Goal: Contribute content: Contribute content

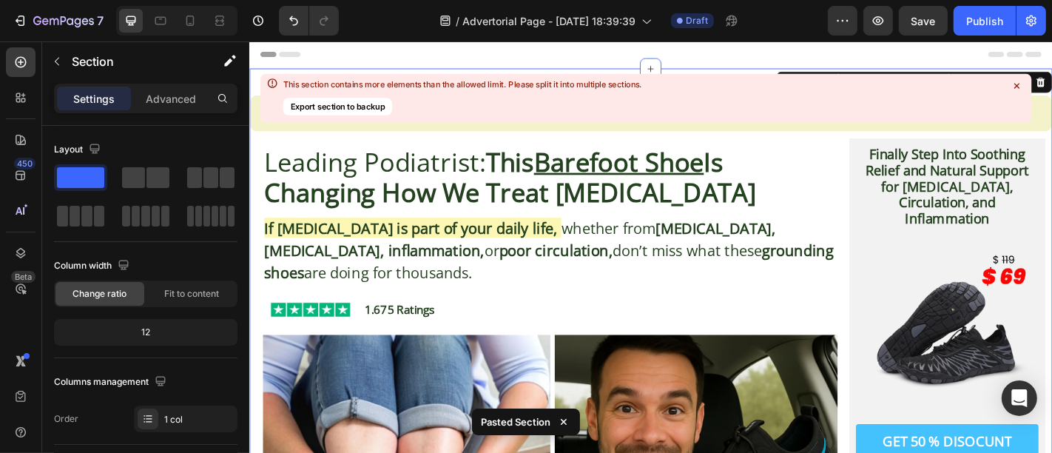
click at [1014, 87] on icon at bounding box center [1016, 86] width 5 height 5
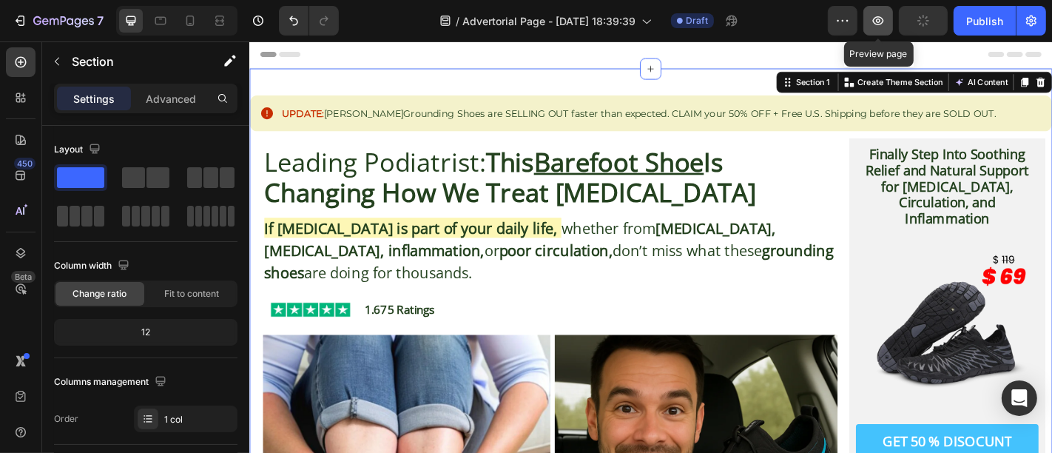
click at [875, 18] on icon "button" at bounding box center [878, 20] width 11 height 9
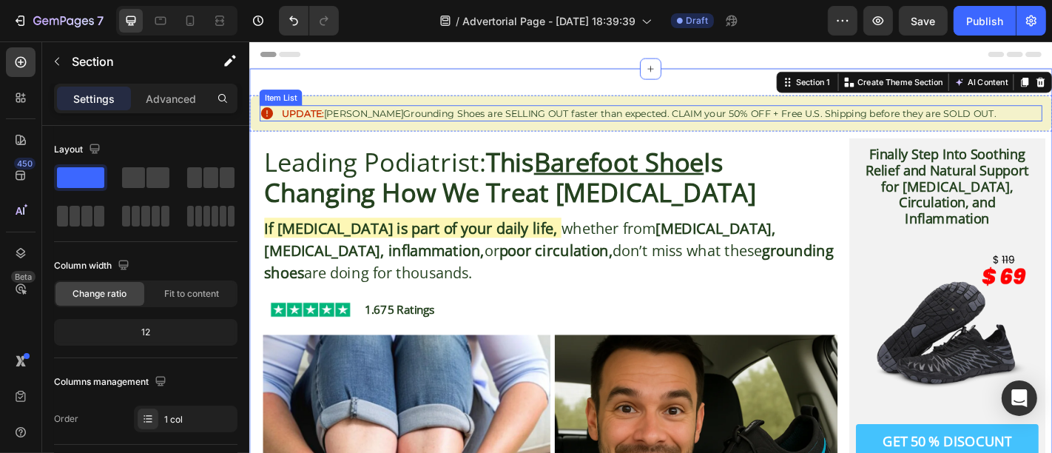
click at [358, 123] on span "[PERSON_NAME]" at bounding box center [375, 120] width 88 height 13
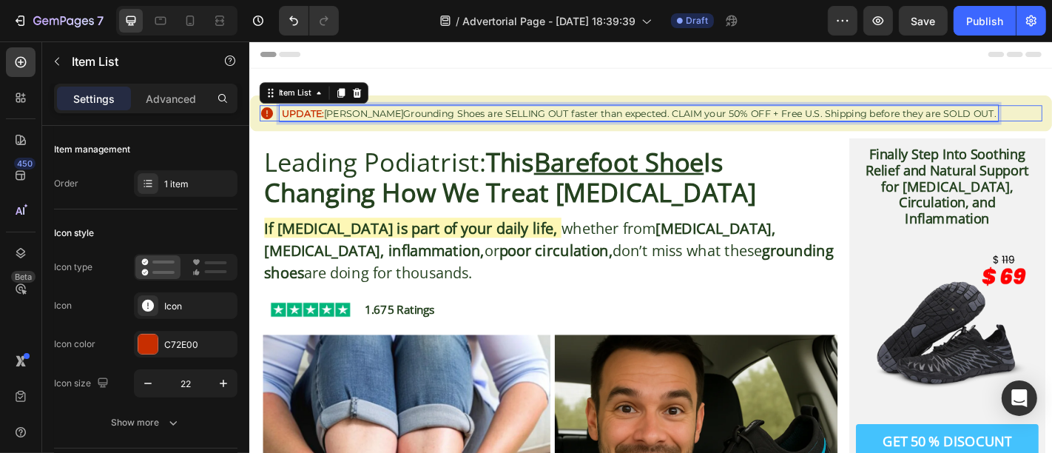
click at [358, 123] on span "[PERSON_NAME]" at bounding box center [375, 120] width 88 height 13
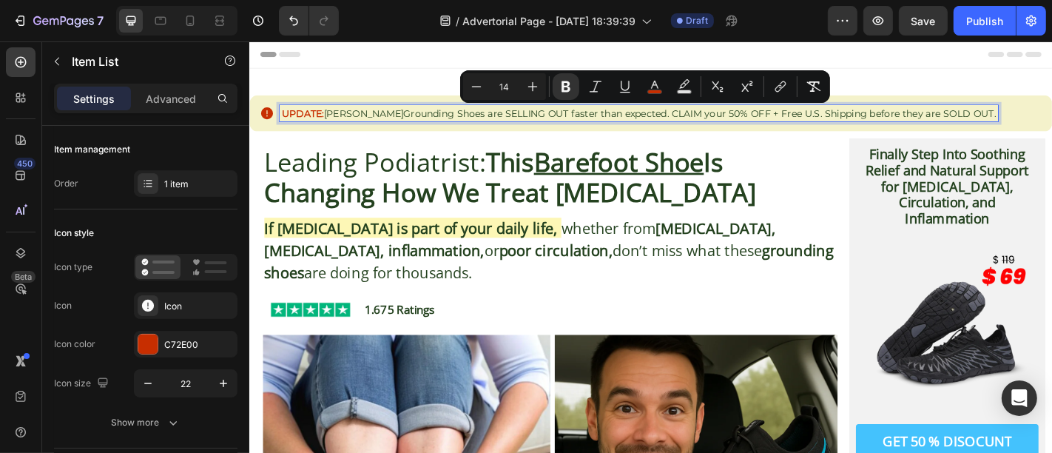
click at [358, 123] on span "[PERSON_NAME]" at bounding box center [375, 120] width 88 height 13
click at [323, 124] on strong "UPDATE:" at bounding box center [307, 120] width 47 height 13
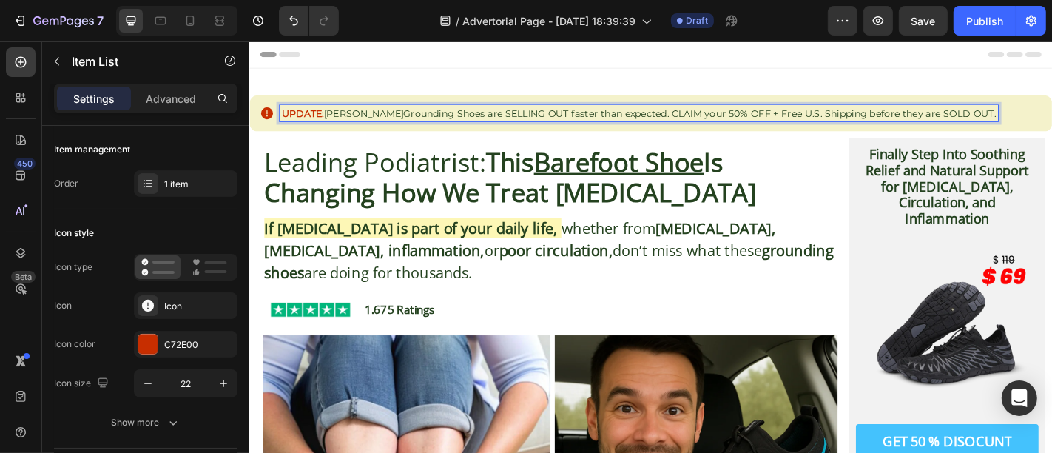
click at [328, 124] on strong "UPDATE:" at bounding box center [307, 120] width 47 height 13
click at [330, 124] on strong "UPDATE:" at bounding box center [307, 120] width 47 height 13
click at [333, 124] on span "[PERSON_NAME]" at bounding box center [375, 120] width 88 height 13
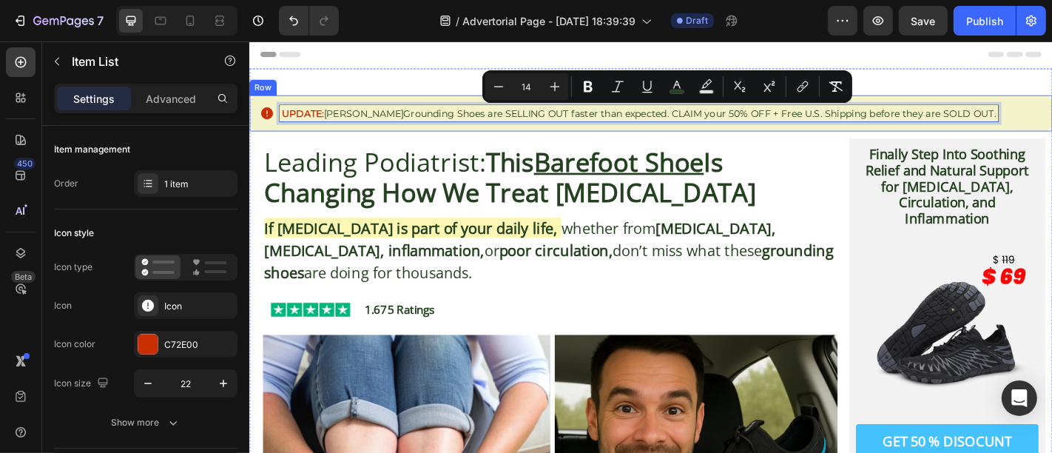
drag, startPoint x: 332, startPoint y: 124, endPoint x: 1113, endPoint y: 109, distance: 781.4
click at [1051, 109] on div "UPDATE: [PERSON_NAME] Grounding Shoes are SELLING OUT faster than expected. CLA…" at bounding box center [693, 121] width 888 height 40
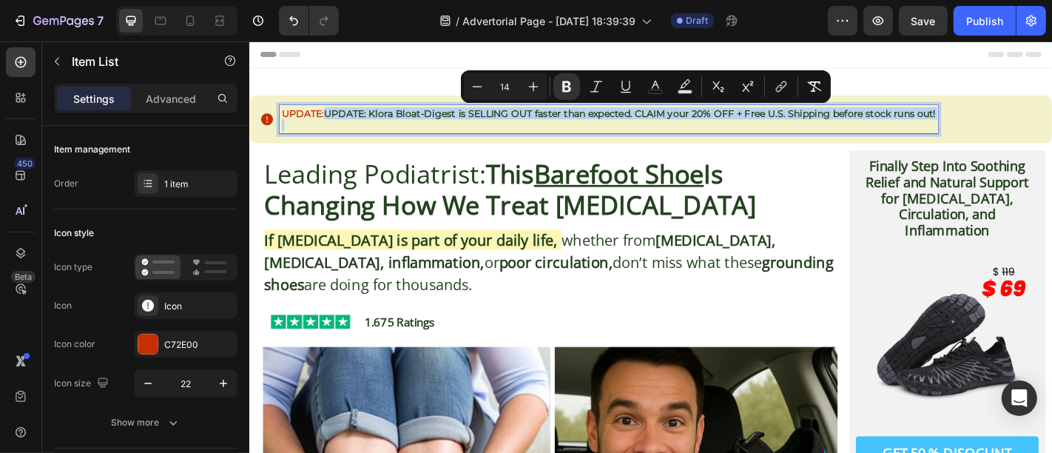
drag, startPoint x: 336, startPoint y: 124, endPoint x: 986, endPoint y: 135, distance: 650.4
click at [986, 135] on div "UPDATE: UPDATE: Klora Bloat-Digest is SELLING OUT faster than expected. CLAIM y…" at bounding box center [646, 127] width 728 height 31
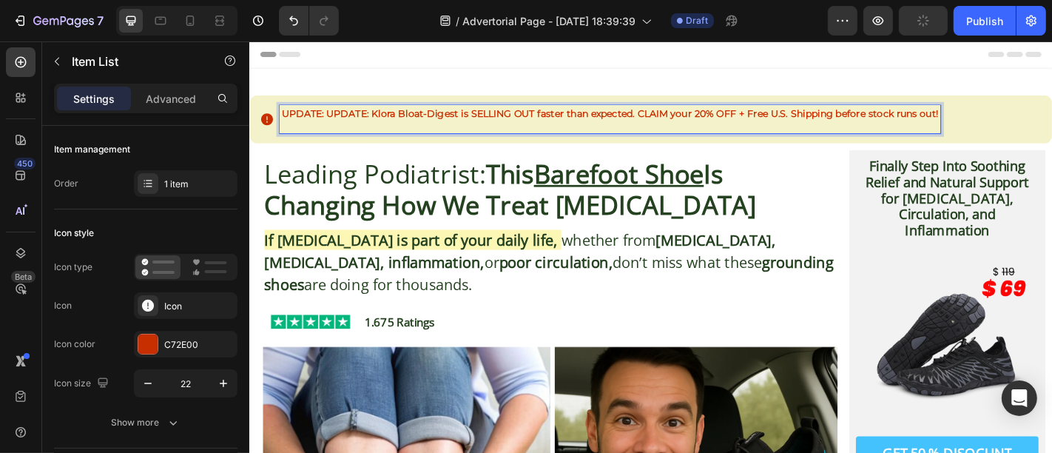
click at [331, 121] on strong "UPDATE: UPDATE: Klora Bloat-Digest is SELLING OUT faster than expected. CLAIM y…" at bounding box center [647, 120] width 727 height 13
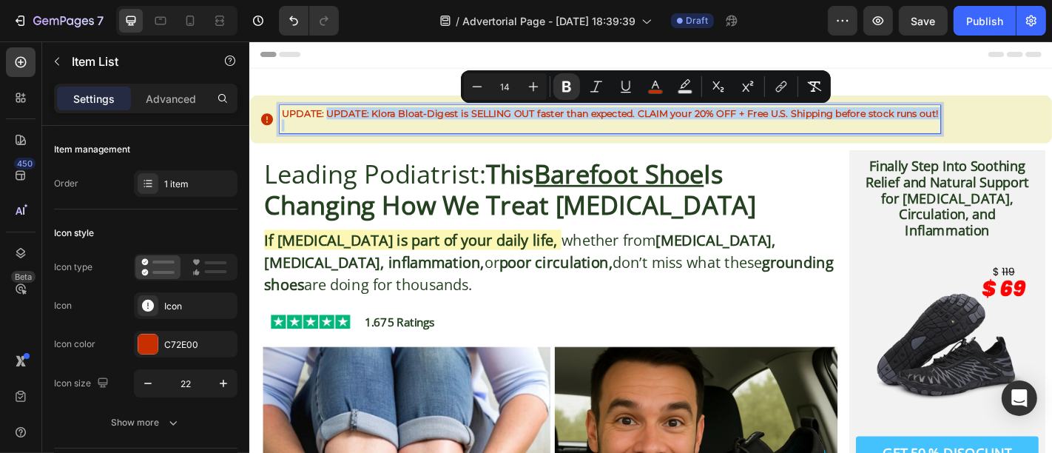
drag, startPoint x: 331, startPoint y: 121, endPoint x: 1009, endPoint y: 124, distance: 677.7
click at [1009, 124] on div "UPDATE: UPDATE: Klora Bloat-Digest is SELLING OUT faster than expected. CLAIM y…" at bounding box center [693, 127] width 866 height 31
click at [538, 90] on icon "Editor contextual toolbar" at bounding box center [533, 86] width 15 height 15
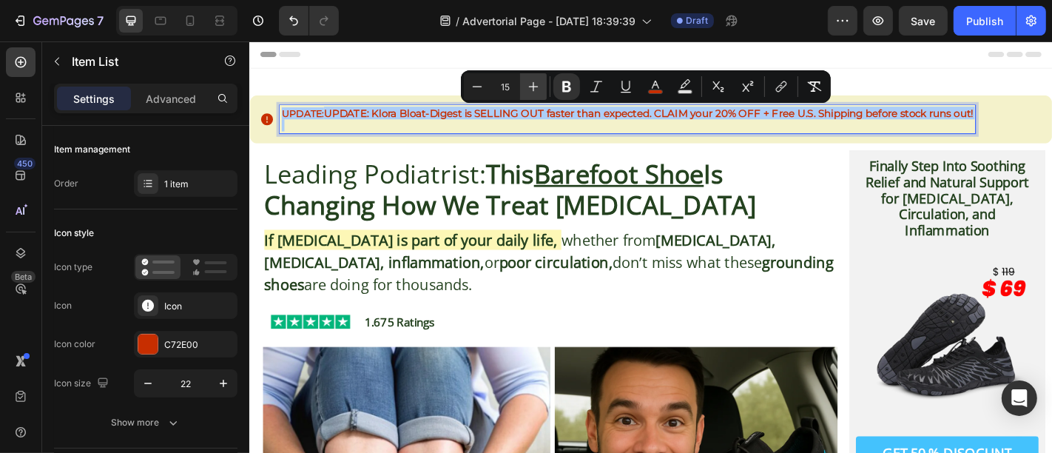
click at [538, 90] on icon "Editor contextual toolbar" at bounding box center [533, 86] width 15 height 15
type input "16"
click at [653, 98] on button "color" at bounding box center [655, 86] width 27 height 27
type input "C72E00"
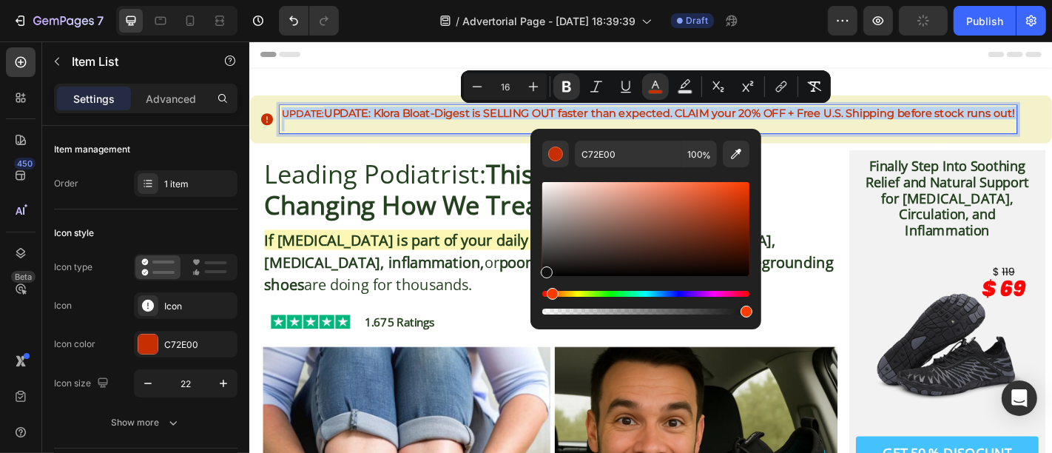
click at [545, 269] on div "Editor contextual toolbar" at bounding box center [645, 229] width 207 height 94
type input "111111"
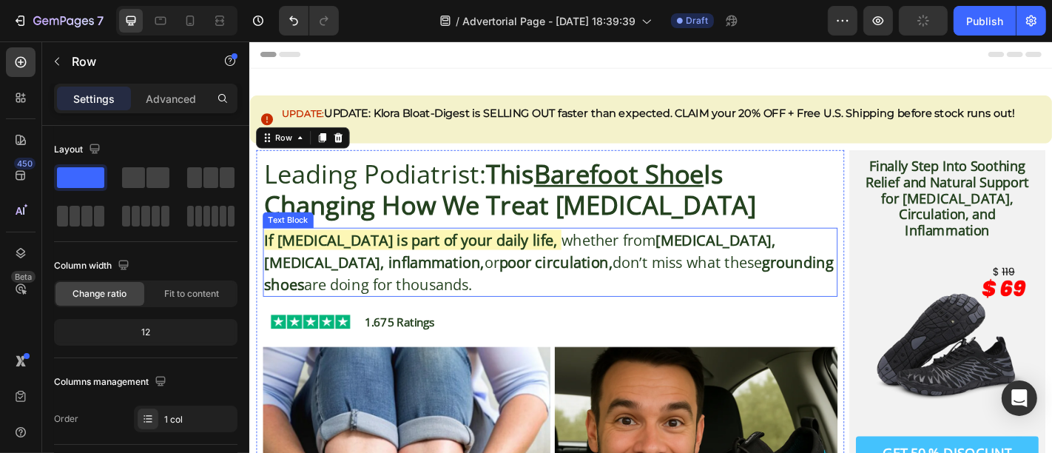
scroll to position [53, 0]
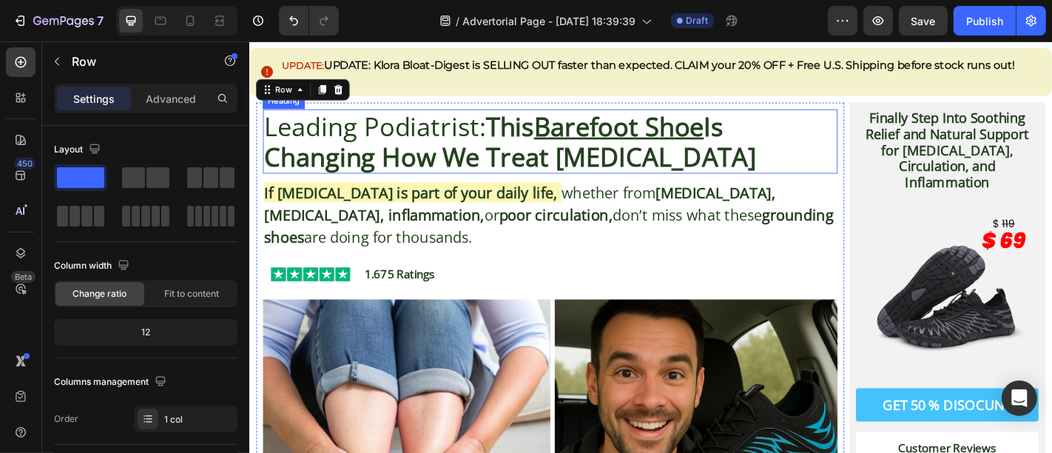
click at [586, 158] on strong "This Barefoot Shoe Is Changing How We Treat [MEDICAL_DATA]" at bounding box center [537, 151] width 544 height 73
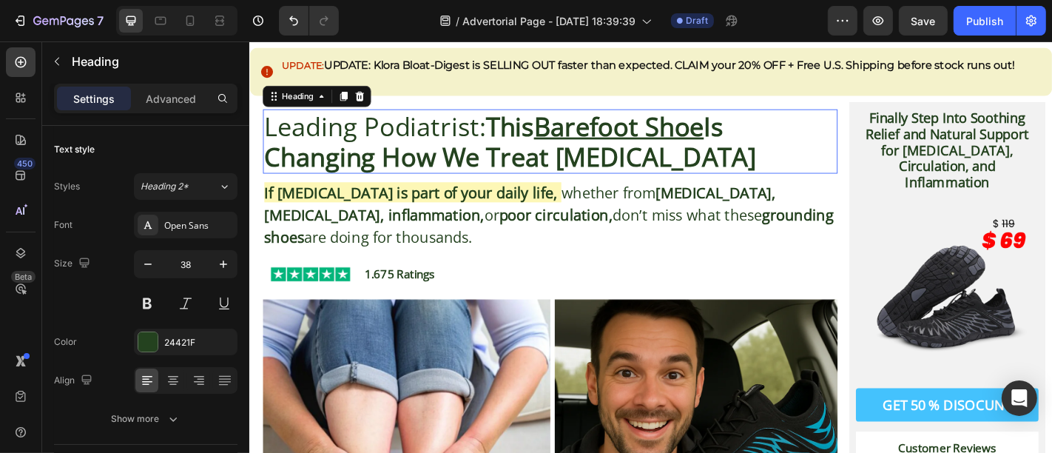
click at [586, 158] on strong "This Barefoot Shoe Is Changing How We Treat [MEDICAL_DATA]" at bounding box center [537, 151] width 544 height 73
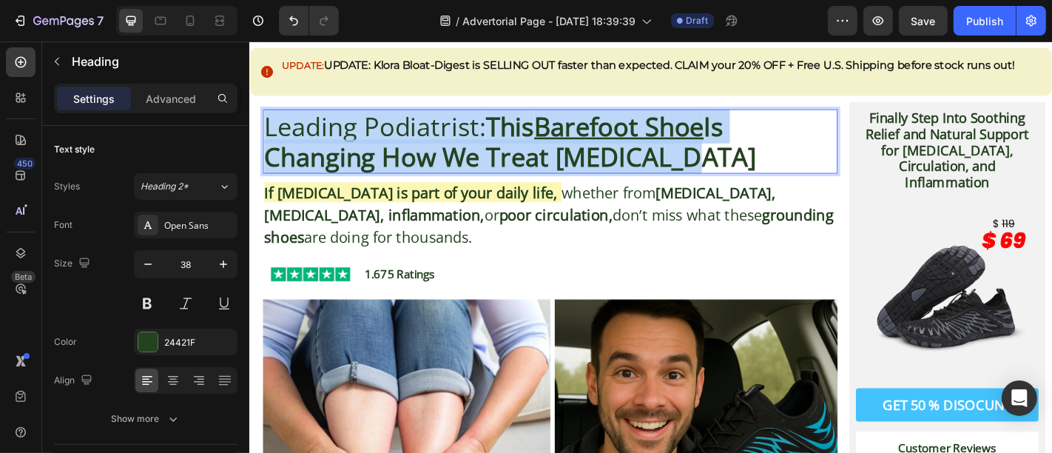
click at [586, 158] on strong "This Barefoot Shoe Is Changing How We Treat [MEDICAL_DATA]" at bounding box center [537, 151] width 544 height 73
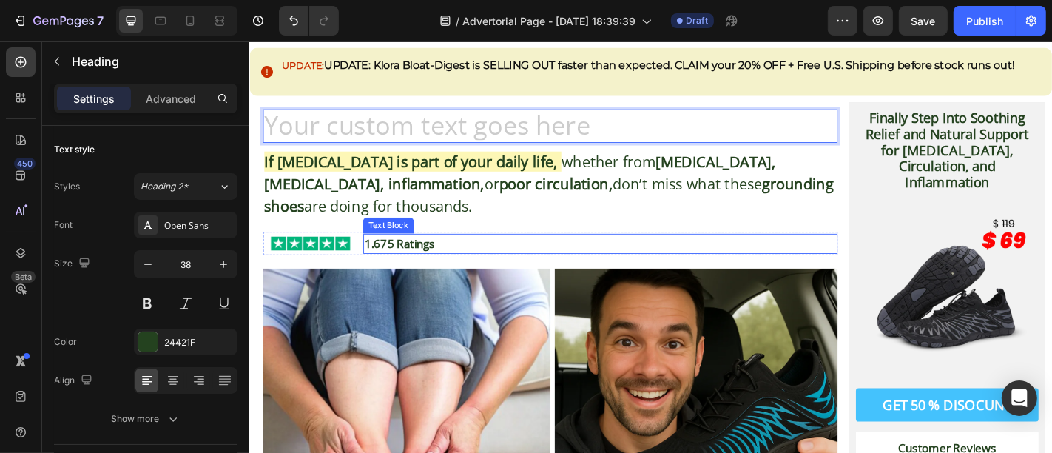
scroll to position [0, 0]
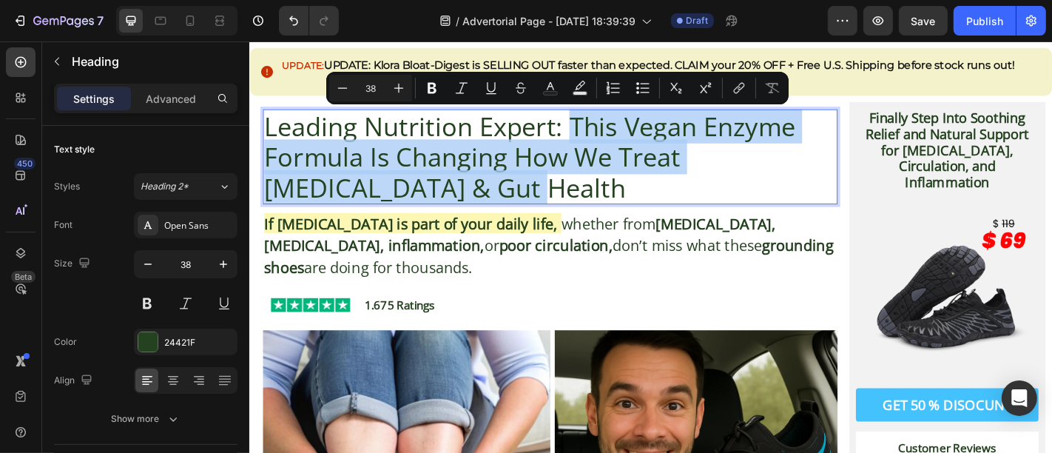
drag, startPoint x: 601, startPoint y: 139, endPoint x: 658, endPoint y: 203, distance: 84.9
click at [658, 203] on p "Leading Nutrition Expert: This Vegan Enzyme Formula Is Changing How We Treat [M…" at bounding box center [581, 169] width 633 height 102
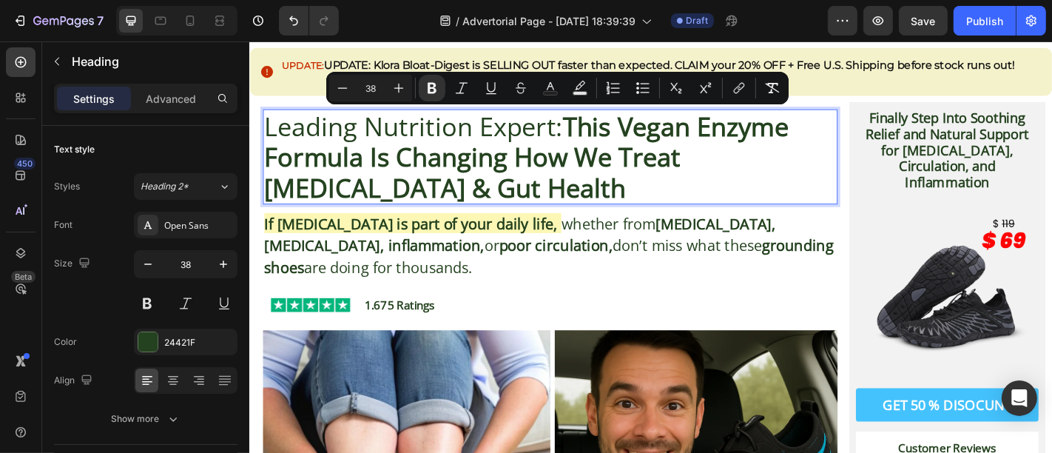
click at [695, 231] on strong "[MEDICAL_DATA], [MEDICAL_DATA], inflammation," at bounding box center [547, 254] width 565 height 47
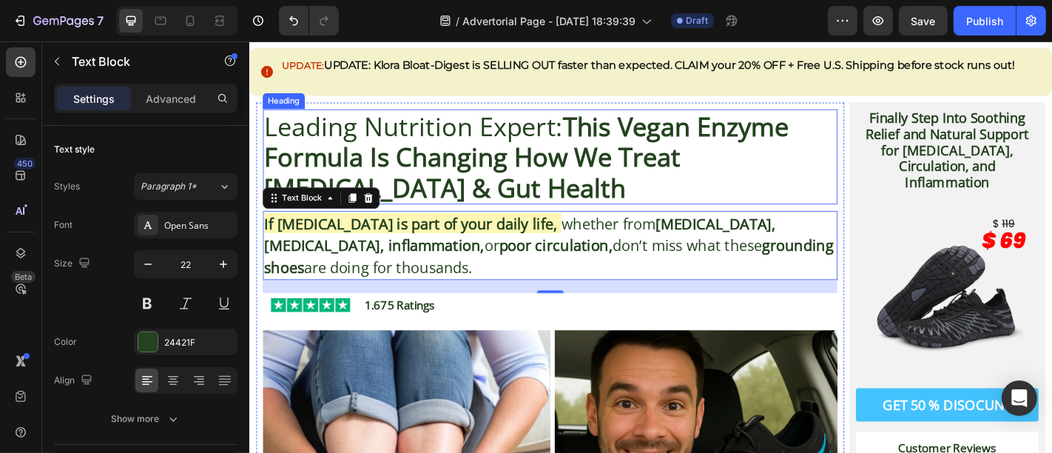
click at [664, 135] on strong "This Vegan Enzyme Formula Is Changing How We Treat [MEDICAL_DATA] & Gut Health" at bounding box center [555, 168] width 580 height 107
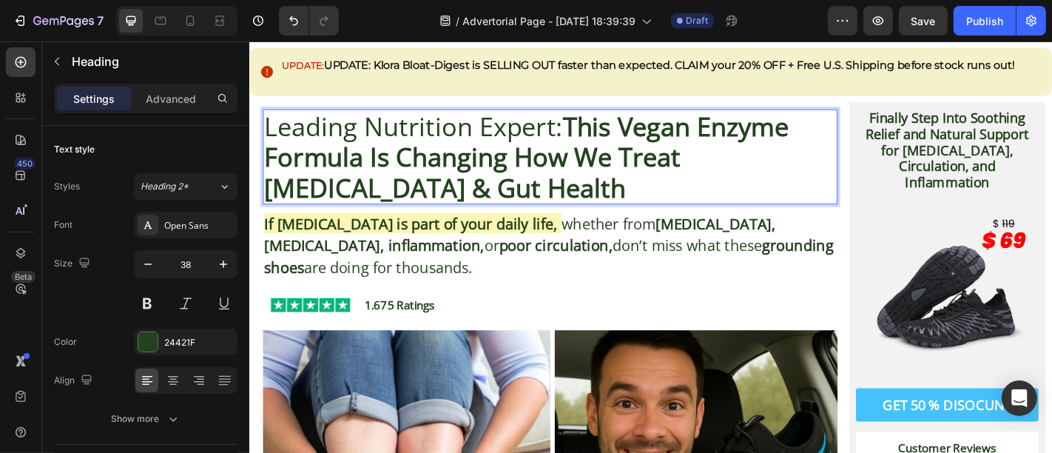
click at [664, 135] on strong "This Vegan Enzyme Formula Is Changing How We Treat [MEDICAL_DATA] & Gut Health" at bounding box center [555, 168] width 580 height 107
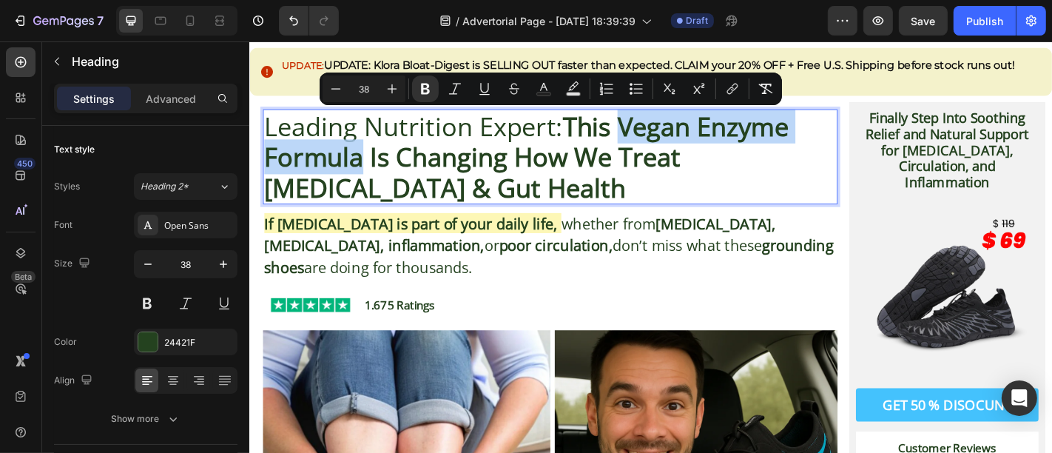
drag, startPoint x: 664, startPoint y: 135, endPoint x: 359, endPoint y: 173, distance: 307.1
click at [359, 173] on strong "This Vegan Enzyme Formula Is Changing How We Treat [MEDICAL_DATA] & Gut Health" at bounding box center [555, 168] width 580 height 107
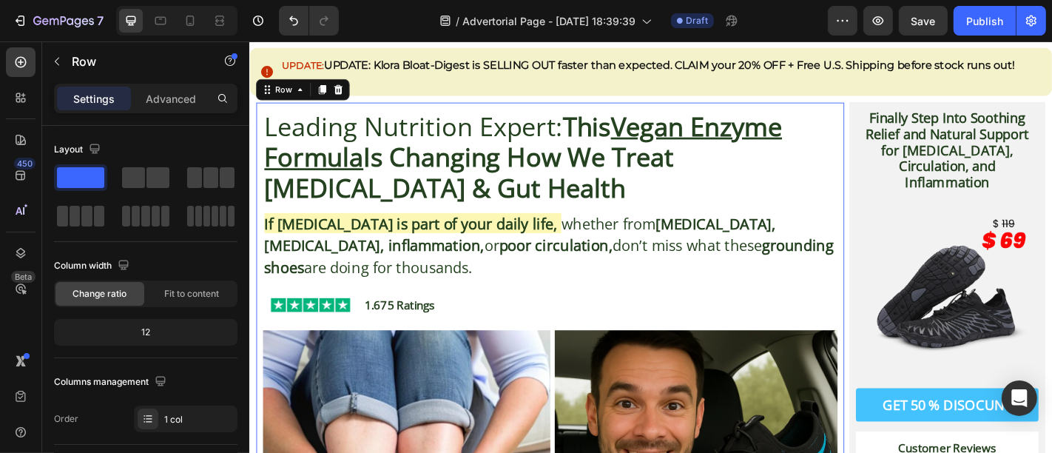
click at [478, 226] on div "Leading Nutrition Expert: This Vegan Enzyme Formula Is Changing How We Treat [M…" at bounding box center [581, 450] width 636 height 669
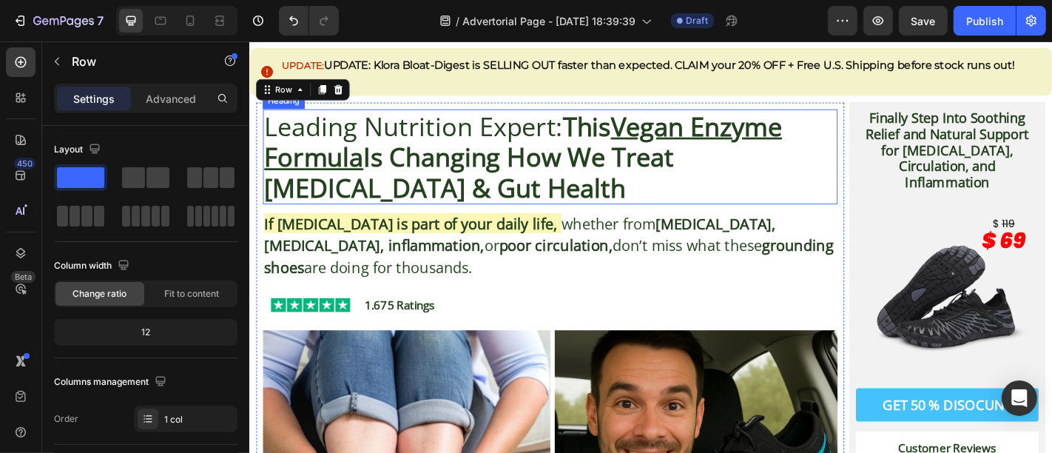
click at [409, 187] on strong "This Vegan Enzyme Formula Is Changing How We Treat [MEDICAL_DATA] & Gut Health" at bounding box center [551, 168] width 573 height 107
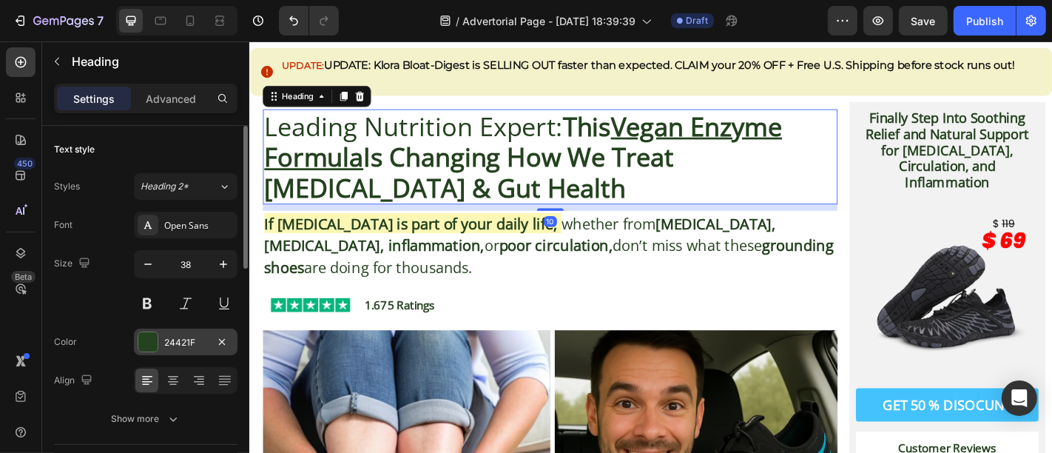
click at [142, 351] on div "24421F" at bounding box center [186, 341] width 104 height 27
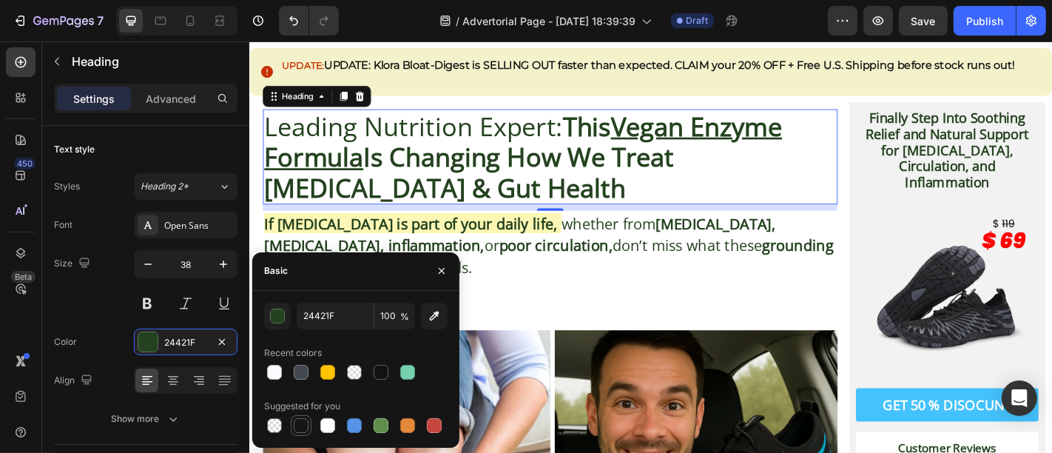
click at [302, 423] on div at bounding box center [301, 425] width 15 height 15
type input "151515"
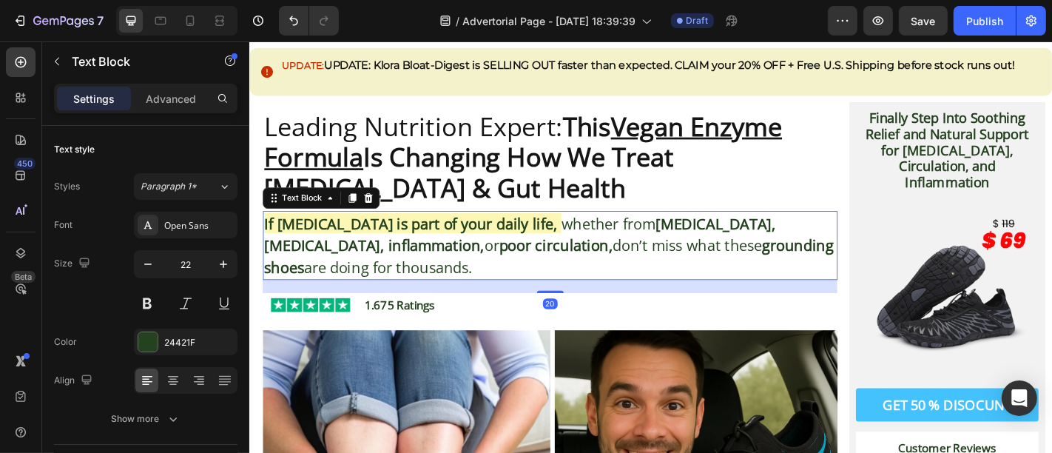
click at [589, 294] on p "If [MEDICAL_DATA] is part of your daily life, whether from [MEDICAL_DATA], [MED…" at bounding box center [581, 266] width 633 height 73
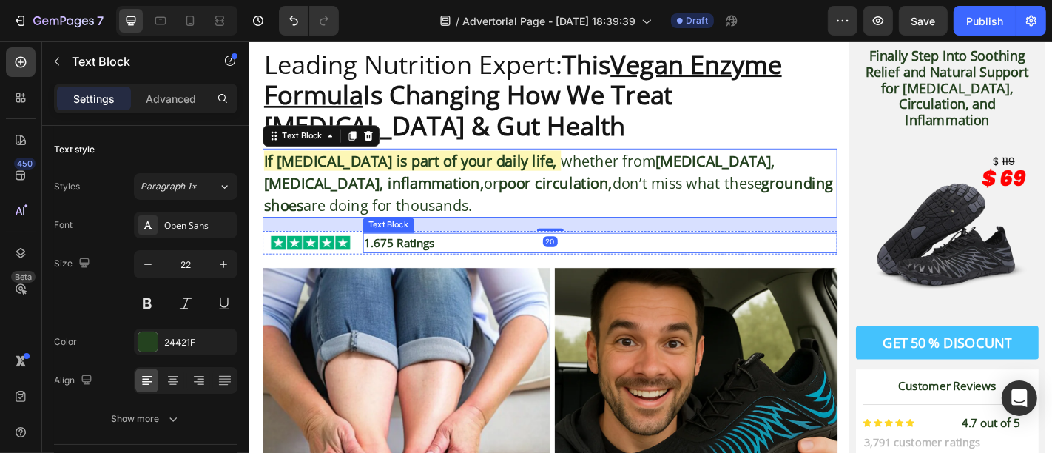
scroll to position [114, 0]
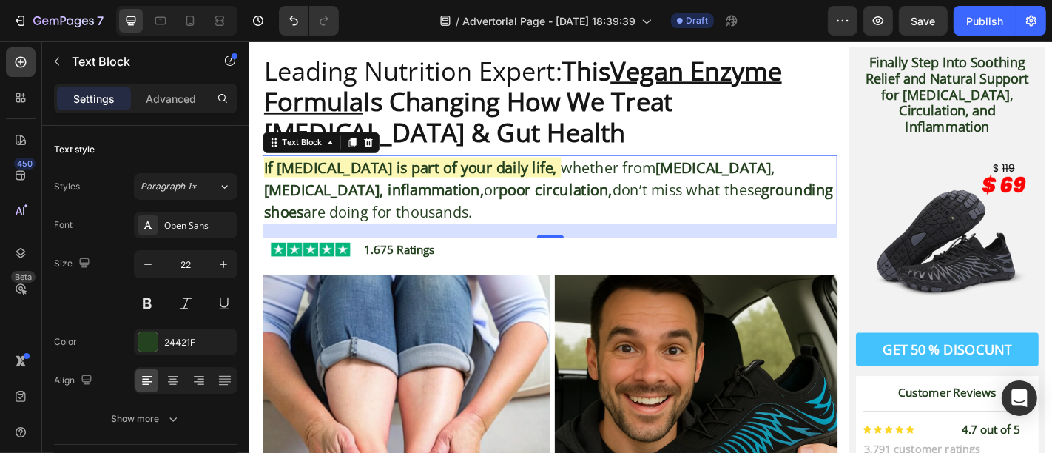
click at [525, 205] on strong "poor circulation," at bounding box center [588, 205] width 126 height 22
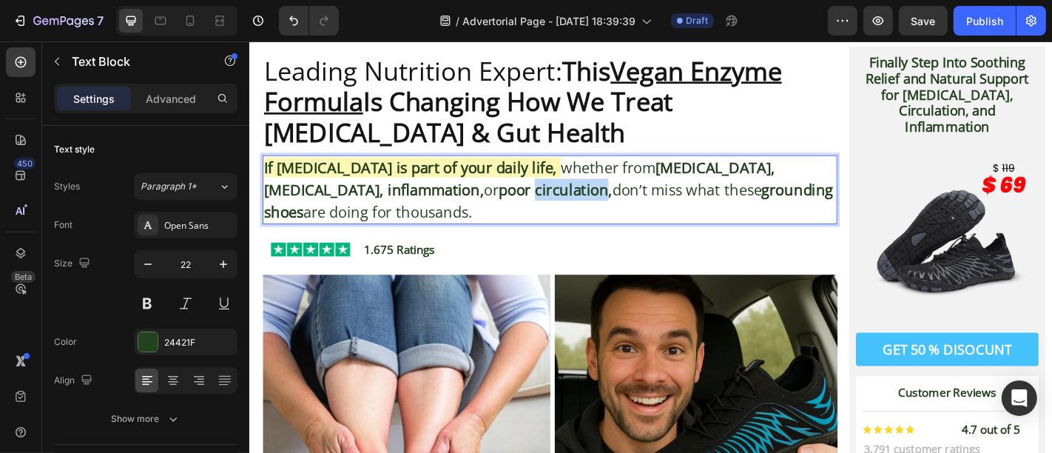
click at [525, 205] on strong "poor circulation," at bounding box center [588, 205] width 126 height 22
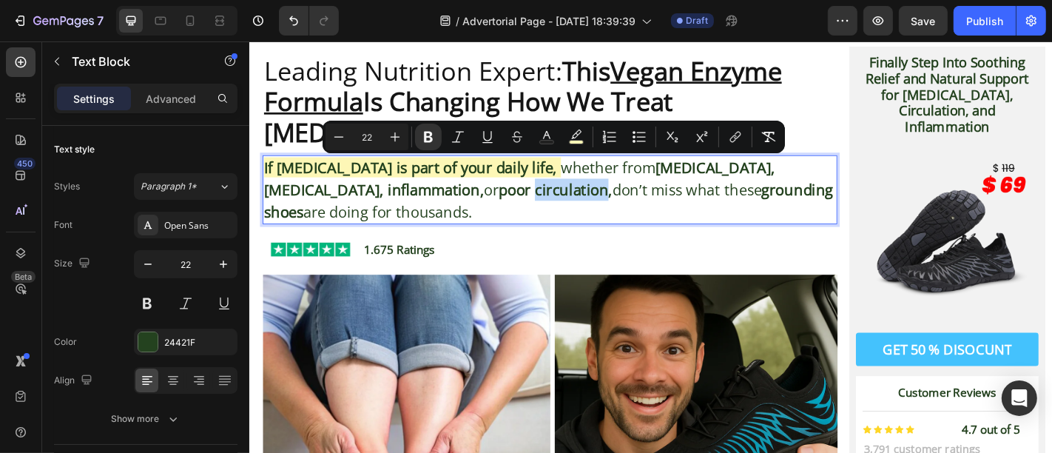
click at [525, 205] on strong "poor circulation," at bounding box center [588, 205] width 126 height 22
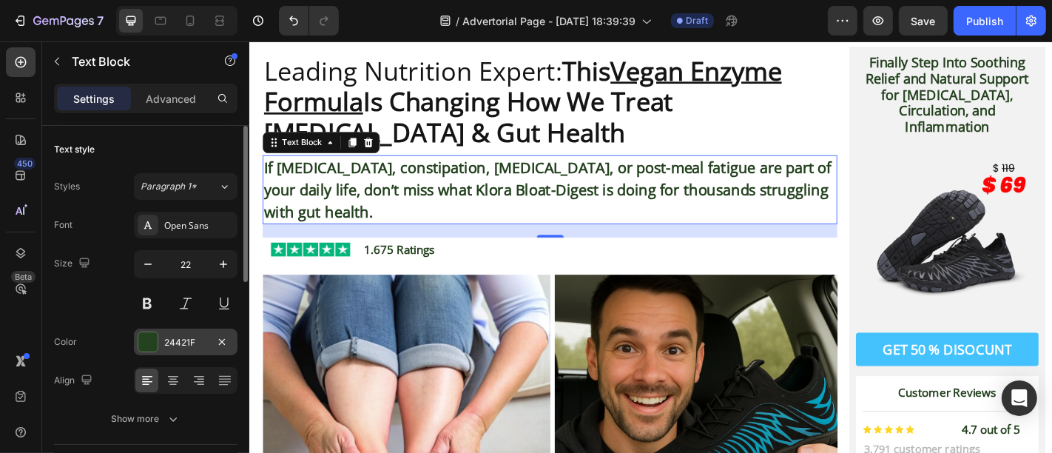
click at [138, 352] on div "24421F" at bounding box center [186, 341] width 104 height 27
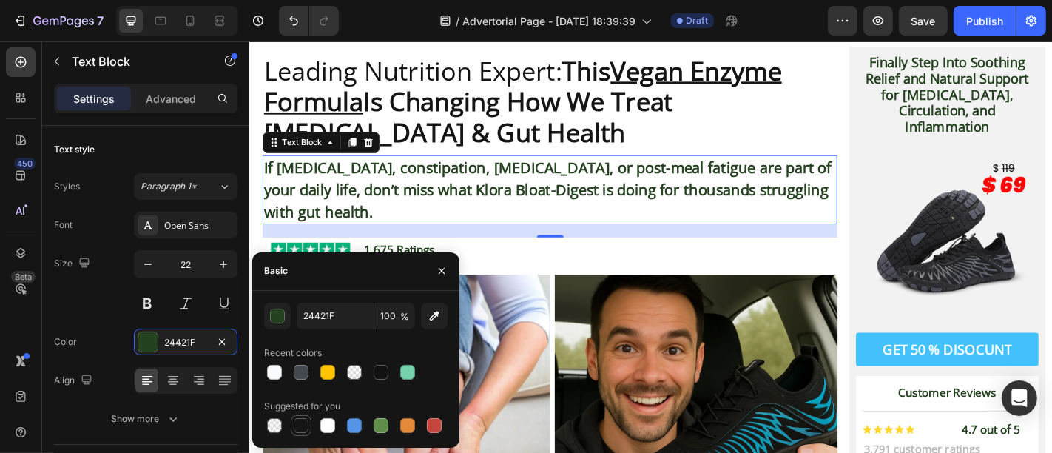
click at [300, 418] on div at bounding box center [301, 425] width 15 height 15
type input "151515"
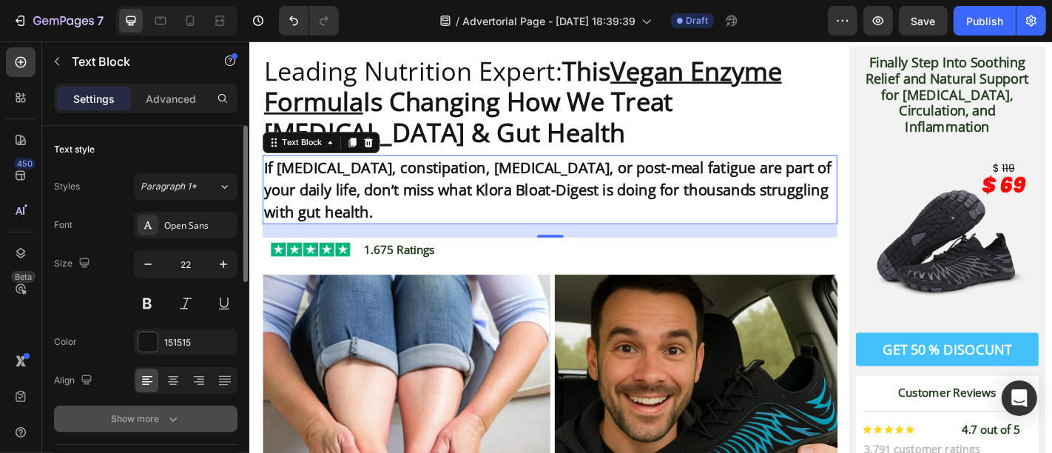
click at [178, 413] on icon "button" at bounding box center [173, 418] width 15 height 15
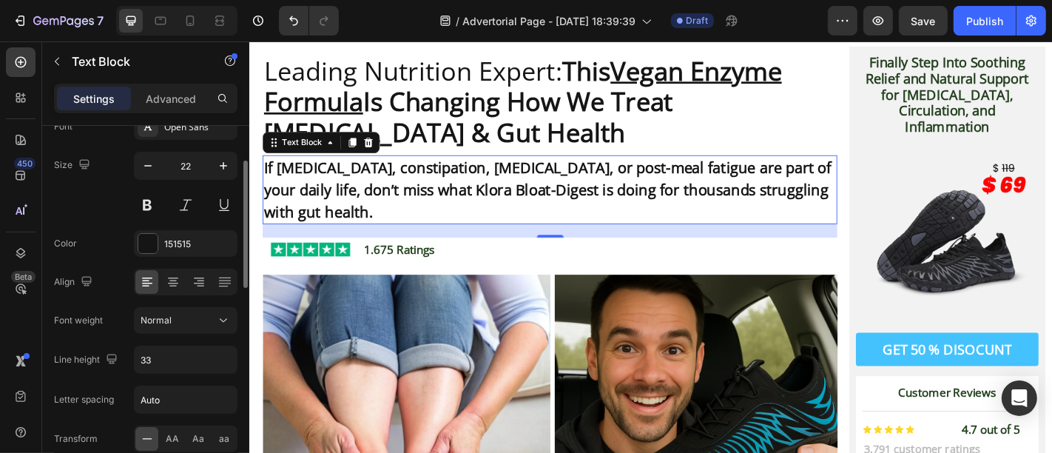
scroll to position [99, 0]
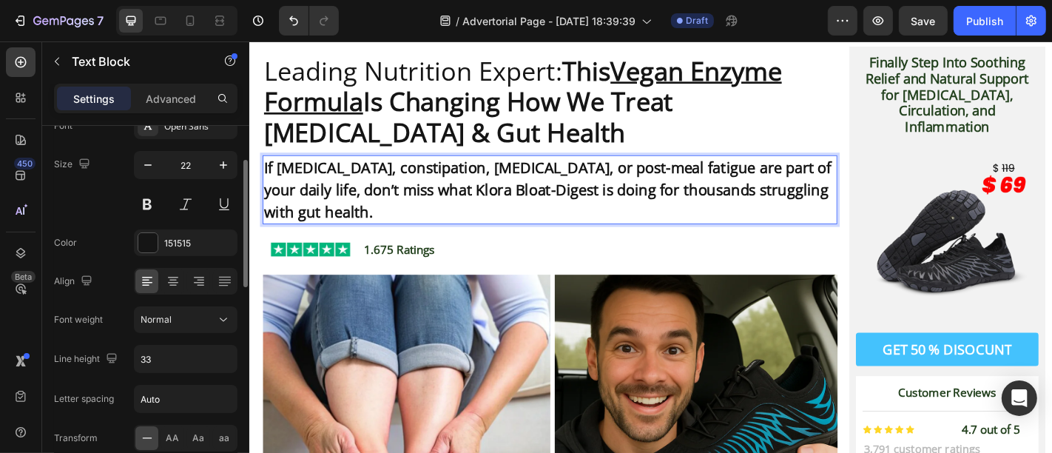
click at [418, 211] on strong "If [MEDICAL_DATA], constipation, [MEDICAL_DATA], or post-meal fatigue are part …" at bounding box center [578, 204] width 627 height 71
click at [459, 183] on strong "If [MEDICAL_DATA], constipation, [MEDICAL_DATA], or post-meal fatigue are part …" at bounding box center [578, 204] width 627 height 71
click at [533, 216] on p "If [MEDICAL_DATA], constipation, [MEDICAL_DATA], or post-meal fatigue are part …" at bounding box center [581, 205] width 633 height 73
click at [540, 187] on strong "If [MEDICAL_DATA], constipation, [MEDICAL_DATA], or post-meal fatigue are part …" at bounding box center [578, 204] width 627 height 71
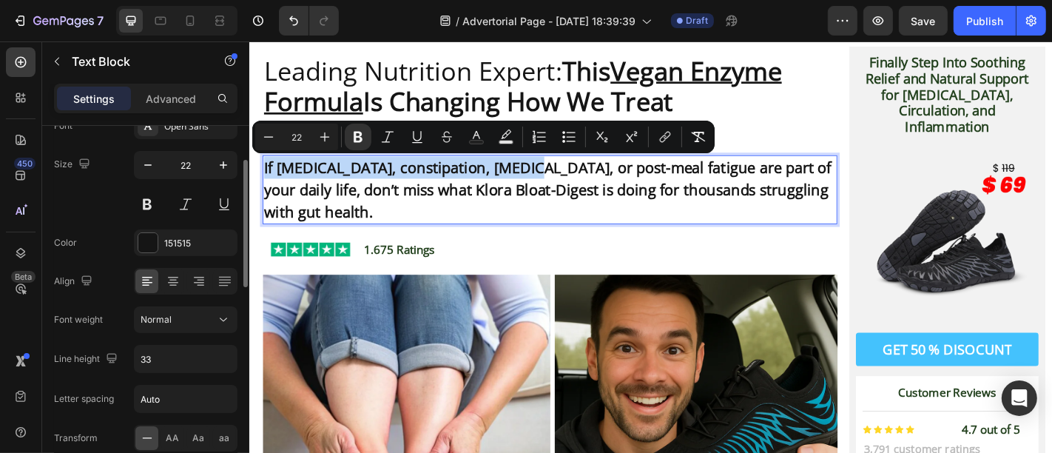
drag, startPoint x: 537, startPoint y: 189, endPoint x: 265, endPoint y: 189, distance: 272.3
click at [265, 189] on strong "If [MEDICAL_DATA], constipation, [MEDICAL_DATA], or post-meal fatigue are part …" at bounding box center [578, 204] width 627 height 71
click at [479, 150] on div "Minus 22 Plus Bold Italic Underline Strikethrough Text Color Text Background Co…" at bounding box center [483, 137] width 462 height 33
click at [475, 144] on button "Text Color" at bounding box center [476, 137] width 27 height 27
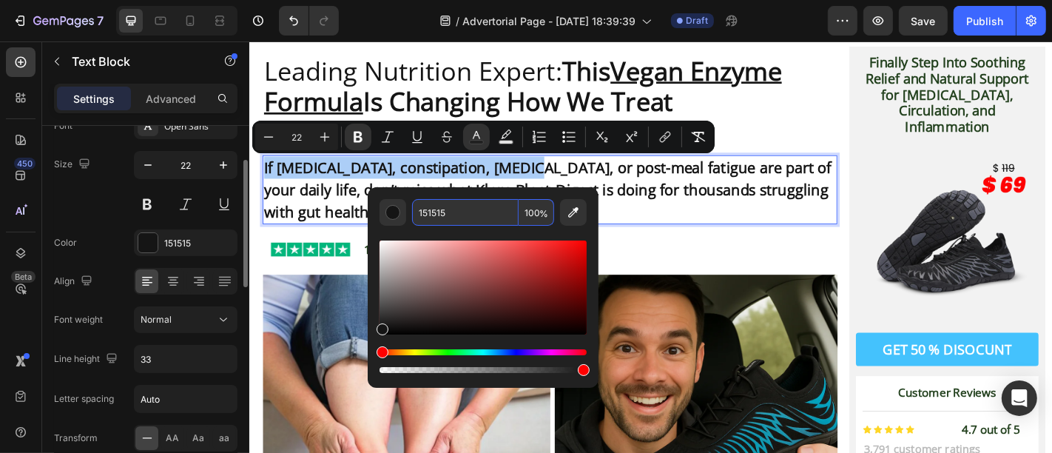
click at [456, 218] on input "151515" at bounding box center [465, 212] width 107 height 27
paste input "#FDF7B6"
type input "FDF7B6"
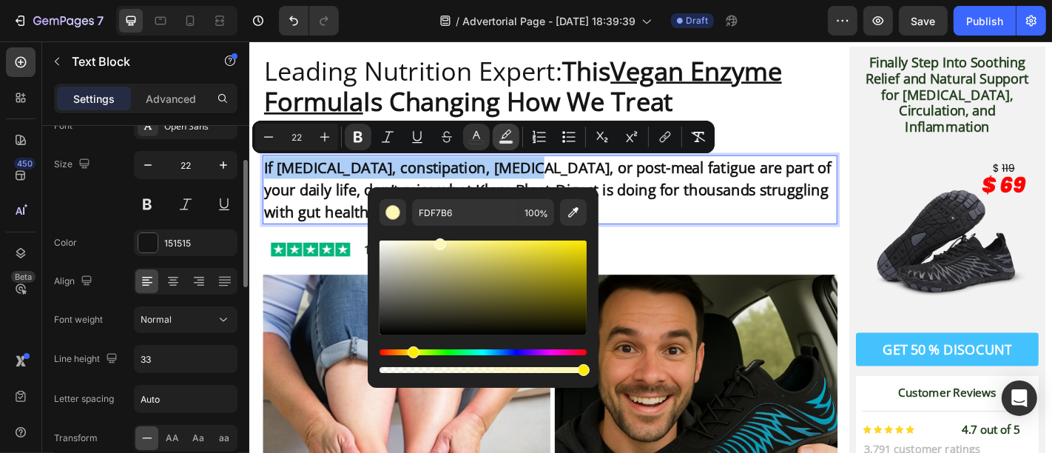
click at [512, 127] on button "Text Background Color" at bounding box center [506, 137] width 27 height 27
type input "000000"
type input "77"
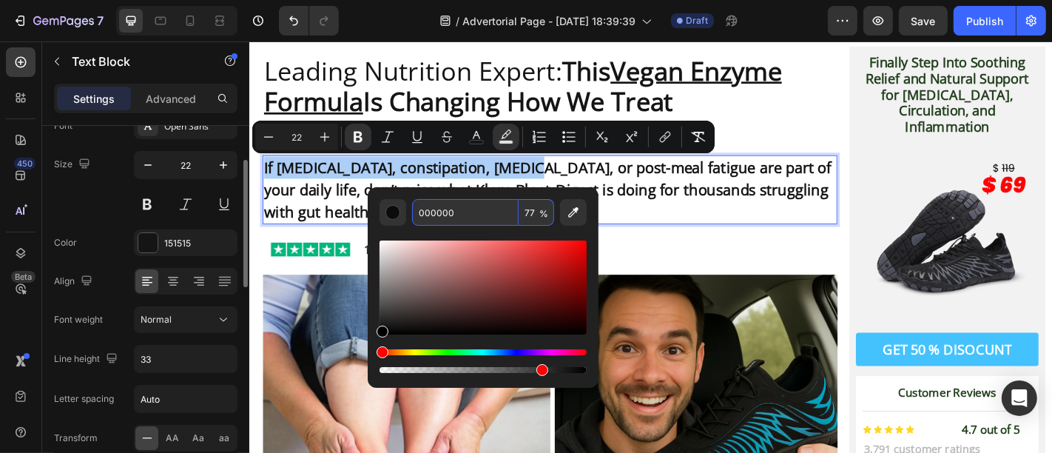
click at [476, 221] on input "000000" at bounding box center [465, 212] width 107 height 27
paste input "#FDF7B6"
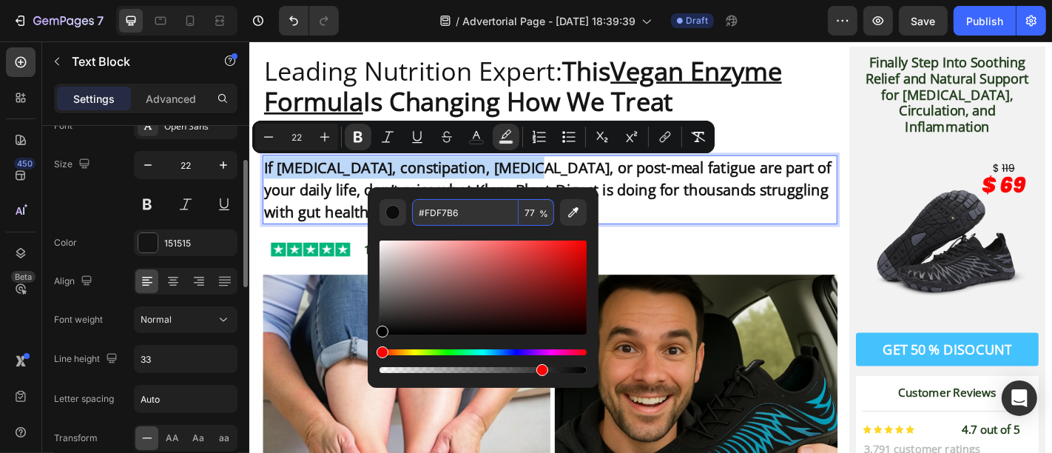
type input "FDF7B6"
type input "100"
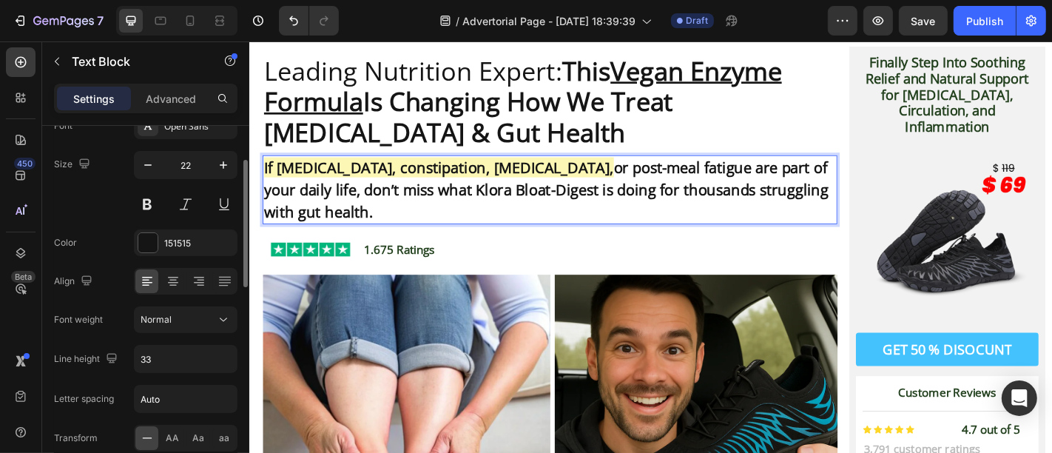
click at [784, 189] on strong "or post-meal fatigue are part of your daily life, don’t miss what Klora Bloat-D…" at bounding box center [577, 204] width 624 height 71
click at [482, 216] on p "If [MEDICAL_DATA], constipation, [MEDICAL_DATA], or post-meal fatigue are part …" at bounding box center [581, 205] width 633 height 73
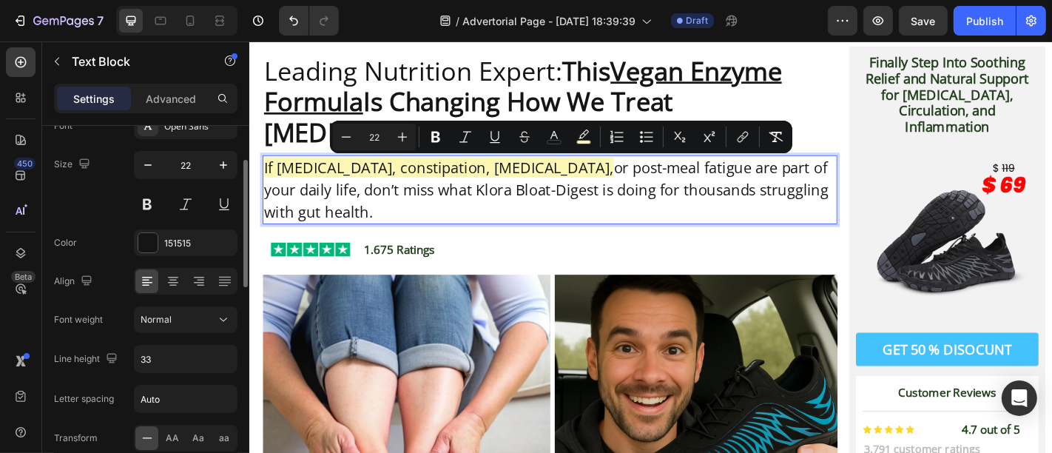
click at [451, 237] on p "If [MEDICAL_DATA], constipation, [MEDICAL_DATA], or post-meal fatigue are part …" at bounding box center [581, 205] width 633 height 73
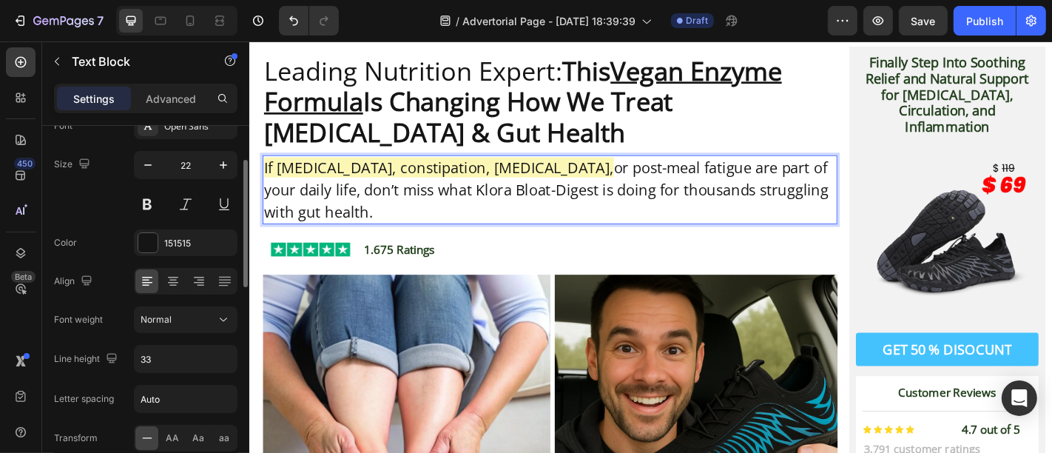
click at [540, 182] on p "If [MEDICAL_DATA], constipation, [MEDICAL_DATA], or post-meal fatigue are part …" at bounding box center [581, 205] width 633 height 73
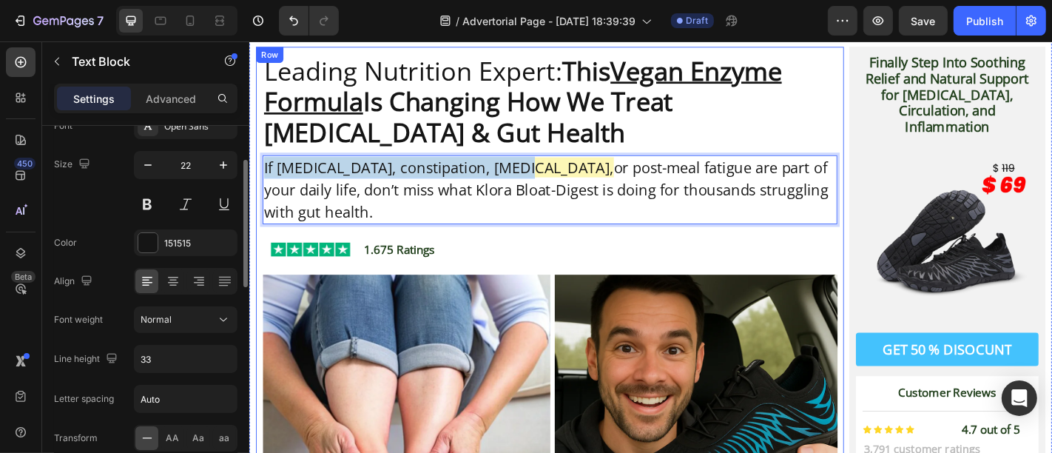
drag, startPoint x: 536, startPoint y: 184, endPoint x: 261, endPoint y: 175, distance: 274.6
click at [261, 175] on div "Leading Nutrition Expert: This Vegan Enzyme Formula Is Changing How We Treat [M…" at bounding box center [581, 389] width 650 height 684
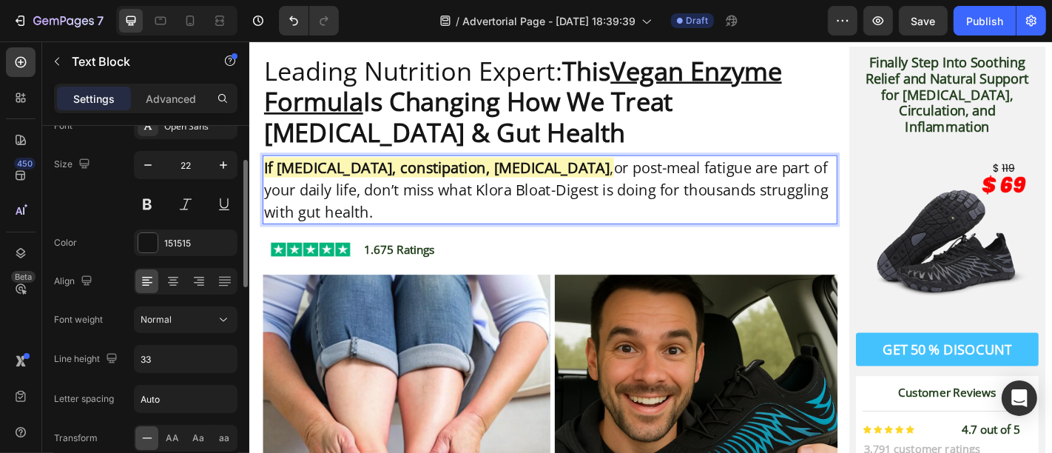
click at [374, 210] on p "If [MEDICAL_DATA], constipation, [MEDICAL_DATA] , or post-meal fatigue are part…" at bounding box center [581, 205] width 633 height 73
click at [747, 202] on p "If [MEDICAL_DATA], constipation, [MEDICAL_DATA] , or post-meal fatigue are part…" at bounding box center [581, 205] width 633 height 73
click at [550, 224] on p "If [MEDICAL_DATA], constipation, [MEDICAL_DATA] , or post-meal fatigue are part…" at bounding box center [581, 205] width 633 height 73
click at [551, 206] on p "If [MEDICAL_DATA], constipation, [MEDICAL_DATA] , or post-meal fatigue are part…" at bounding box center [581, 205] width 633 height 73
click at [555, 210] on p "If [MEDICAL_DATA], constipation, [MEDICAL_DATA] , or post-meal fatigue are part…" at bounding box center [581, 205] width 633 height 73
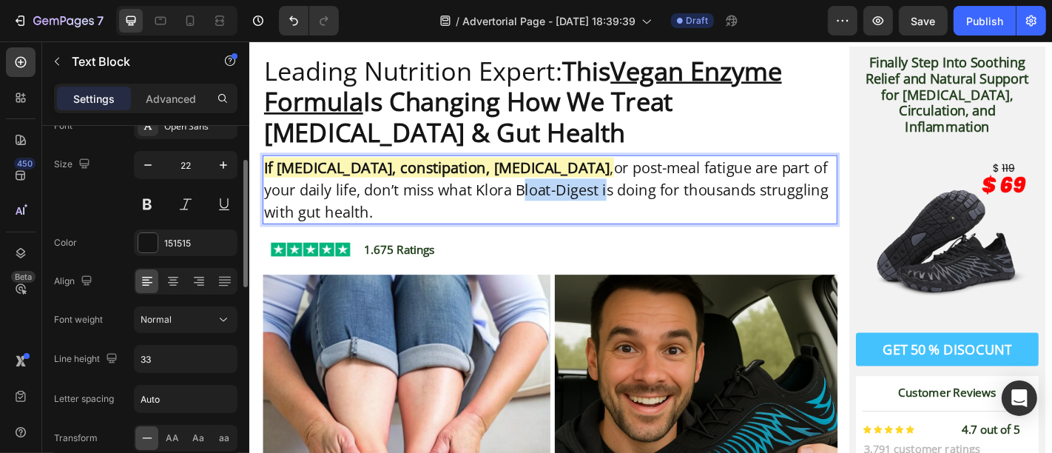
drag, startPoint x: 554, startPoint y: 210, endPoint x: 459, endPoint y: 211, distance: 94.7
click at [459, 211] on p "If [MEDICAL_DATA], constipation, [MEDICAL_DATA] , or post-meal fatigue are part…" at bounding box center [581, 205] width 633 height 73
click at [419, 210] on p "If [MEDICAL_DATA], constipation, [MEDICAL_DATA] , or post-meal fatigue are part…" at bounding box center [581, 205] width 633 height 73
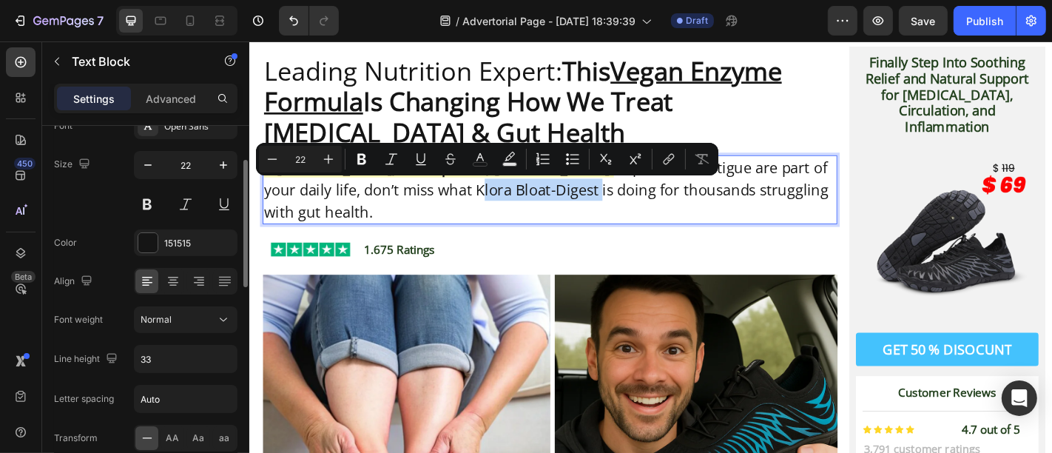
drag, startPoint x: 419, startPoint y: 210, endPoint x: 539, endPoint y: 208, distance: 120.6
click at [539, 208] on p "If [MEDICAL_DATA], constipation, [MEDICAL_DATA] , or post-meal fatigue are part…" at bounding box center [581, 205] width 633 height 73
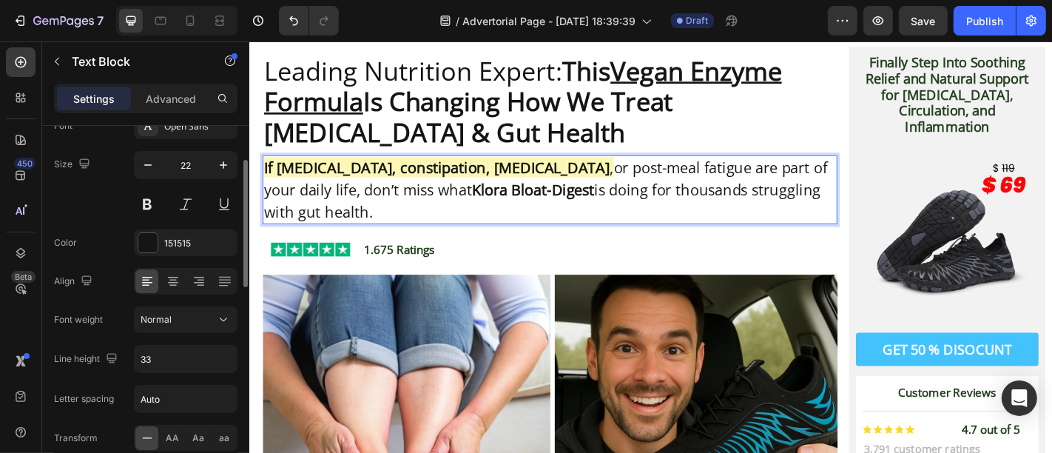
click at [700, 209] on p "If [MEDICAL_DATA], constipation, [MEDICAL_DATA] , or post-meal fatigue are part…" at bounding box center [581, 205] width 633 height 73
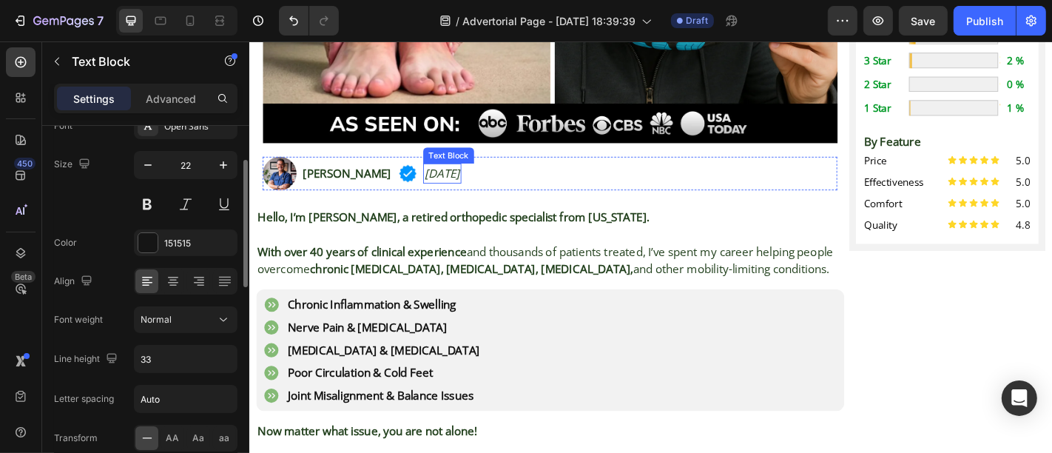
scroll to position [621, 0]
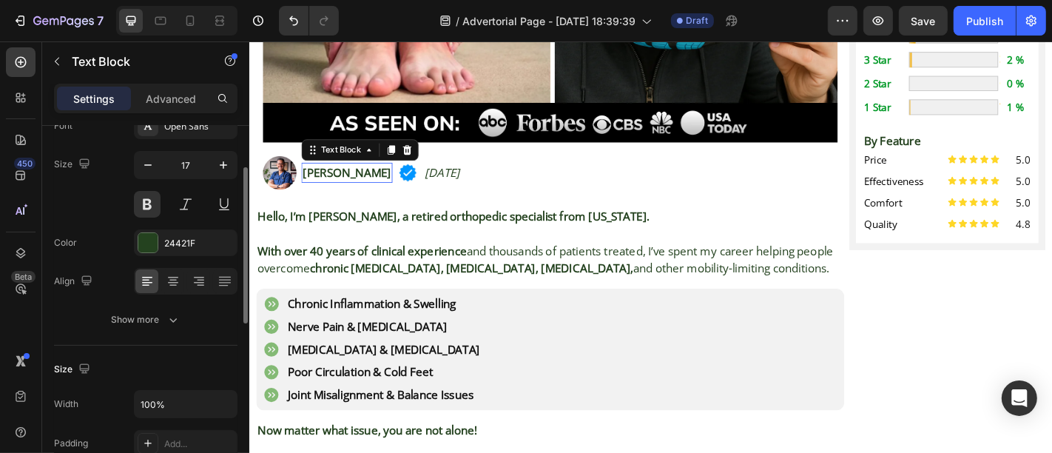
click at [371, 179] on strong "[PERSON_NAME]" at bounding box center [357, 186] width 98 height 17
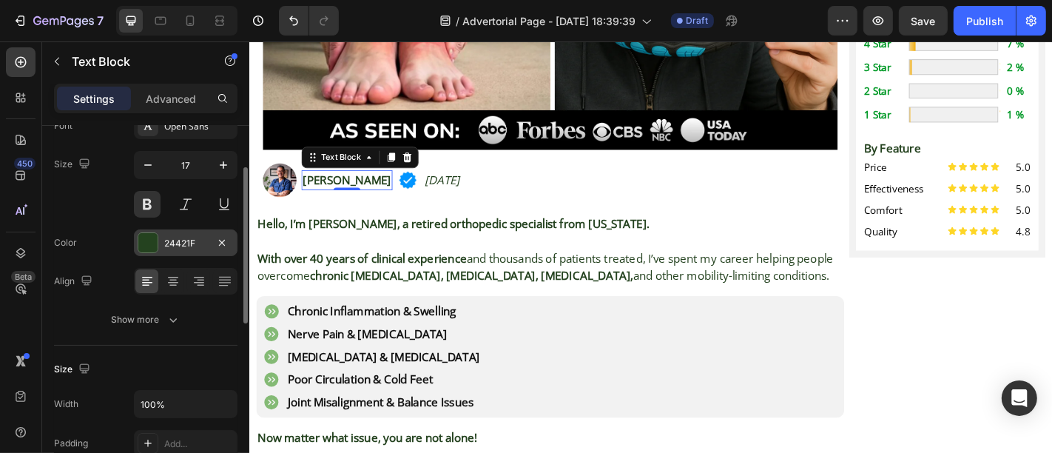
drag, startPoint x: 144, startPoint y: 237, endPoint x: 117, endPoint y: 165, distance: 77.5
click at [144, 237] on div at bounding box center [147, 242] width 19 height 19
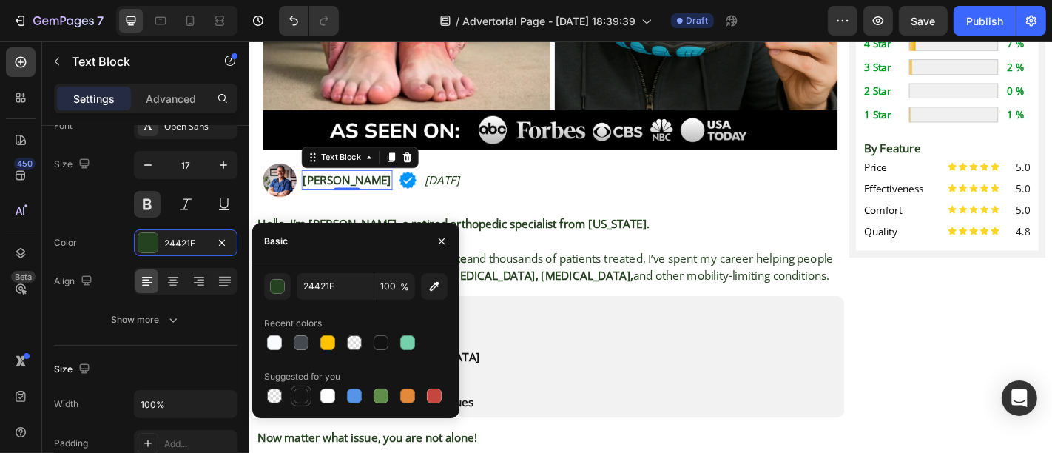
click at [294, 394] on div at bounding box center [301, 395] width 15 height 15
type input "151515"
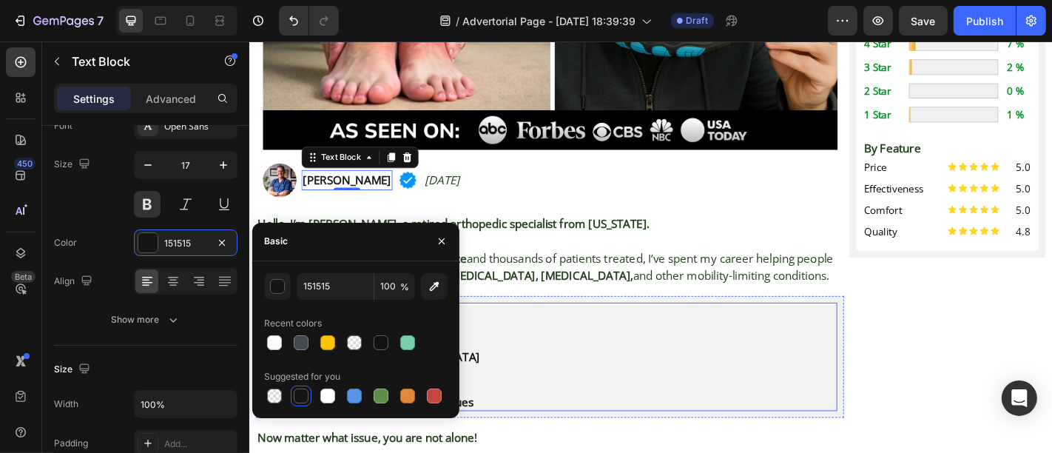
click at [569, 330] on div "Chronic Inflammation & Swelling Nerve Pain & [MEDICAL_DATA] [MEDICAL_DATA] & [M…" at bounding box center [581, 390] width 636 height 120
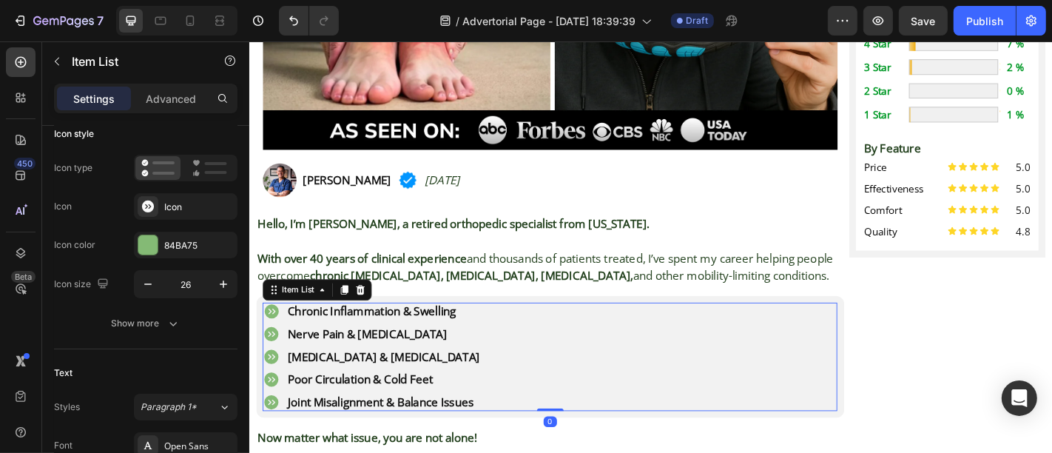
scroll to position [0, 0]
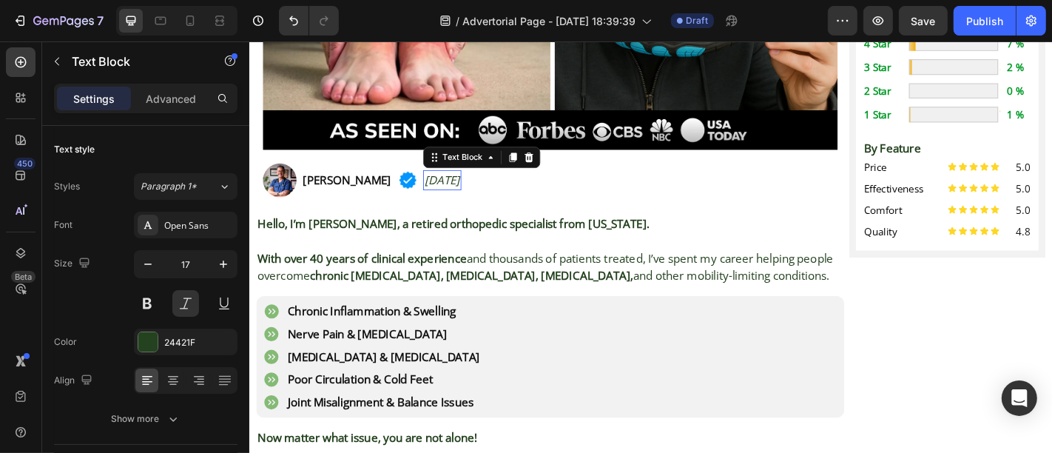
click at [482, 185] on p "[DATE]" at bounding box center [461, 194] width 39 height 19
click at [482, 190] on p "[DATE]" at bounding box center [461, 194] width 39 height 19
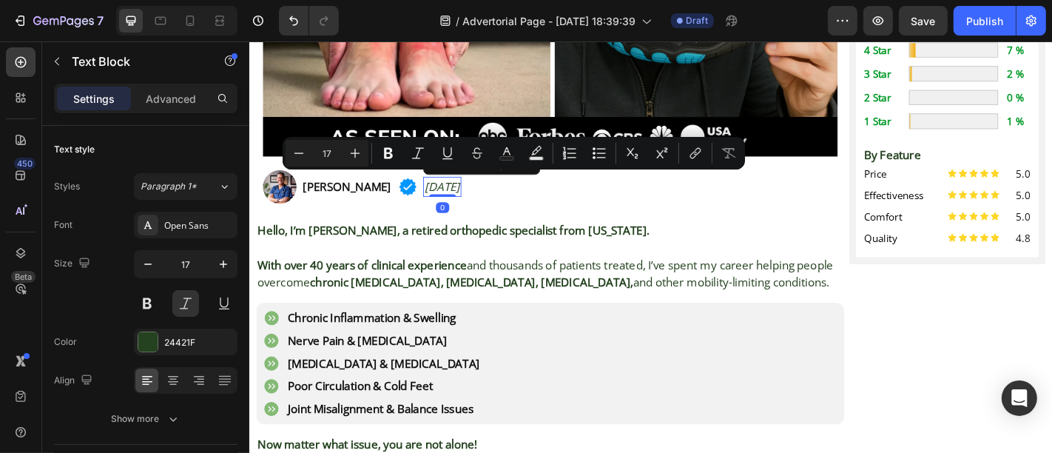
click at [482, 192] on p "[DATE]" at bounding box center [461, 201] width 39 height 19
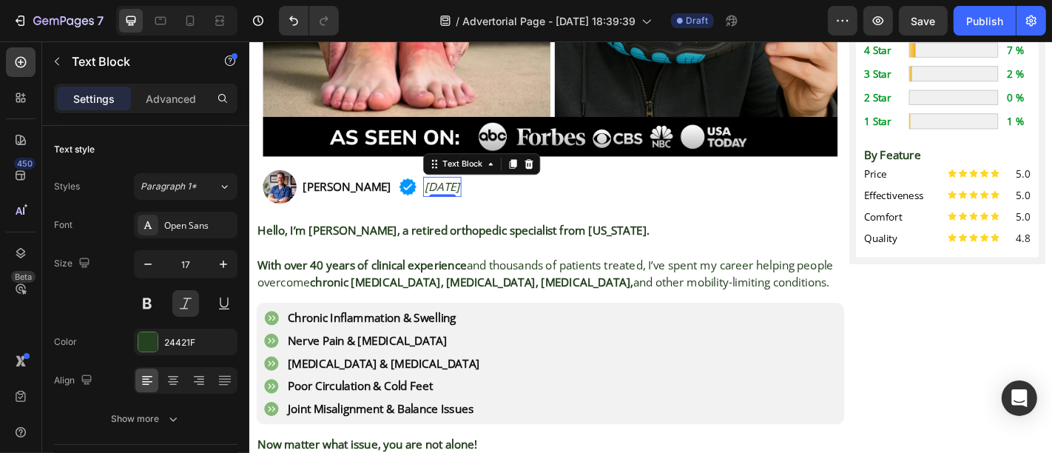
click at [482, 201] on p "[DATE]" at bounding box center [461, 201] width 39 height 19
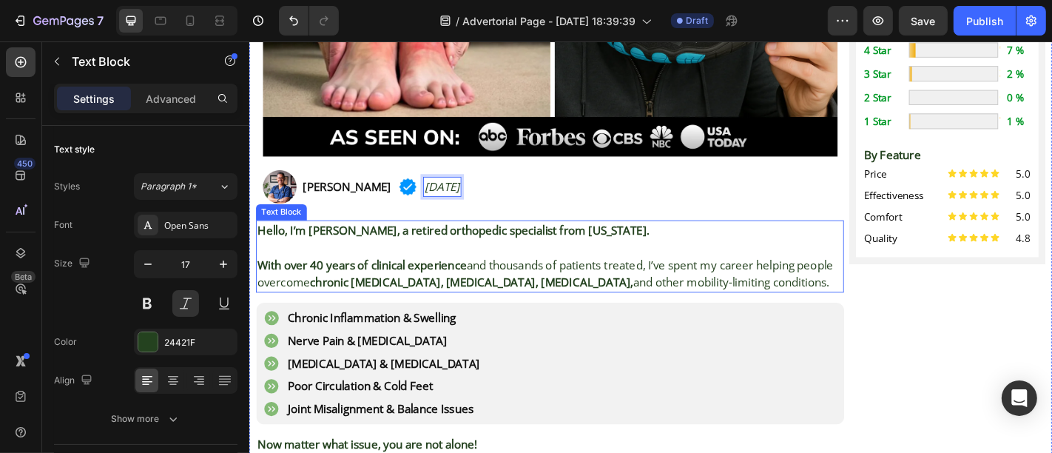
click at [408, 251] on strong "Hello, I’m [PERSON_NAME], a retired orthopedic specialist from [US_STATE]." at bounding box center [474, 249] width 434 height 17
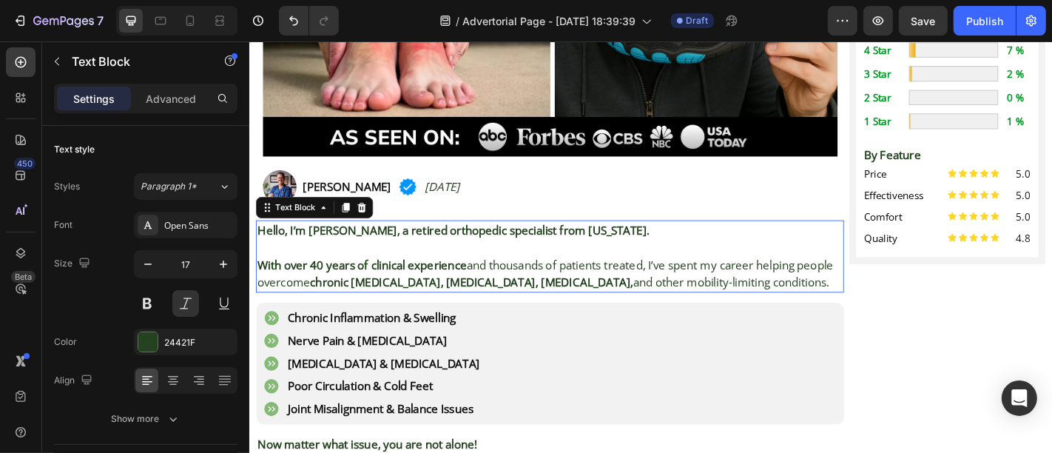
click at [408, 251] on strong "Hello, I’m [PERSON_NAME], a retired orthopedic specialist from [US_STATE]." at bounding box center [474, 249] width 434 height 17
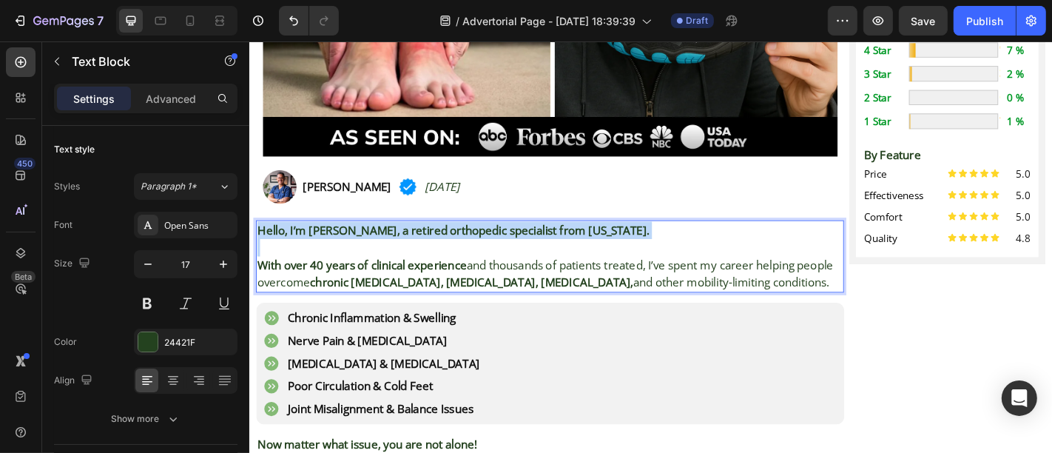
click at [408, 251] on strong "Hello, I’m [PERSON_NAME], a retired orthopedic specialist from [US_STATE]." at bounding box center [474, 249] width 434 height 17
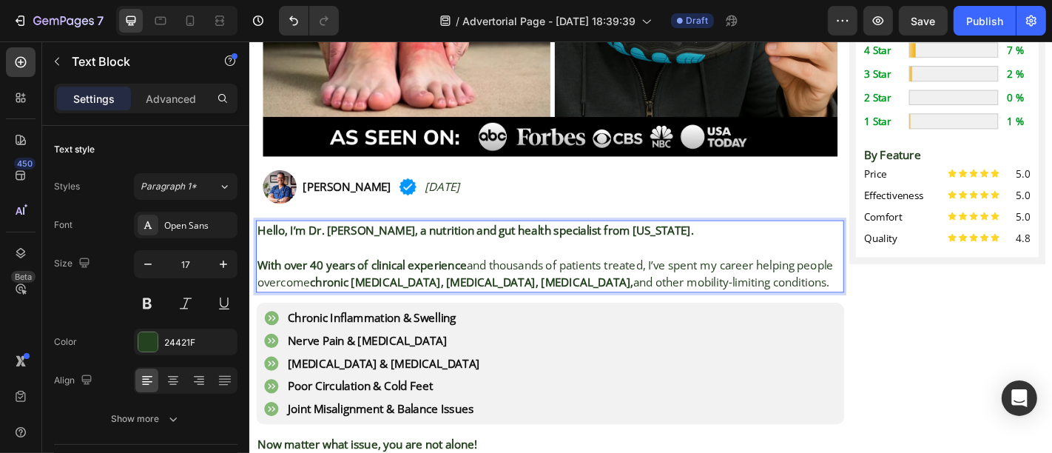
click at [405, 266] on p "Rich Text Editor. Editing area: main" at bounding box center [580, 269] width 647 height 19
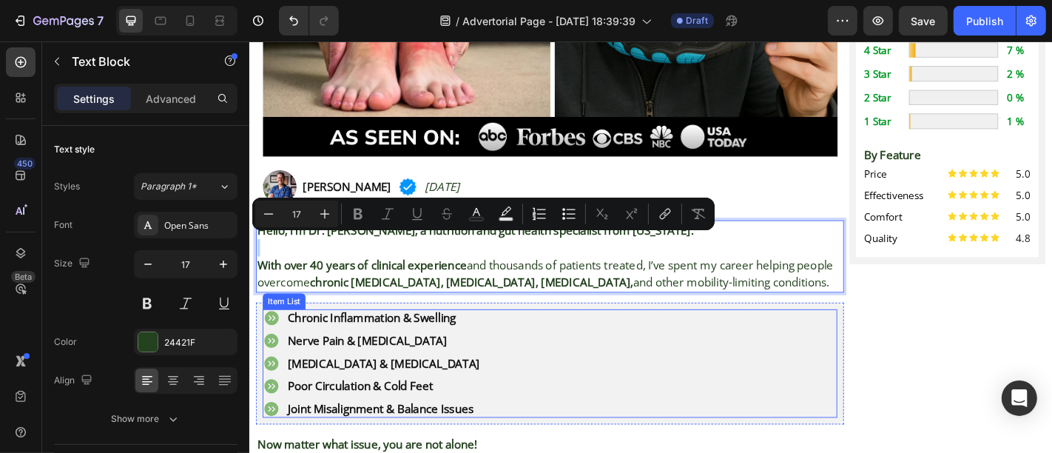
click at [411, 340] on p "Chronic Inflammation & Swelling" at bounding box center [397, 347] width 213 height 15
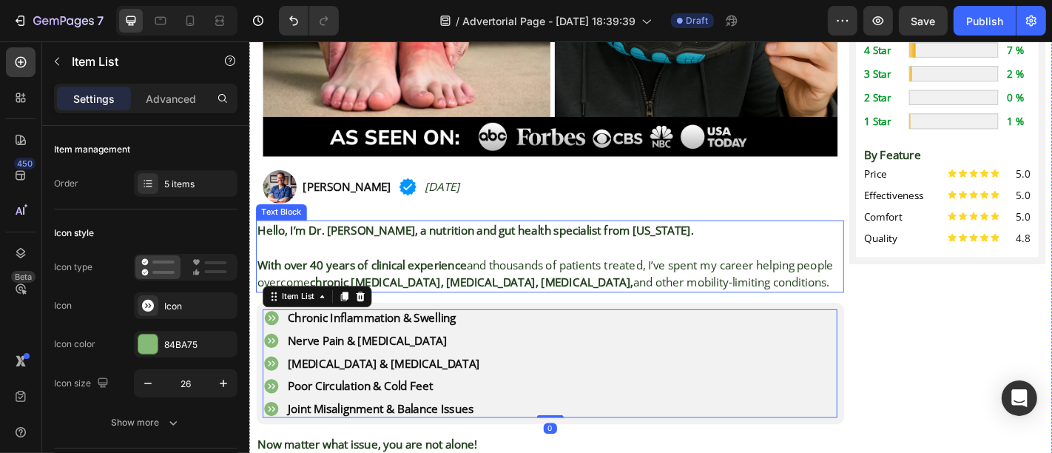
click at [495, 299] on strong "chronic [MEDICAL_DATA], [MEDICAL_DATA], [MEDICAL_DATA]," at bounding box center [494, 307] width 357 height 17
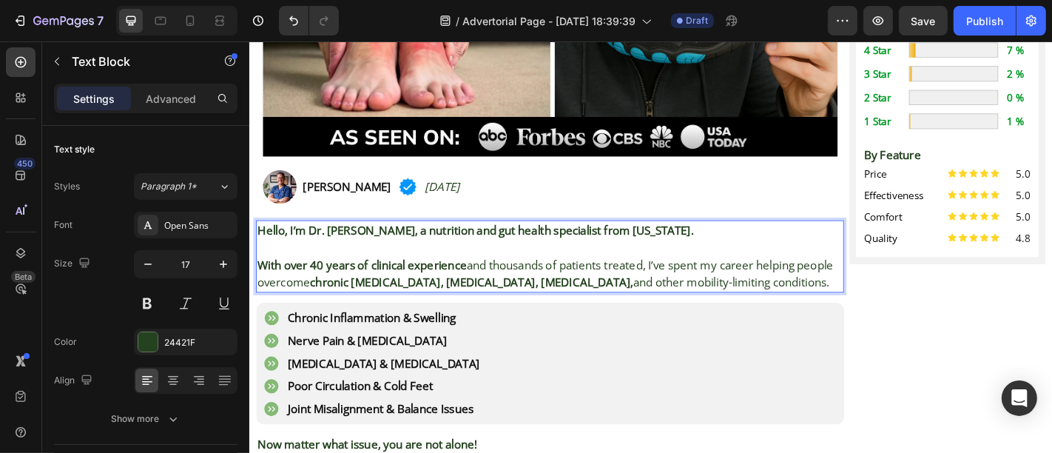
click at [495, 299] on strong "chronic [MEDICAL_DATA], [MEDICAL_DATA], [MEDICAL_DATA]," at bounding box center [494, 307] width 357 height 17
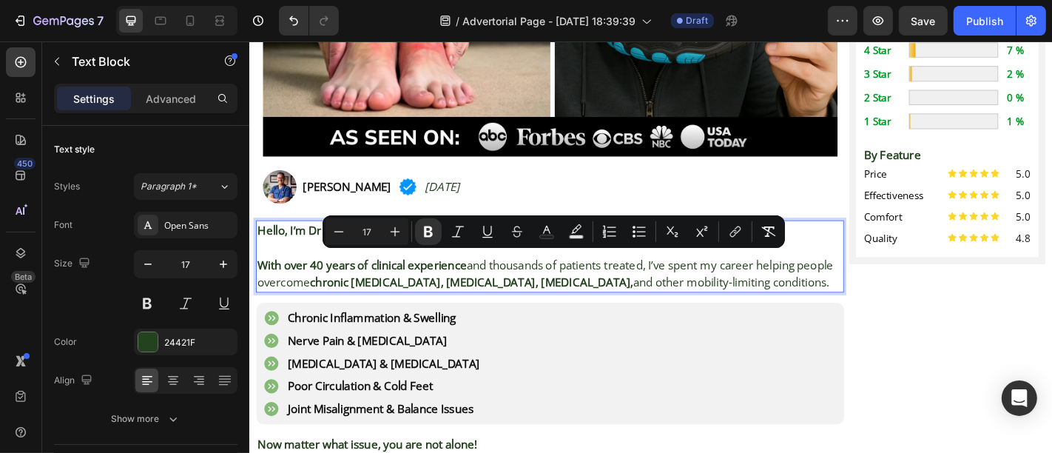
click at [495, 299] on strong "chronic [MEDICAL_DATA], [MEDICAL_DATA], [MEDICAL_DATA]," at bounding box center [494, 307] width 357 height 17
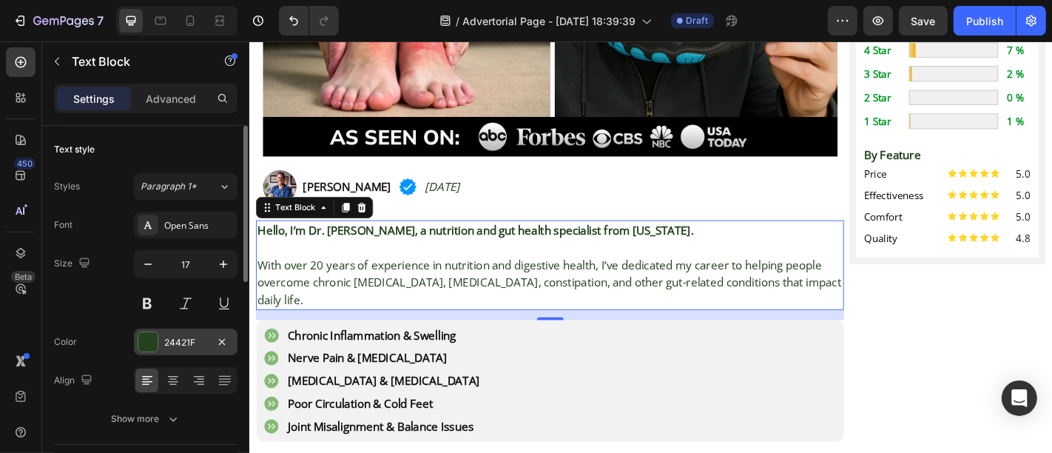
click at [141, 339] on div at bounding box center [147, 341] width 19 height 19
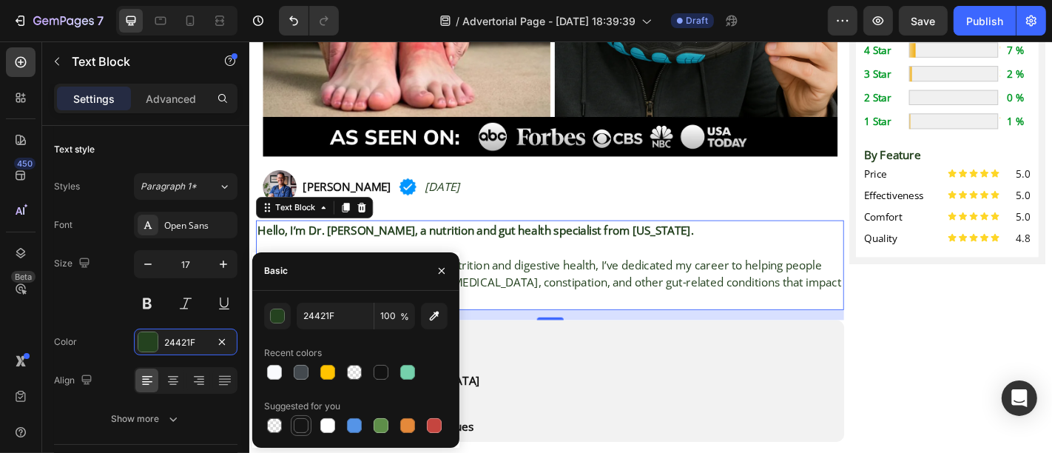
click at [296, 426] on div at bounding box center [301, 425] width 15 height 15
type input "151515"
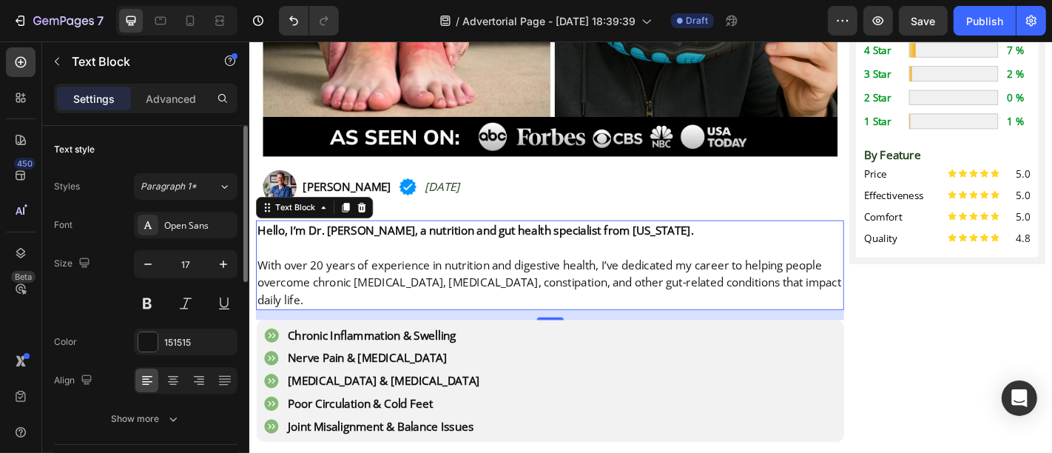
click at [111, 254] on div "Size 17" at bounding box center [145, 283] width 183 height 67
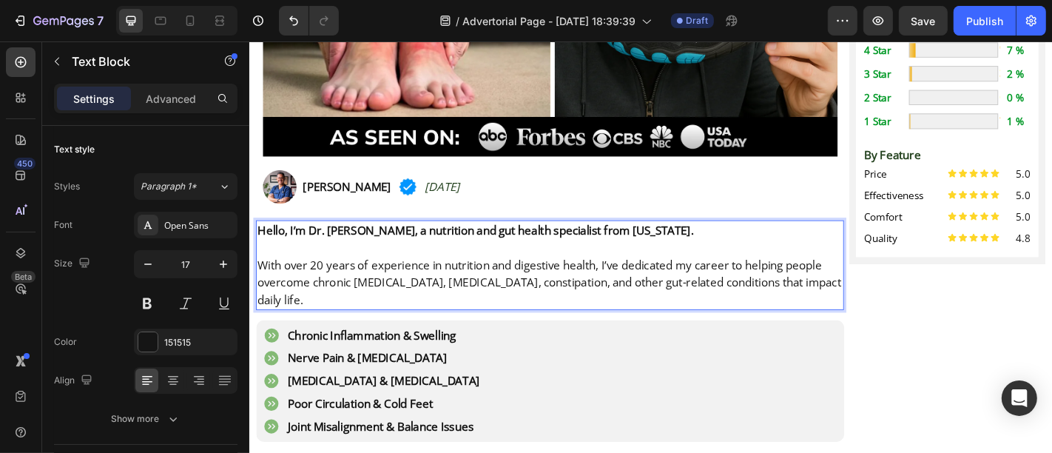
click at [446, 288] on p "With over 20 years of experience in nutrition and digestive health, I’ve dedica…" at bounding box center [580, 308] width 647 height 58
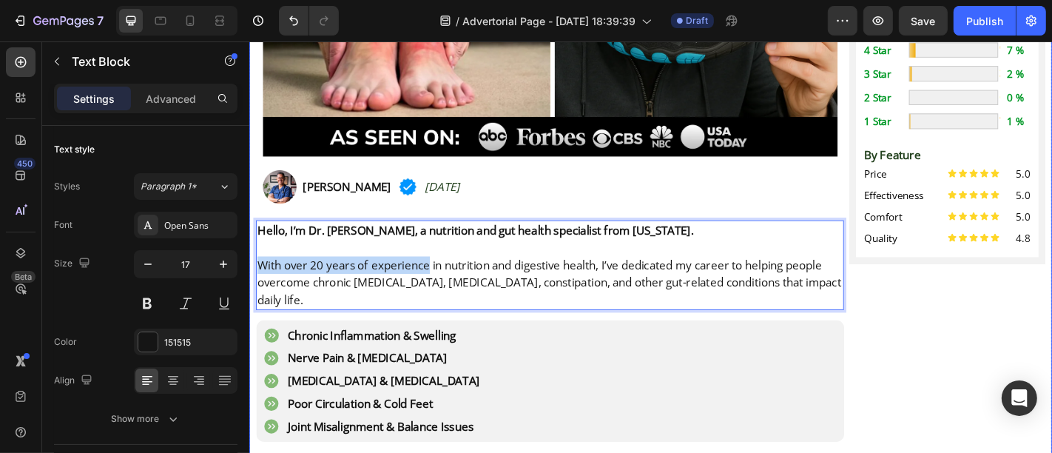
drag, startPoint x: 446, startPoint y: 288, endPoint x: 255, endPoint y: 285, distance: 191.6
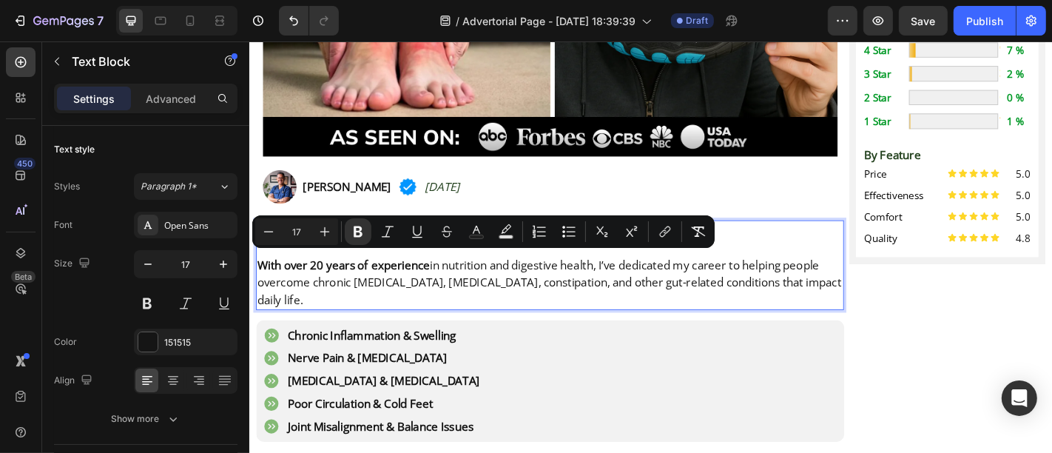
click at [538, 294] on p "With over 20 years of experience in nutrition and digestive health, I’ve dedica…" at bounding box center [580, 308] width 647 height 58
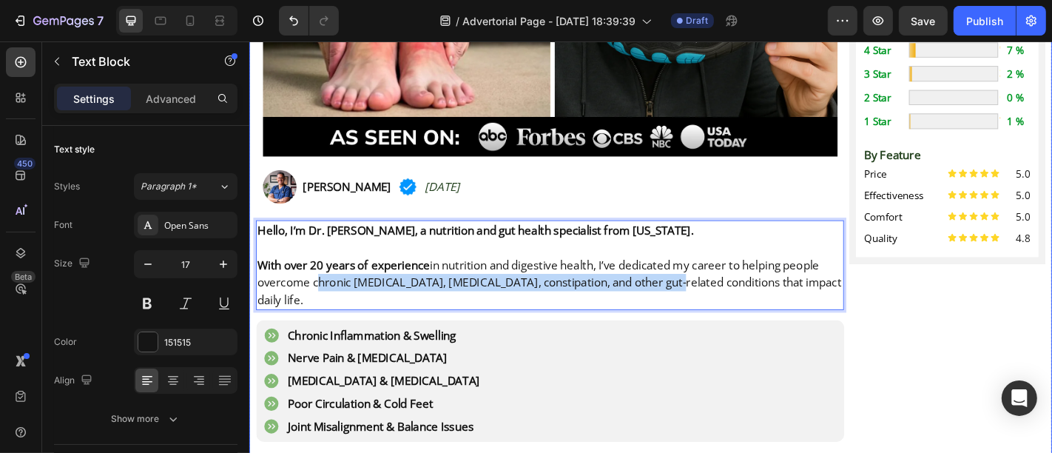
drag, startPoint x: 318, startPoint y: 303, endPoint x: 698, endPoint y: 314, distance: 379.7
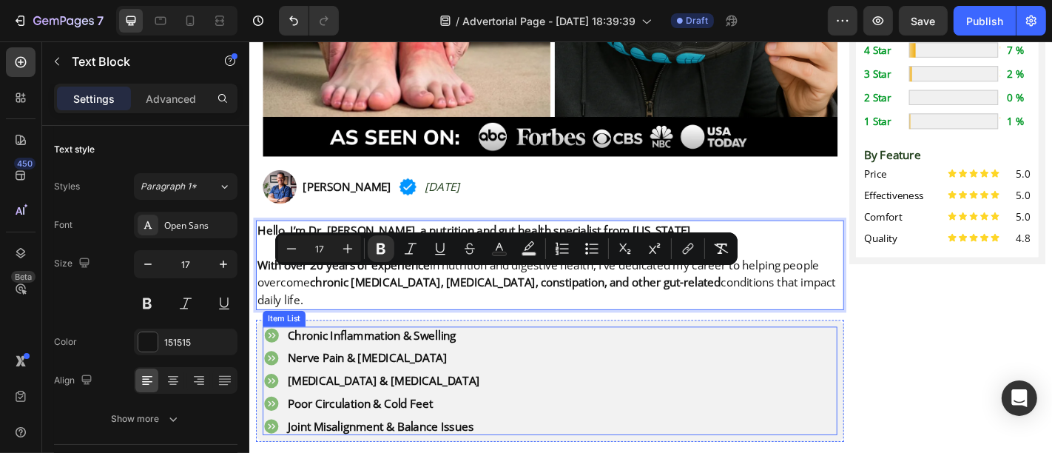
click at [613, 357] on div "Chronic Inflammation & Swelling Nerve Pain & [MEDICAL_DATA] [MEDICAL_DATA] & [M…" at bounding box center [581, 417] width 636 height 120
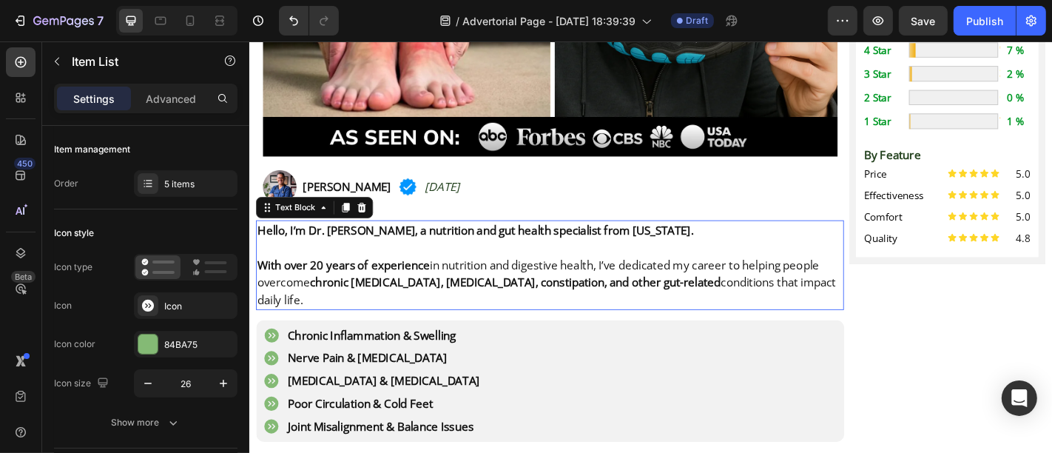
click at [559, 309] on strong "chronic [MEDICAL_DATA], [MEDICAL_DATA], constipation, and other gut-related" at bounding box center [543, 307] width 454 height 17
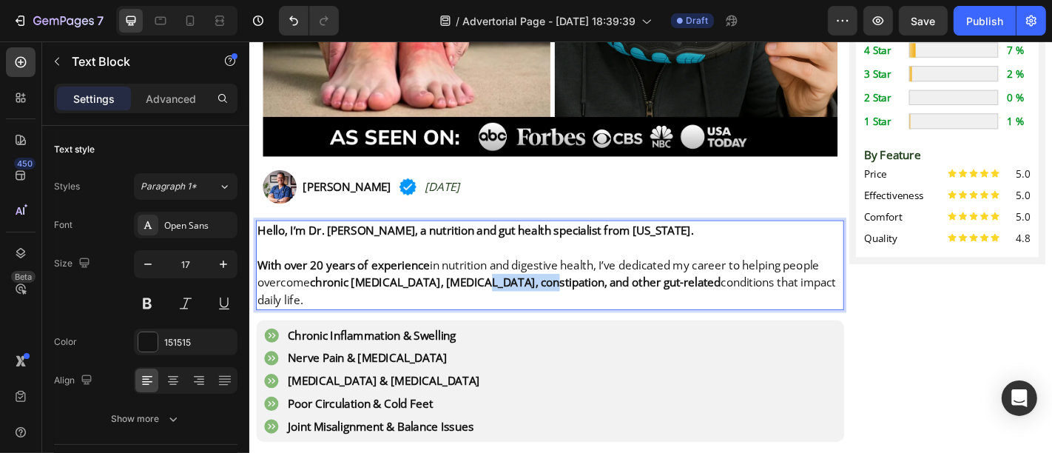
click at [559, 309] on strong "chronic [MEDICAL_DATA], [MEDICAL_DATA], constipation, and other gut-related" at bounding box center [543, 307] width 454 height 17
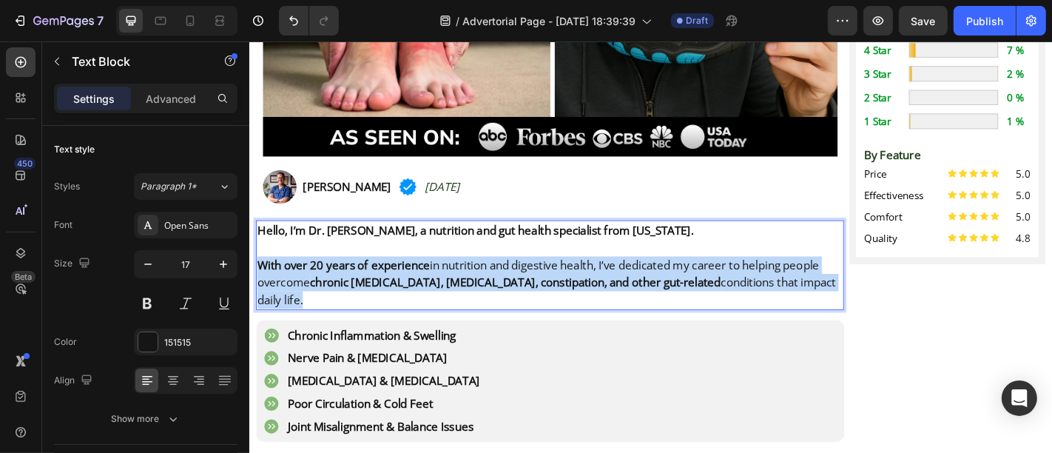
click at [559, 309] on strong "chronic [MEDICAL_DATA], [MEDICAL_DATA], constipation, and other gut-related" at bounding box center [543, 307] width 454 height 17
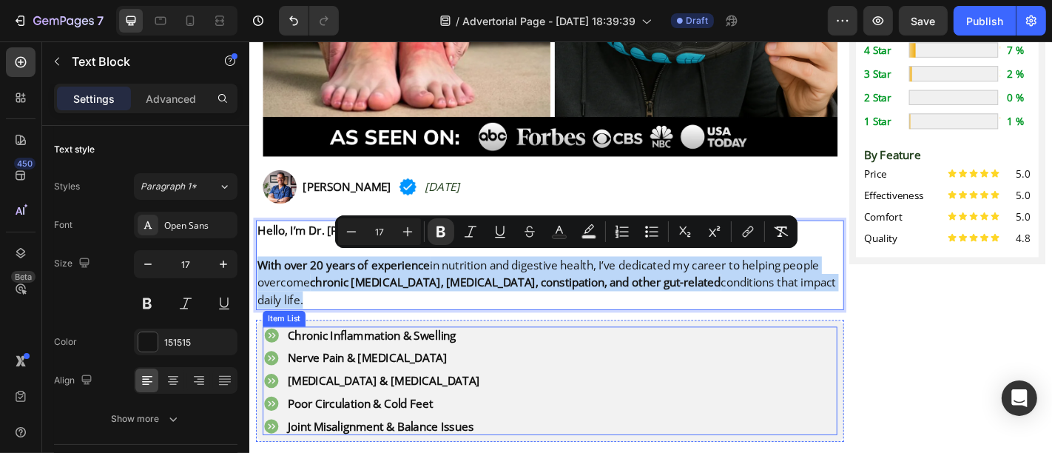
click at [543, 368] on div "Chronic Inflammation & Swelling Nerve Pain & [MEDICAL_DATA] [MEDICAL_DATA] & [M…" at bounding box center [581, 417] width 636 height 120
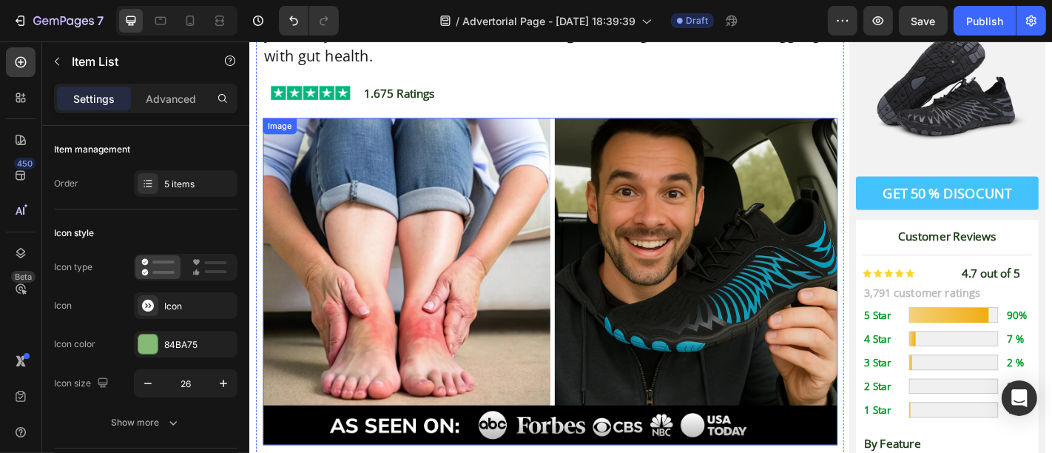
scroll to position [286, 0]
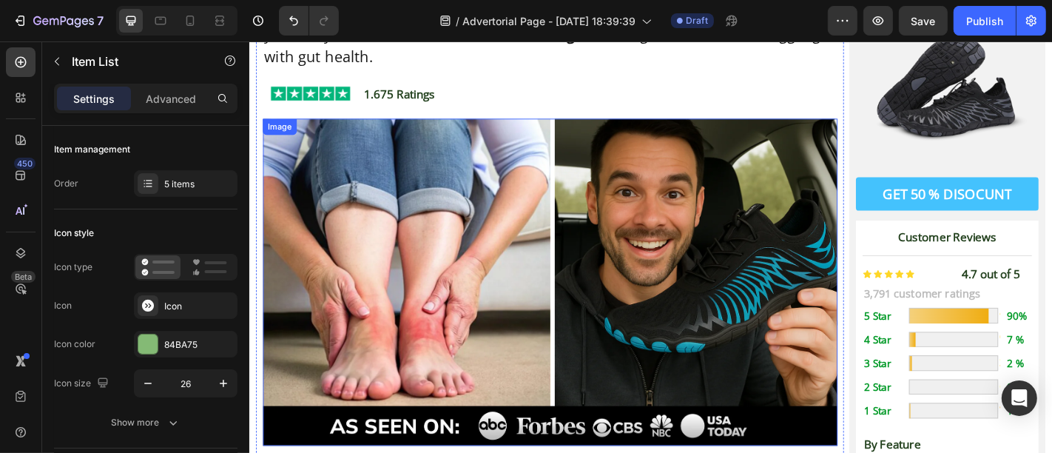
click at [568, 249] on img at bounding box center [581, 307] width 636 height 361
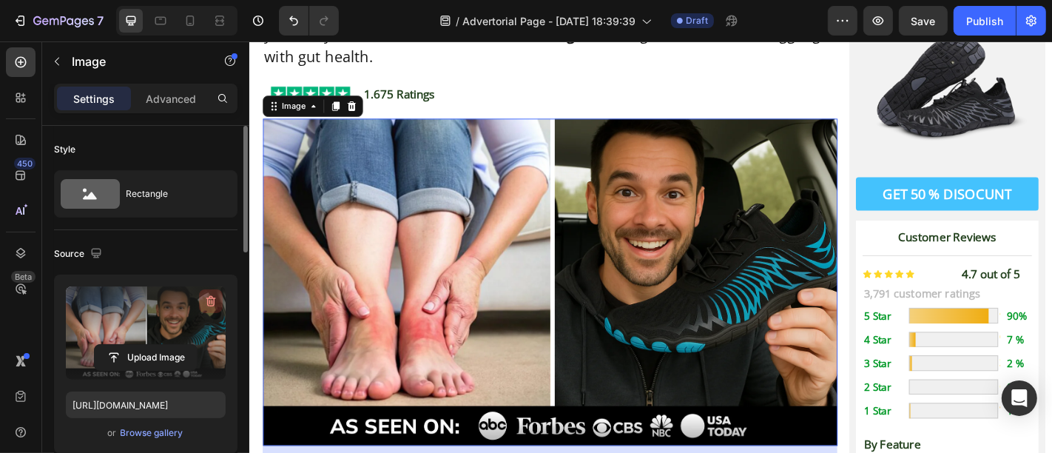
click at [207, 307] on icon "button" at bounding box center [210, 301] width 15 height 15
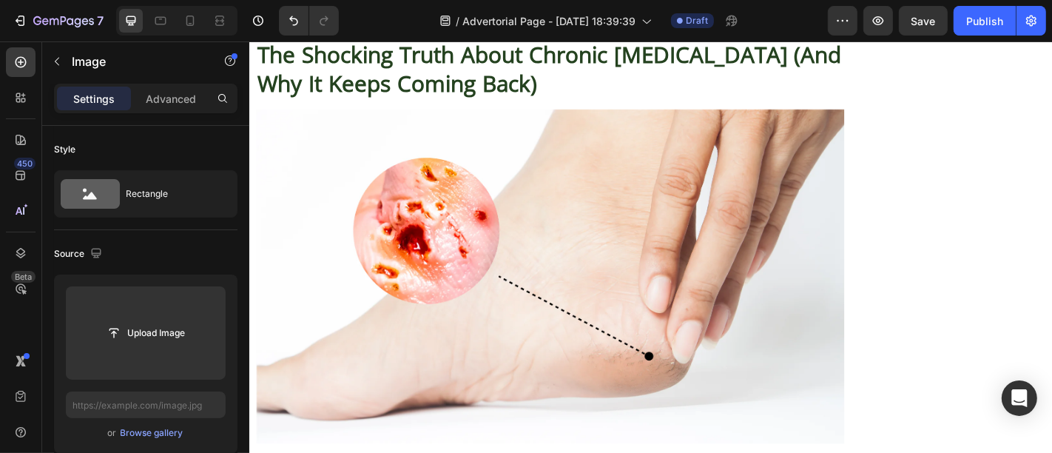
scroll to position [1447, 0]
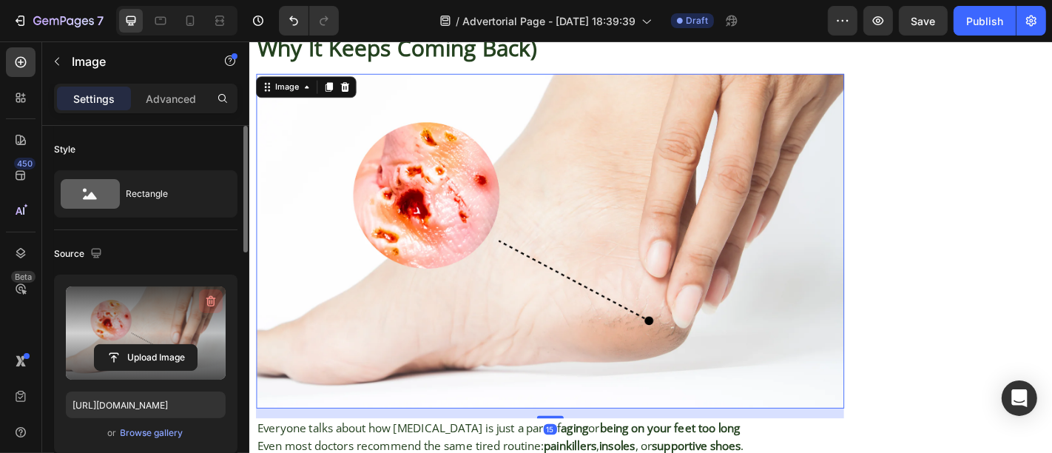
drag, startPoint x: 208, startPoint y: 302, endPoint x: 408, endPoint y: 254, distance: 206.2
click at [208, 302] on icon "button" at bounding box center [211, 301] width 10 height 11
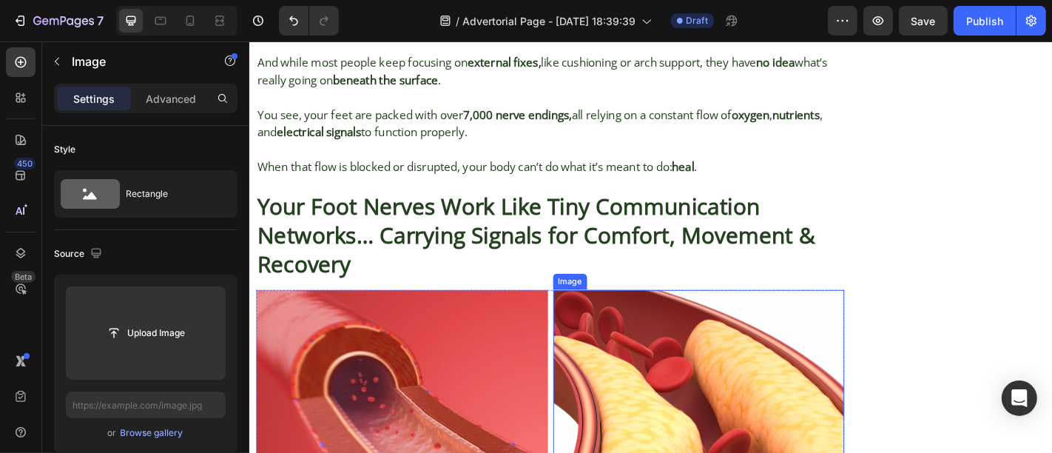
scroll to position [2267, 0]
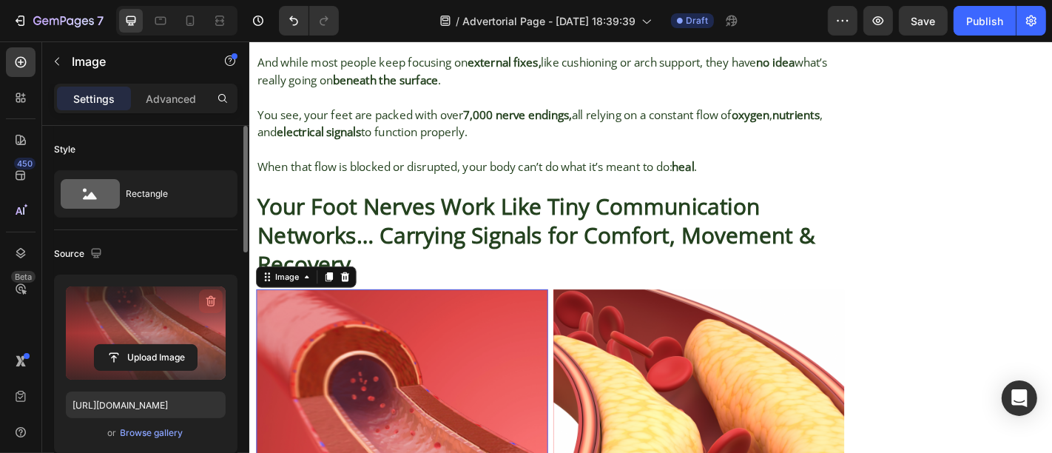
drag, startPoint x: 212, startPoint y: 292, endPoint x: 266, endPoint y: 331, distance: 66.1
click at [212, 292] on button "button" at bounding box center [211, 301] width 24 height 24
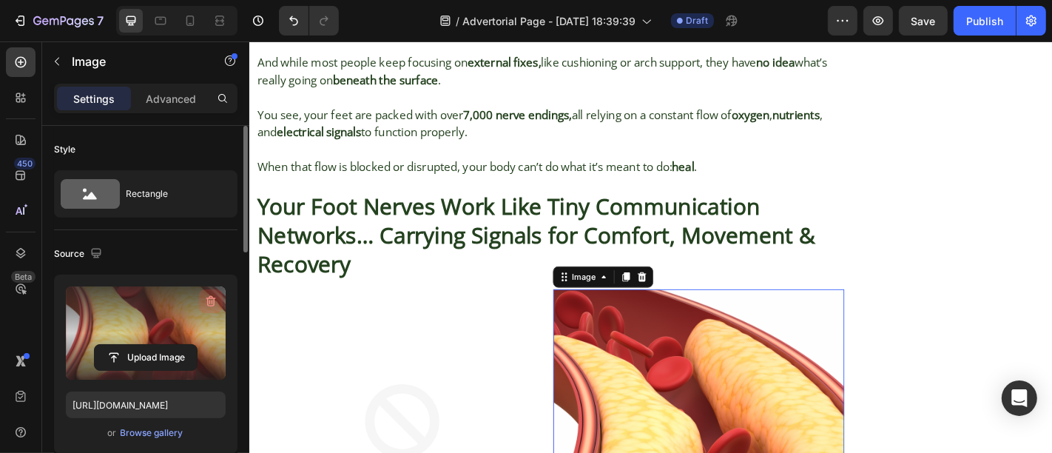
drag, startPoint x: 207, startPoint y: 303, endPoint x: 175, endPoint y: 318, distance: 35.8
click at [207, 303] on icon "button" at bounding box center [211, 301] width 10 height 11
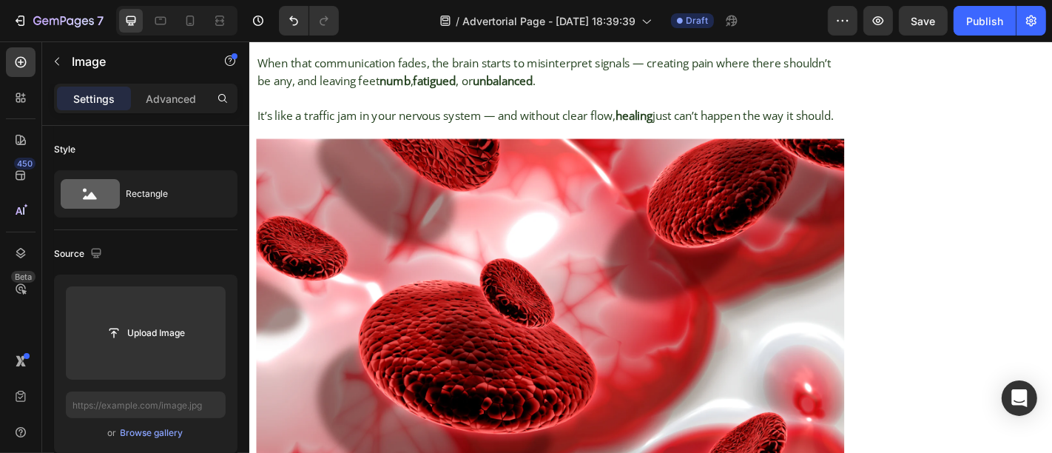
scroll to position [3275, 0]
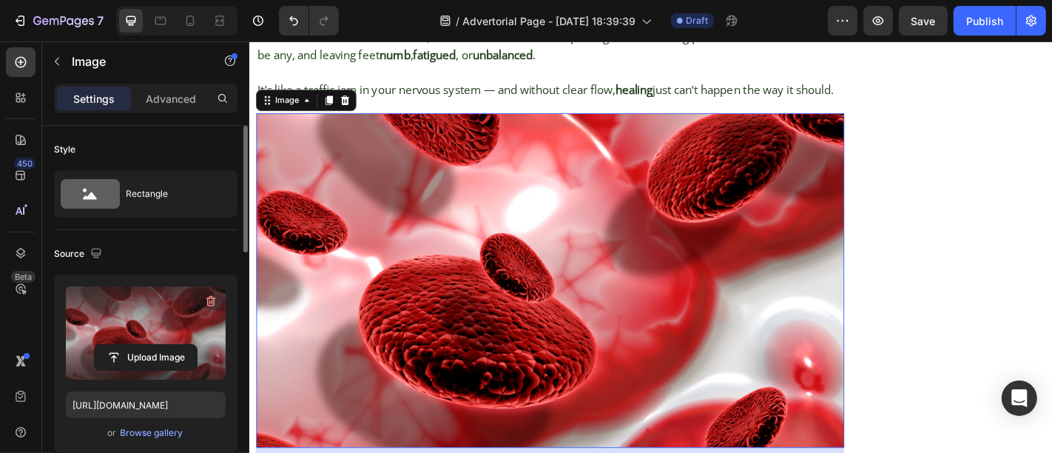
click at [211, 314] on label at bounding box center [146, 332] width 160 height 93
click at [197, 345] on input "file" at bounding box center [146, 357] width 102 height 25
drag, startPoint x: 209, startPoint y: 300, endPoint x: 220, endPoint y: 224, distance: 77.1
click at [209, 300] on icon "button" at bounding box center [210, 301] width 15 height 15
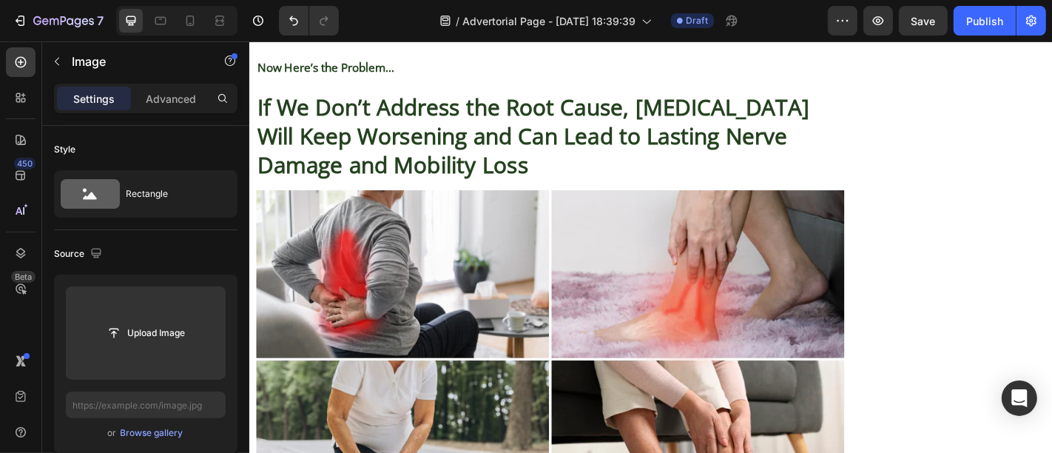
scroll to position [4213, 0]
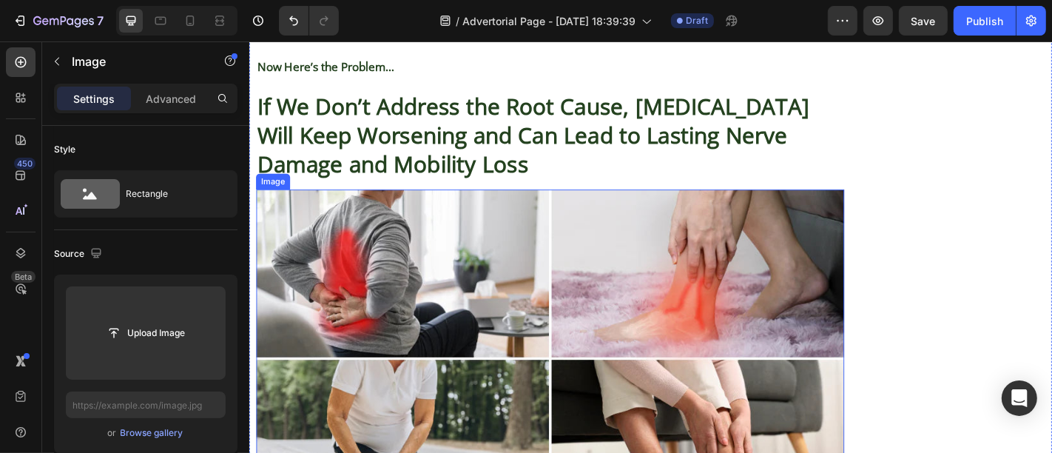
click at [440, 255] on img at bounding box center [581, 392] width 650 height 374
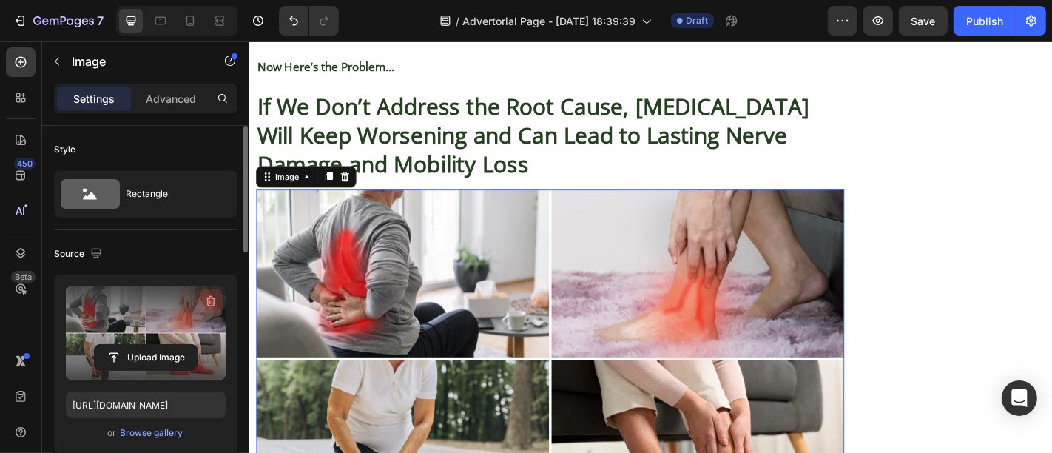
click at [205, 299] on icon "button" at bounding box center [210, 301] width 15 height 15
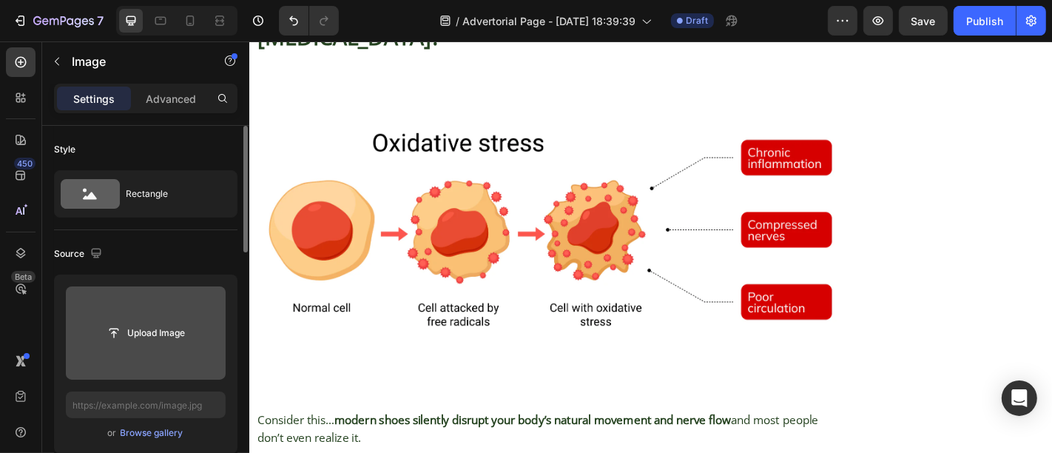
scroll to position [5460, 0]
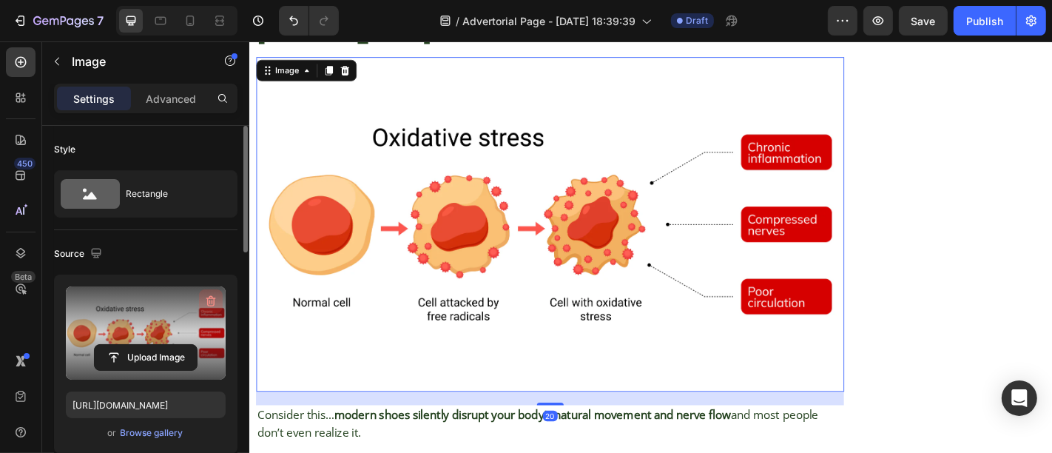
click at [208, 300] on icon "button" at bounding box center [211, 301] width 10 height 11
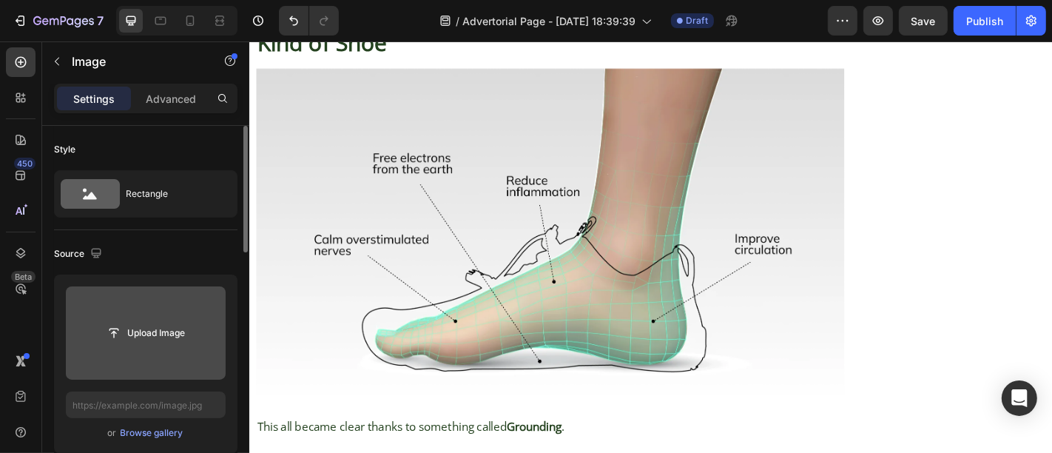
scroll to position [6525, 0]
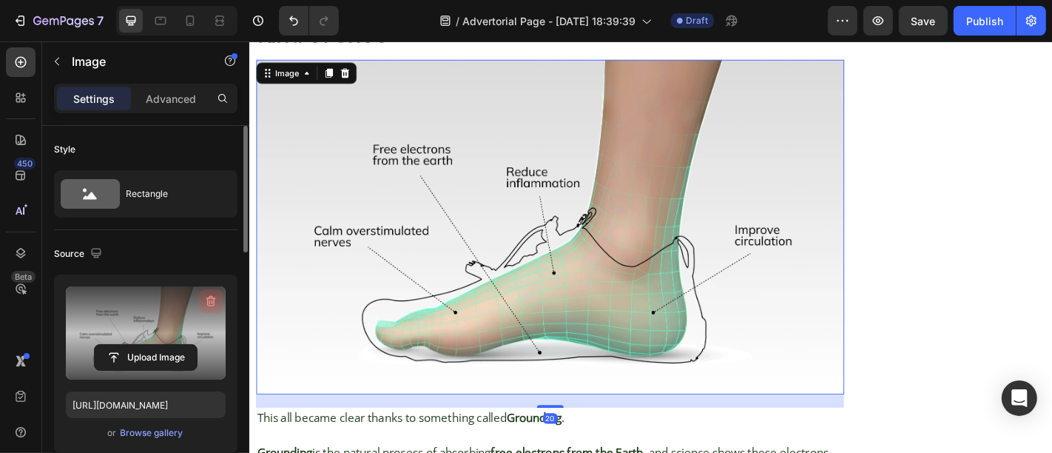
click at [212, 305] on icon "button" at bounding box center [211, 301] width 10 height 11
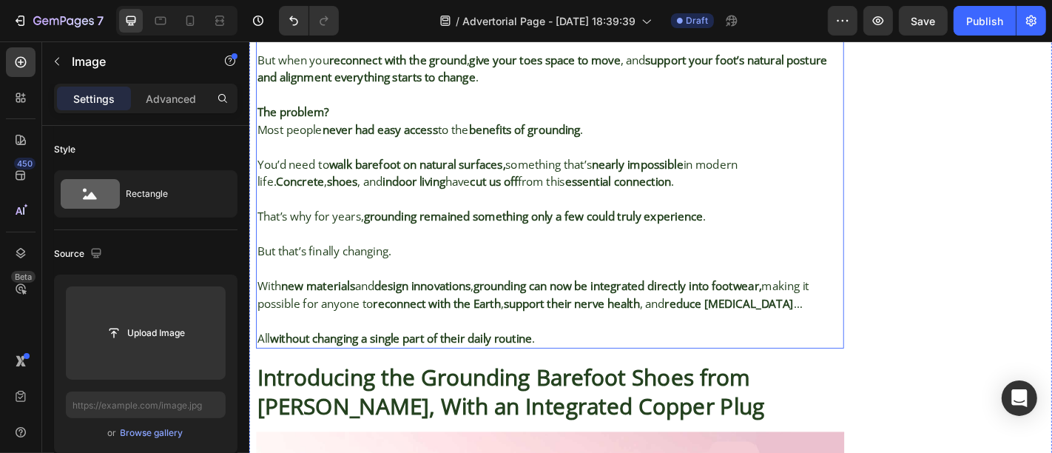
scroll to position [7622, 0]
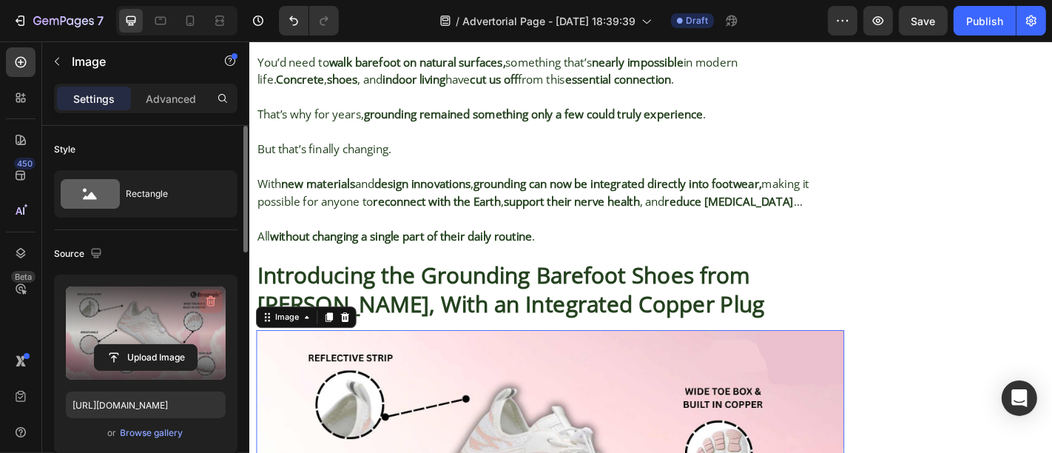
drag, startPoint x: 219, startPoint y: 298, endPoint x: 207, endPoint y: 301, distance: 12.2
click at [207, 301] on button "button" at bounding box center [211, 301] width 24 height 24
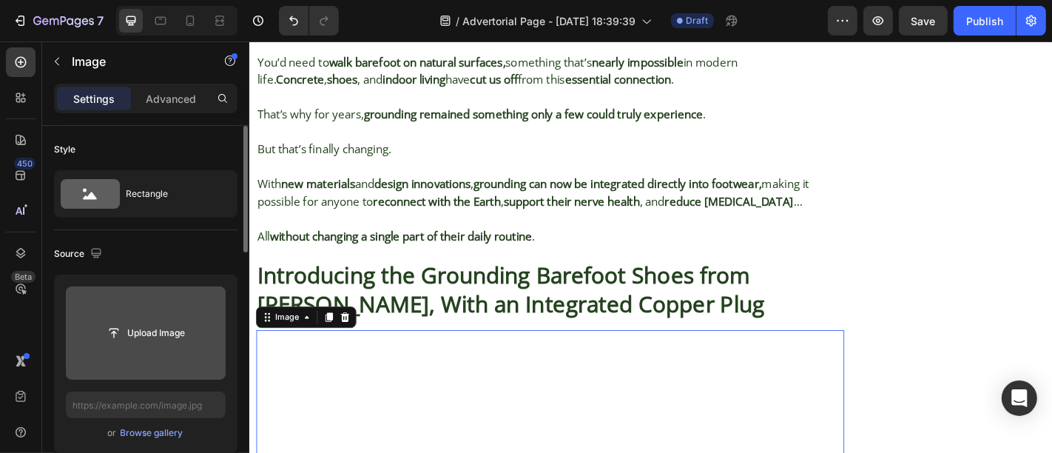
click at [207, 301] on input "file" at bounding box center [146, 332] width 160 height 93
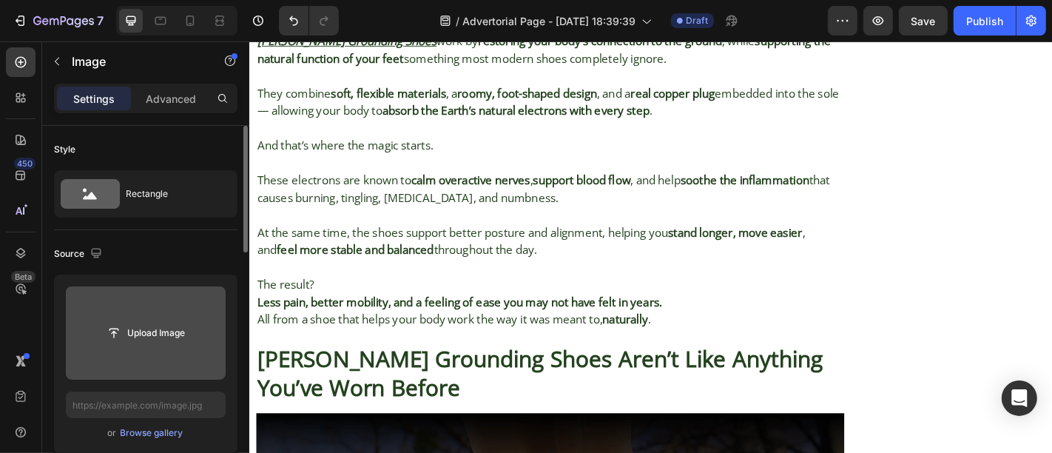
scroll to position [8840, 0]
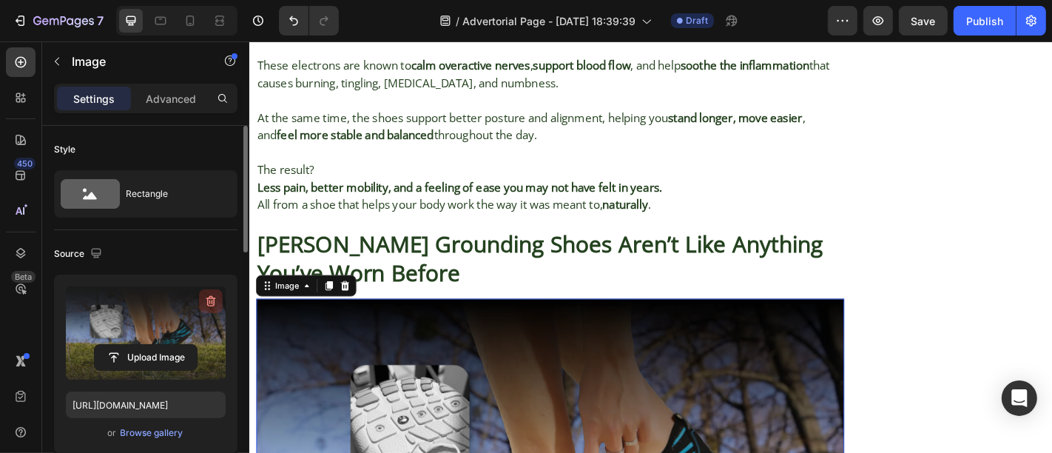
click at [215, 305] on icon "button" at bounding box center [210, 301] width 15 height 15
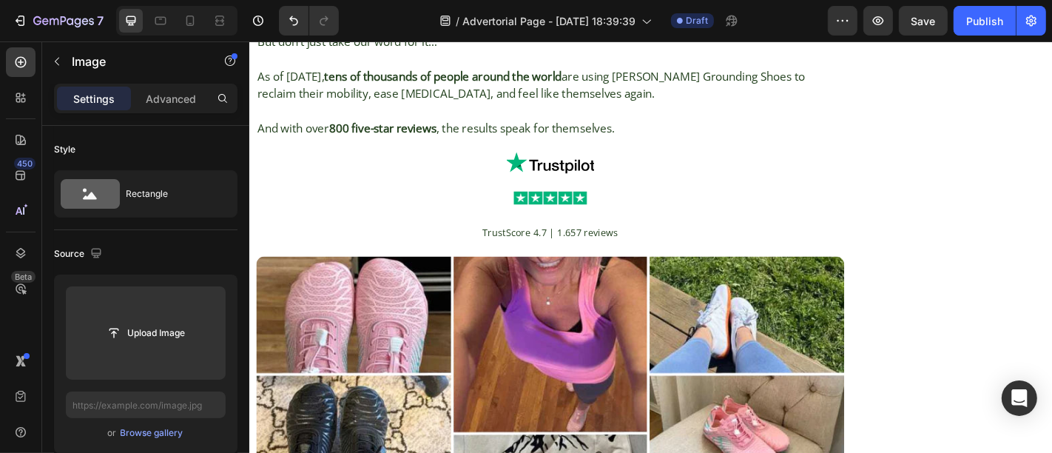
scroll to position [10090, 0]
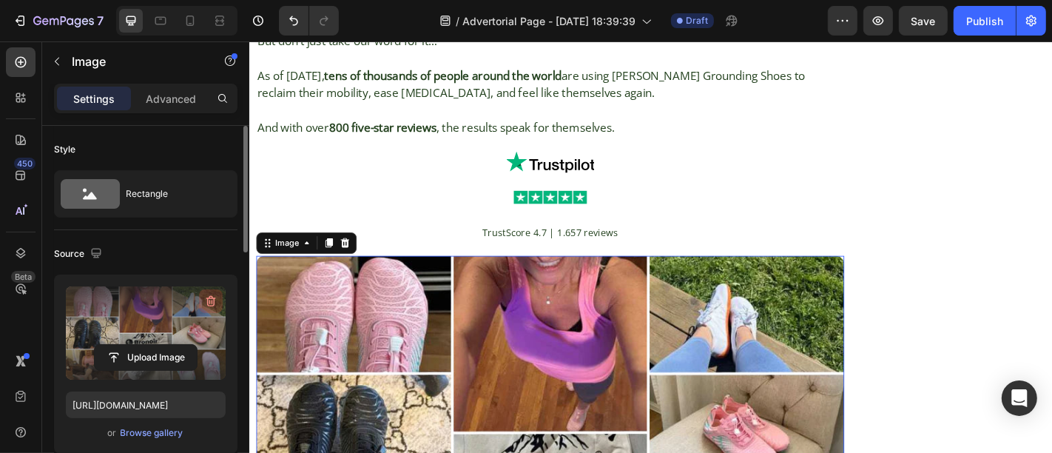
click at [209, 300] on icon "button" at bounding box center [209, 302] width 1 height 4
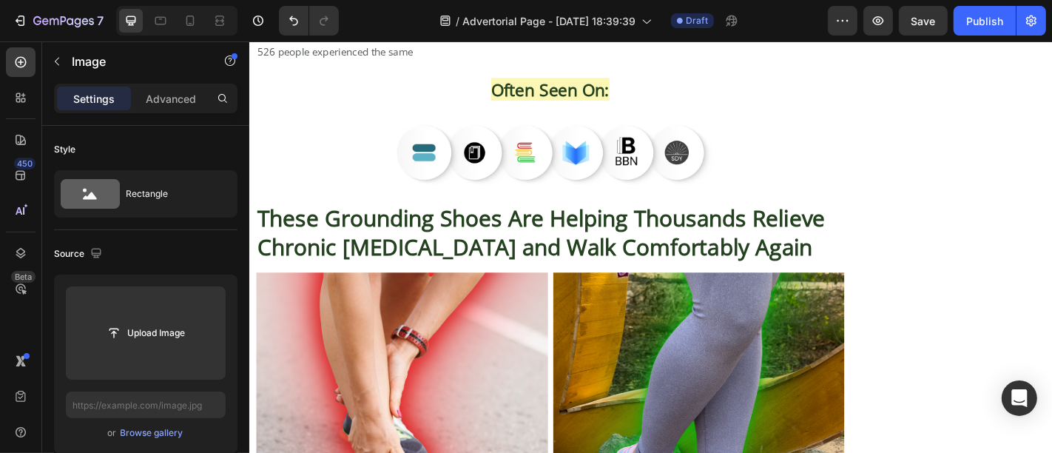
scroll to position [12052, 0]
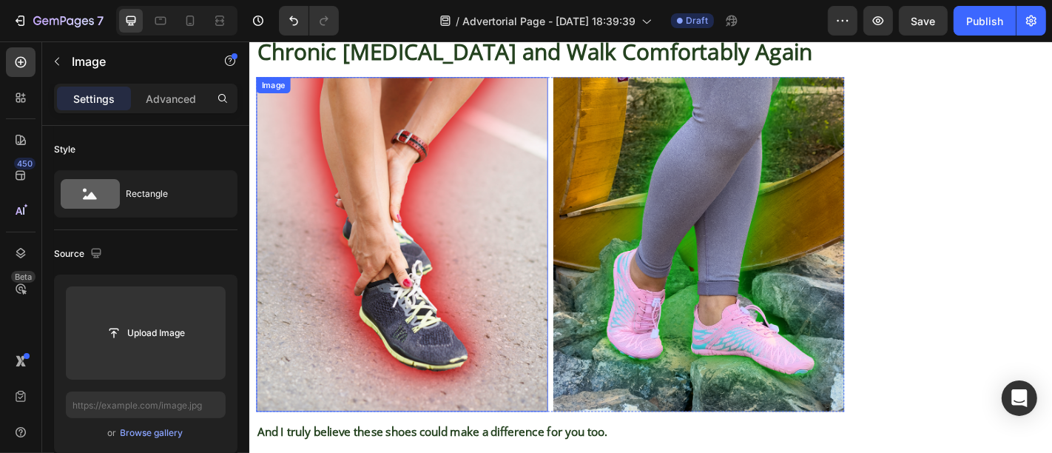
click at [493, 291] on img at bounding box center [417, 266] width 323 height 371
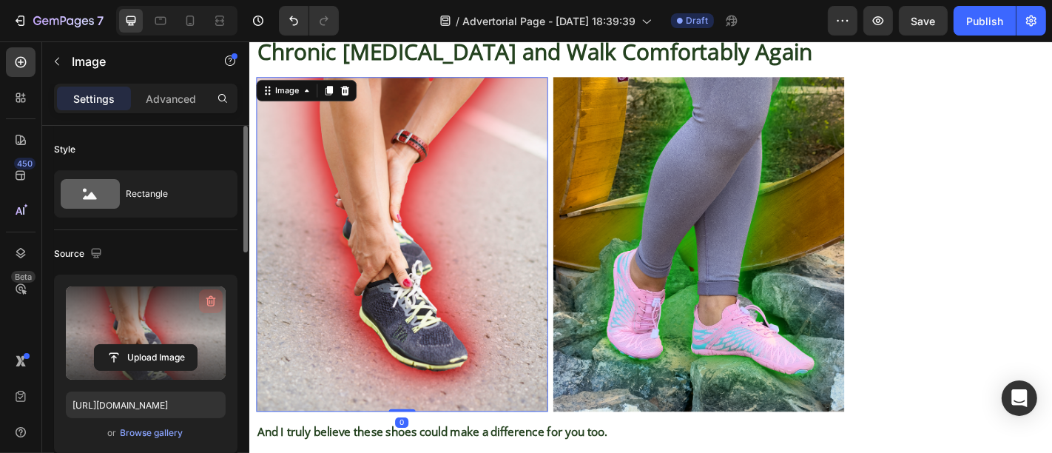
click at [208, 299] on icon "button" at bounding box center [211, 301] width 10 height 11
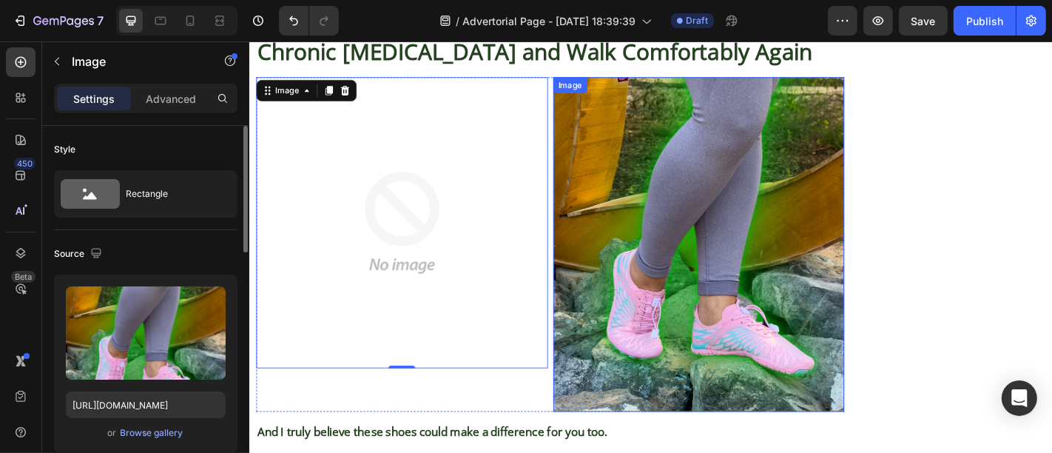
click at [603, 311] on img at bounding box center [745, 266] width 323 height 370
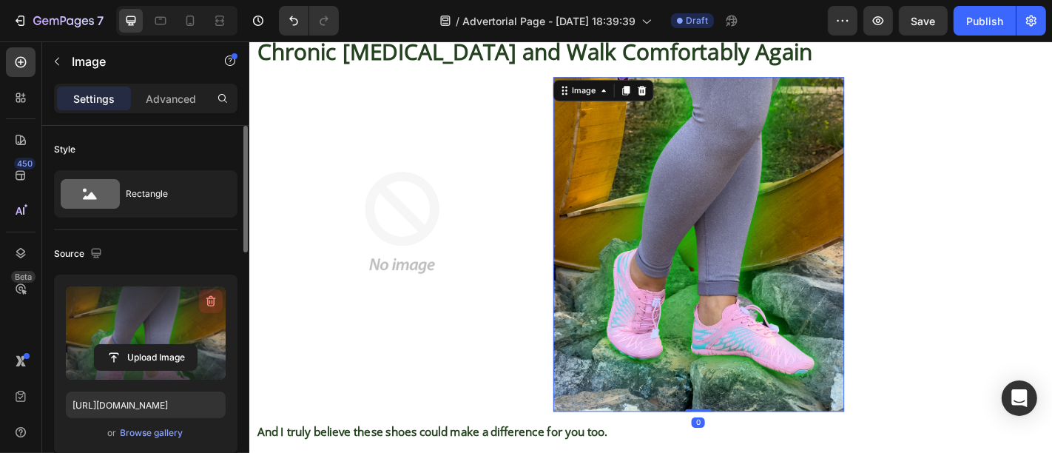
click at [208, 303] on icon "button" at bounding box center [211, 301] width 10 height 11
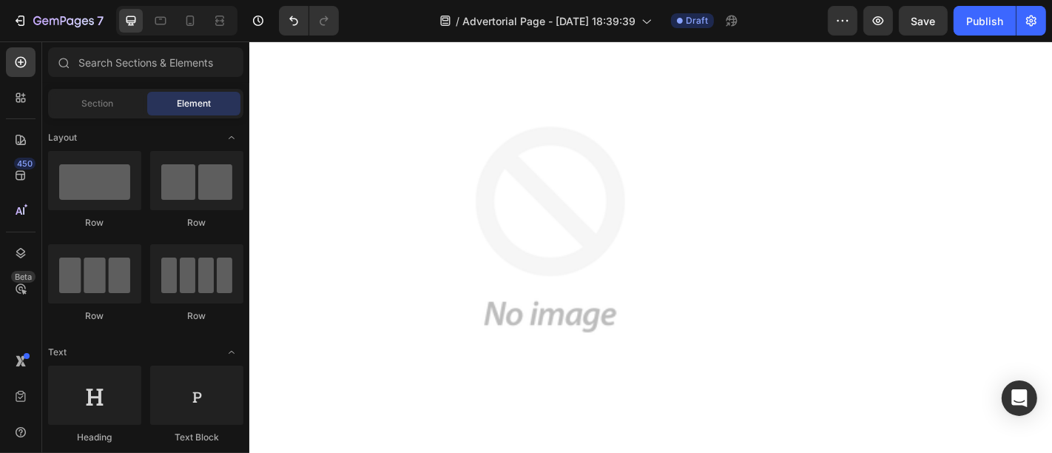
scroll to position [0, 0]
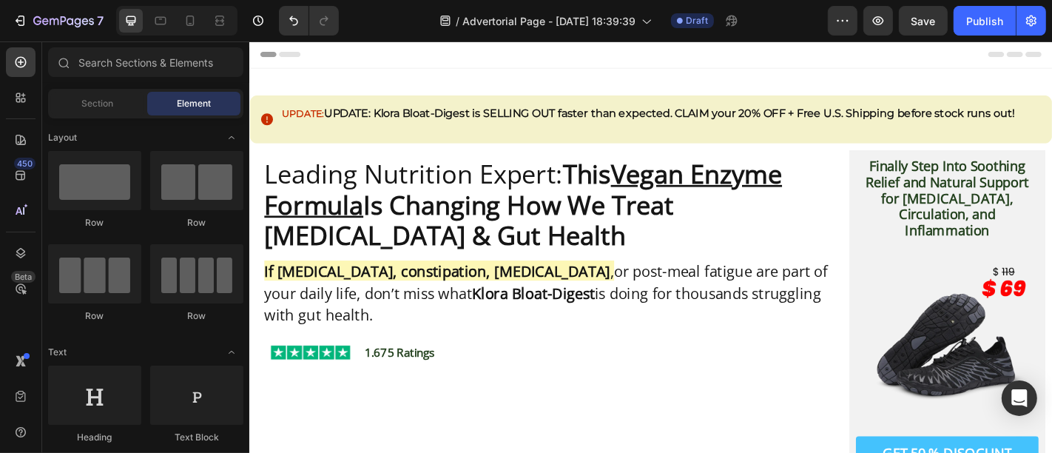
drag, startPoint x: 1127, startPoint y: 224, endPoint x: 1300, endPoint y: 53, distance: 243.8
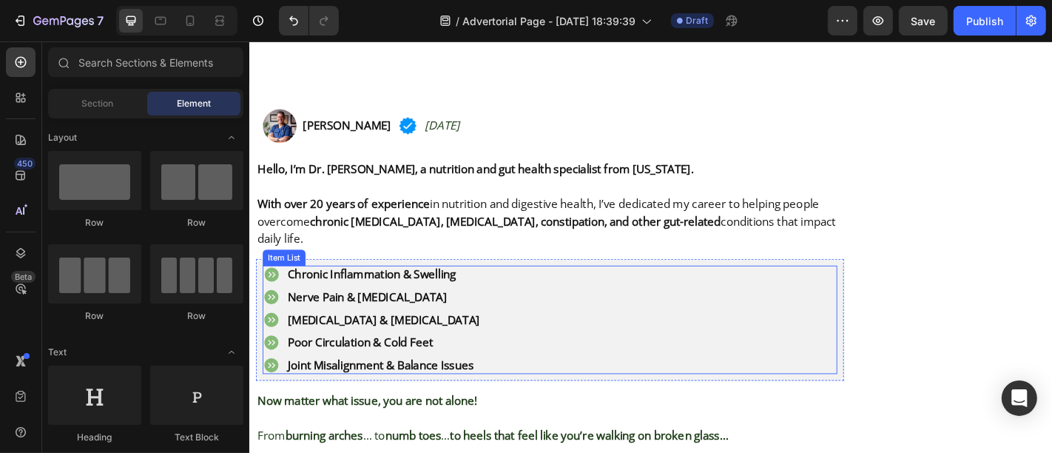
scroll to position [1008, 0]
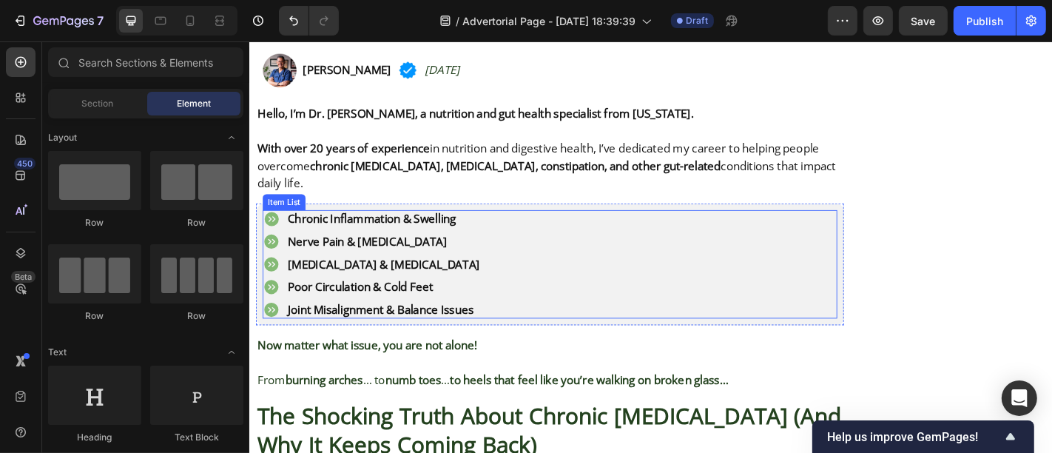
click at [357, 230] on p "Chronic Inflammation & Swelling" at bounding box center [397, 237] width 213 height 15
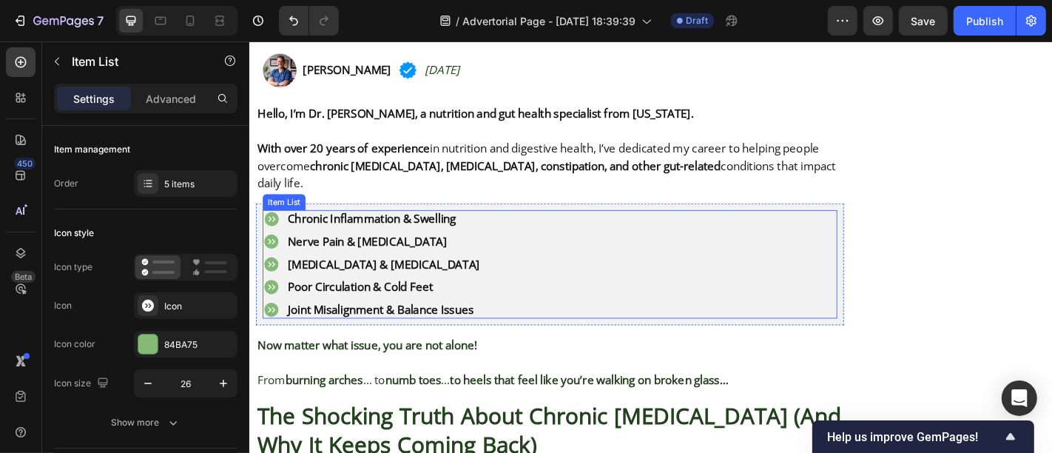
click at [357, 230] on p "Chronic Inflammation & Swelling" at bounding box center [397, 237] width 213 height 15
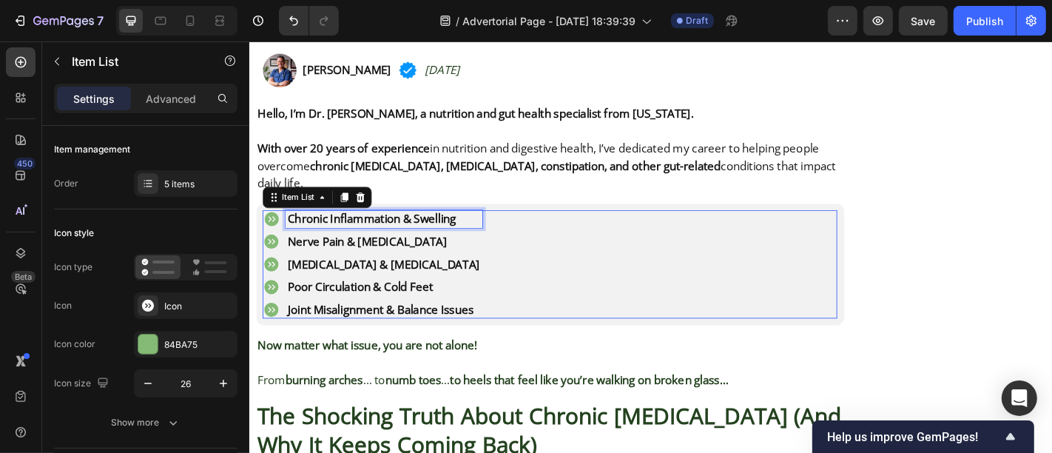
click at [357, 230] on p "Chronic Inflammation & Swelling" at bounding box center [397, 237] width 213 height 15
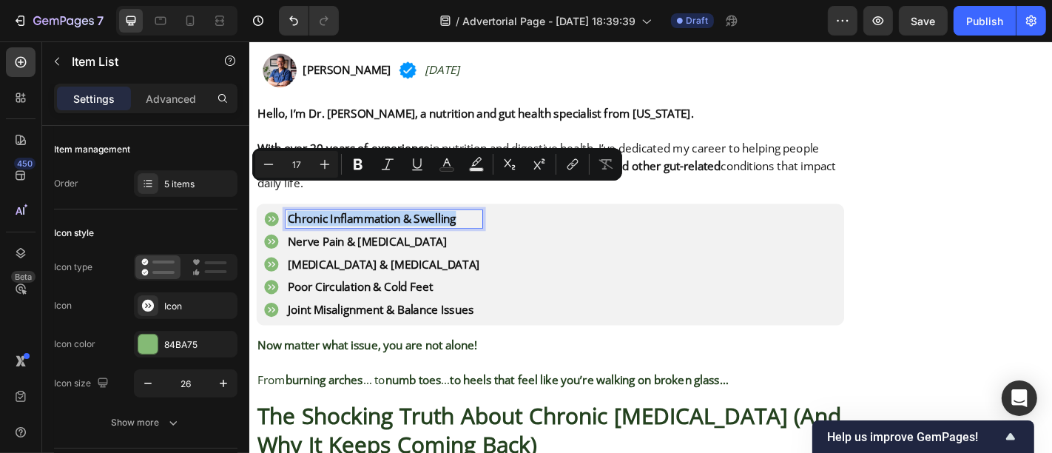
click at [357, 230] on p "Chronic Inflammation & Swelling" at bounding box center [397, 237] width 213 height 15
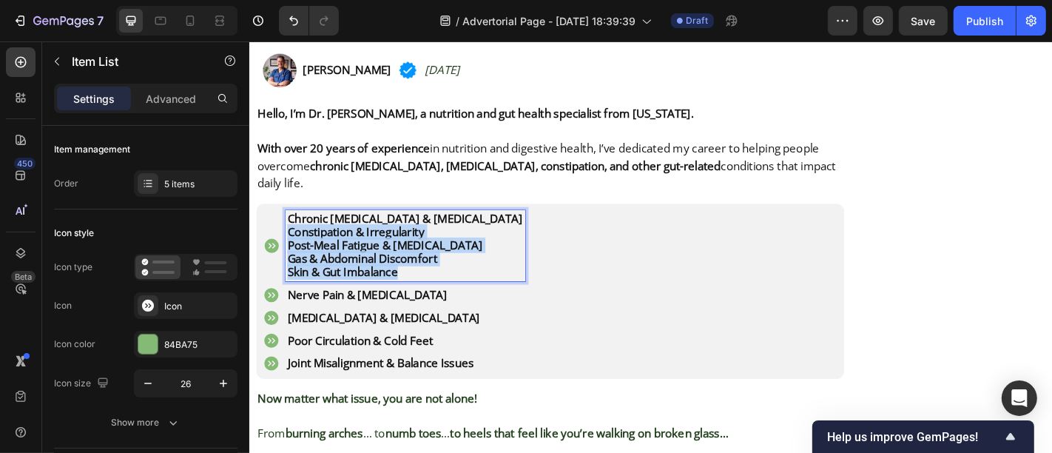
drag, startPoint x: 427, startPoint y: 268, endPoint x: 285, endPoint y: 225, distance: 148.4
click at [285, 228] on div "Chronic [MEDICAL_DATA] & [MEDICAL_DATA] Constipation & Irregularity Post-Meal F…" at bounding box center [408, 267] width 290 height 78
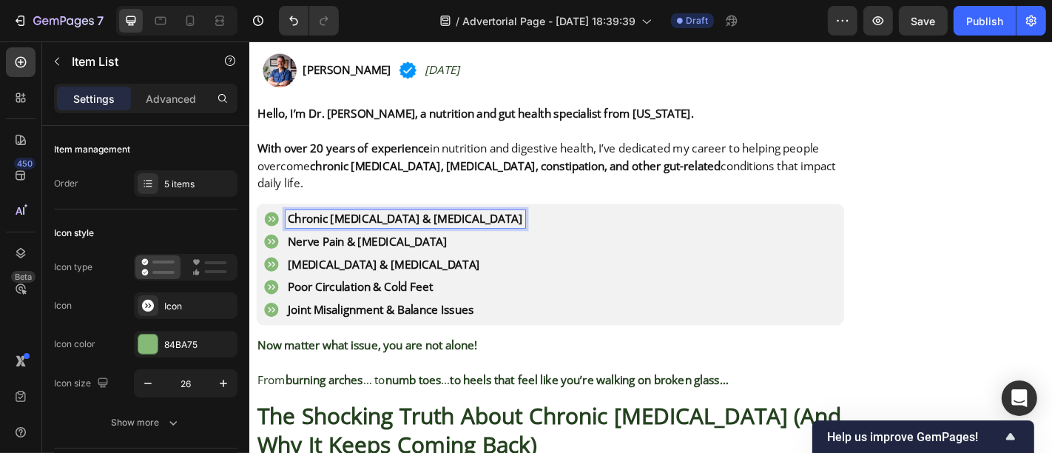
click at [358, 255] on p "Nerve Pain & [MEDICAL_DATA]" at bounding box center [421, 262] width 260 height 15
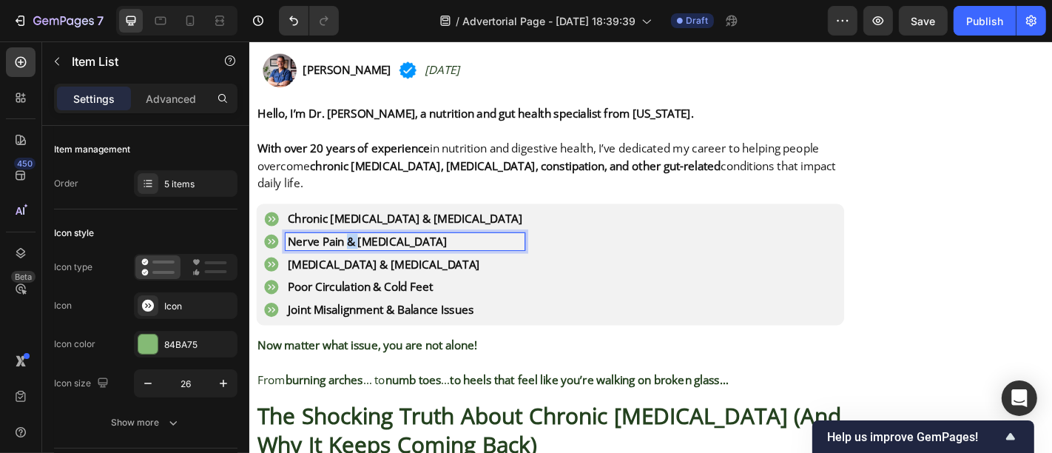
click at [358, 255] on p "Nerve Pain & [MEDICAL_DATA]" at bounding box center [421, 262] width 260 height 15
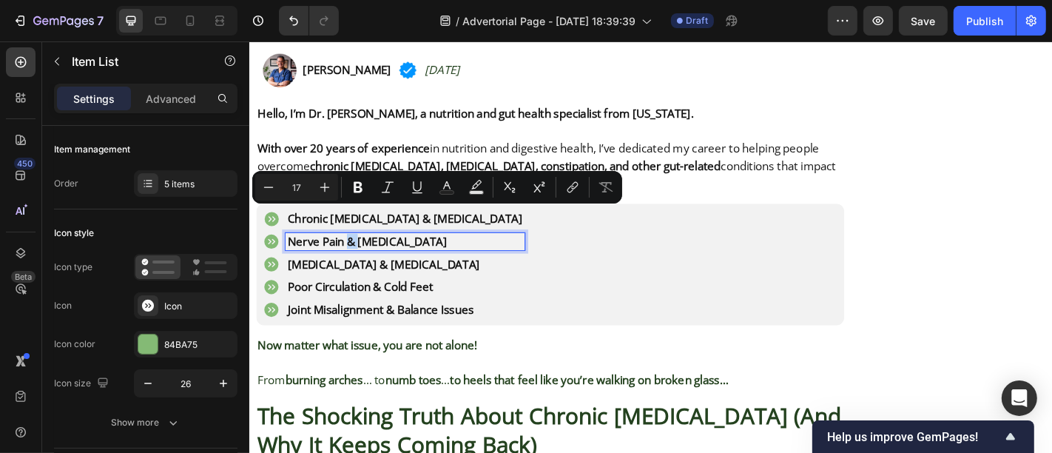
click at [358, 255] on p "Nerve Pain & [MEDICAL_DATA]" at bounding box center [421, 262] width 260 height 15
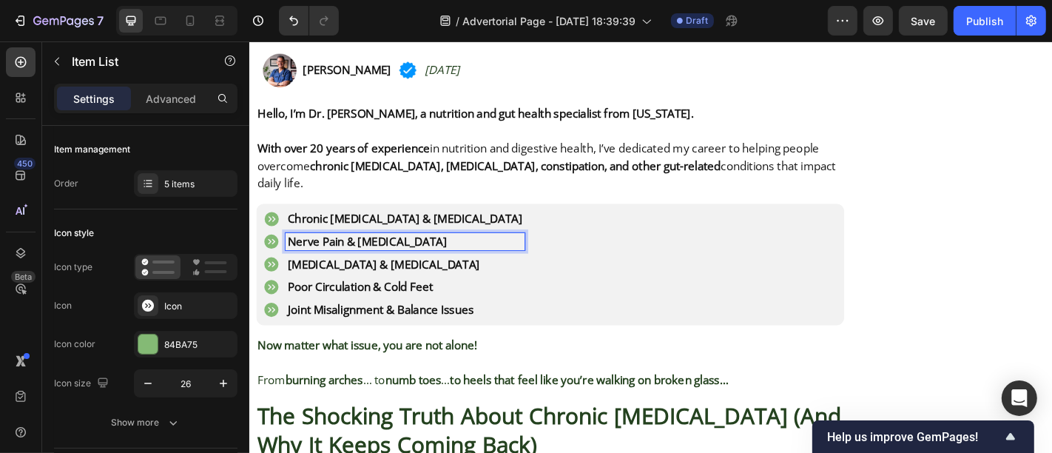
click at [358, 255] on p "Nerve Pain & [MEDICAL_DATA]" at bounding box center [421, 262] width 260 height 15
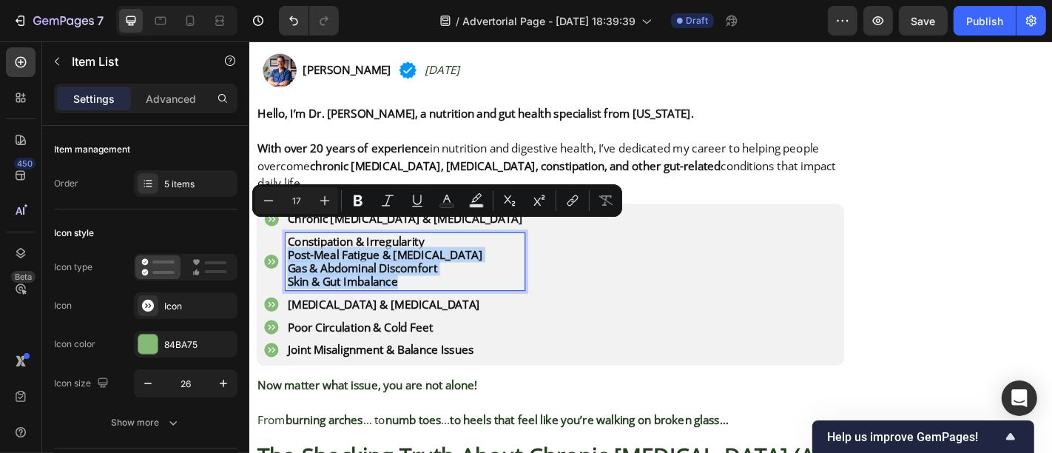
drag, startPoint x: 431, startPoint y: 277, endPoint x: 277, endPoint y: 247, distance: 156.8
click at [277, 253] on div "Constipation & Irregularity Post-Meal Fatigue & [MEDICAL_DATA] Gas & Abdominal …" at bounding box center [408, 285] width 290 height 64
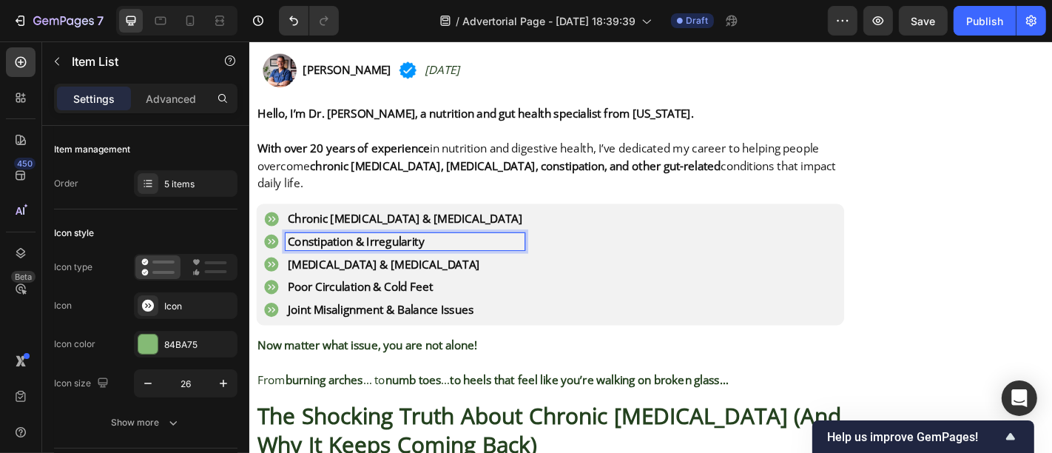
click at [406, 280] on p "[MEDICAL_DATA] & [MEDICAL_DATA]" at bounding box center [421, 287] width 260 height 15
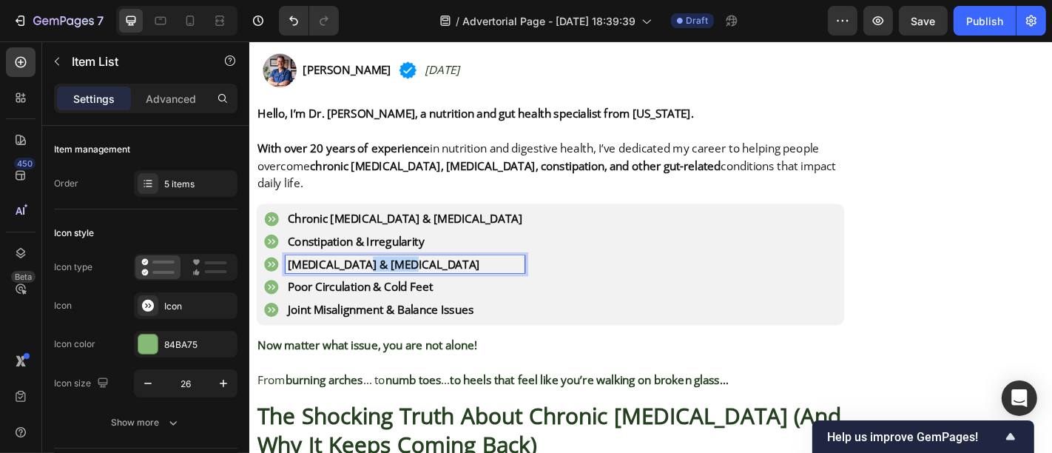
click at [406, 280] on p "[MEDICAL_DATA] & [MEDICAL_DATA]" at bounding box center [421, 287] width 260 height 15
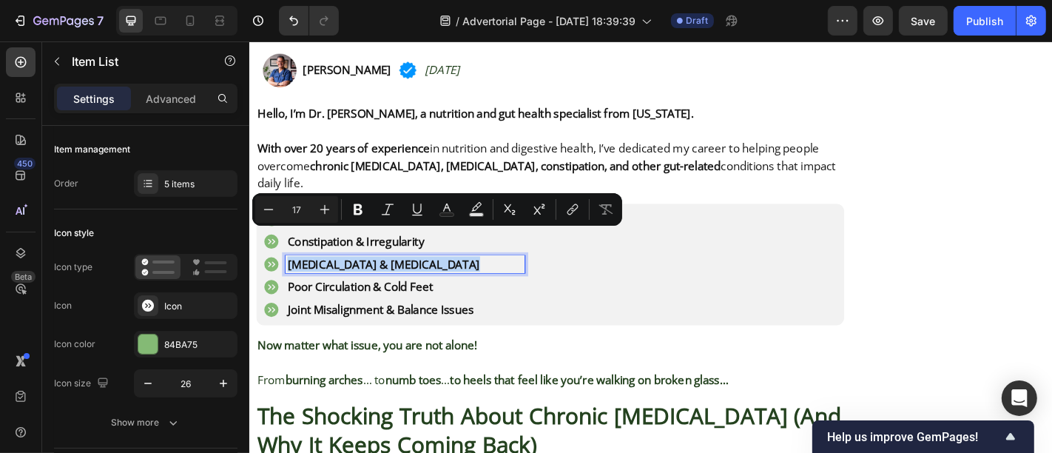
click at [406, 280] on p "[MEDICAL_DATA] & [MEDICAL_DATA]" at bounding box center [421, 287] width 260 height 15
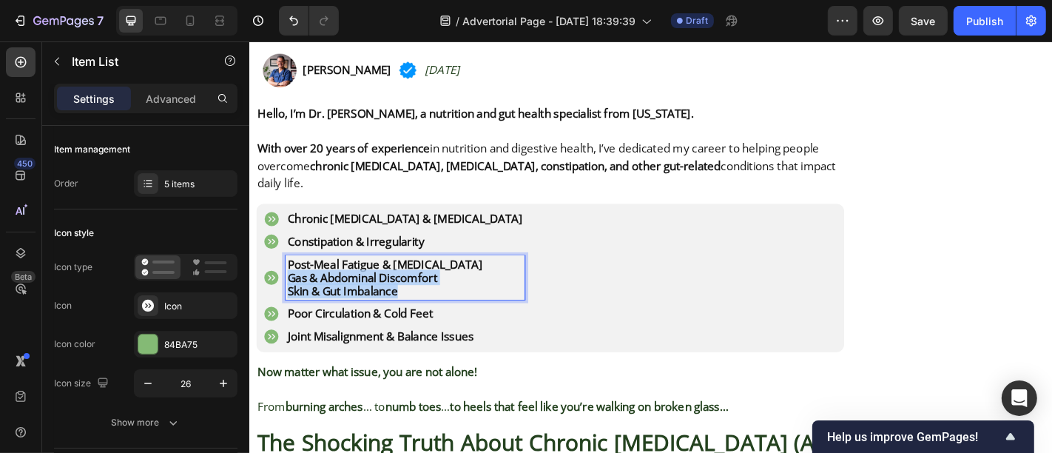
drag, startPoint x: 432, startPoint y: 288, endPoint x: 288, endPoint y: 272, distance: 145.1
click at [289, 278] on div "Post-Meal Fatigue & [MEDICAL_DATA] Gas & Abdominal Discomfort Skin & Gut Imbala…" at bounding box center [421, 302] width 265 height 49
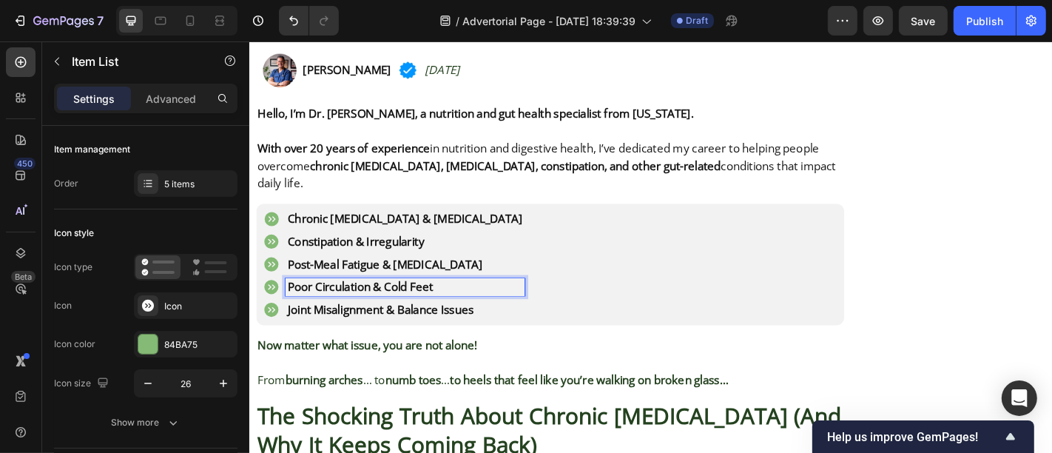
click at [328, 306] on p "Poor Circulation & Cold Feet" at bounding box center [421, 313] width 260 height 15
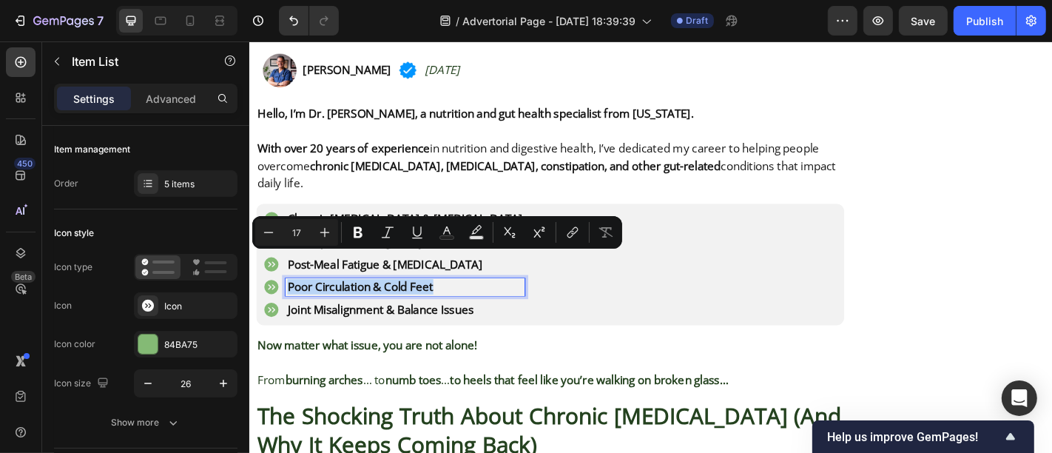
click at [328, 306] on p "Poor Circulation & Cold Feet" at bounding box center [421, 313] width 260 height 15
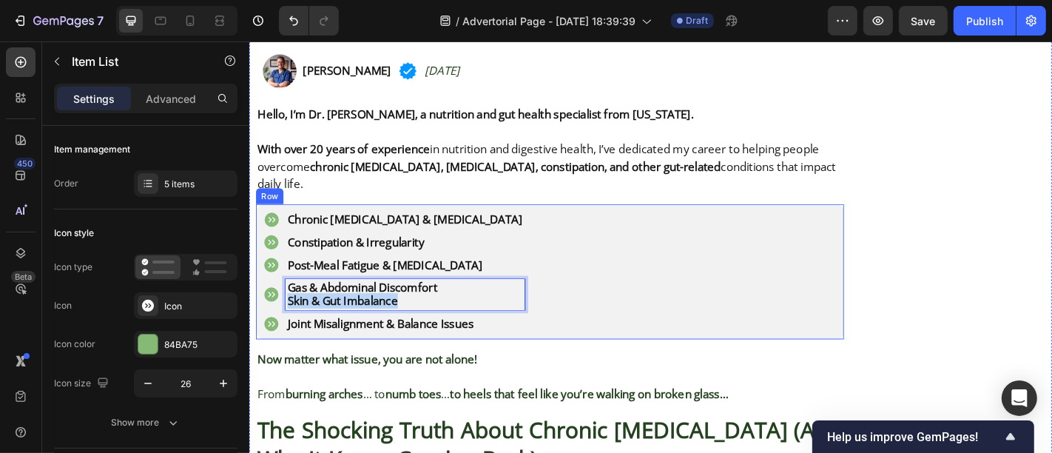
drag, startPoint x: 427, startPoint y: 300, endPoint x: 258, endPoint y: 306, distance: 168.8
click at [258, 306] on div "Chronic [MEDICAL_DATA] & [MEDICAL_DATA] Constipation & Irregularity Post-Meal F…" at bounding box center [581, 295] width 650 height 149
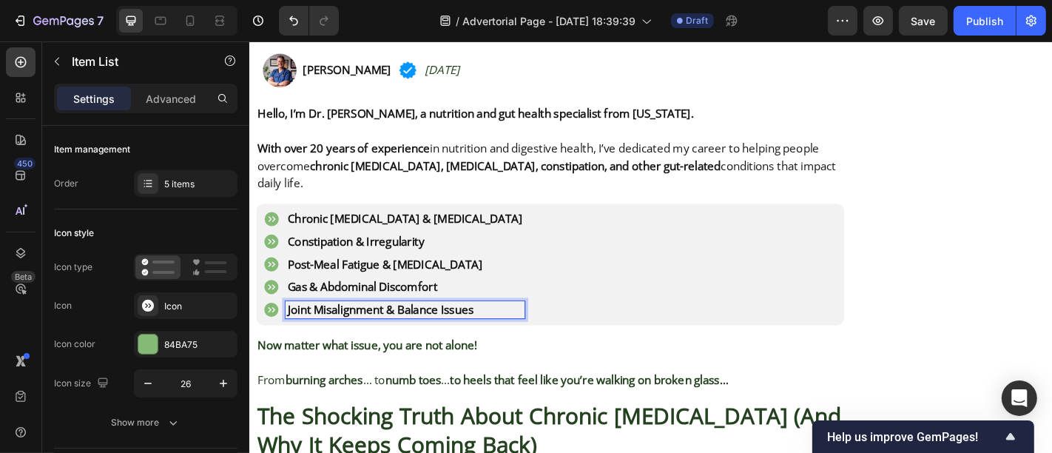
click at [339, 331] on p "Joint Misalignment & Balance Issues" at bounding box center [421, 338] width 260 height 15
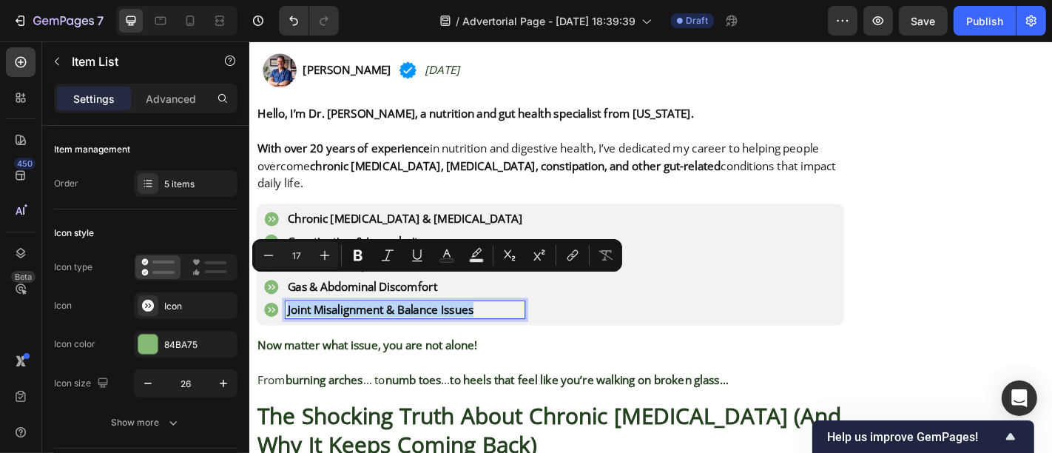
click at [339, 331] on p "Joint Misalignment & Balance Issues" at bounding box center [421, 338] width 260 height 15
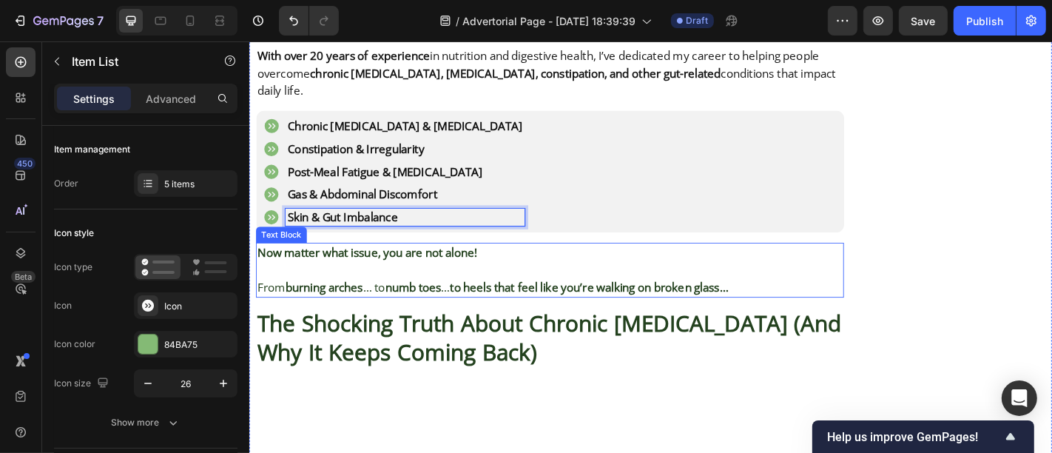
scroll to position [1122, 0]
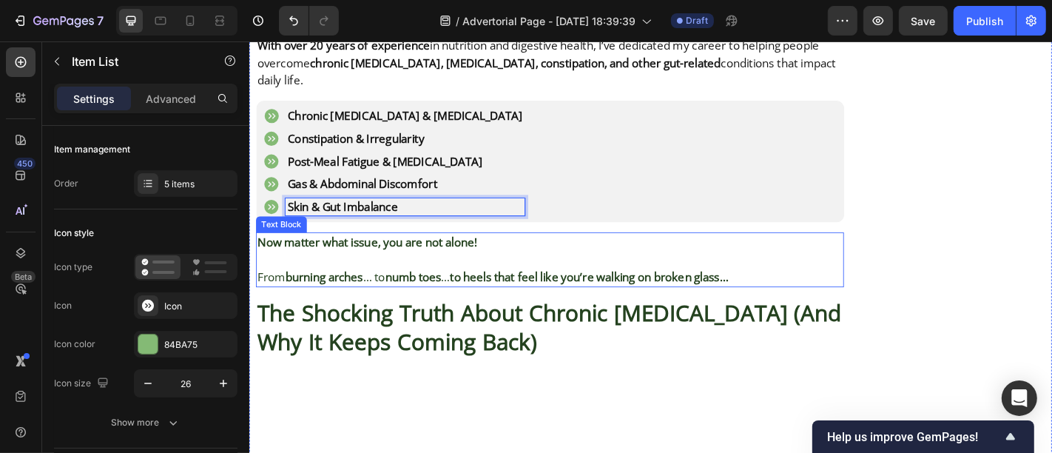
click at [480, 292] on p "From burning arches … to numb toes … to heels that feel like you’re walking on …" at bounding box center [580, 301] width 647 height 19
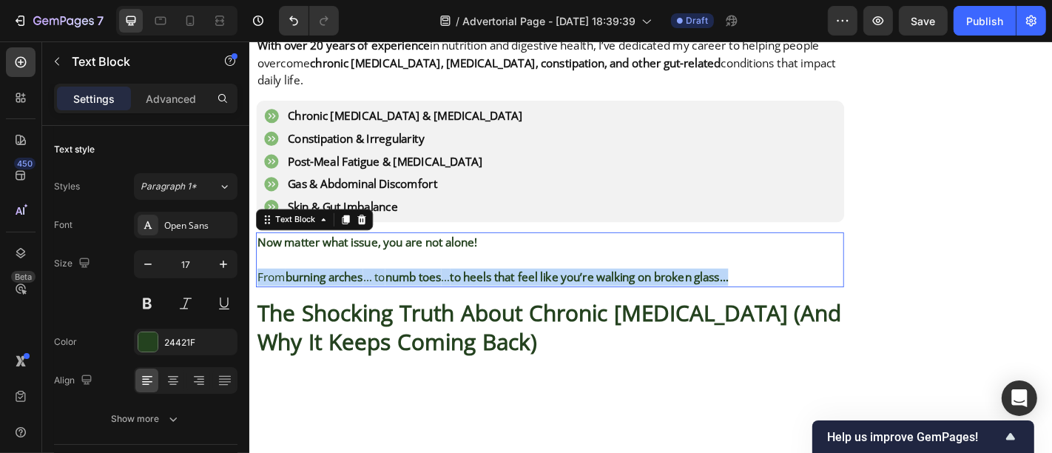
click at [480, 292] on p "From burning arches … to numb toes … to heels that feel like you’re walking on …" at bounding box center [580, 301] width 647 height 19
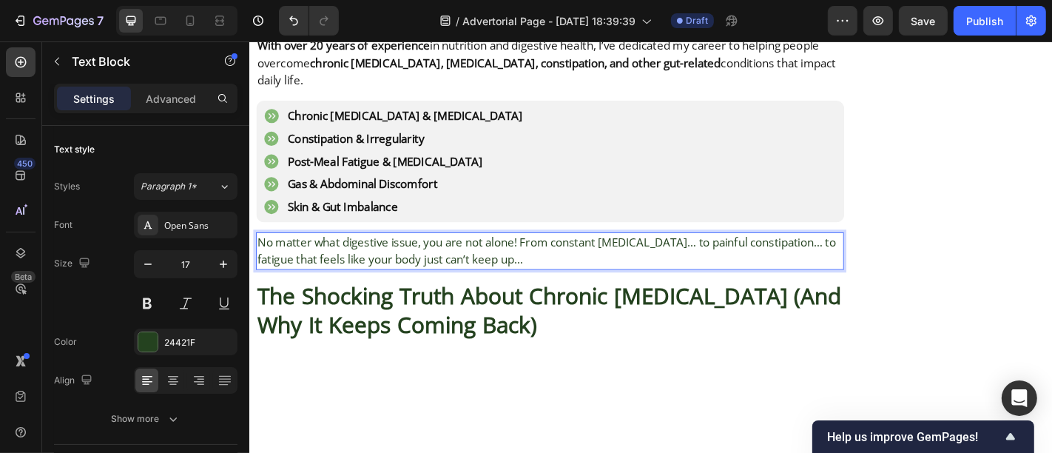
click at [384, 254] on p "No matter what digestive issue, you are not alone! From constant [MEDICAL_DATA]…" at bounding box center [580, 273] width 647 height 38
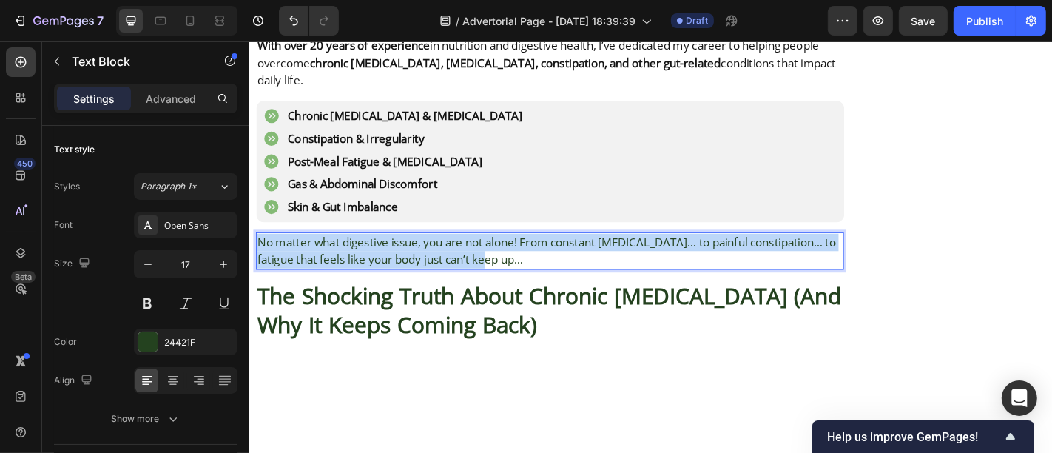
click at [384, 254] on p "No matter what digestive issue, you are not alone! From constant [MEDICAL_DATA]…" at bounding box center [580, 273] width 647 height 38
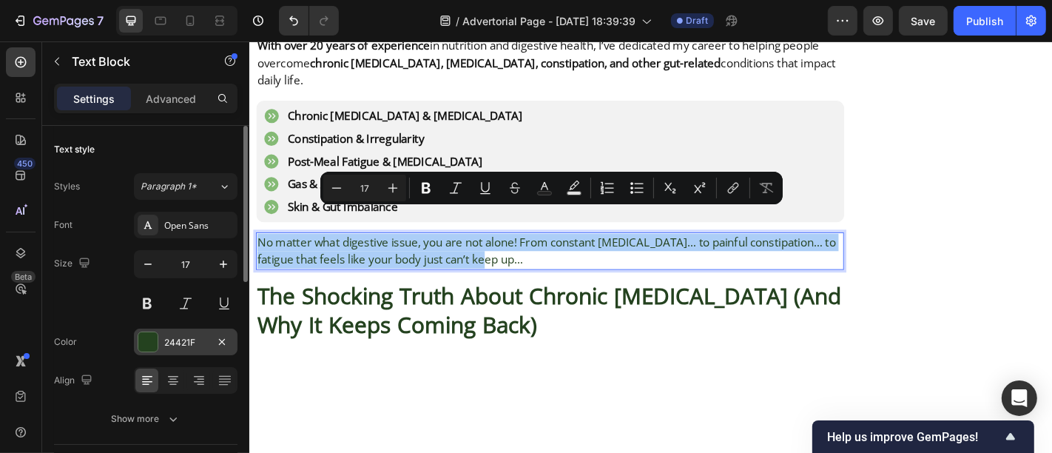
click at [156, 341] on div at bounding box center [147, 341] width 19 height 19
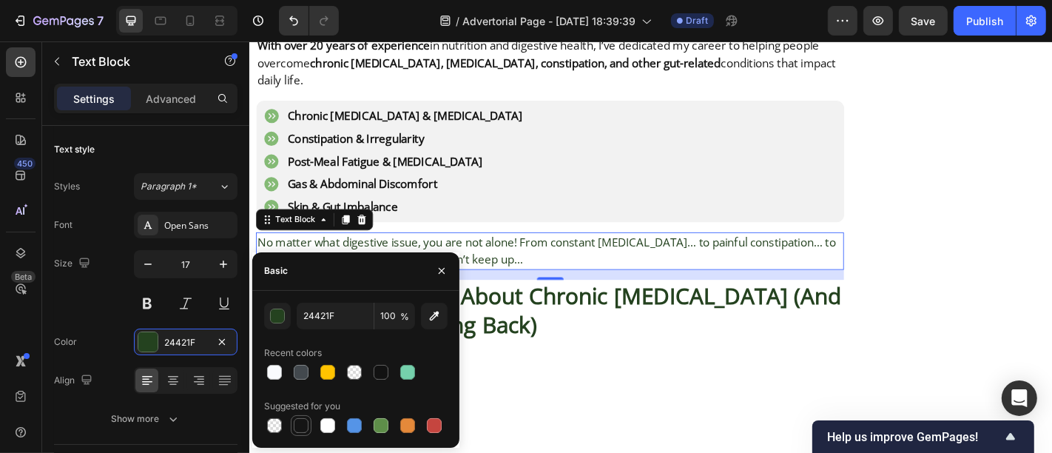
click at [303, 426] on div at bounding box center [301, 425] width 15 height 15
type input "151515"
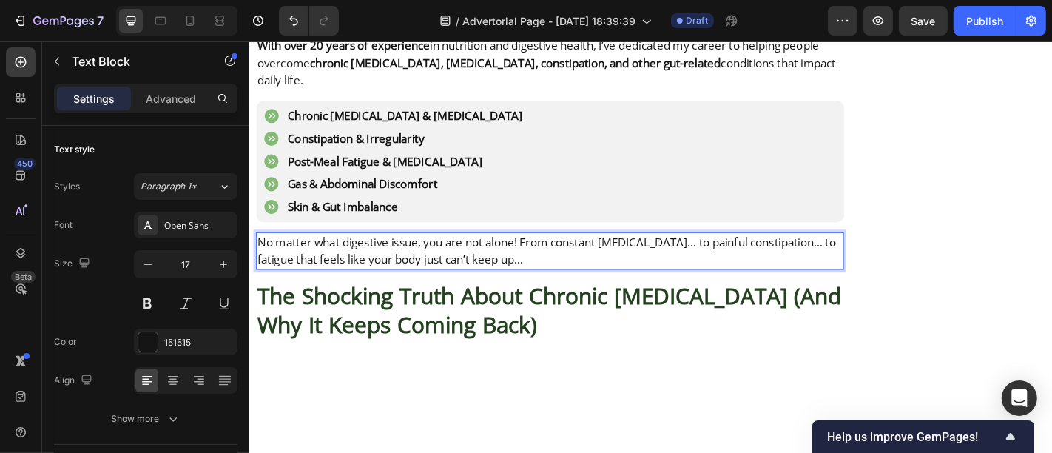
click at [553, 254] on p "No matter what digestive issue, you are not alone! From constant [MEDICAL_DATA]…" at bounding box center [580, 273] width 647 height 38
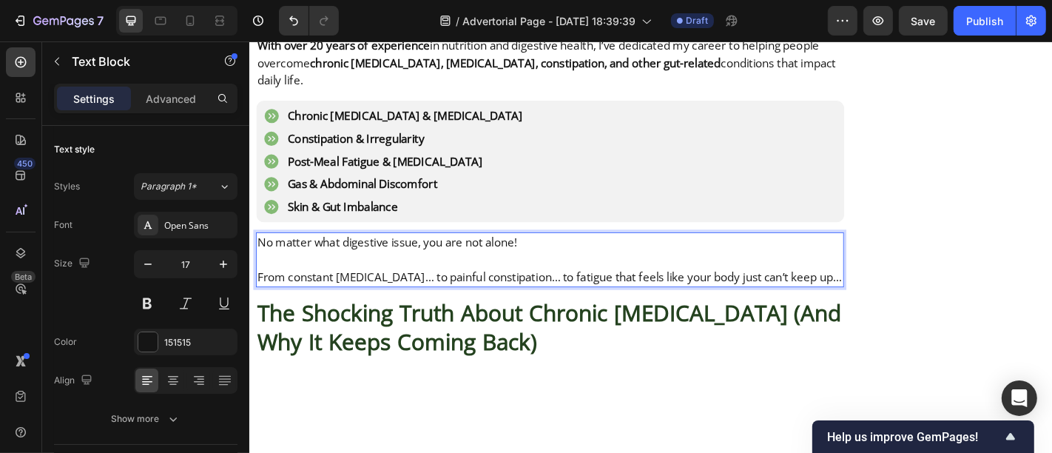
click at [492, 254] on p "No matter what digestive issue, you are not alone!" at bounding box center [580, 263] width 647 height 19
click at [485, 292] on p "From constant [MEDICAL_DATA]… to painful constipation… to fatigue that feels li…" at bounding box center [580, 301] width 647 height 19
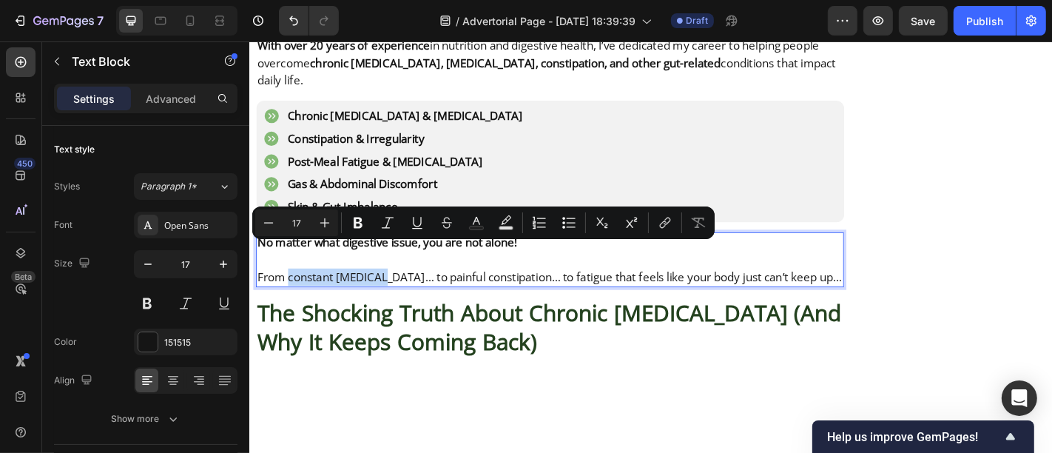
drag, startPoint x: 392, startPoint y: 277, endPoint x: 291, endPoint y: 277, distance: 100.6
click at [291, 292] on p "From constant [MEDICAL_DATA]… to painful constipation… to fatigue that feels li…" at bounding box center [580, 301] width 647 height 19
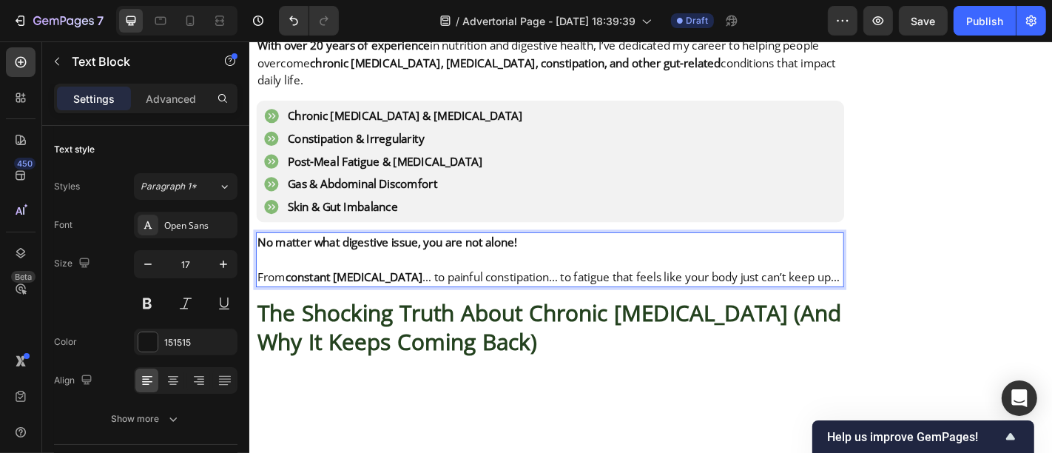
click at [422, 292] on p "From constant [MEDICAL_DATA] … to painful constipation… to fatigue that feels l…" at bounding box center [580, 301] width 647 height 19
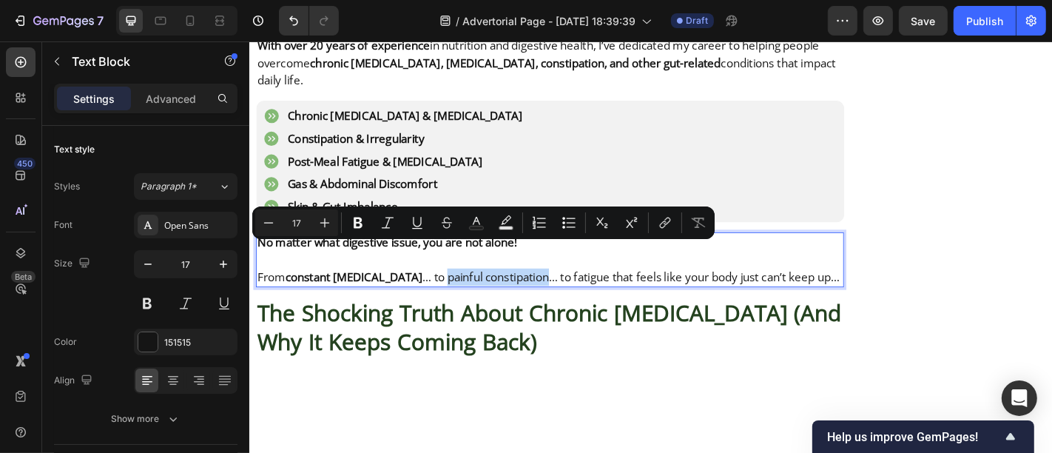
drag, startPoint x: 422, startPoint y: 272, endPoint x: 526, endPoint y: 277, distance: 103.7
click at [526, 292] on p "From constant [MEDICAL_DATA] … to painful constipation… to fatigue that feels l…" at bounding box center [580, 301] width 647 height 19
click at [609, 292] on p "From constant [MEDICAL_DATA] … to painful constipation … to fatigue that feels …" at bounding box center [580, 301] width 647 height 19
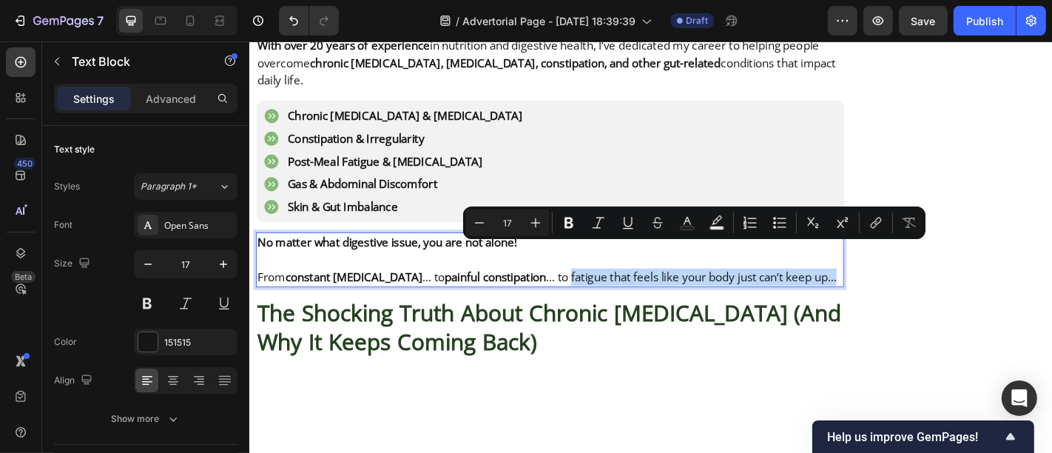
drag, startPoint x: 566, startPoint y: 272, endPoint x: 874, endPoint y: 272, distance: 307.8
click at [874, 292] on p "From constant [MEDICAL_DATA] … to painful constipation … to fatigue that feels …" at bounding box center [580, 301] width 647 height 19
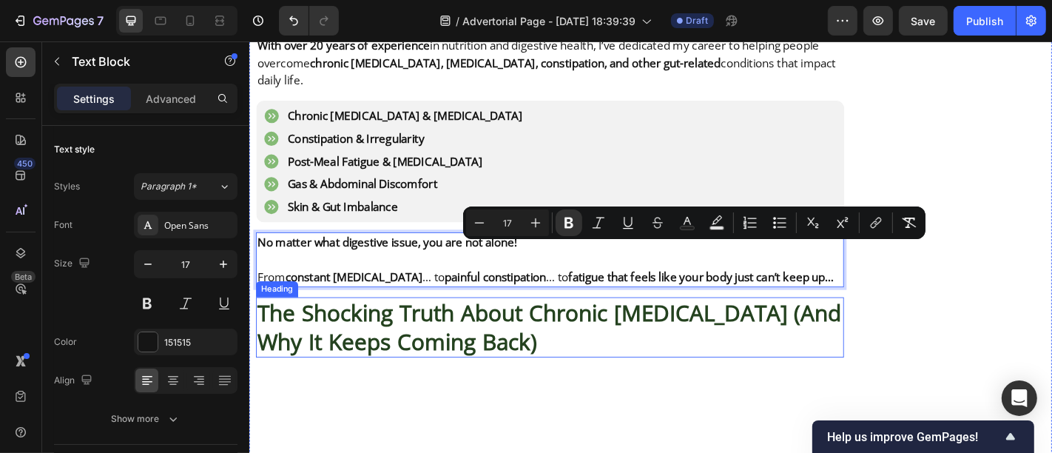
click at [640, 328] on h2 "The Shocking Truth About Chronic [MEDICAL_DATA] (And Why It Keeps Coming Back)" at bounding box center [581, 357] width 650 height 67
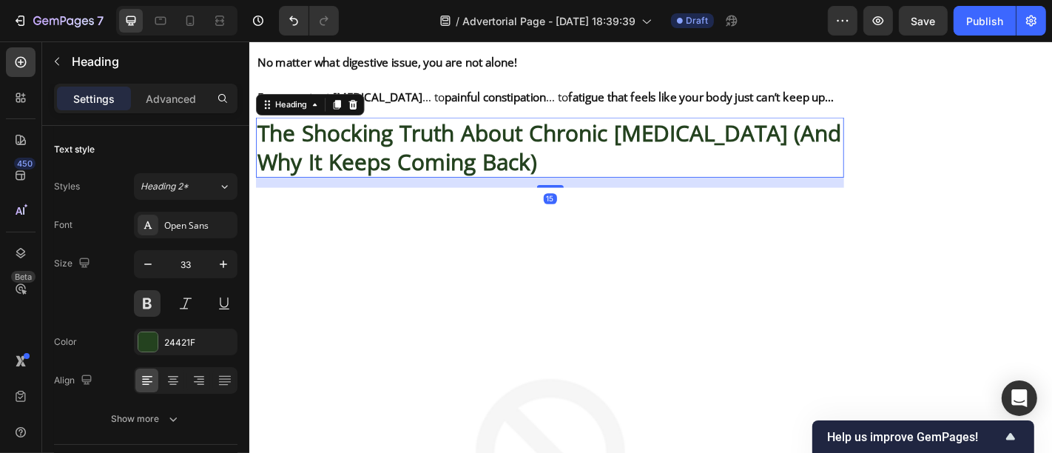
scroll to position [1357, 0]
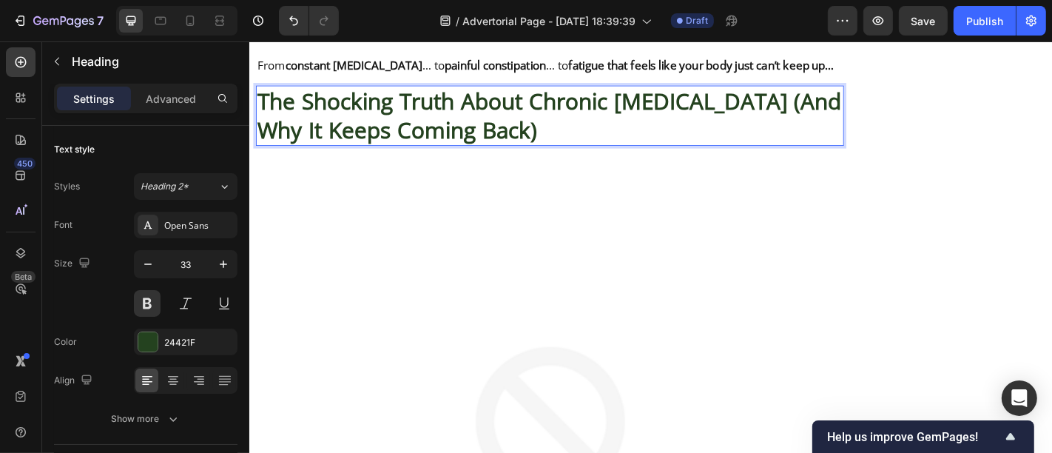
click at [377, 103] on p "The Shocking Truth About Chronic [MEDICAL_DATA] (And Why It Keeps Coming Back)" at bounding box center [580, 123] width 647 height 64
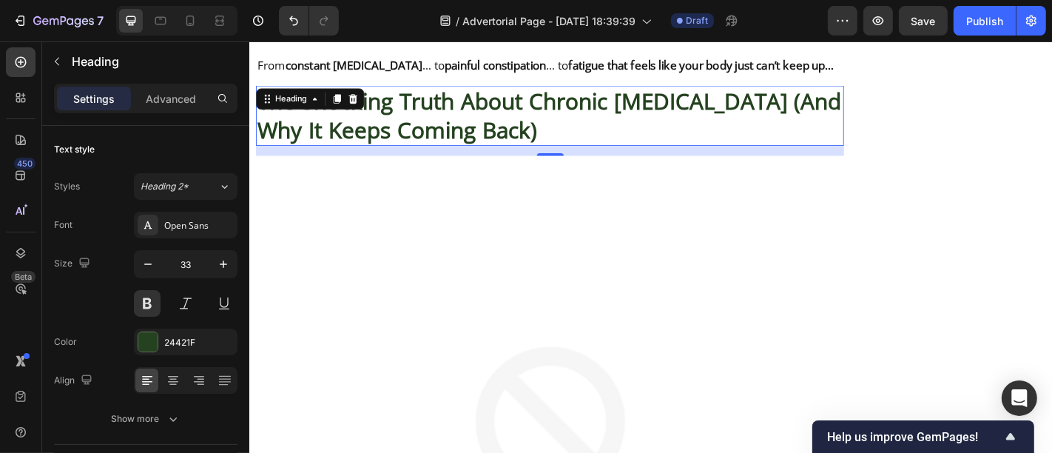
click at [377, 103] on p "The Shocking Truth About Chronic [MEDICAL_DATA] (And Why It Keeps Coming Back)" at bounding box center [580, 123] width 647 height 64
click at [161, 337] on div "24421F" at bounding box center [186, 341] width 104 height 27
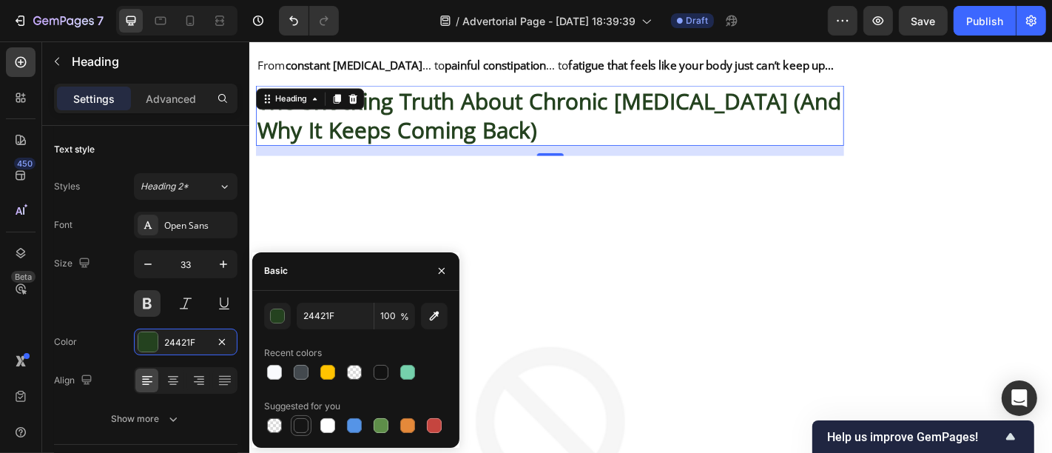
click at [294, 432] on div at bounding box center [301, 426] width 18 height 18
type input "151515"
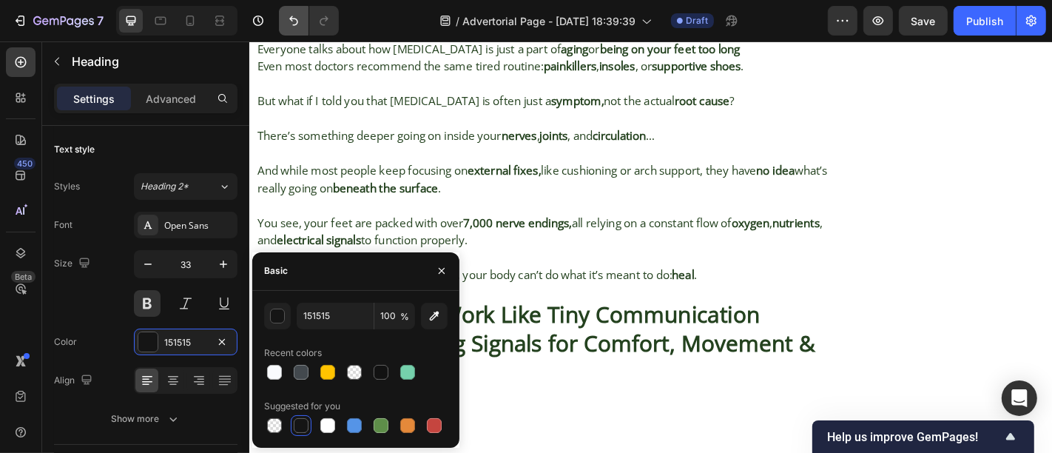
scroll to position [2146, 0]
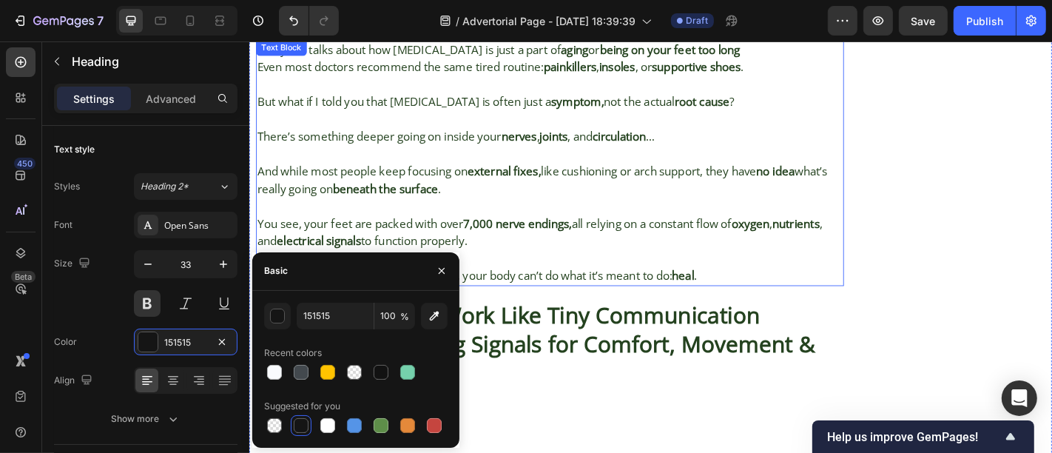
click at [539, 214] on p at bounding box center [580, 223] width 647 height 19
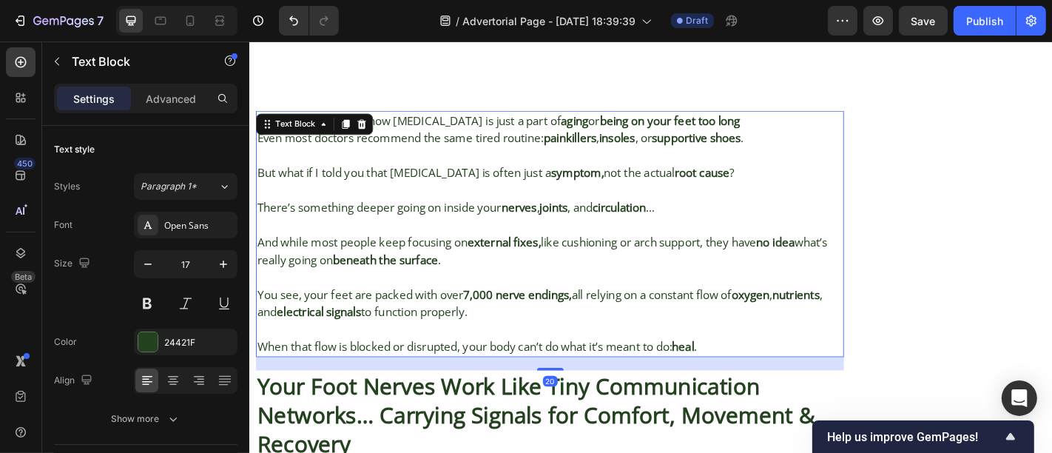
scroll to position [2066, 0]
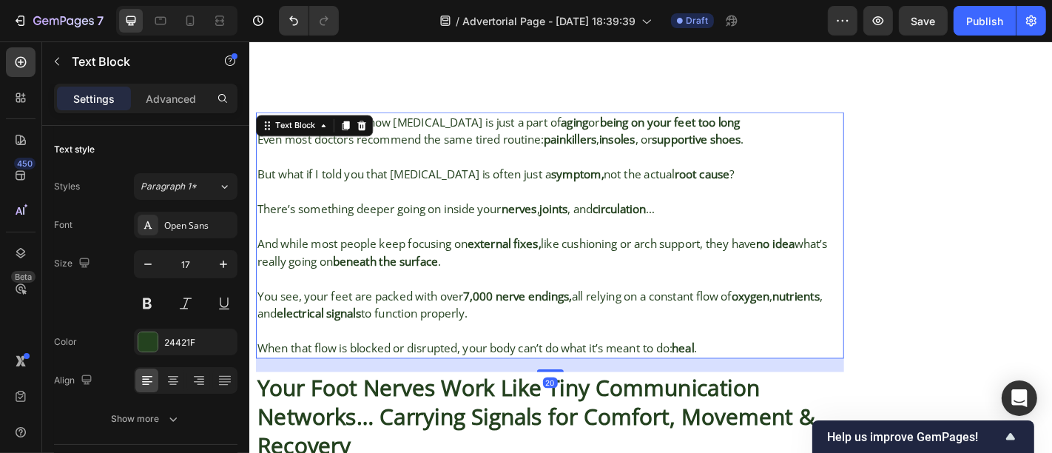
click at [539, 218] on strong "nerves" at bounding box center [547, 226] width 39 height 17
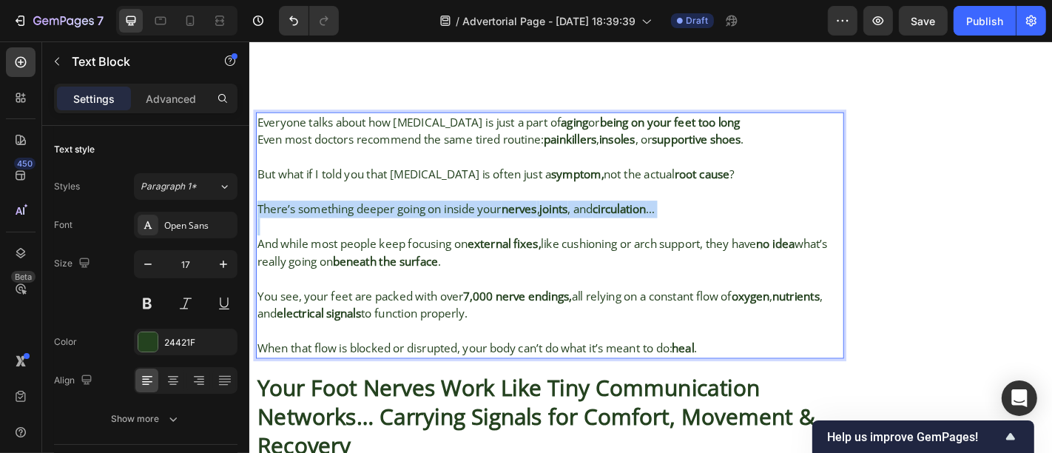
click at [539, 218] on strong "nerves" at bounding box center [547, 226] width 39 height 17
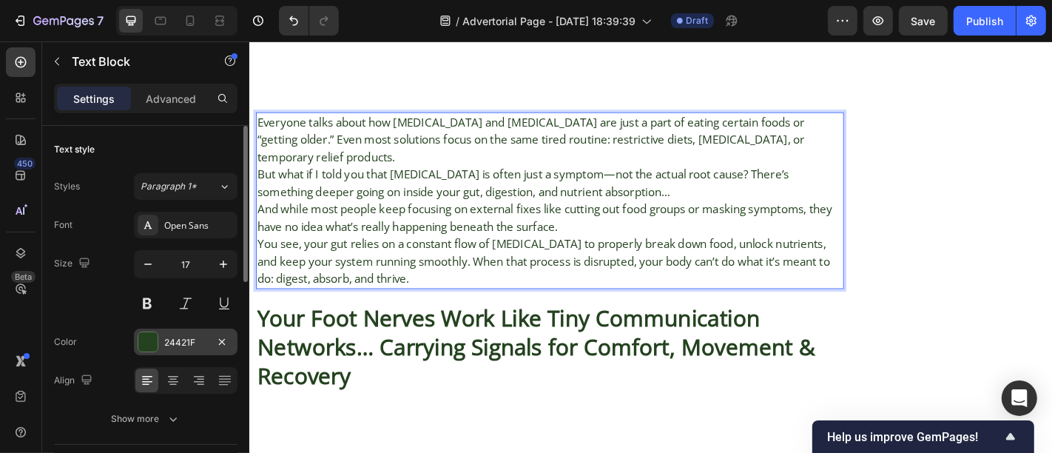
click at [150, 341] on div at bounding box center [147, 341] width 19 height 19
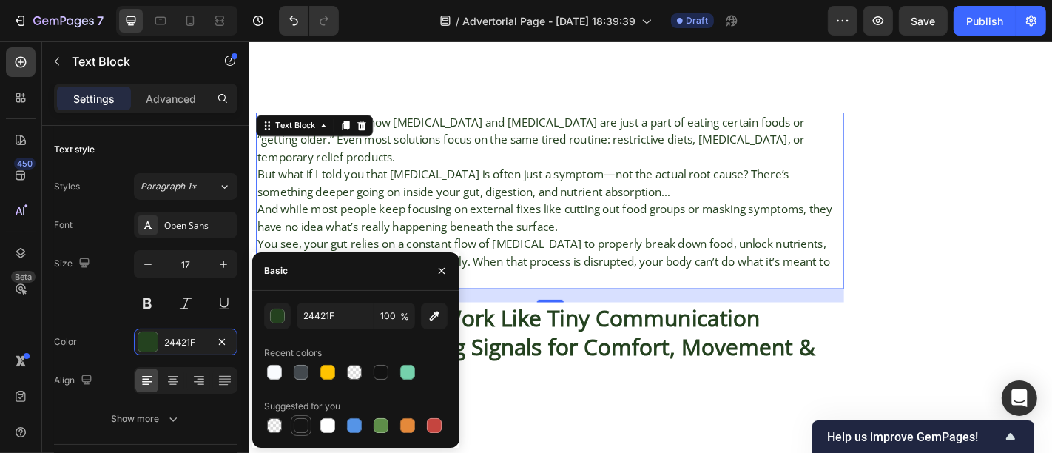
drag, startPoint x: 297, startPoint y: 423, endPoint x: 454, endPoint y: 92, distance: 366.4
click at [297, 423] on div at bounding box center [301, 425] width 15 height 15
type input "151515"
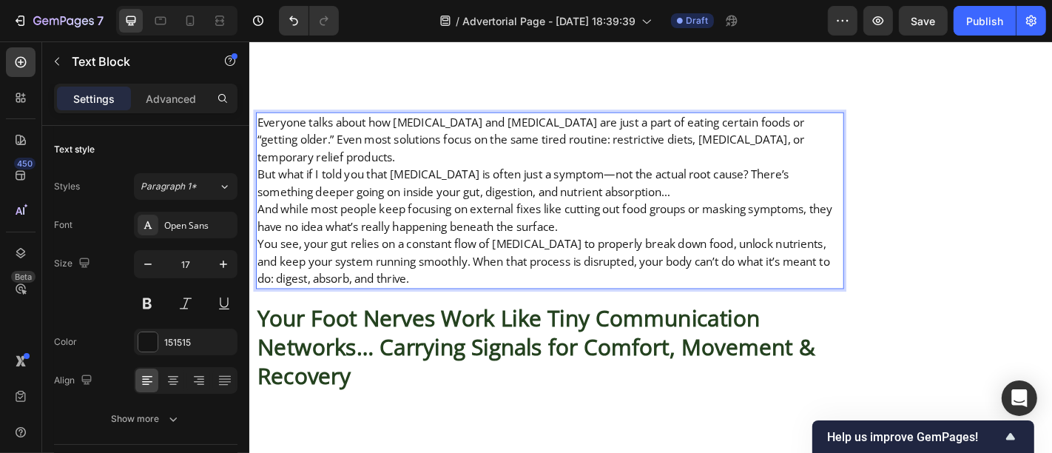
click at [725, 178] on p "But what if I told you that [MEDICAL_DATA] is often just a symptom—not the actu…" at bounding box center [580, 197] width 647 height 38
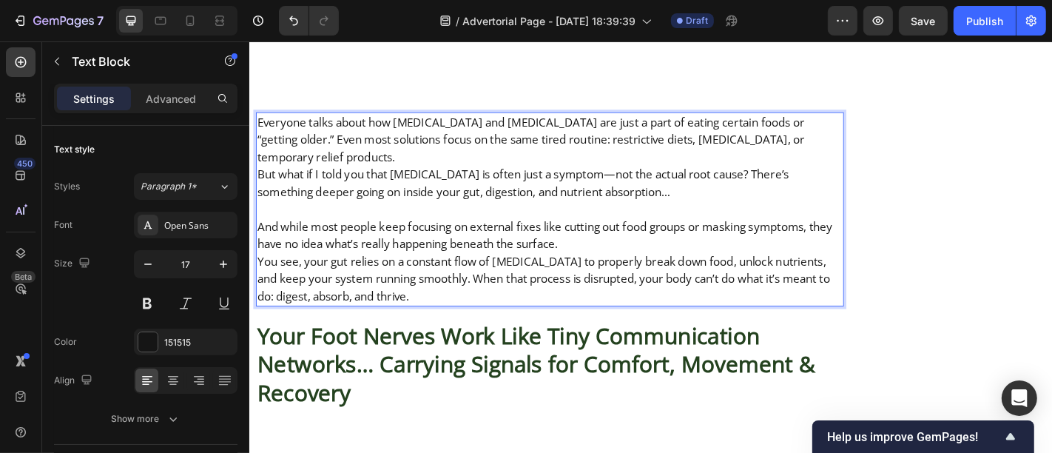
click at [694, 236] on p "And while most people keep focusing on external fixes like cutting out food gro…" at bounding box center [580, 255] width 647 height 38
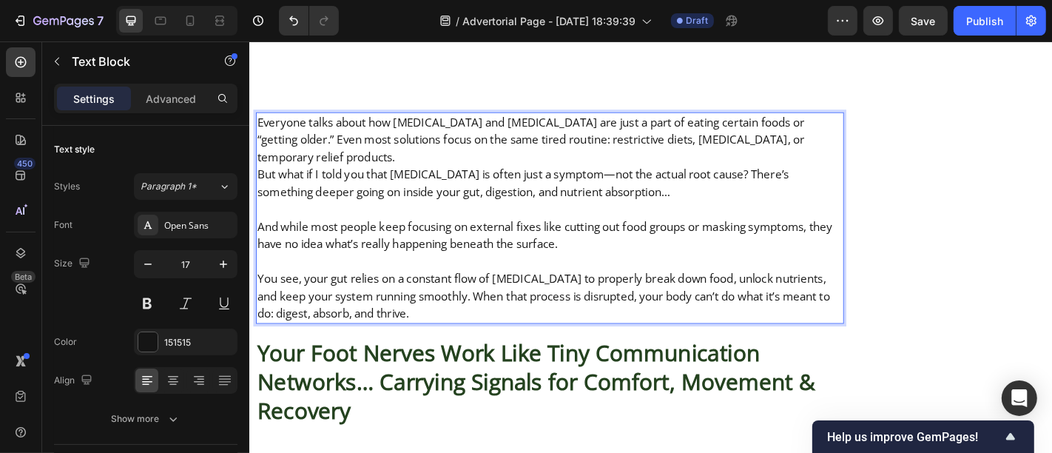
click at [883, 121] on p "Everyone talks about how [MEDICAL_DATA] and [MEDICAL_DATA] are just a part of e…" at bounding box center [580, 150] width 647 height 58
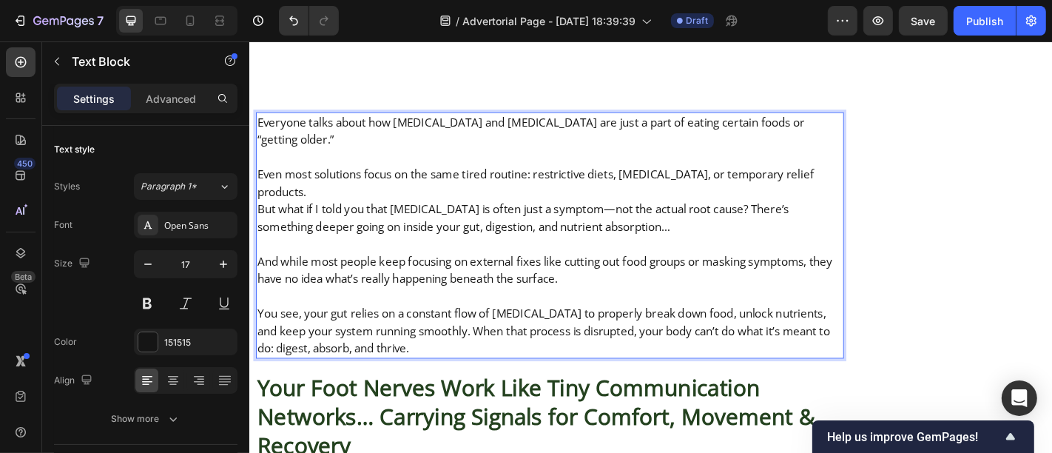
click at [261, 178] on p "Even most solutions focus on the same tired routine: restrictive diets, [MEDICA…" at bounding box center [580, 197] width 647 height 38
click at [892, 178] on p "Even most solutions focus on the same tired routine: restrictive diets, [MEDICA…" at bounding box center [580, 197] width 647 height 38
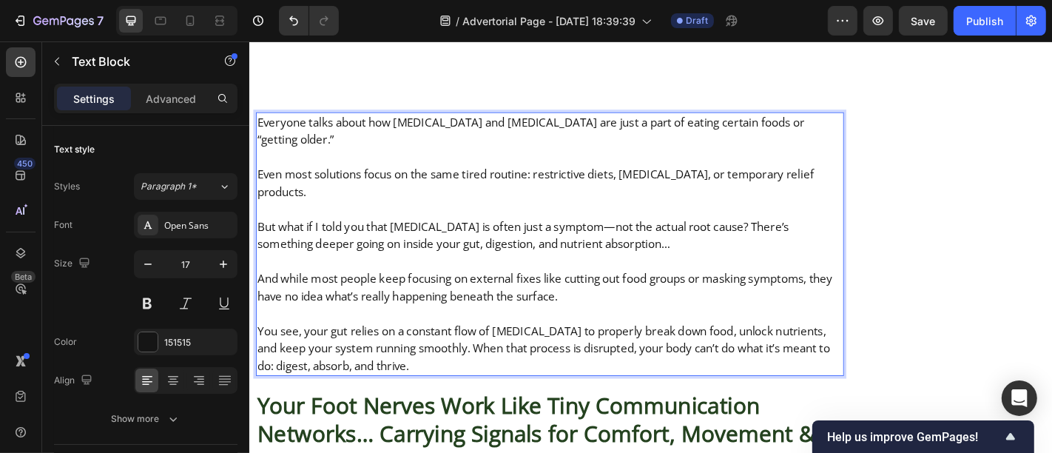
click at [684, 294] on p "And while most people keep focusing on external fixes like cutting out food gro…" at bounding box center [580, 313] width 647 height 38
click at [562, 351] on p "You see, your gut relies on a constant flow of [MEDICAL_DATA] to properly break…" at bounding box center [580, 380] width 647 height 58
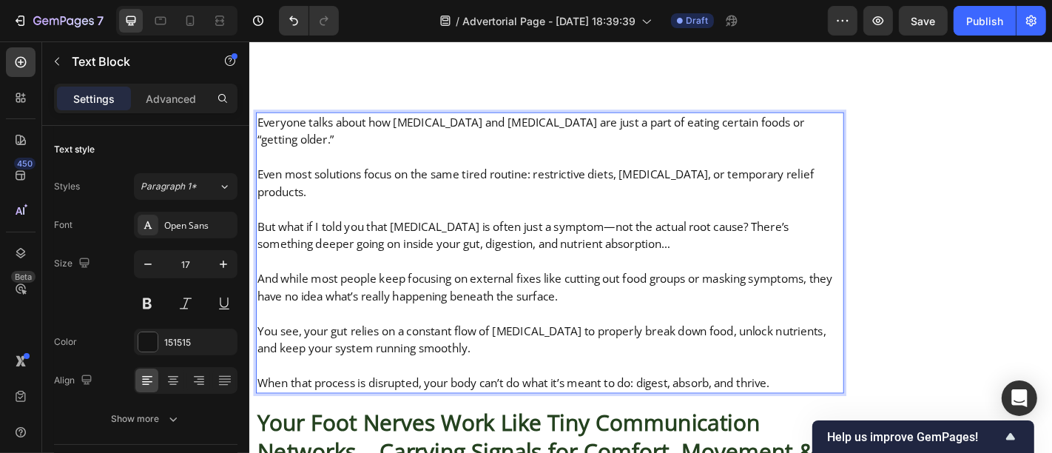
click at [559, 390] on p "Rich Text Editor. Editing area: main" at bounding box center [580, 399] width 647 height 19
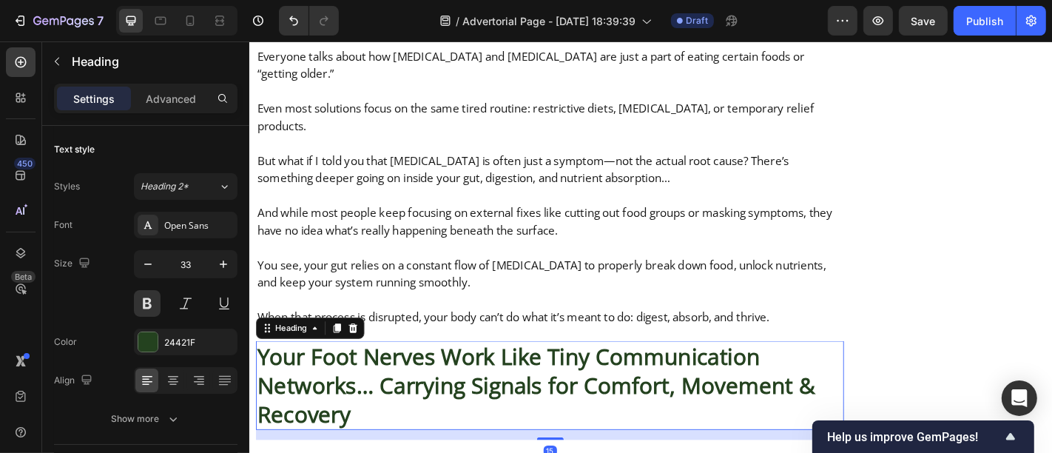
scroll to position [2140, 0]
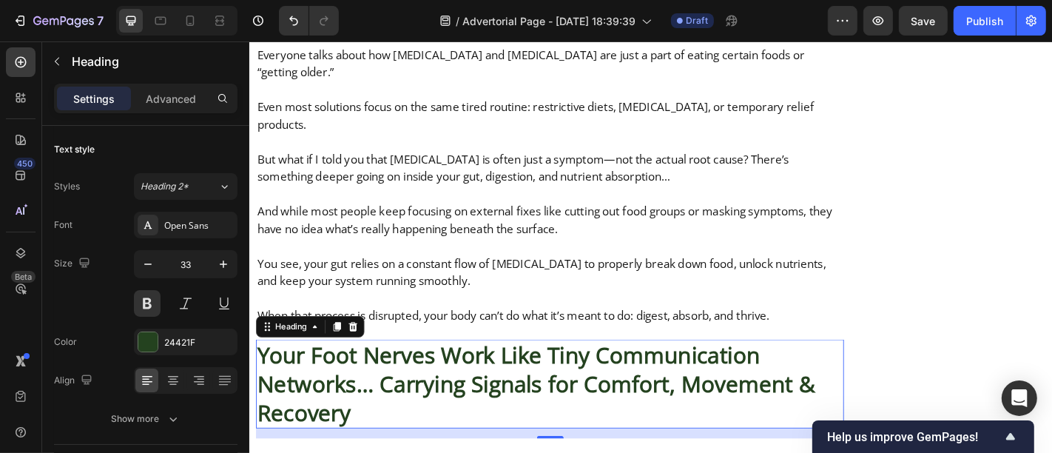
click at [546, 371] on h2 "Your Foot Nerves Work Like Tiny Communication Networks… Carrying Signals for Co…" at bounding box center [581, 420] width 650 height 98
click at [546, 372] on p "Your Foot Nerves Work Like Tiny Communication Networks… Carrying Signals for Co…" at bounding box center [580, 419] width 647 height 95
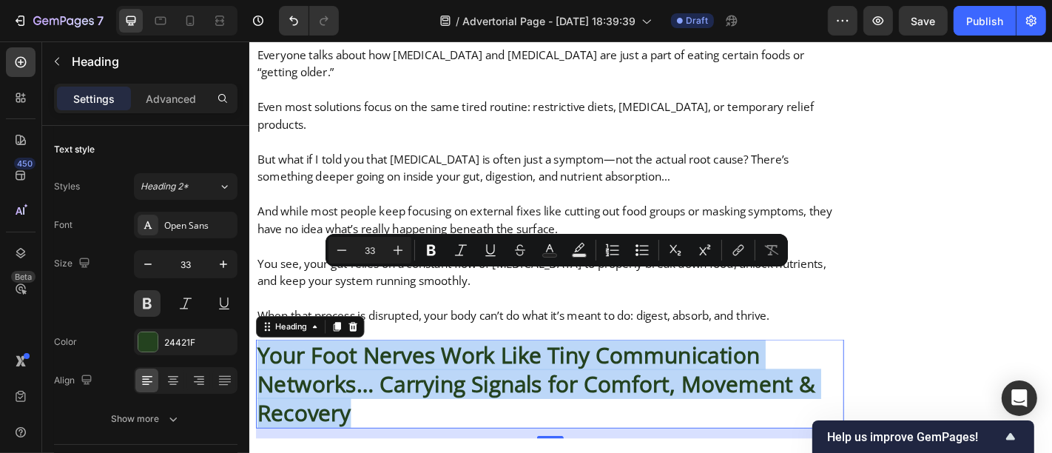
click at [546, 372] on p "Your Foot Nerves Work Like Tiny Communication Networks… Carrying Signals for Co…" at bounding box center [580, 419] width 647 height 95
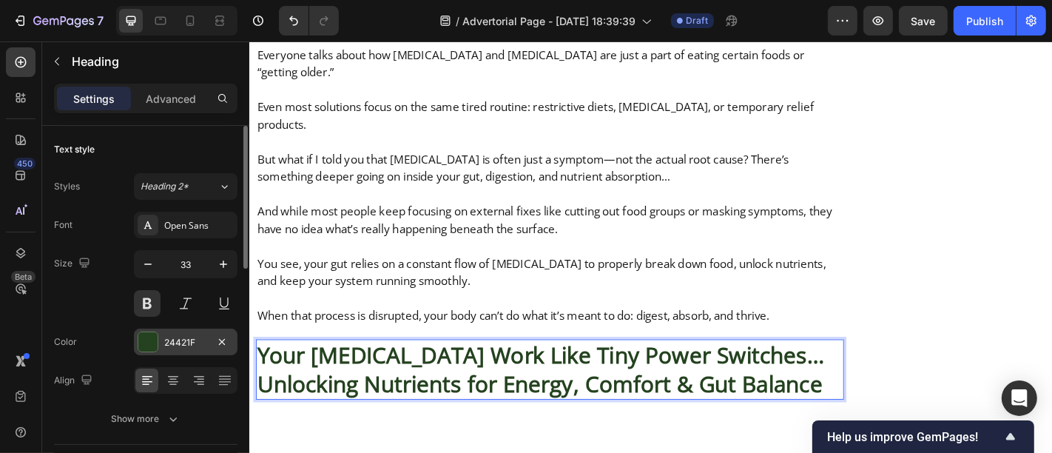
click at [144, 332] on div at bounding box center [147, 341] width 19 height 19
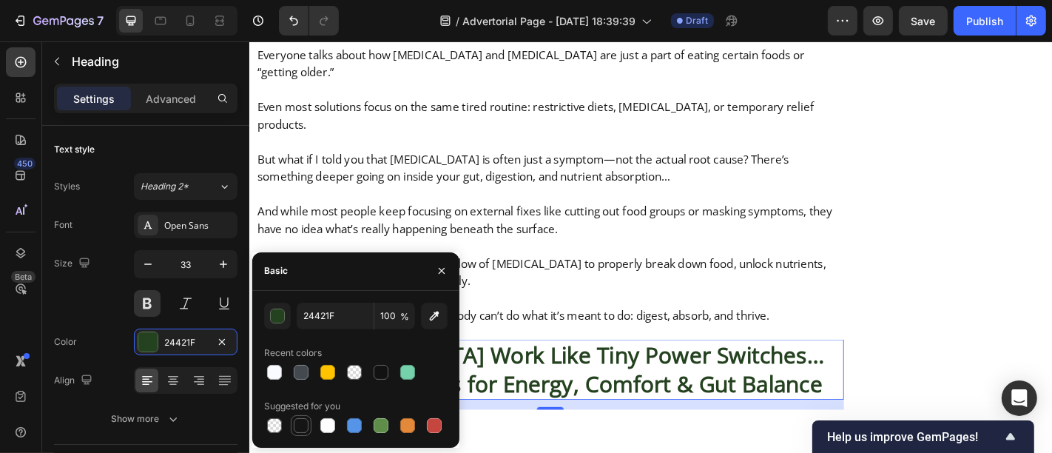
click at [301, 419] on div at bounding box center [301, 425] width 15 height 15
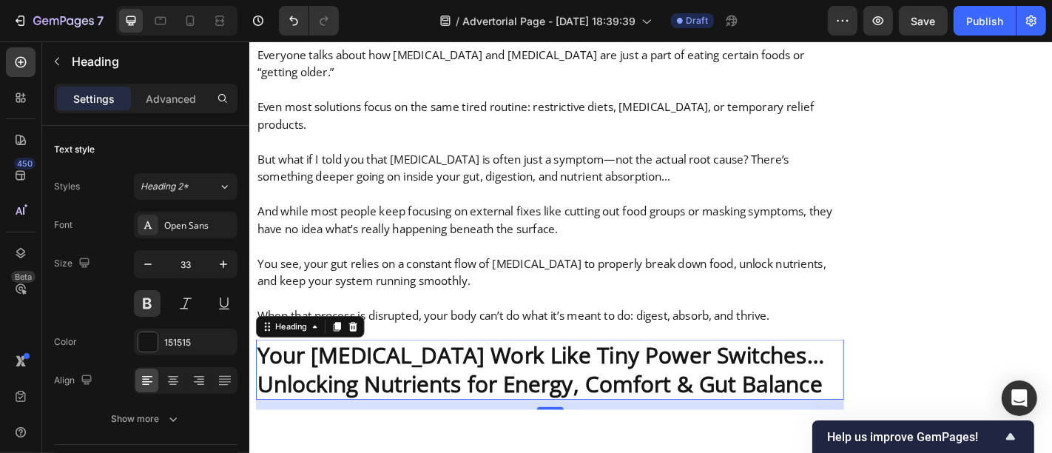
click at [620, 437] on div "15" at bounding box center [581, 442] width 650 height 11
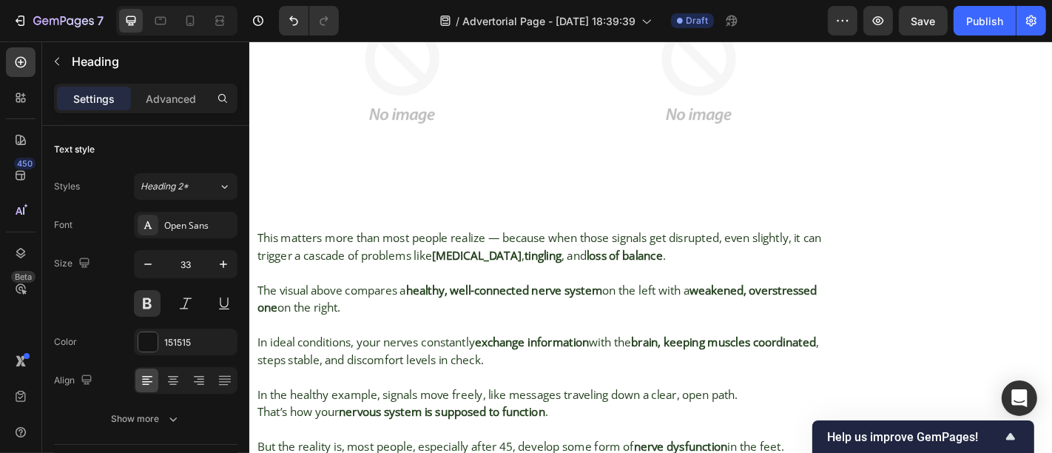
scroll to position [2710, 0]
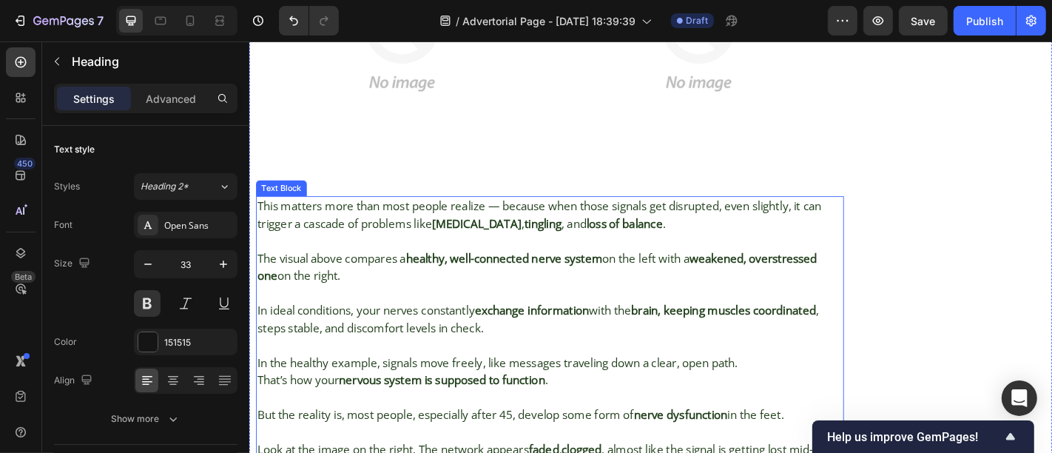
click at [565, 329] on p "In ideal conditions, your nerves constantly exchange information with the brain…" at bounding box center [580, 348] width 647 height 38
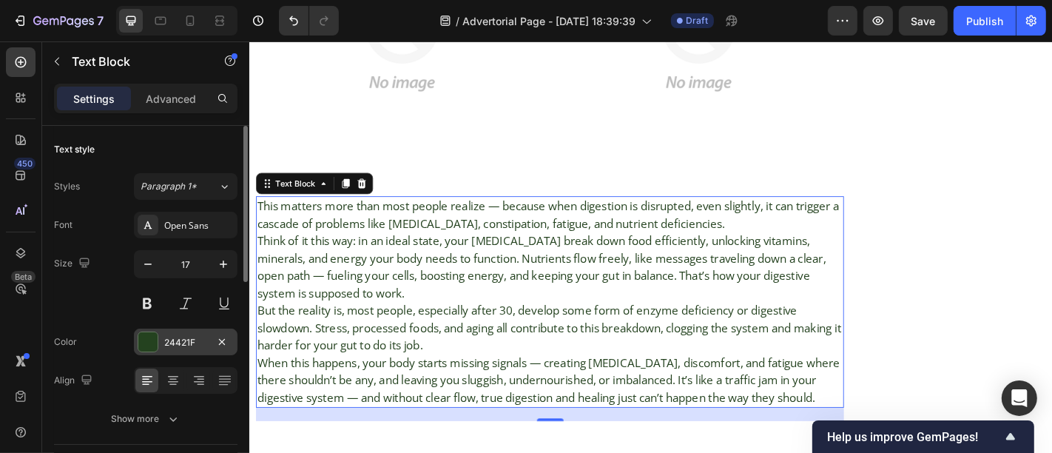
click at [144, 339] on div at bounding box center [147, 341] width 19 height 19
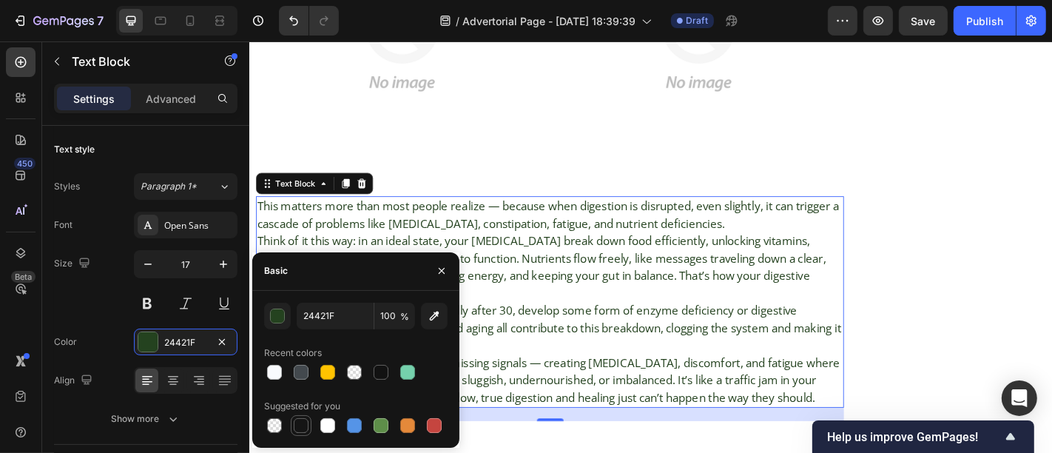
drag, startPoint x: 309, startPoint y: 428, endPoint x: 343, endPoint y: 297, distance: 135.1
click at [309, 428] on div at bounding box center [301, 426] width 18 height 18
type input "151515"
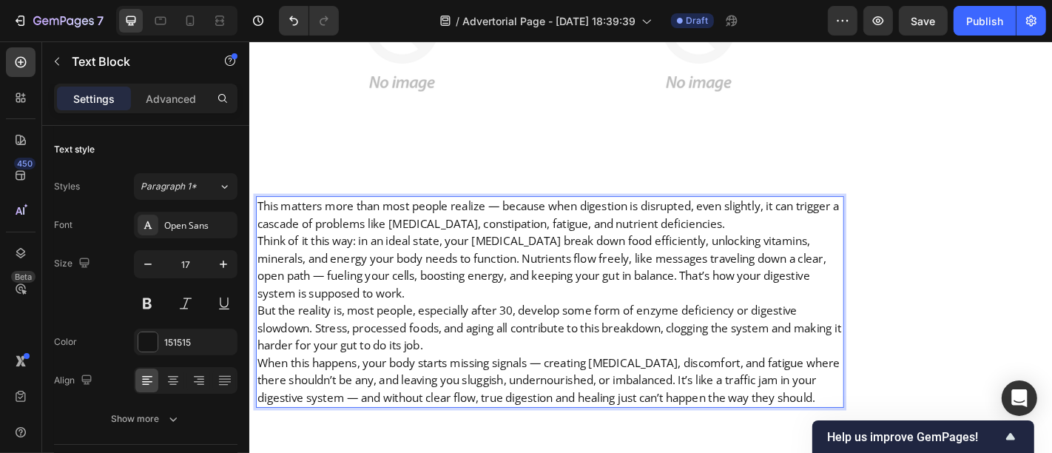
click at [789, 214] on p "This matters more than most people realize — because when digestion is disrupte…" at bounding box center [580, 233] width 647 height 38
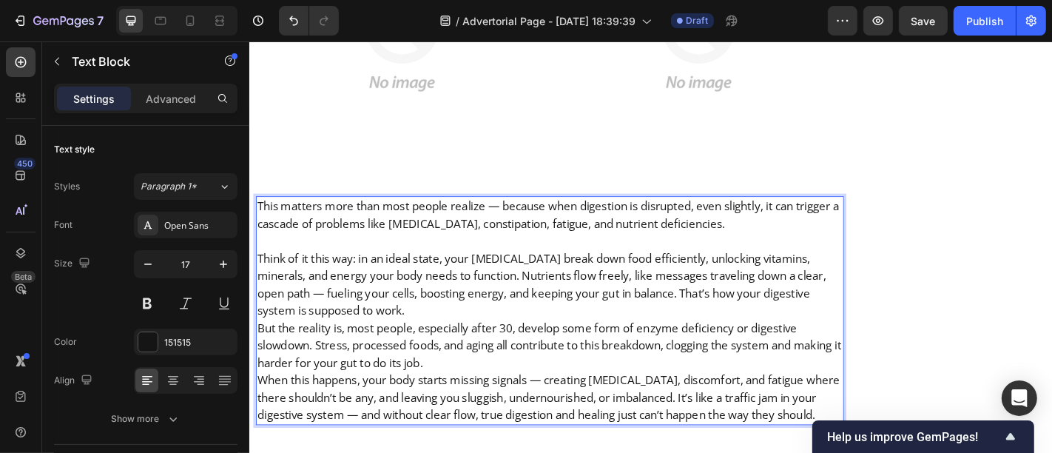
click at [555, 288] on p "Think of it this way: in an ideal state, your [MEDICAL_DATA] break down food ef…" at bounding box center [580, 310] width 647 height 77
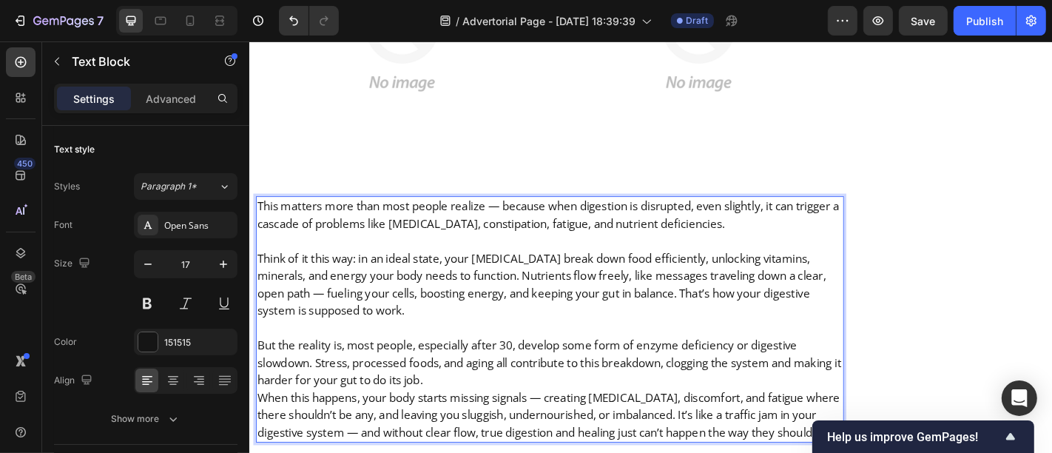
click at [519, 368] on p "But the reality is, most people, especially after 30, develop some form of enzy…" at bounding box center [580, 397] width 647 height 58
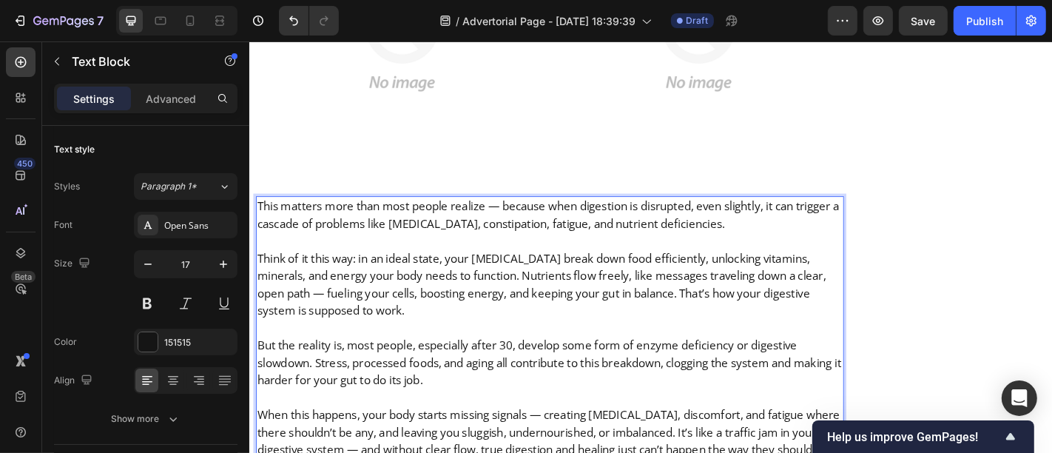
click at [556, 272] on p "Think of it this way: in an ideal state, your [MEDICAL_DATA] break down food ef…" at bounding box center [580, 310] width 647 height 77
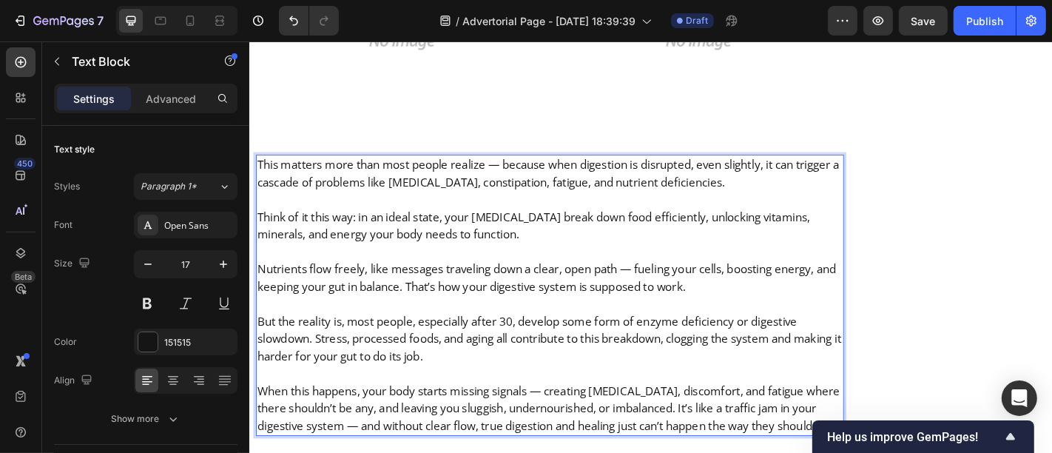
scroll to position [2760, 0]
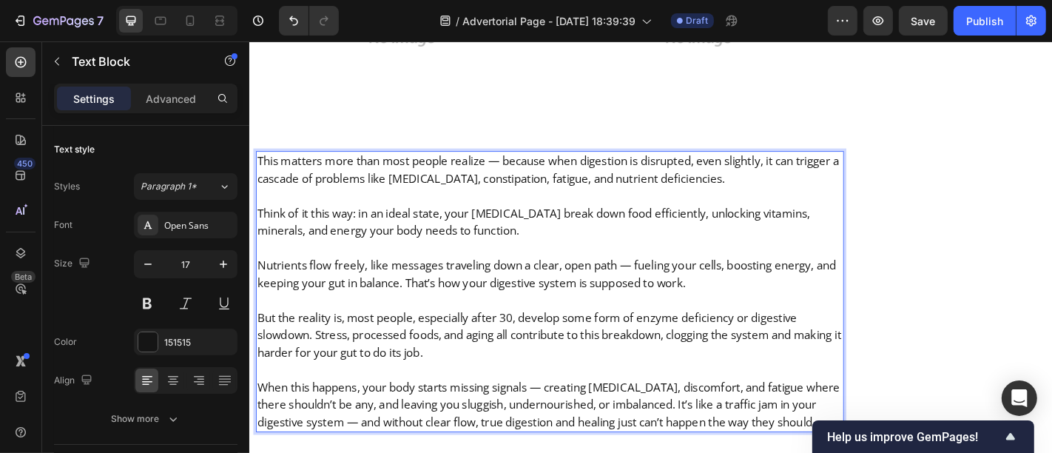
click at [736, 414] on p "When this happens, your body starts missing signals — creating [MEDICAL_DATA], …" at bounding box center [580, 443] width 647 height 58
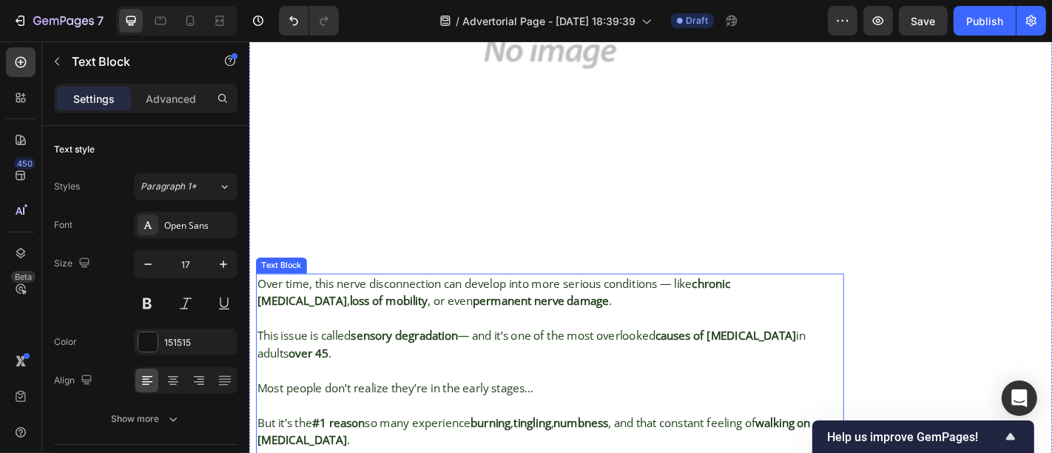
scroll to position [3776, 0]
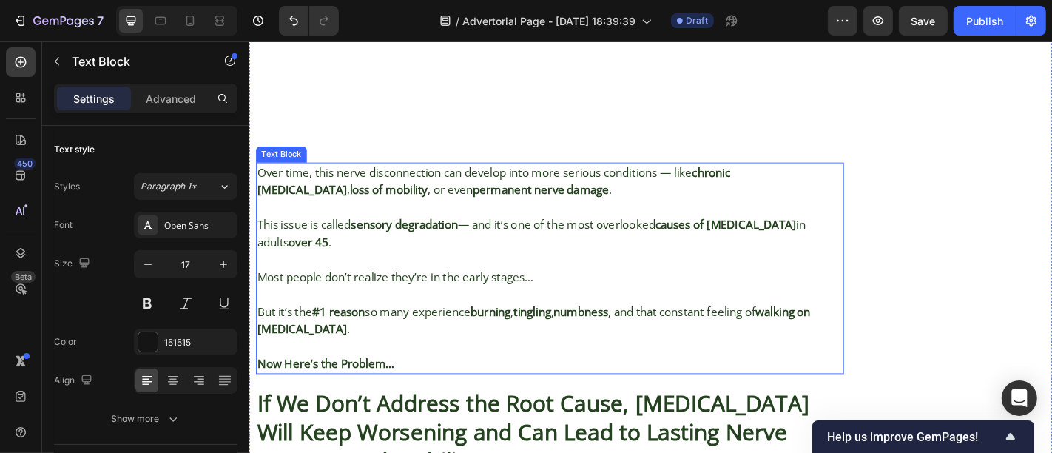
click at [442, 235] on strong "sensory degradation" at bounding box center [420, 243] width 118 height 17
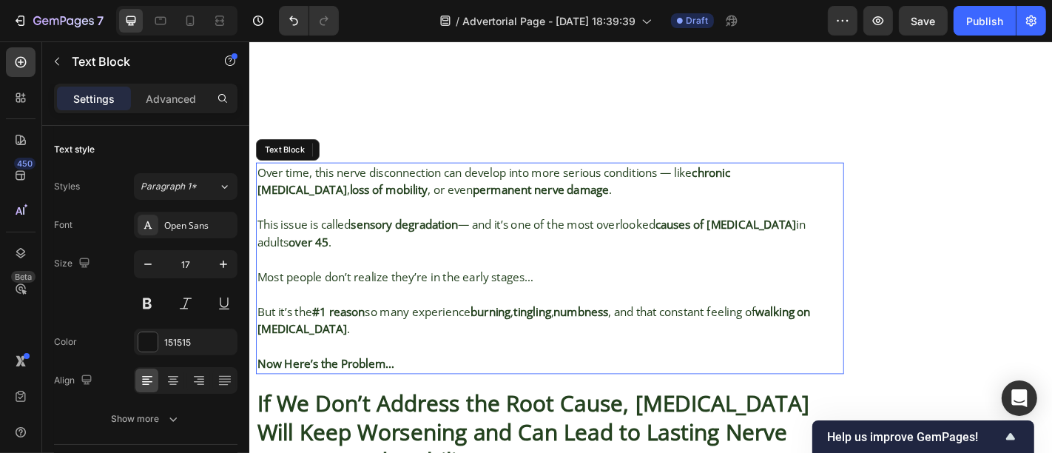
click at [442, 235] on strong "sensory degradation" at bounding box center [420, 243] width 118 height 17
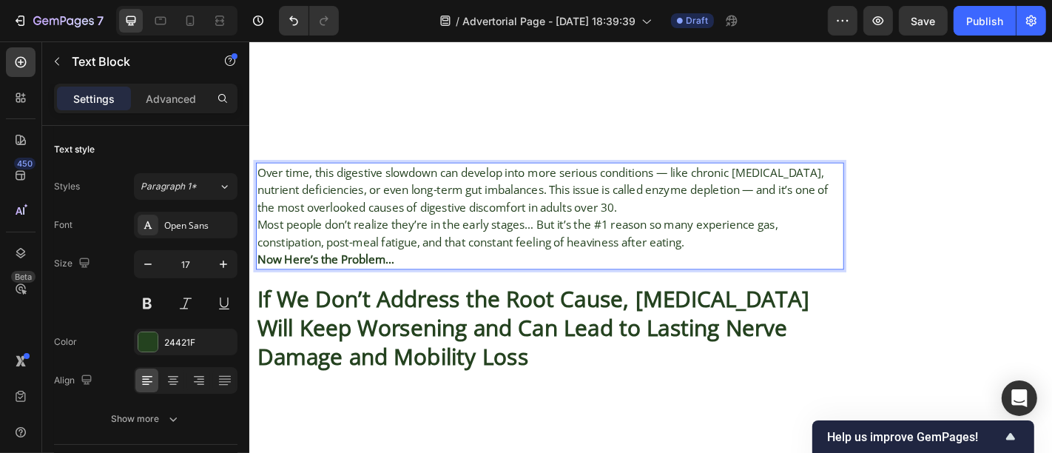
click at [681, 177] on p "Over time, this digestive slowdown can develop into more serious conditions — l…" at bounding box center [580, 206] width 647 height 58
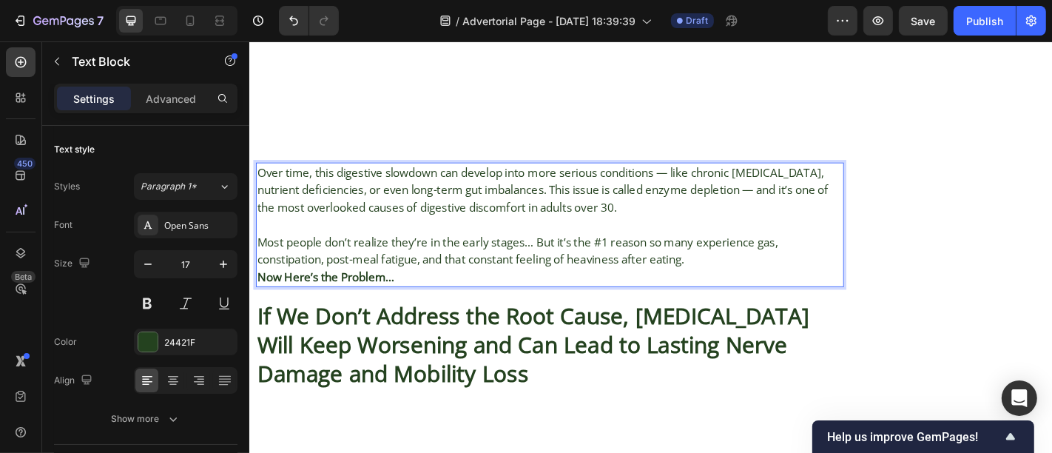
click at [590, 177] on p "Over time, this digestive slowdown can develop into more serious conditions — l…" at bounding box center [580, 206] width 647 height 58
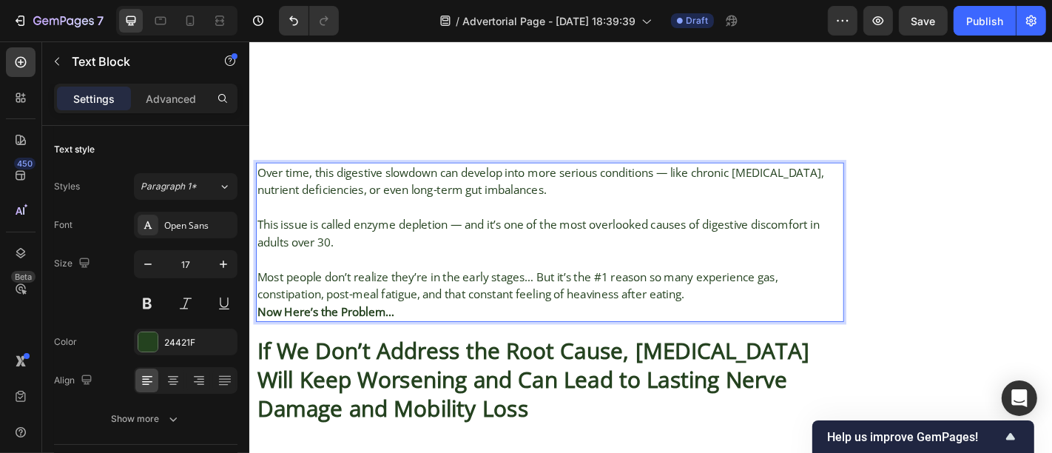
click at [770, 292] on p "Most people don’t realize they’re in the early stages… But it’s the #1 reason s…" at bounding box center [580, 311] width 647 height 38
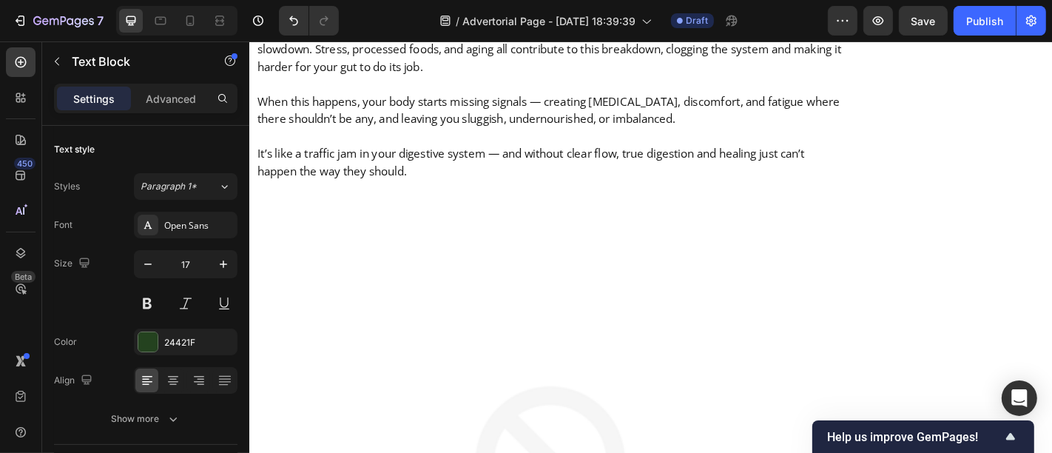
scroll to position [2909, 0]
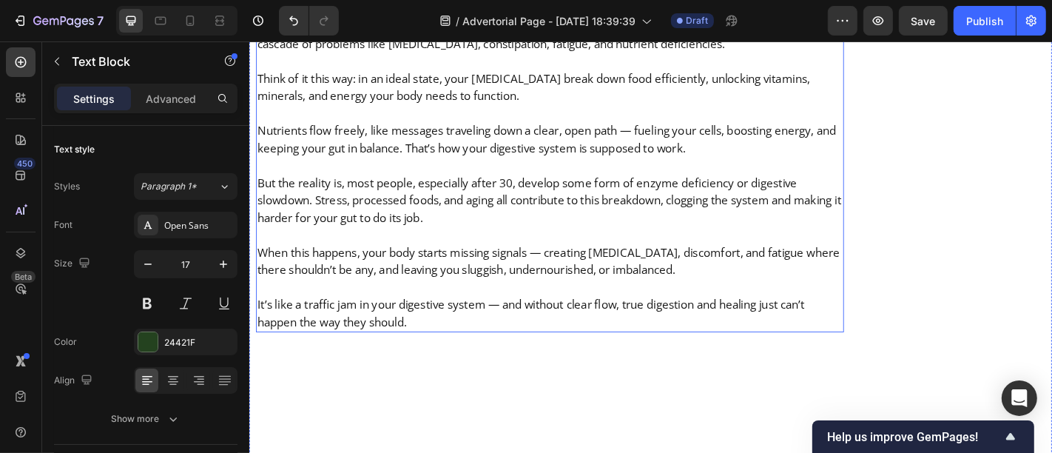
click at [456, 246] on p "Rich Text Editor. Editing area: main" at bounding box center [580, 255] width 647 height 19
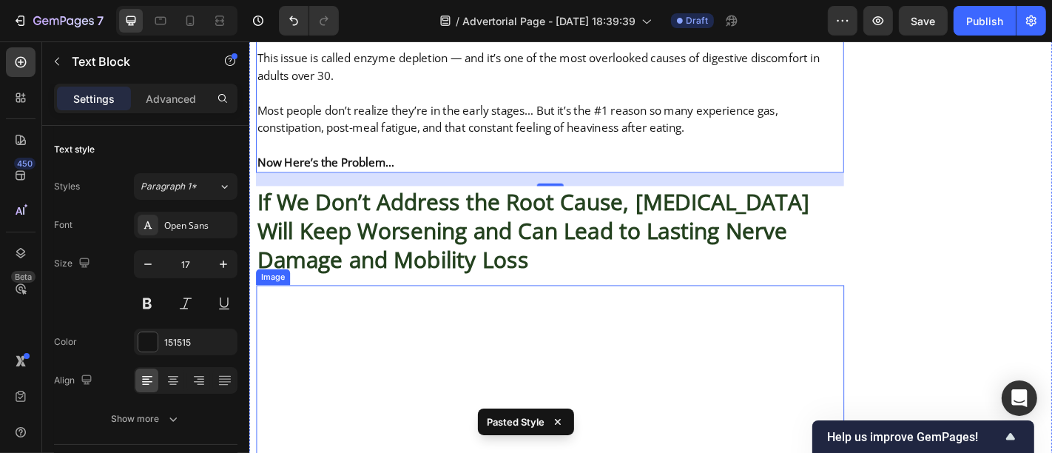
scroll to position [3927, 0]
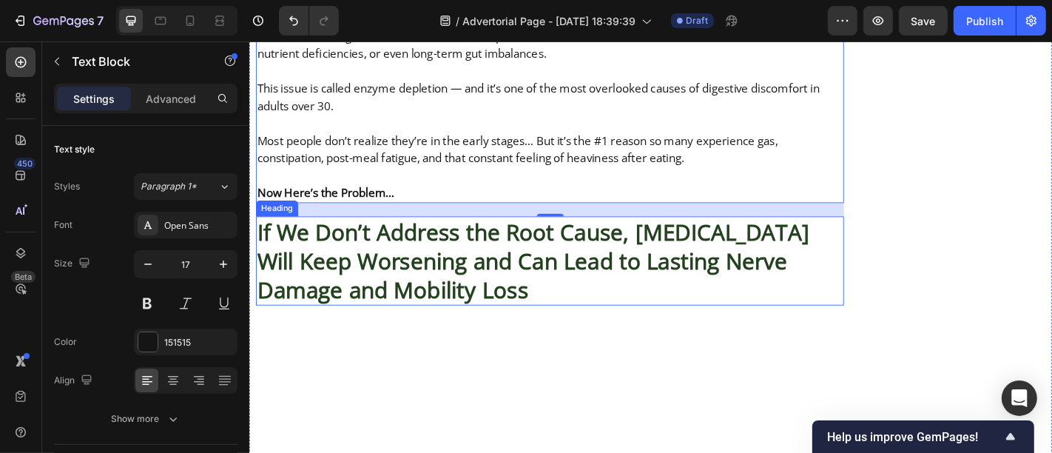
click at [490, 235] on h2 "If We Don’t Address the Root Cause, [MEDICAL_DATA] Will Keep Worsening and Can …" at bounding box center [581, 284] width 650 height 98
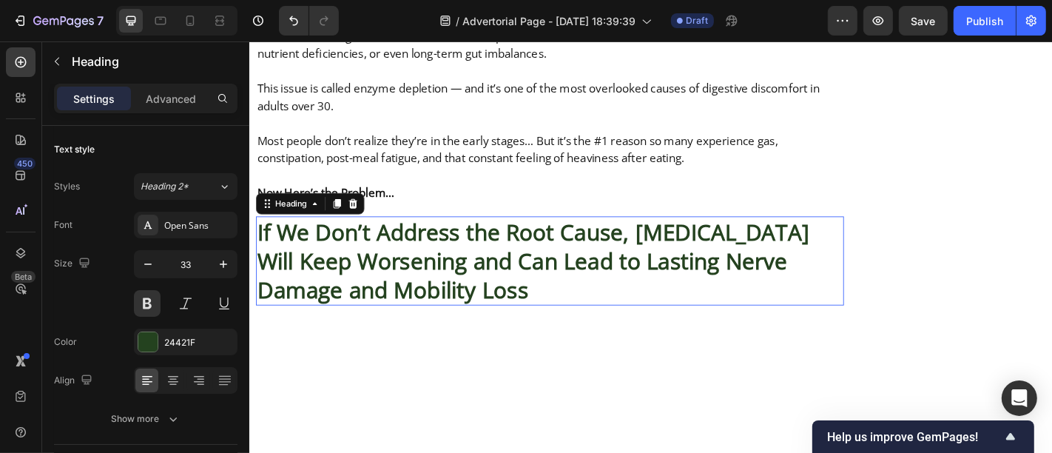
click at [490, 236] on p "If We Don’t Address the Root Cause, [MEDICAL_DATA] Will Keep Worsening and Can …" at bounding box center [580, 283] width 647 height 95
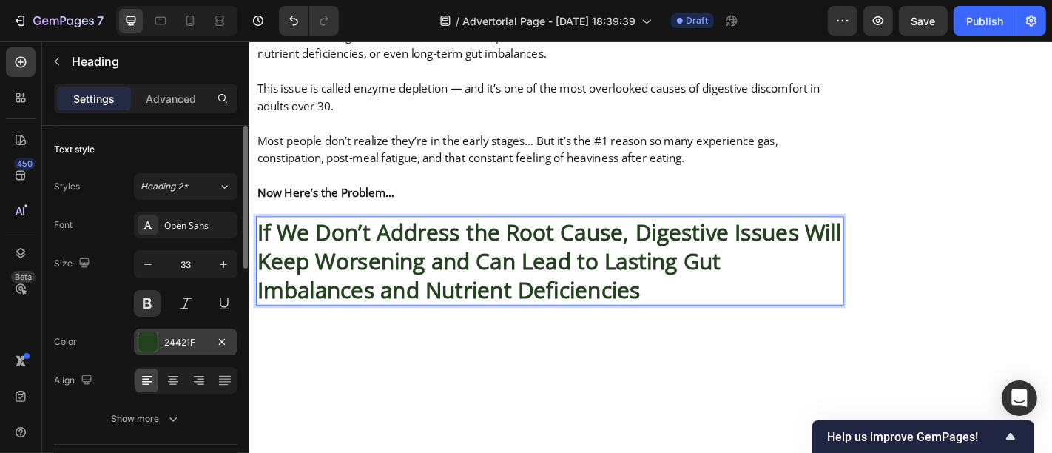
click at [149, 339] on div at bounding box center [147, 341] width 19 height 19
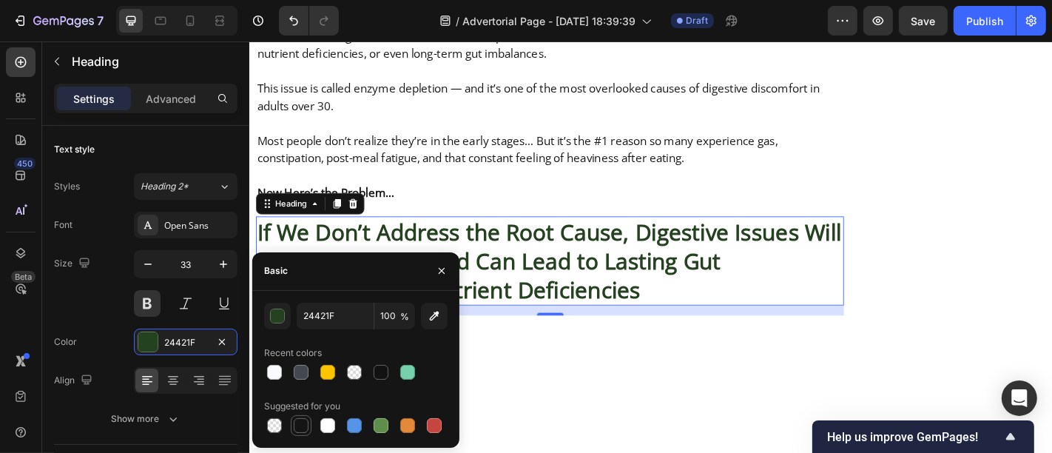
click at [300, 422] on div at bounding box center [301, 425] width 15 height 15
type input "151515"
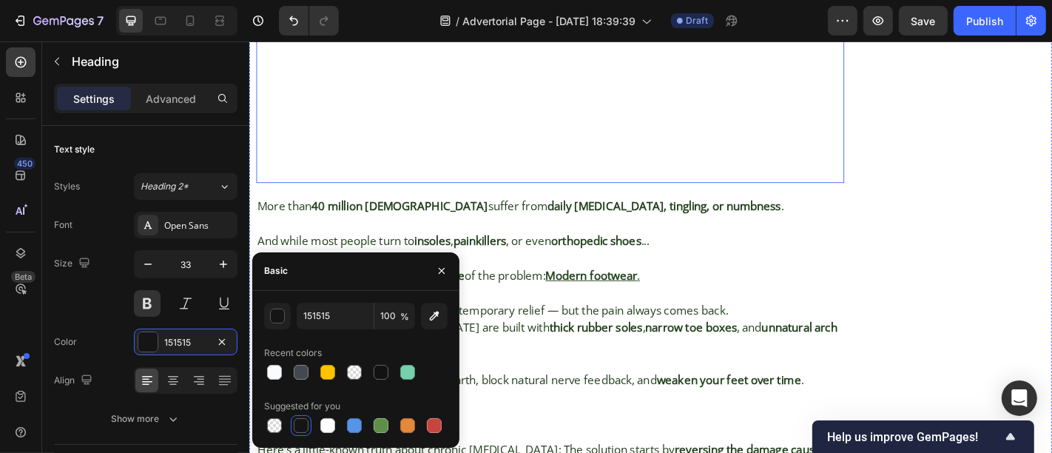
scroll to position [4722, 0]
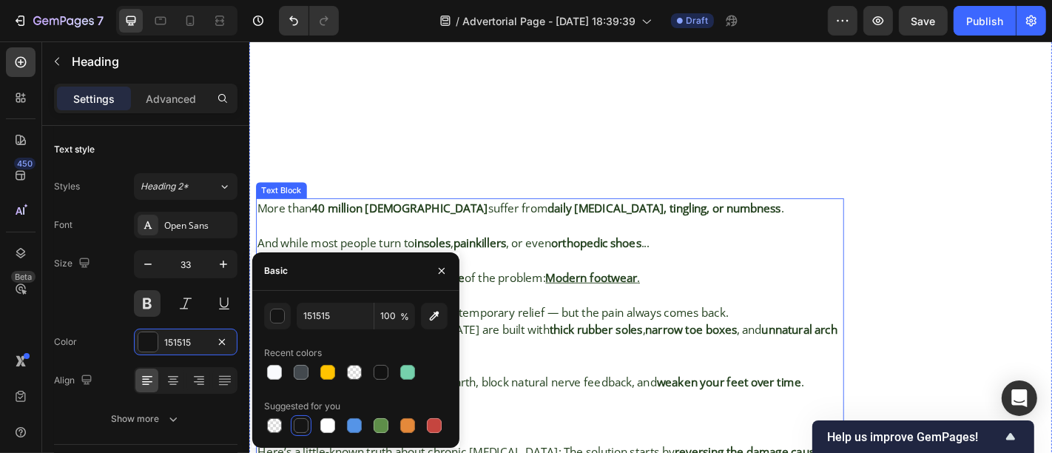
click at [627, 351] on strong "thick rubber soles" at bounding box center [632, 359] width 103 height 17
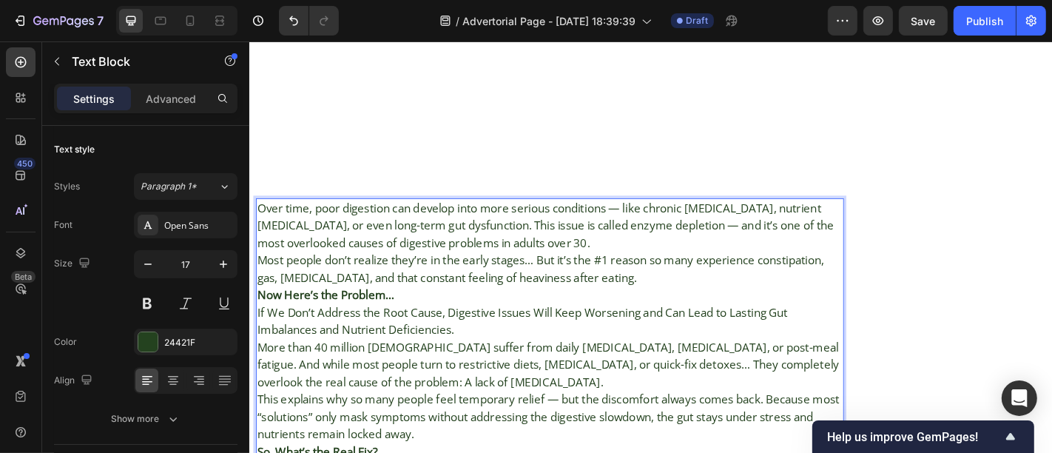
scroll to position [4732, 0]
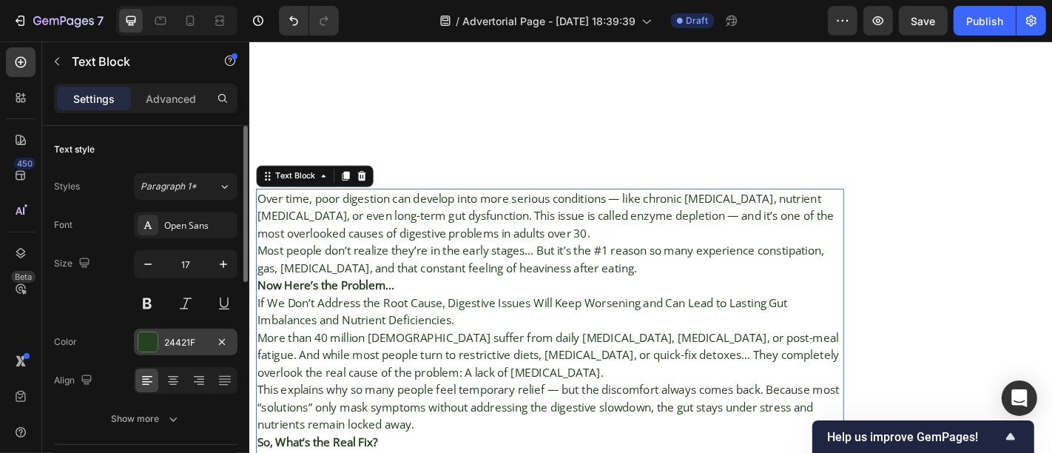
click at [169, 343] on div "24421F" at bounding box center [185, 342] width 43 height 13
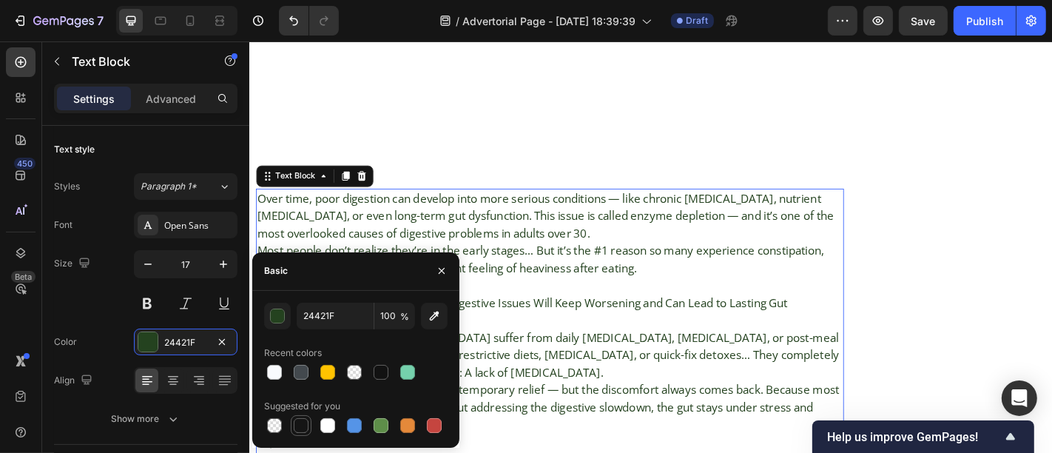
click at [300, 422] on div at bounding box center [301, 425] width 15 height 15
type input "151515"
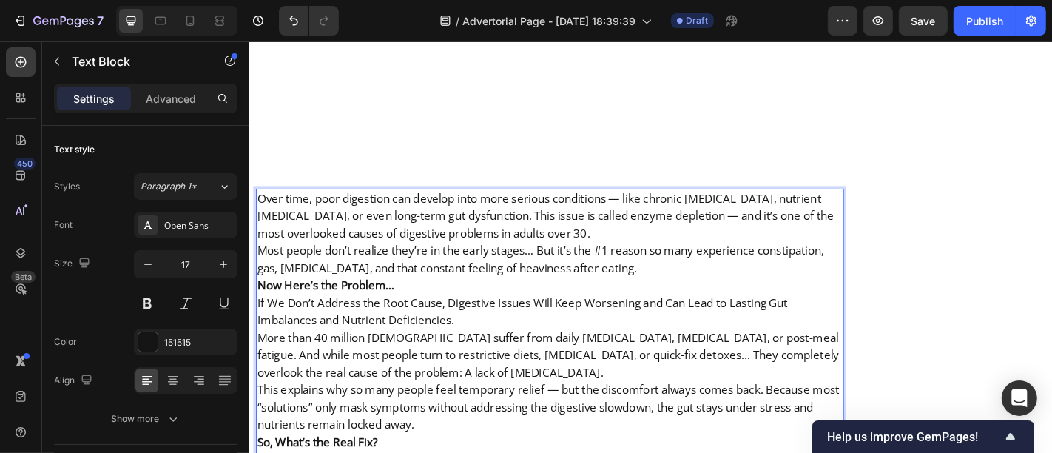
click at [644, 206] on p "Over time, poor digestion can develop into more serious conditions — like chron…" at bounding box center [580, 235] width 647 height 58
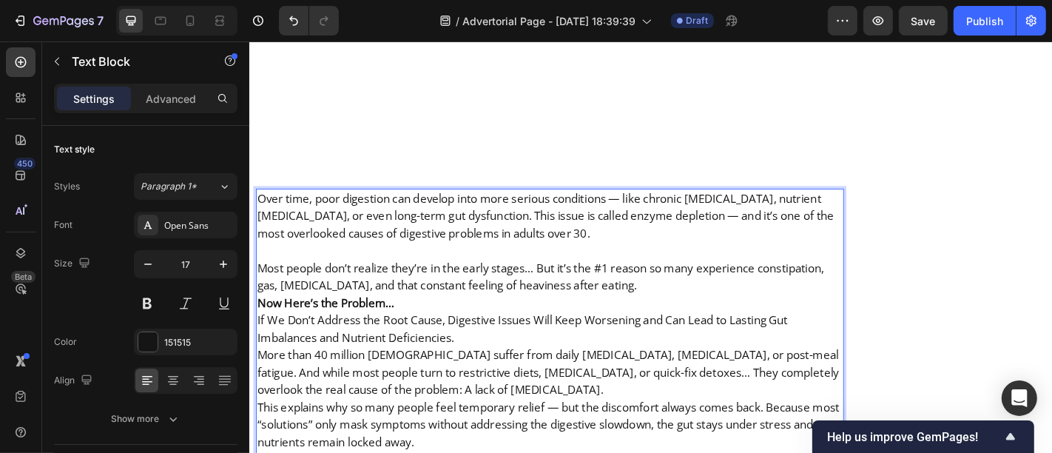
click at [664, 283] on p "Most people don’t realize they’re in the early stages… But it’s the #1 reason s…" at bounding box center [580, 302] width 647 height 38
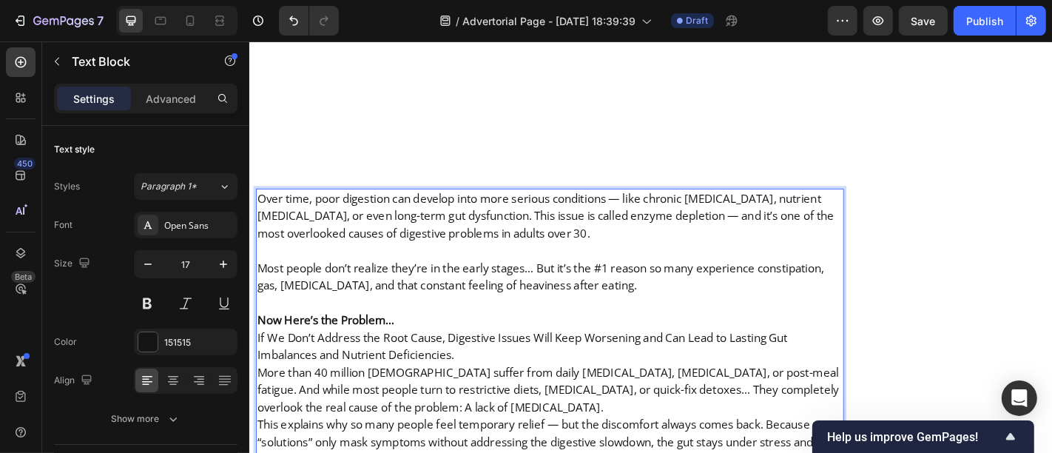
click at [419, 340] on p "Now Here’s the Problem… If We Don’t Address the Root Cause, Digestive Issues Wi…" at bounding box center [580, 369] width 647 height 58
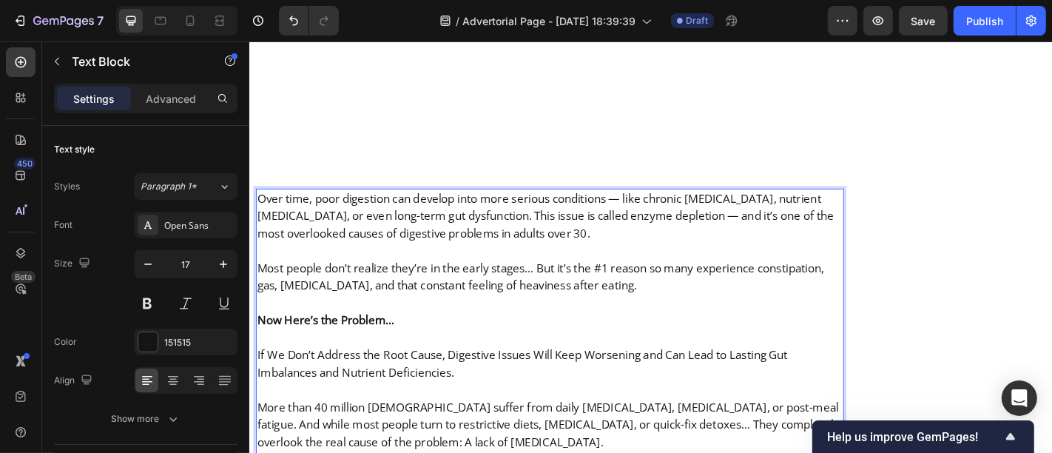
click at [529, 360] on p "If We Don’t Address the Root Cause, Digestive Issues Will Keep Worsening and Ca…" at bounding box center [580, 389] width 647 height 58
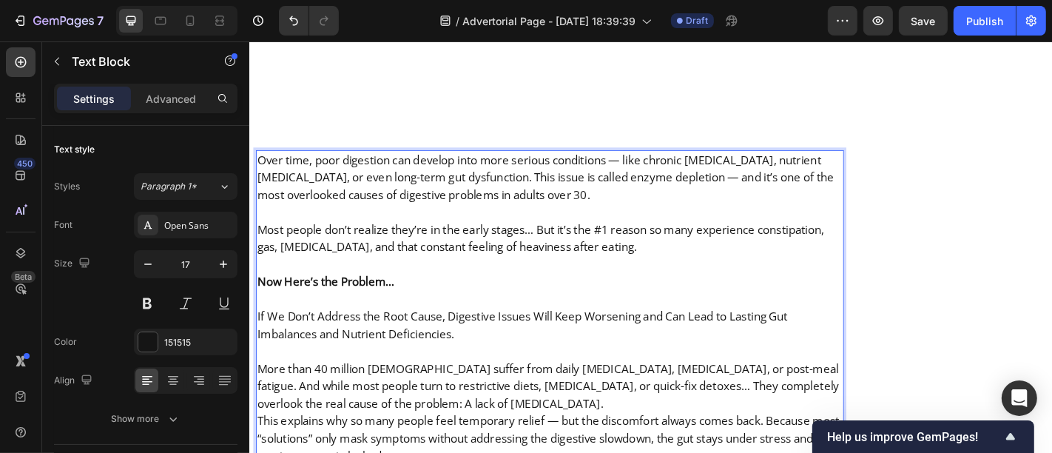
click at [516, 394] on p "More than 40 million [DEMOGRAPHIC_DATA] suffer from daily [MEDICAL_DATA], [MEDI…" at bounding box center [580, 423] width 647 height 58
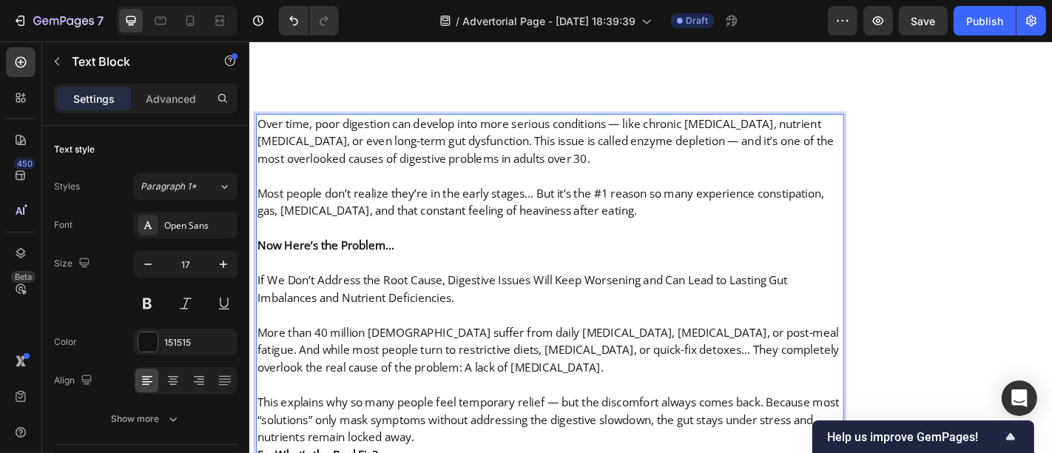
scroll to position [4816, 0]
click at [503, 430] on p "This explains why so many people feel temporary relief — but the discomfort alw…" at bounding box center [580, 459] width 647 height 58
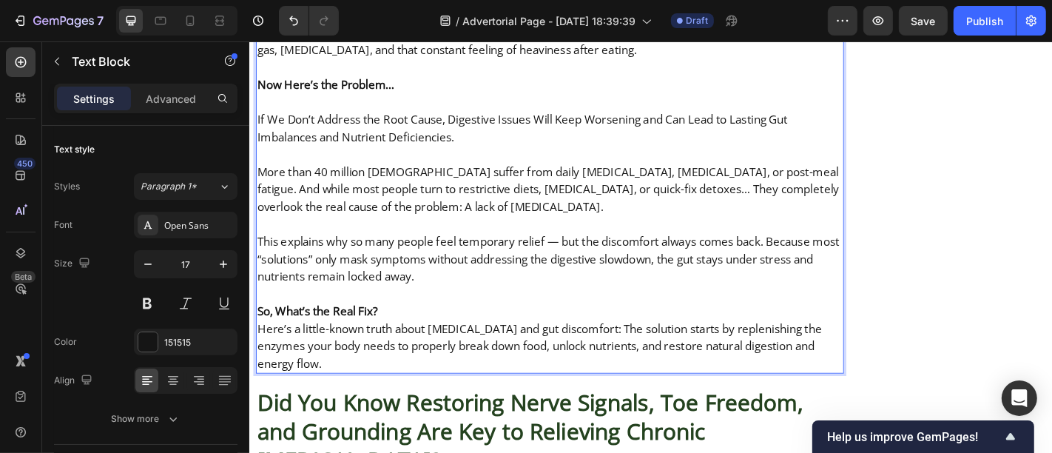
scroll to position [4993, 0]
click at [436, 329] on p "So, What’s the Real Fix? Here’s a little-known truth about [MEDICAL_DATA] and g…" at bounding box center [580, 367] width 647 height 77
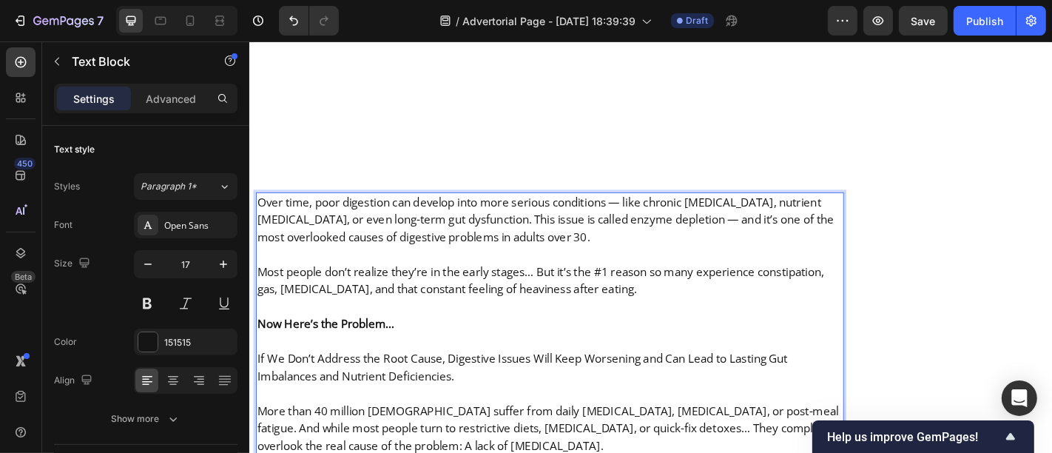
scroll to position [4738, 0]
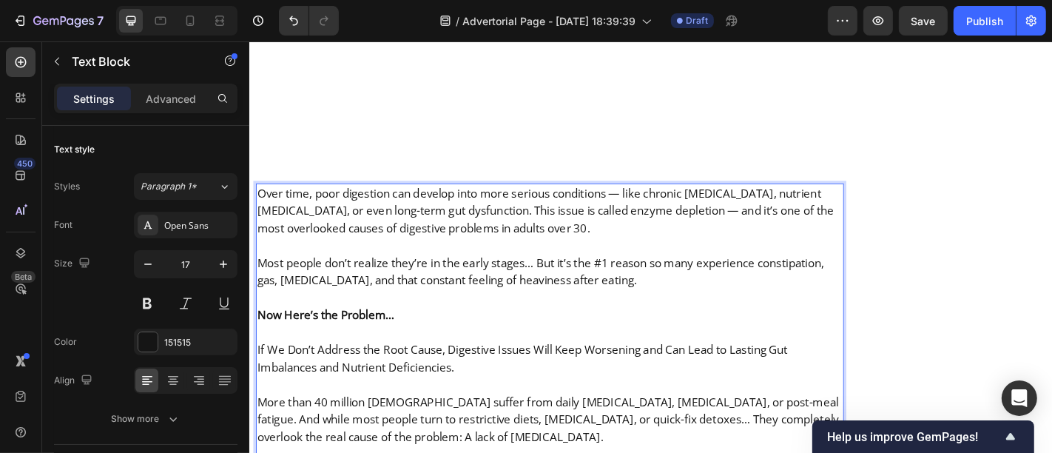
click at [432, 315] on p "Rich Text Editor. Editing area: main" at bounding box center [580, 324] width 647 height 19
click at [439, 334] on p "Now Here’s the Problem…" at bounding box center [580, 343] width 647 height 19
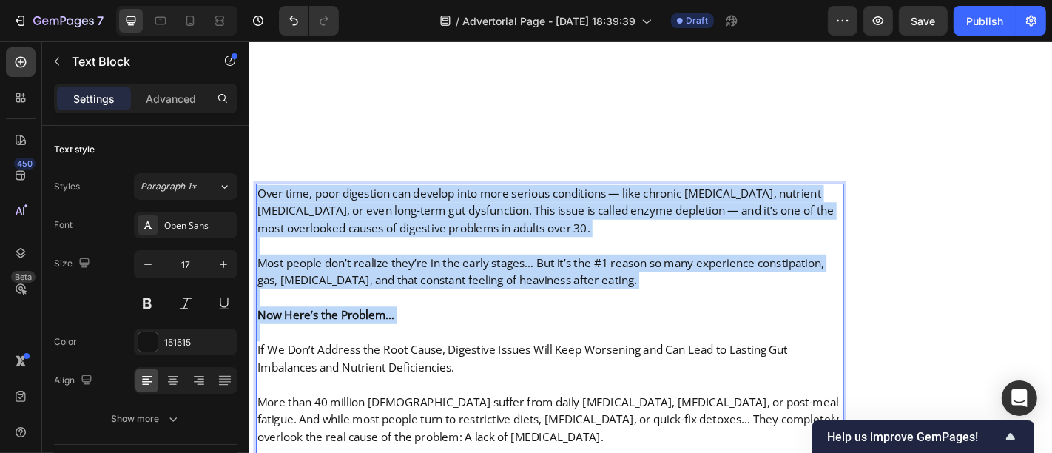
drag, startPoint x: 439, startPoint y: 277, endPoint x: 262, endPoint y: 138, distance: 225.0
click at [262, 198] on div "Over time, poor digestion can develop into more serious conditions — like chron…" at bounding box center [581, 440] width 650 height 484
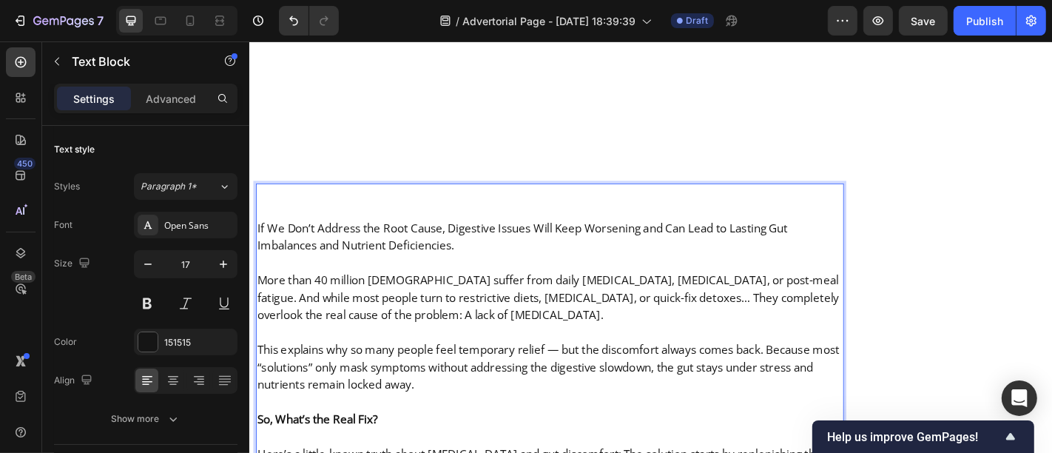
click at [257, 219] on p "If We Don’t Address the Root Cause, Digestive Issues Will Keep Worsening and Ca…" at bounding box center [580, 248] width 647 height 58
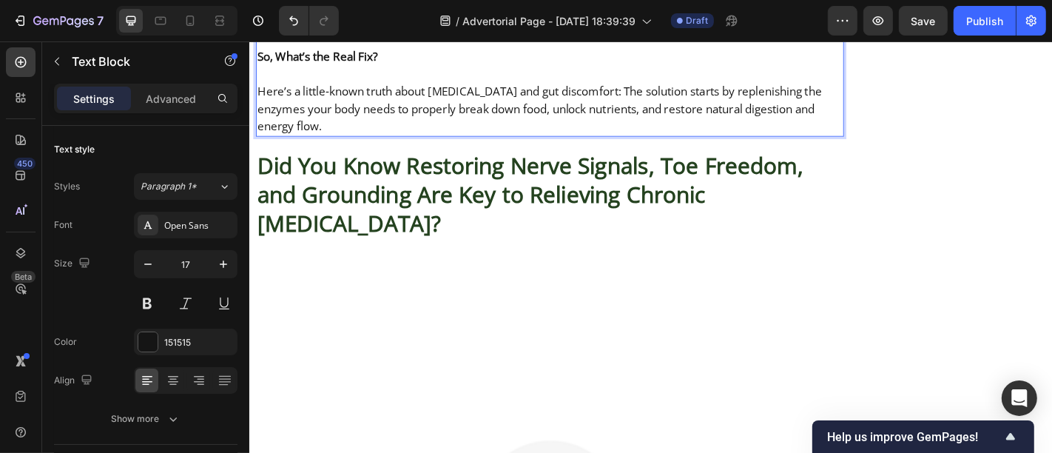
scroll to position [5098, 0]
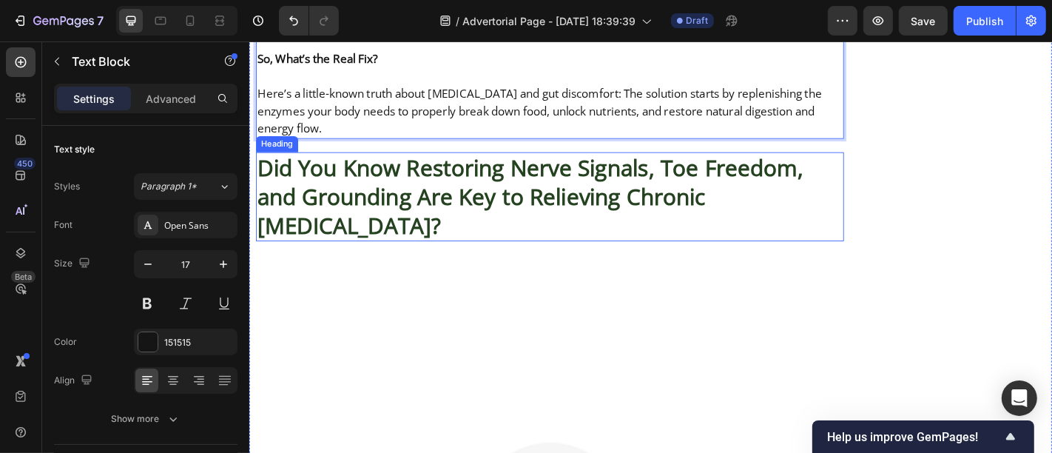
click at [360, 164] on strong "Did You Know Restoring Nerve Signals, Toe Freedom, and Grounding Are Key to Rel…" at bounding box center [559, 212] width 604 height 97
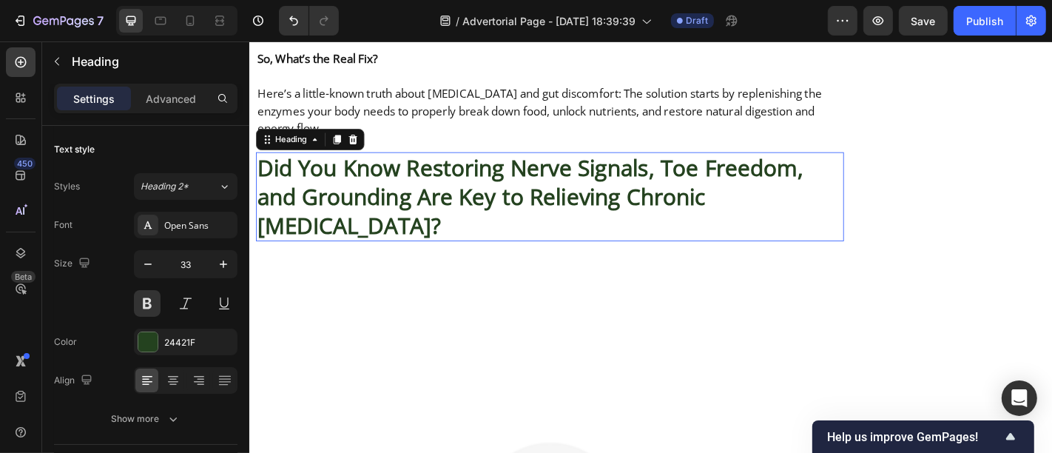
click at [360, 164] on strong "Did You Know Restoring Nerve Signals, Toe Freedom, and Grounding Are Key to Rel…" at bounding box center [559, 212] width 604 height 97
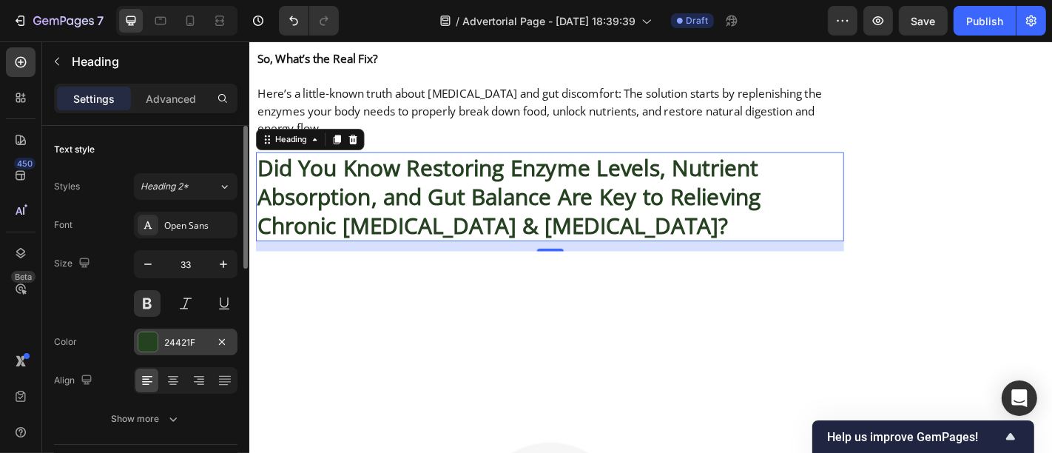
click at [191, 346] on div "24421F" at bounding box center [185, 342] width 43 height 13
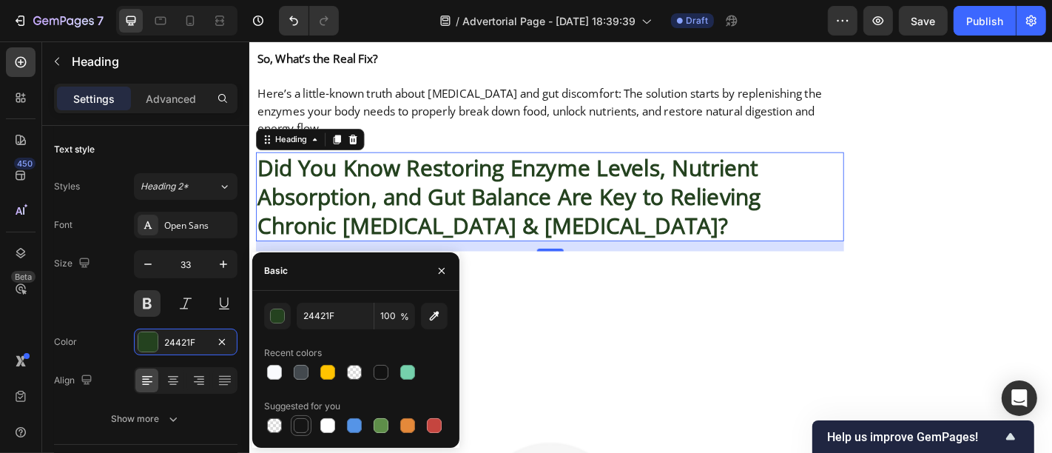
drag, startPoint x: 300, startPoint y: 419, endPoint x: 391, endPoint y: 190, distance: 246.1
click at [301, 419] on div at bounding box center [301, 425] width 15 height 15
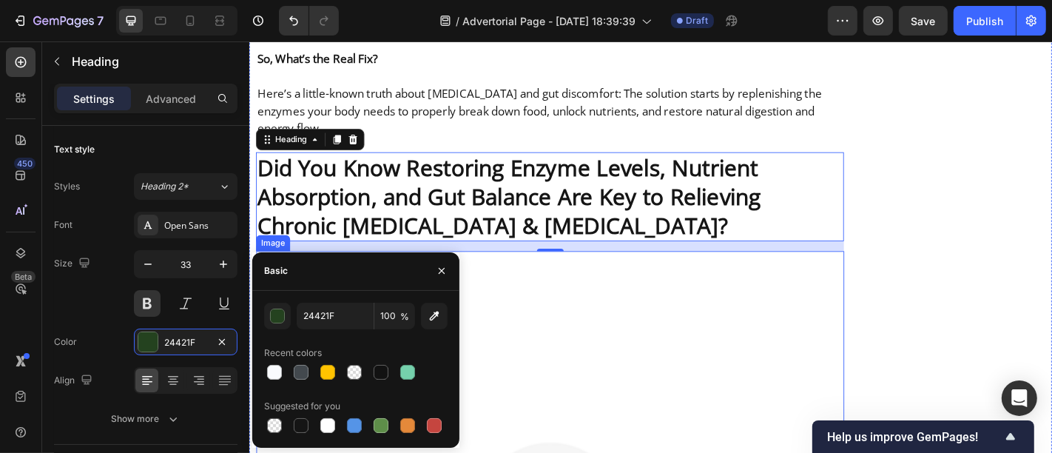
type input "151515"
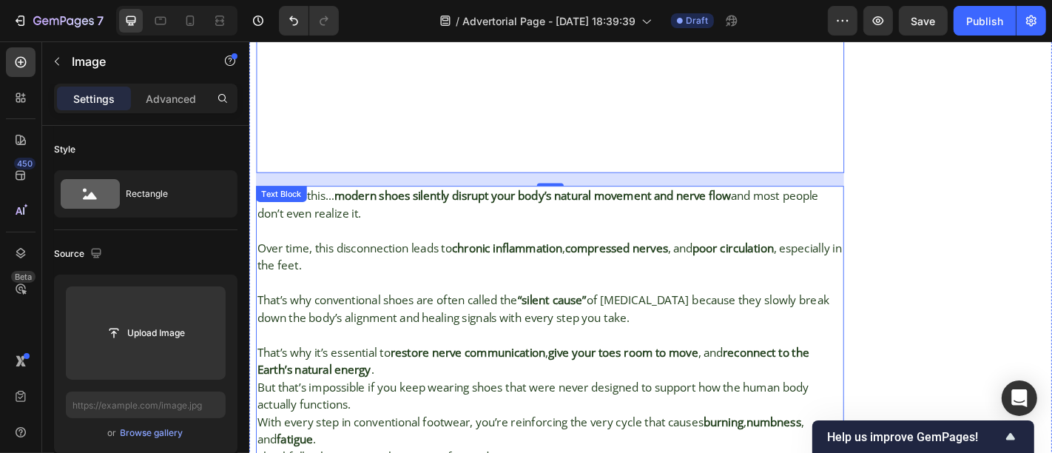
scroll to position [5836, 0]
click at [410, 317] on p "That’s why conventional shoes are often called the “silent cause” of [MEDICAL_D…" at bounding box center [580, 336] width 647 height 38
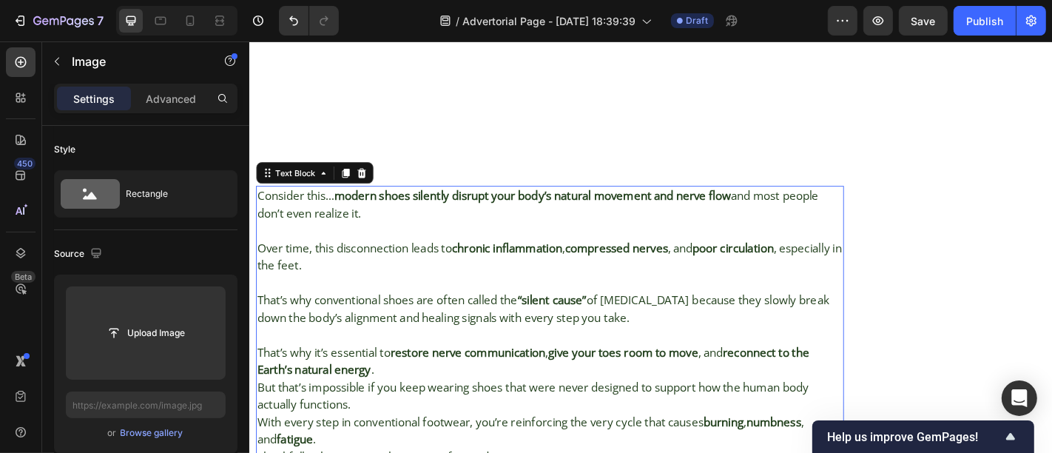
click at [410, 317] on p "That’s why conventional shoes are often called the “silent cause” of [MEDICAL_D…" at bounding box center [580, 336] width 647 height 38
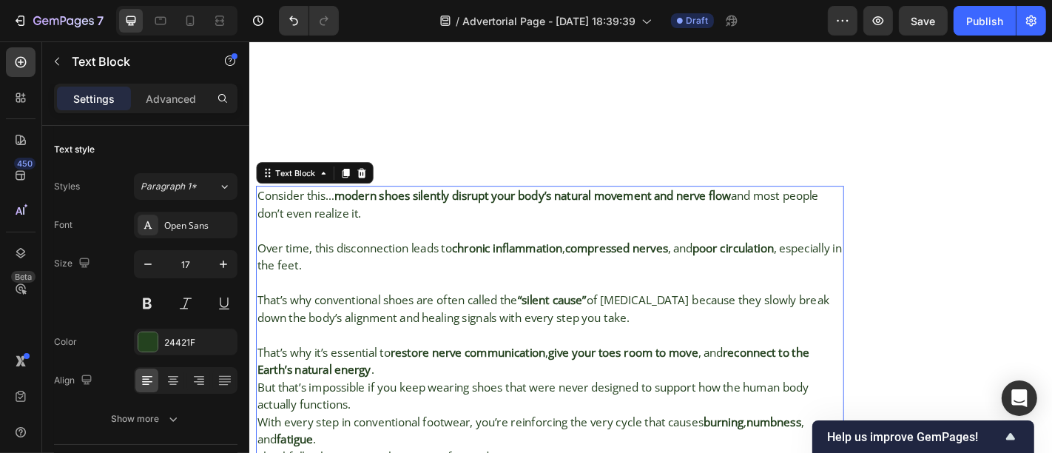
click at [410, 317] on p "That’s why conventional shoes are often called the “silent cause” of [MEDICAL_D…" at bounding box center [580, 336] width 647 height 38
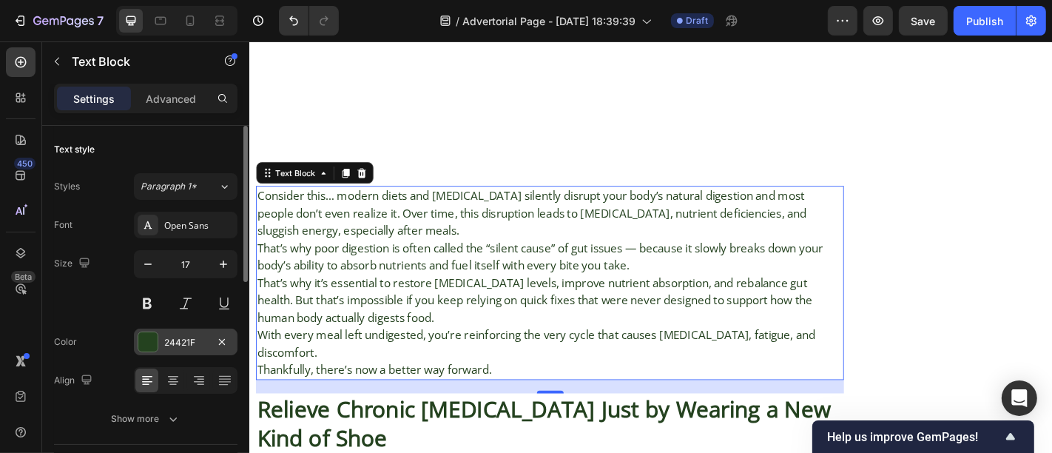
click at [158, 354] on div "24421F" at bounding box center [186, 341] width 104 height 27
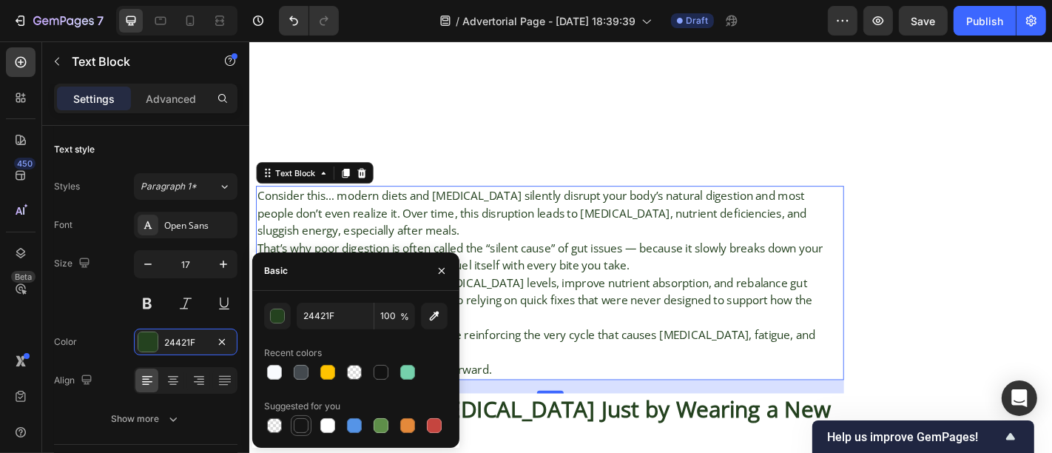
click at [304, 422] on div at bounding box center [301, 425] width 15 height 15
type input "151515"
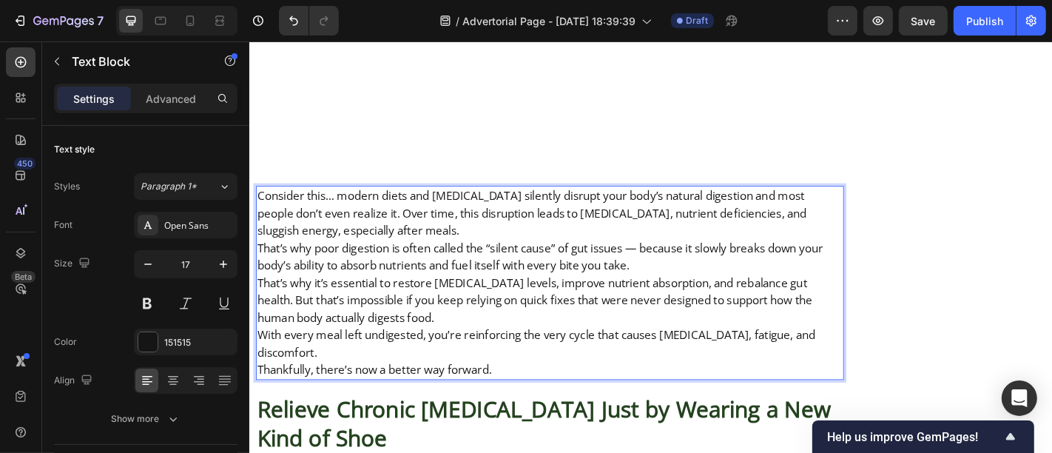
click at [446, 202] on p "Consider this… modern diets and [MEDICAL_DATA] silently disrupt your body’s nat…" at bounding box center [580, 231] width 647 height 58
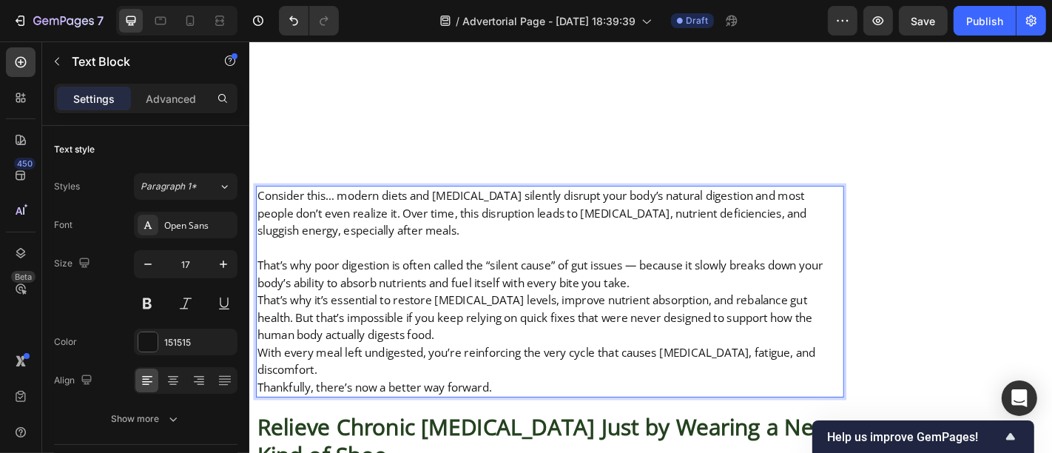
click at [740, 279] on p "That’s why poor digestion is often called the “silent cause” of gut issues — be…" at bounding box center [580, 298] width 647 height 38
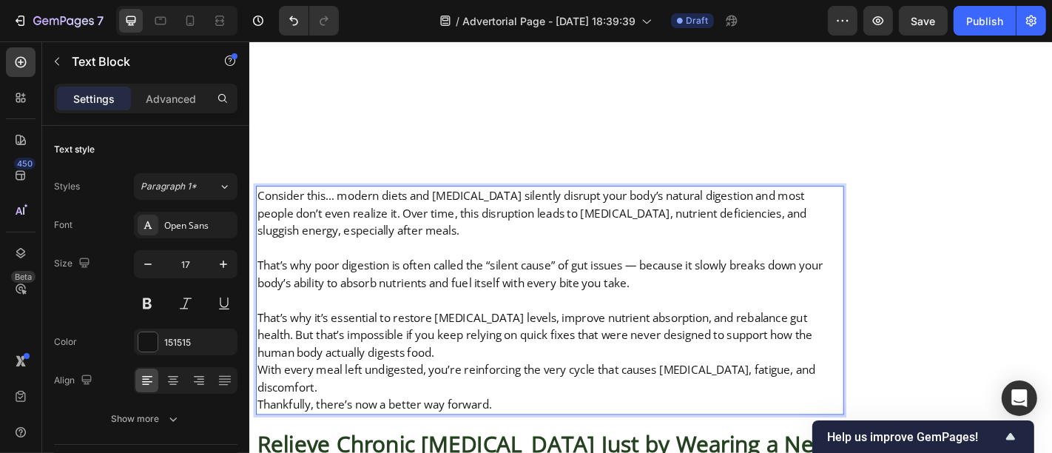
click at [467, 337] on p "That’s why it’s essential to restore [MEDICAL_DATA] levels, improve nutrient ab…" at bounding box center [580, 366] width 647 height 58
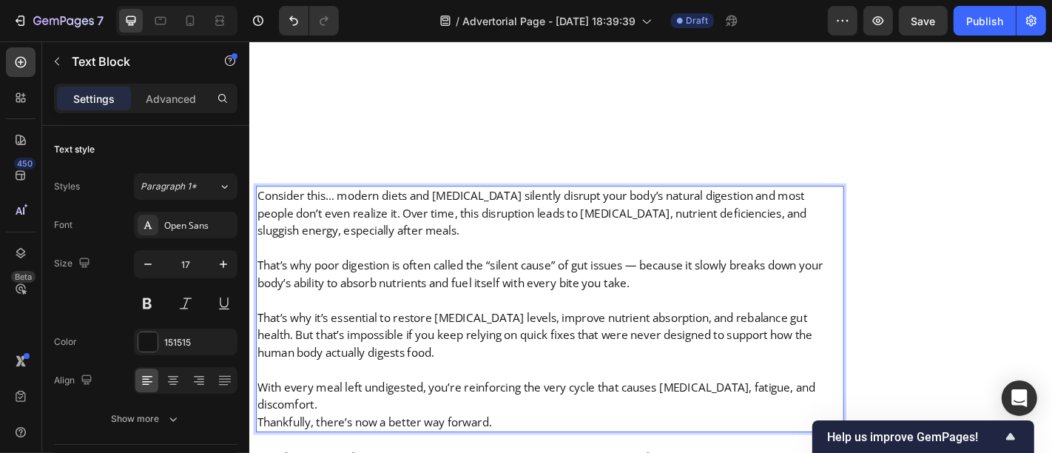
click at [406, 452] on p "Thankfully, there’s now a better way forward." at bounding box center [580, 461] width 647 height 19
click at [361, 414] on p "With every meal left undigested, you’re reinforcing the very cycle that causes …" at bounding box center [580, 433] width 647 height 38
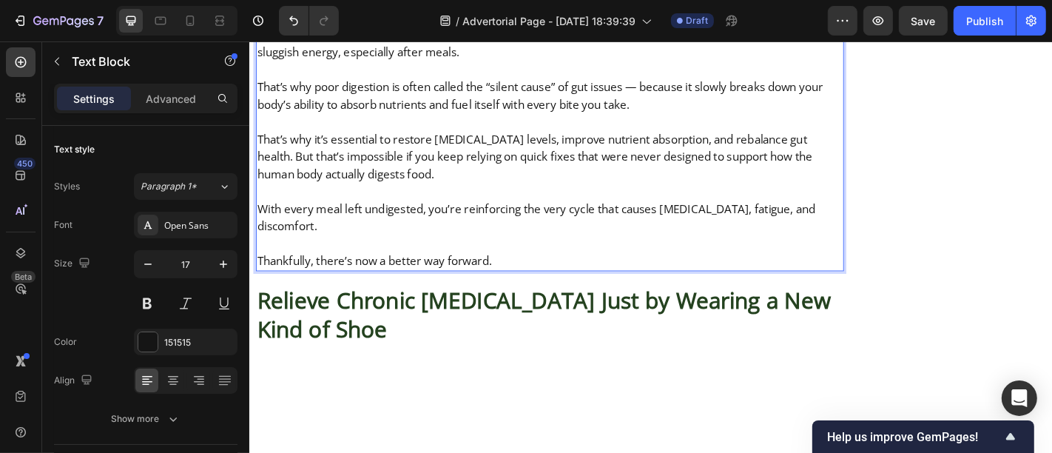
scroll to position [6057, 0]
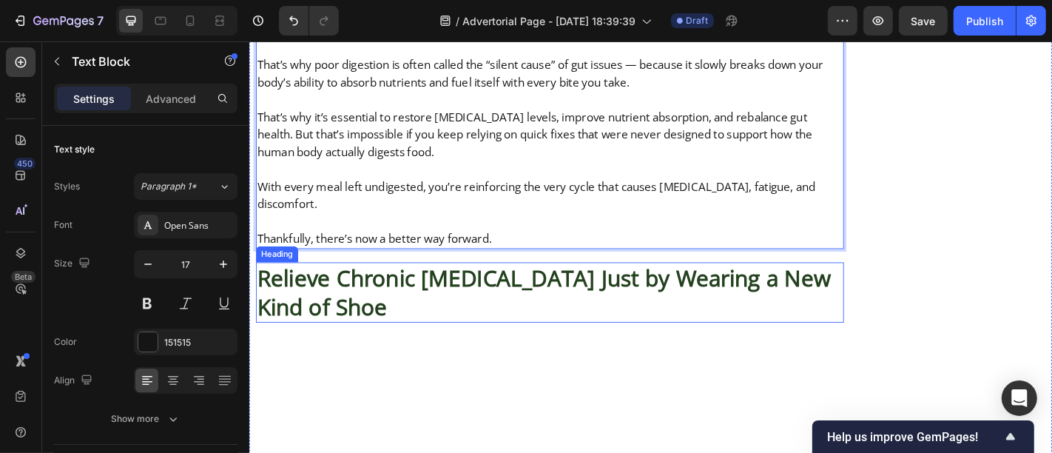
click at [465, 286] on strong "Relieve Chronic [MEDICAL_DATA] Just by Wearing a New Kind of Shoe" at bounding box center [574, 318] width 635 height 65
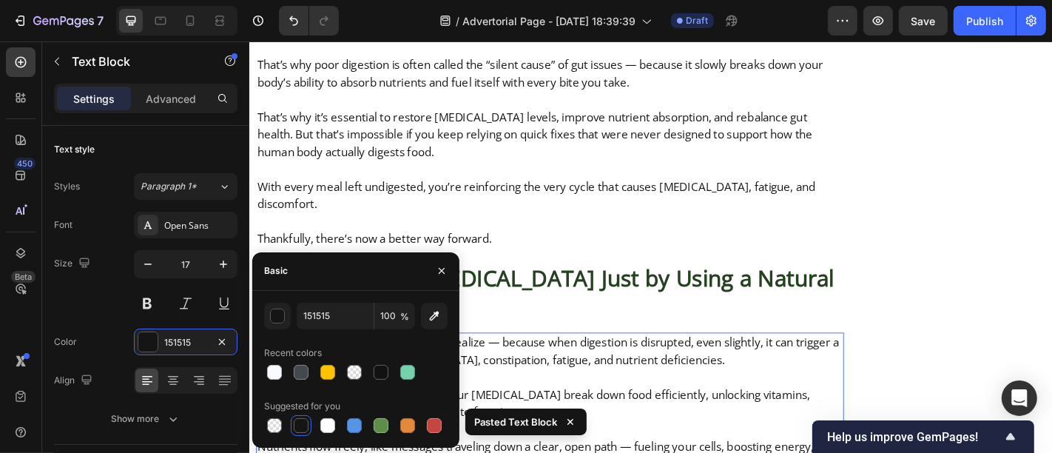
scroll to position [6249, 0]
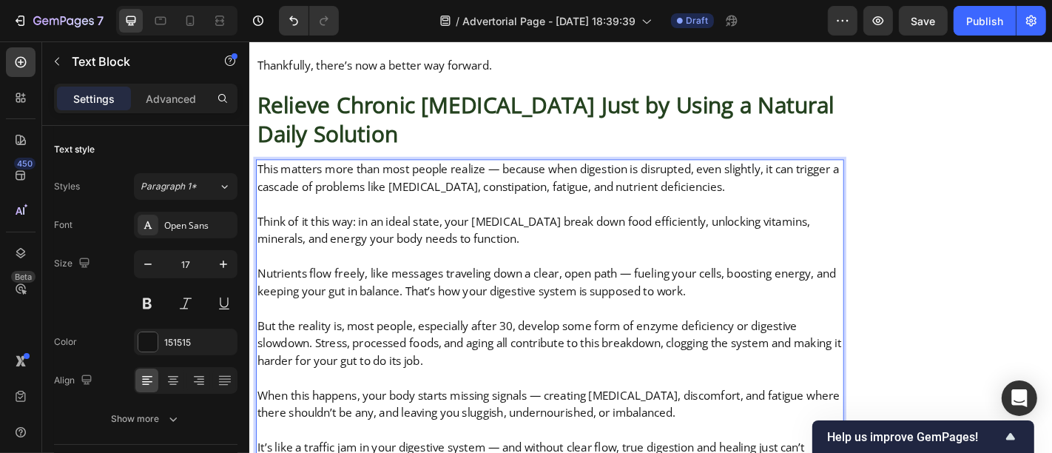
click at [422, 289] on p "Nutrients flow freely, like messages traveling down a clear, open path — fuelin…" at bounding box center [580, 308] width 647 height 38
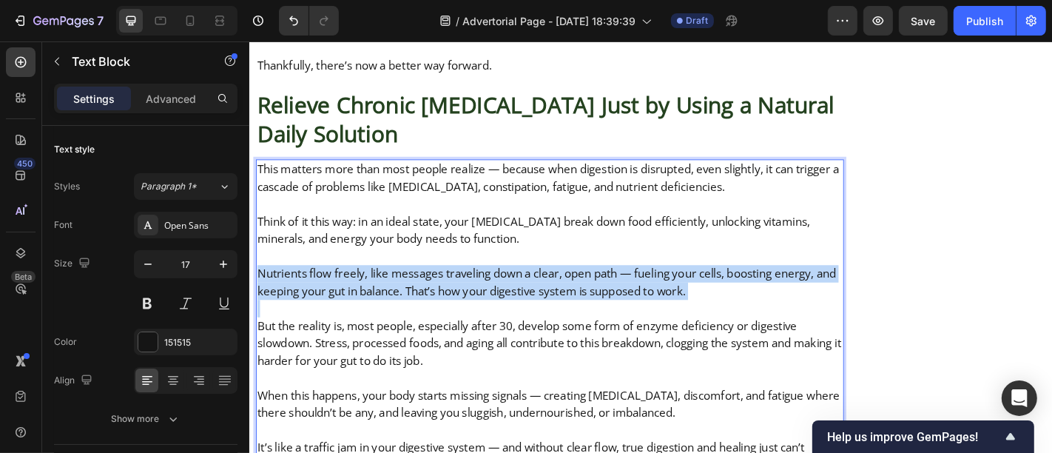
click at [422, 289] on p "Nutrients flow freely, like messages traveling down a clear, open path — fuelin…" at bounding box center [580, 308] width 647 height 38
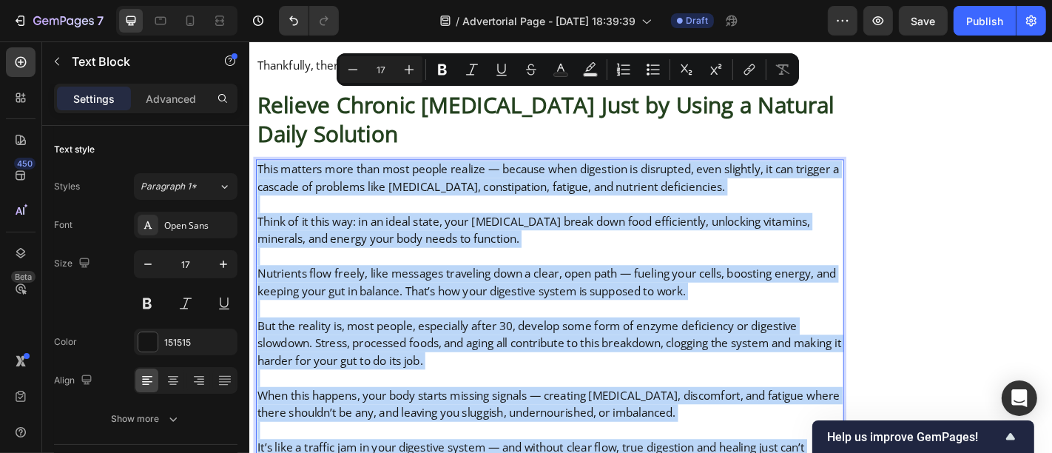
click at [422, 289] on p "Nutrients flow freely, like messages traveling down a clear, open path — fuelin…" at bounding box center [580, 308] width 647 height 38
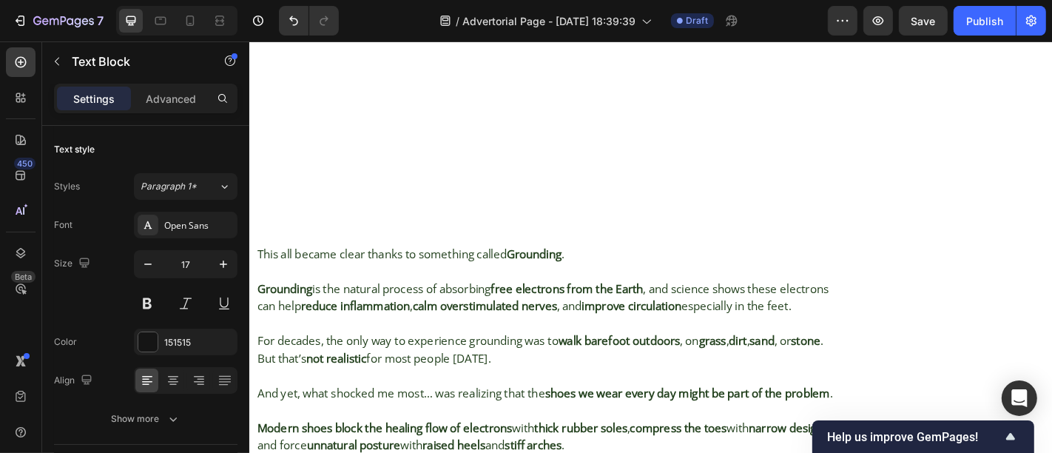
scroll to position [7186, 0]
click at [418, 323] on strong "reduce inflammation" at bounding box center [366, 331] width 121 height 17
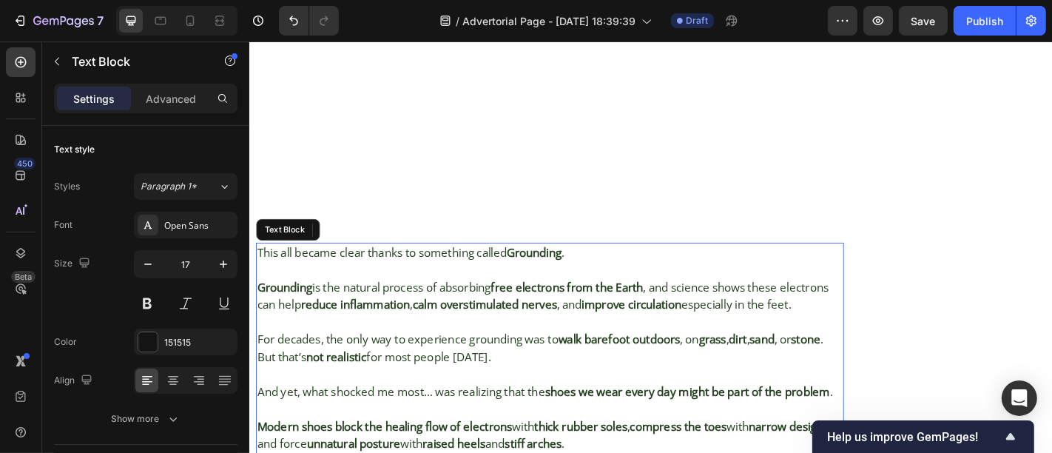
click at [418, 323] on strong "reduce inflammation" at bounding box center [366, 331] width 121 height 17
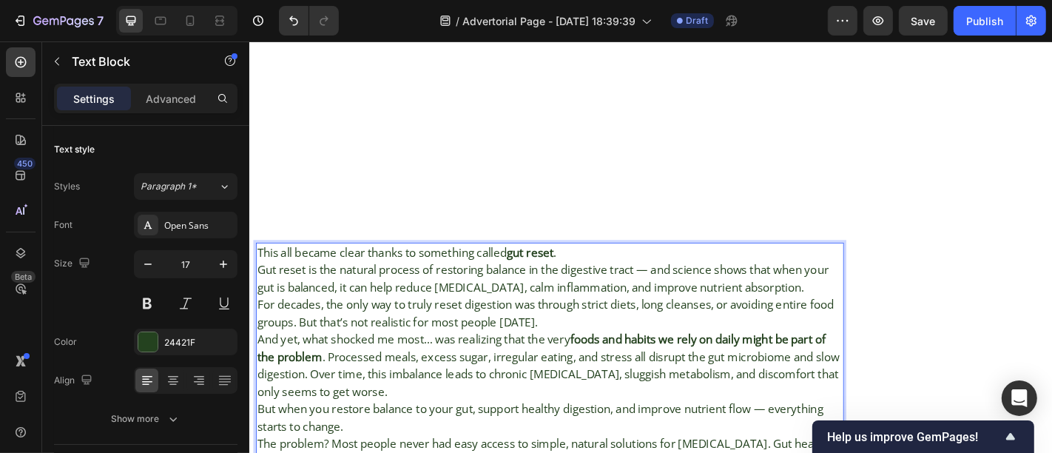
scroll to position [7226, 0]
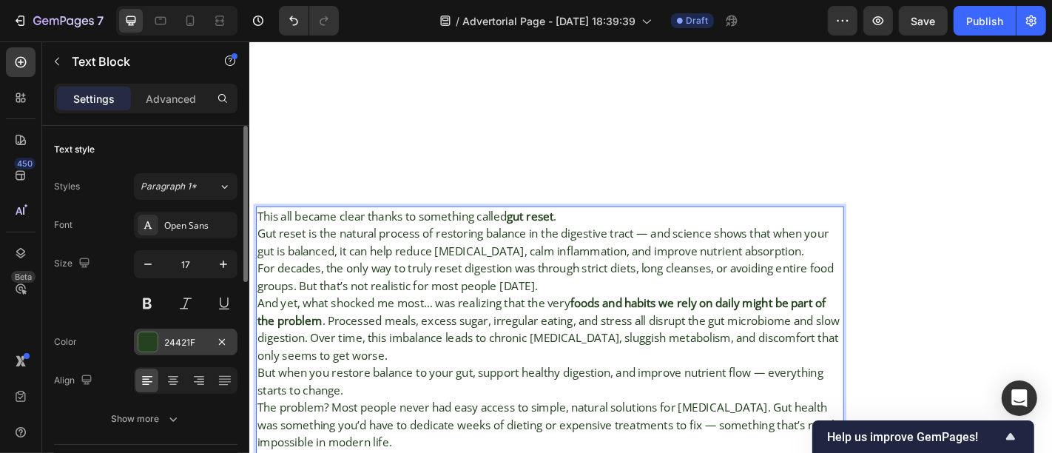
click at [135, 344] on div "24421F" at bounding box center [186, 341] width 104 height 27
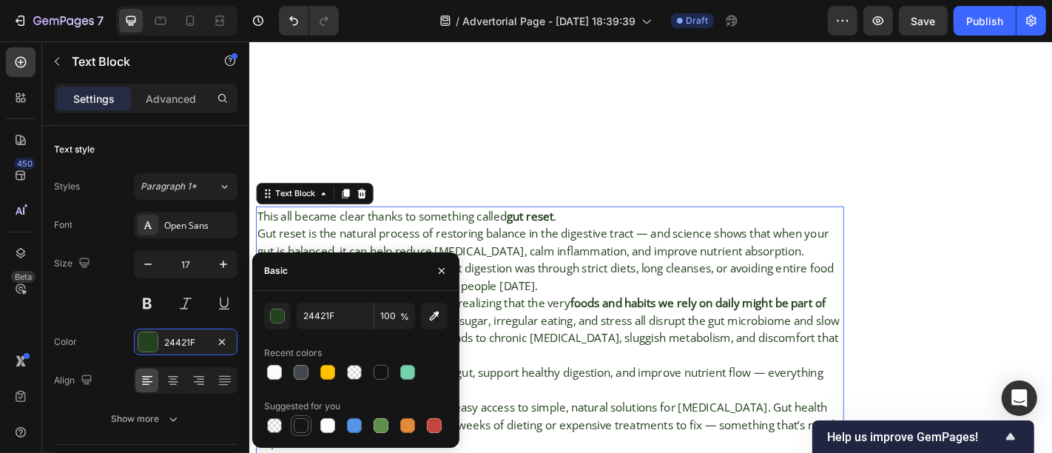
drag, startPoint x: 299, startPoint y: 428, endPoint x: 305, endPoint y: 195, distance: 233.1
click at [299, 428] on div at bounding box center [301, 425] width 15 height 15
type input "151515"
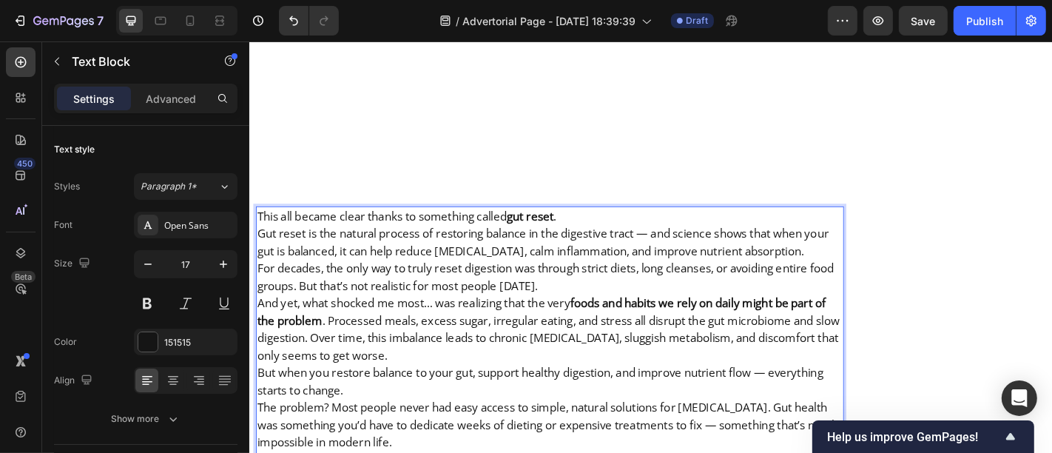
click at [613, 225] on p "This all became clear thanks to something called gut reset . Gut reset is the n…" at bounding box center [580, 254] width 647 height 58
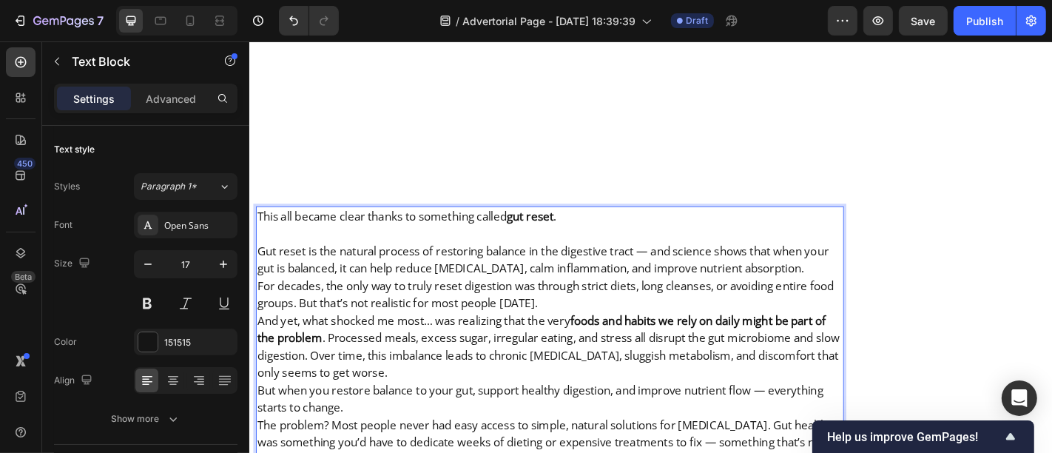
click at [631, 302] on p "For decades, the only way to truly reset digestion was through strict diets, lo…" at bounding box center [580, 321] width 647 height 38
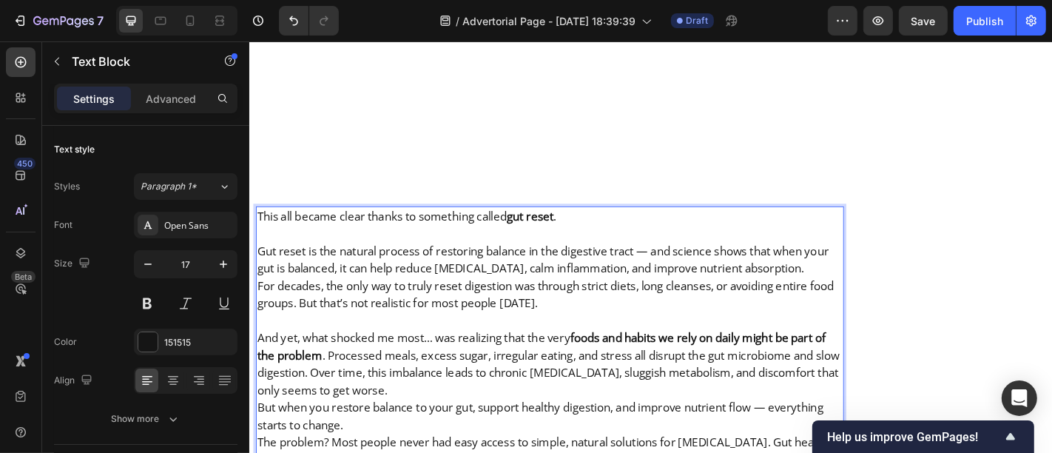
click at [493, 360] on p "And yet, what shocked me most… was realizing that the very foods and habits we …" at bounding box center [580, 398] width 647 height 77
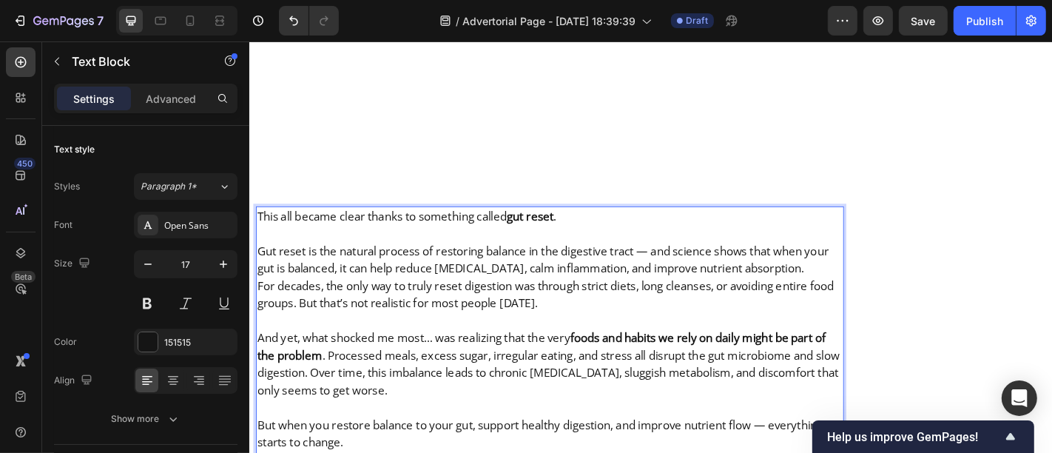
scroll to position [7267, 0]
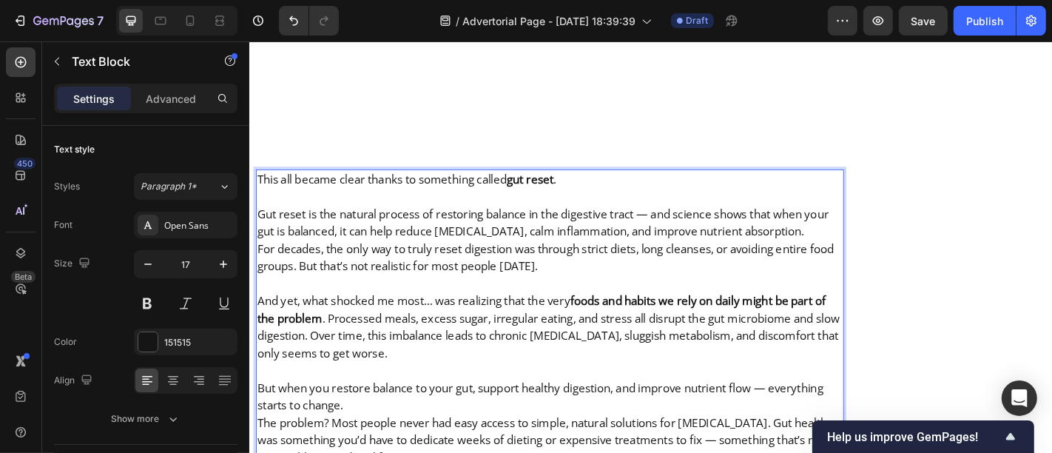
click at [477, 415] on p "But when you restore balance to your gut, support healthy digestion, and improv…" at bounding box center [580, 434] width 647 height 38
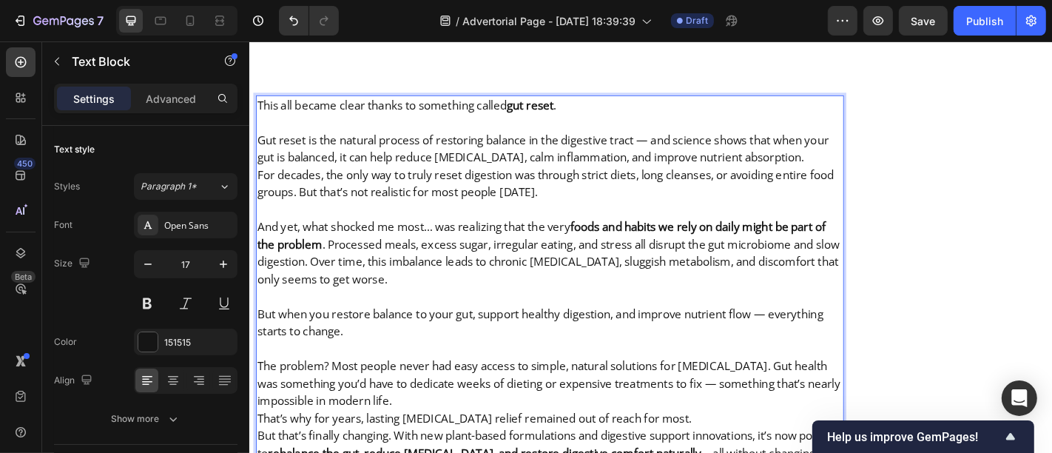
scroll to position [7350, 0]
click at [449, 389] on p "The problem? Most people never had easy access to simple, natural solutions for…" at bounding box center [580, 418] width 647 height 58
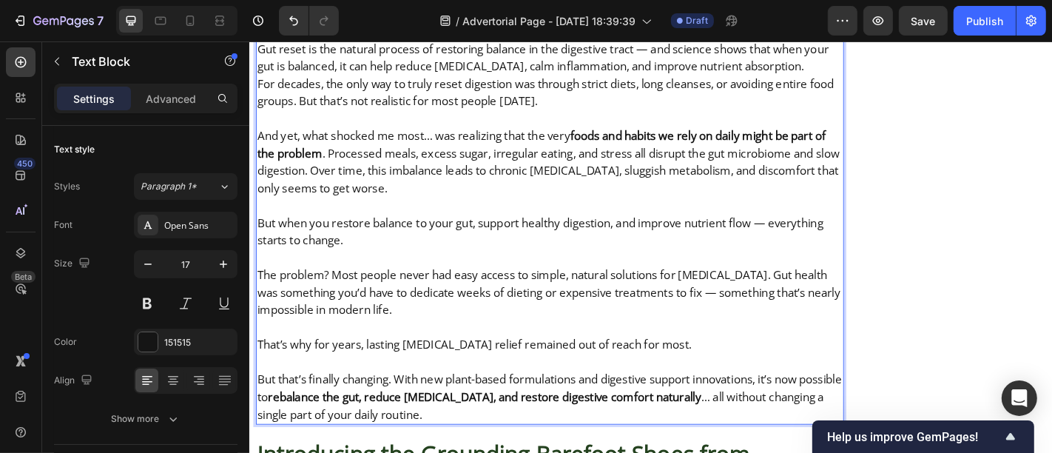
scroll to position [7347, 0]
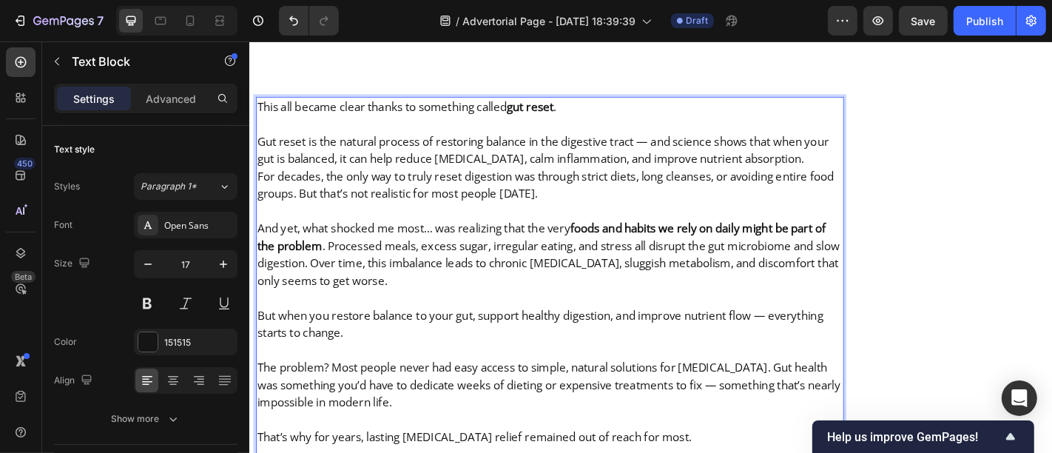
click at [374, 238] on p "And yet, what shocked me most… was realizing that the very foods and habits we …" at bounding box center [580, 276] width 647 height 77
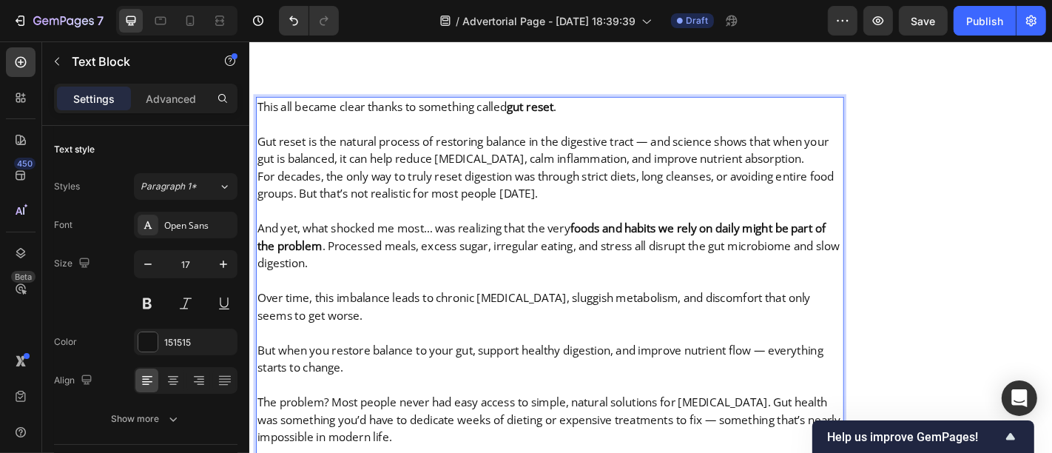
scroll to position [7301, 0]
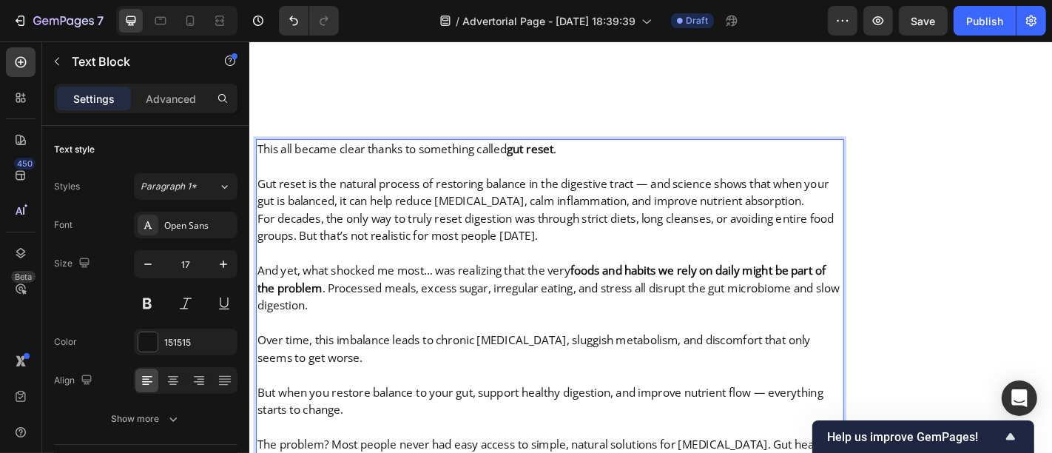
click at [860, 169] on p "Gut reset is the natural process of restoring balance in the digestive tract — …" at bounding box center [580, 198] width 647 height 58
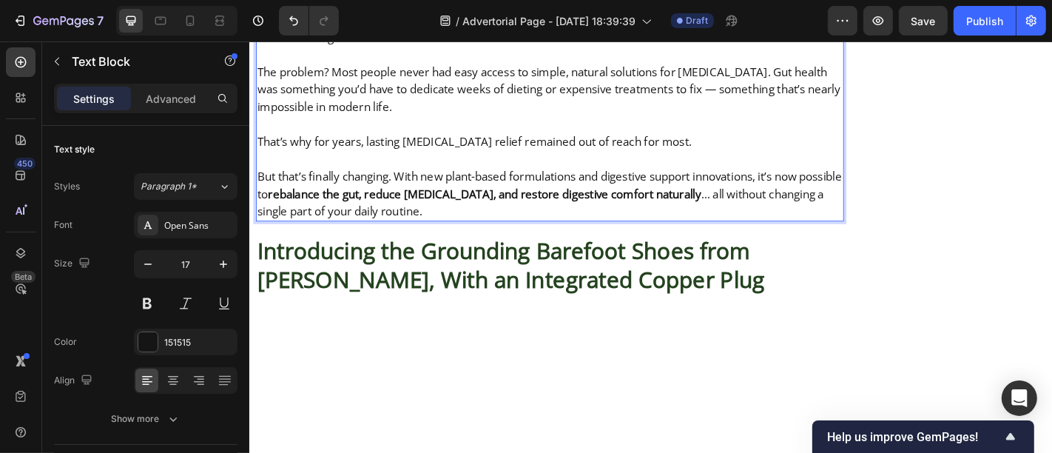
scroll to position [7734, 0]
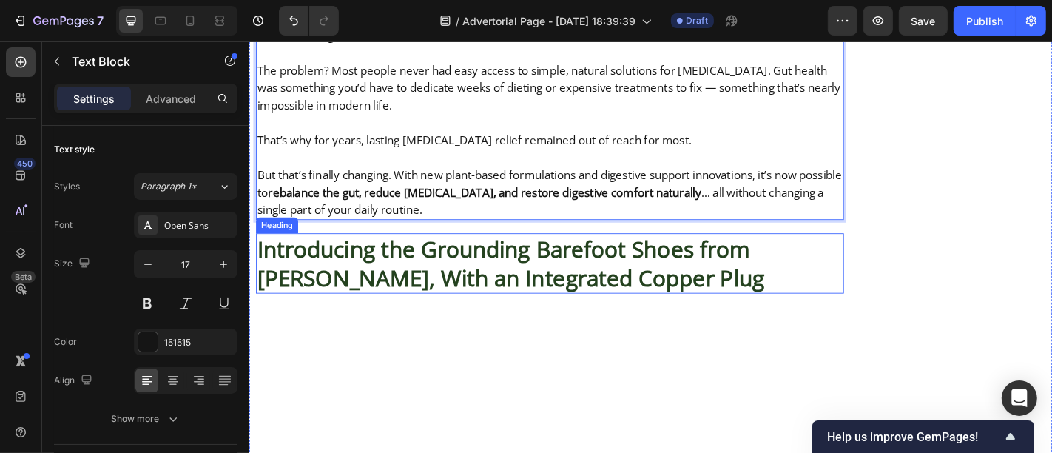
click at [425, 254] on strong "Introducing the Grounding Barefoot Shoes from [PERSON_NAME], With an Integrated…" at bounding box center [537, 286] width 561 height 65
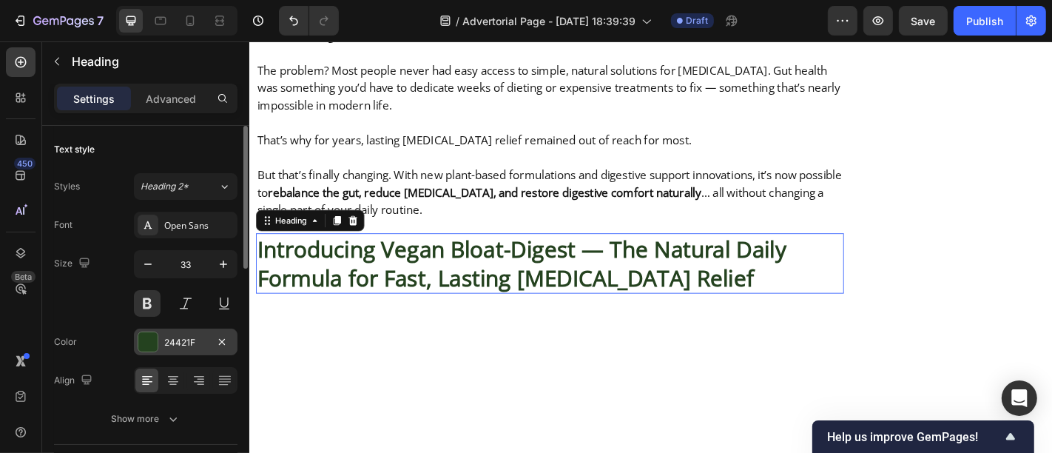
click at [156, 345] on div at bounding box center [147, 341] width 19 height 19
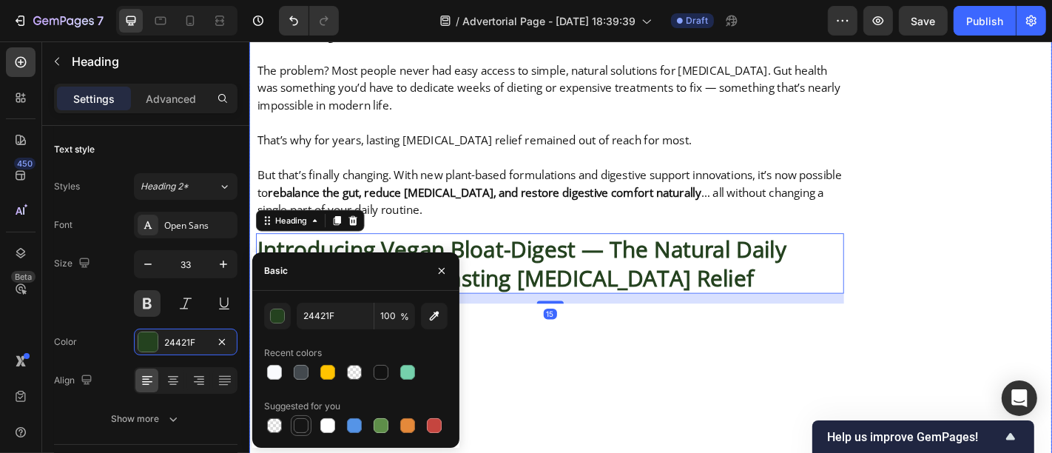
click at [300, 419] on div at bounding box center [301, 425] width 15 height 15
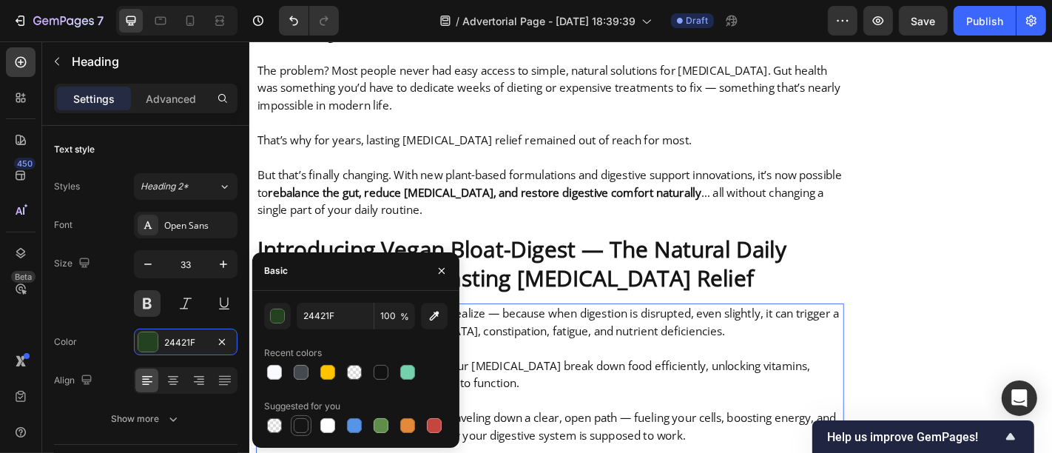
click at [531, 390] on p "Think of it this way: in an ideal state, your [MEDICAL_DATA] break down food ef…" at bounding box center [580, 409] width 647 height 38
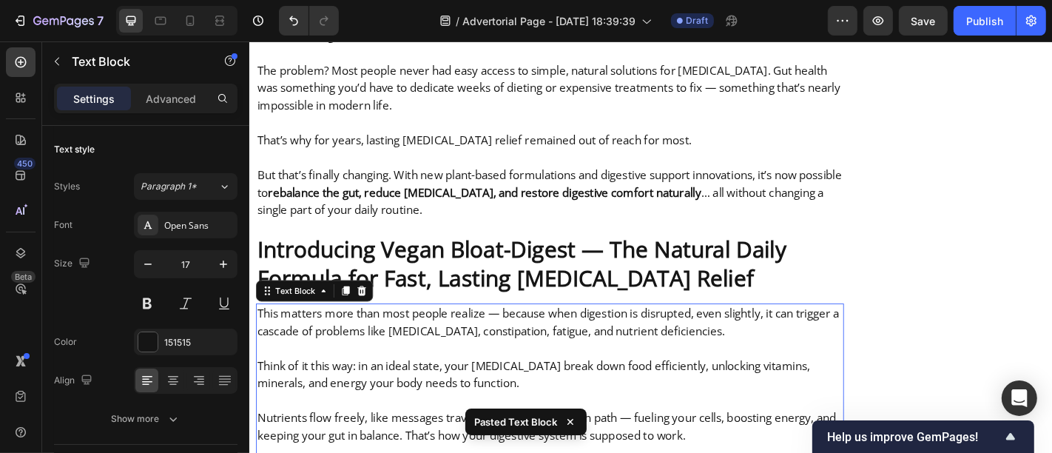
scroll to position [7725, 0]
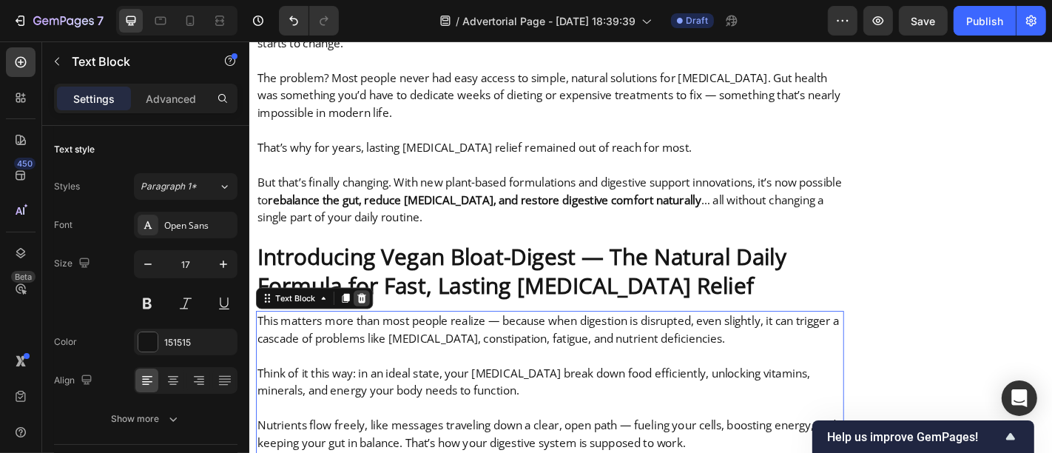
click at [372, 320] on icon at bounding box center [373, 325] width 10 height 10
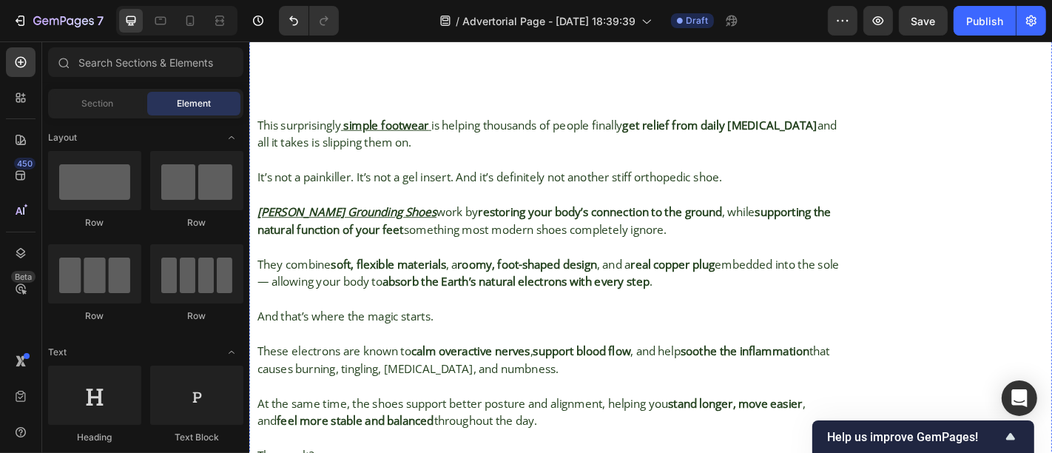
scroll to position [8484, 0]
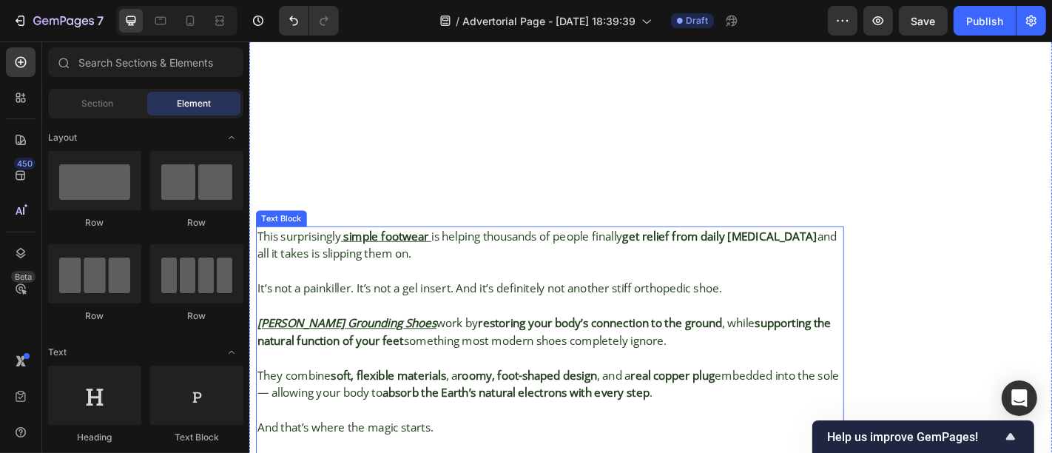
click at [382, 324] on p at bounding box center [580, 333] width 647 height 19
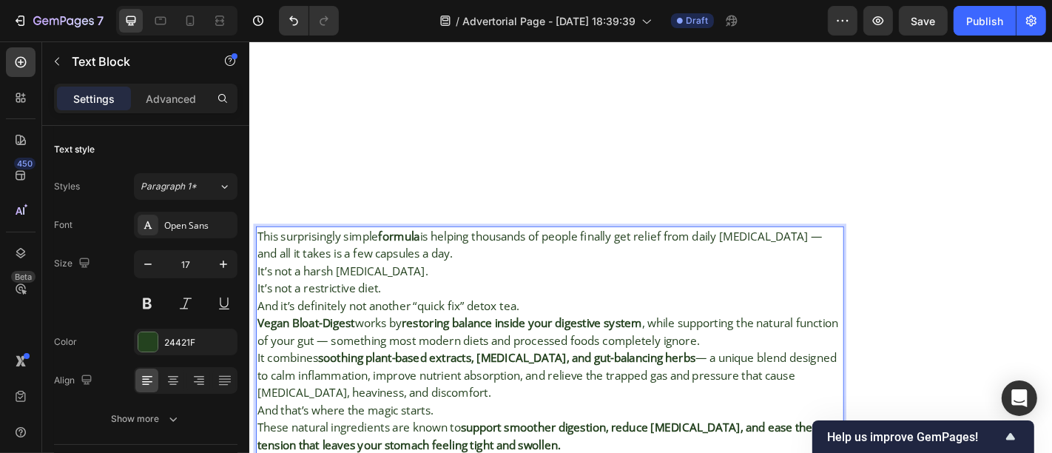
scroll to position [8496, 0]
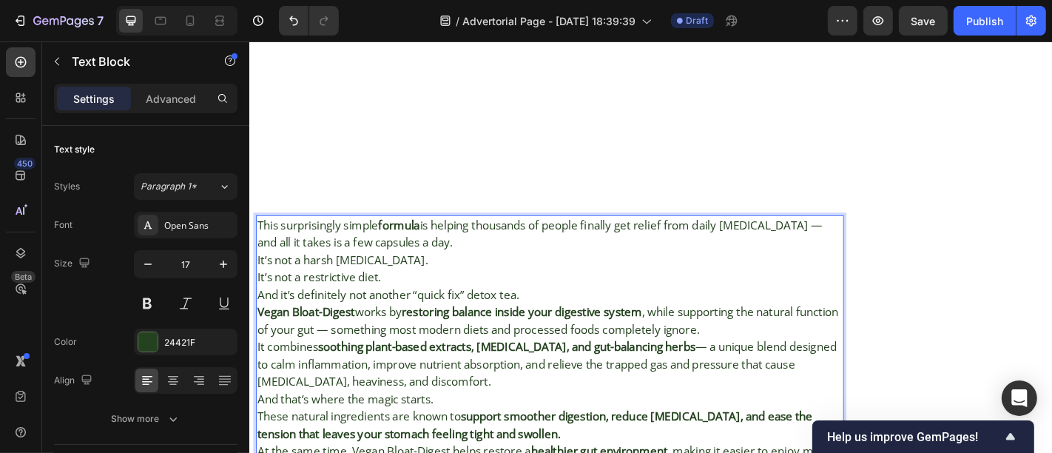
click at [450, 235] on p "This surprisingly simple formula is helping thousands of people finally get rel…" at bounding box center [580, 254] width 647 height 38
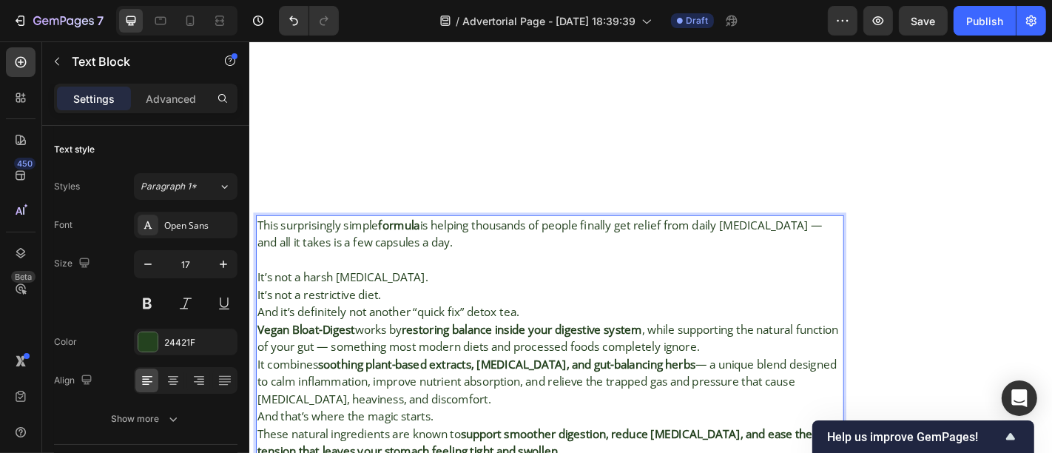
click at [564, 292] on p "It’s not a harsh [MEDICAL_DATA]. It’s not a restrictive diet. And it’s definite…" at bounding box center [580, 321] width 647 height 58
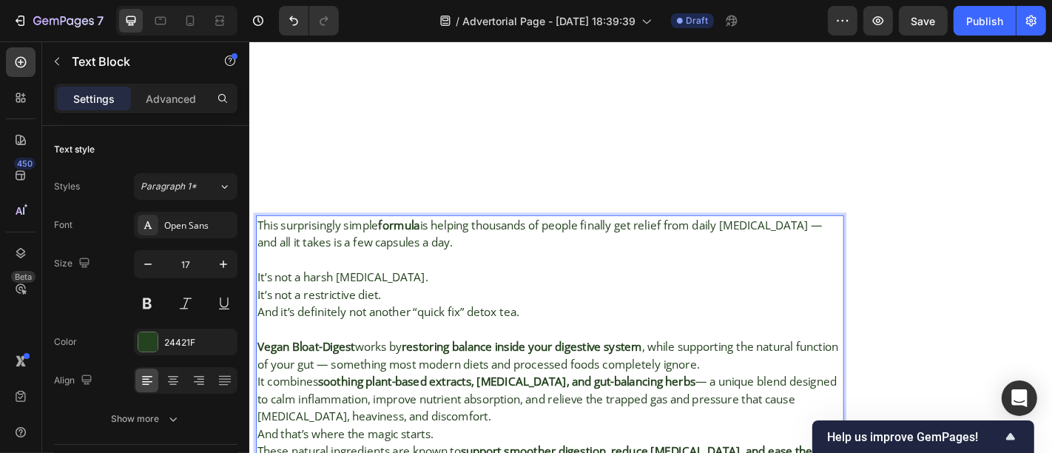
click at [524, 408] on p "It combines soothing plant-based extracts, [MEDICAL_DATA], and gut-balancing he…" at bounding box center [580, 437] width 647 height 58
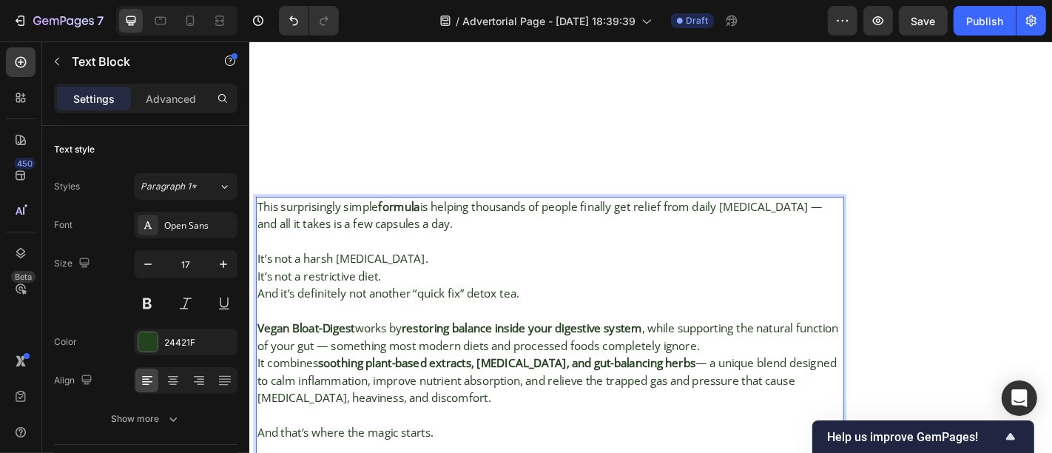
scroll to position [8519, 0]
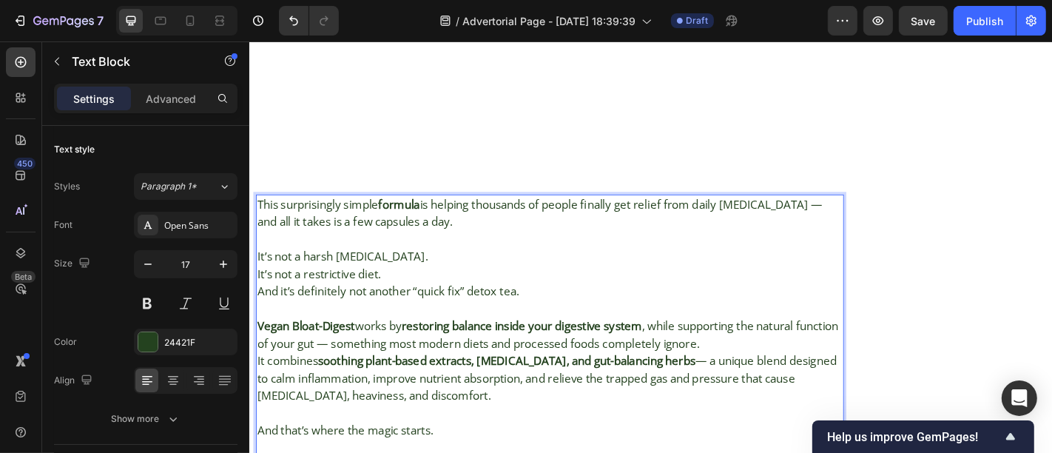
click at [815, 346] on p "Vegan Bloat-Digest works by restoring balance inside your digestive system , wh…" at bounding box center [580, 365] width 647 height 38
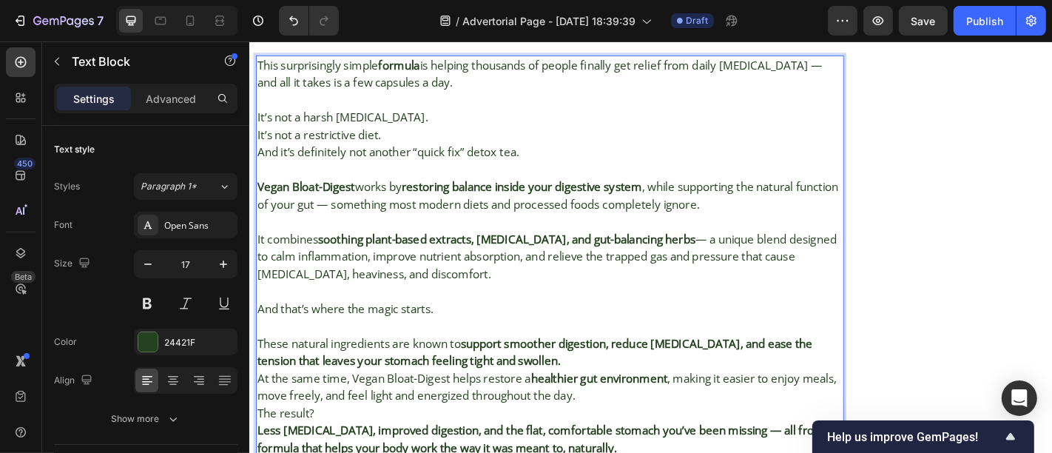
scroll to position [8674, 0]
click at [601, 365] on p "These natural ingredients are known to support smoother digestion, reduce [MEDI…" at bounding box center [580, 384] width 647 height 38
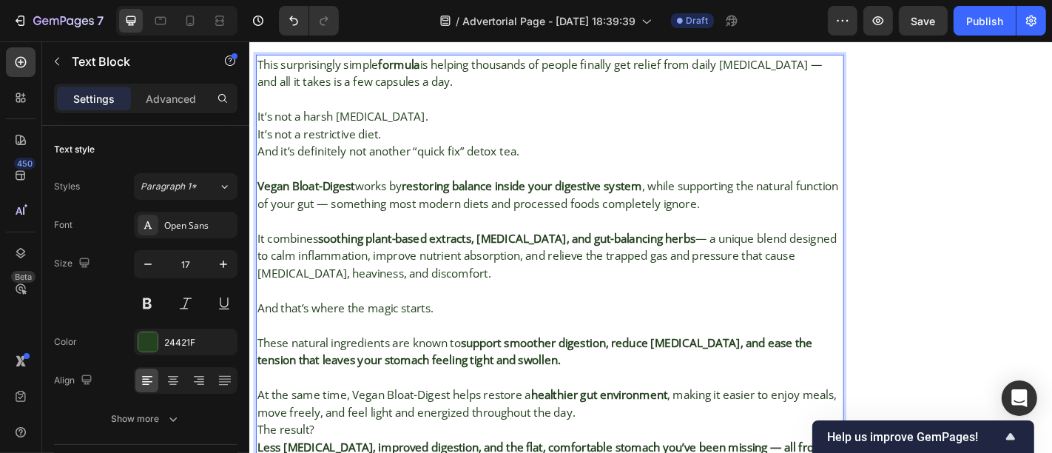
click at [662, 422] on p "At the same time, Vegan Bloat-Digest helps restore a healthier gut environment …" at bounding box center [580, 441] width 647 height 38
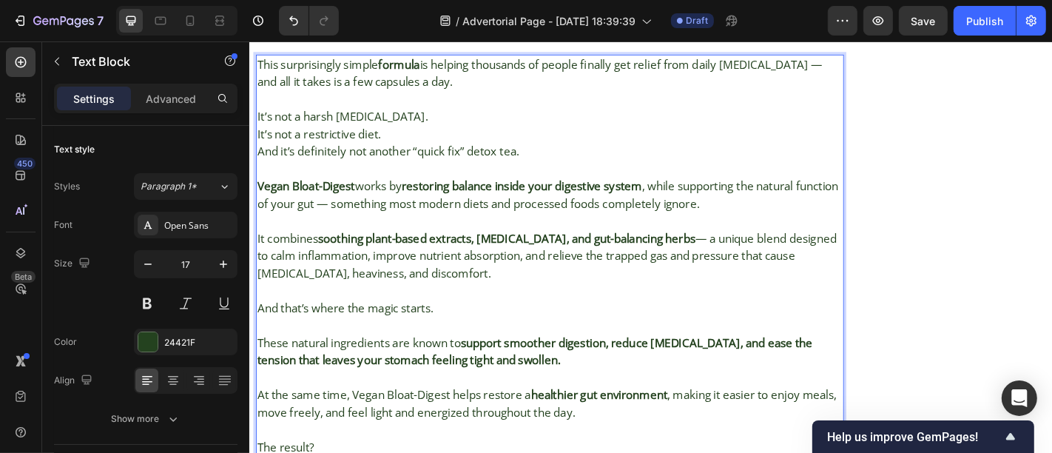
click at [144, 347] on div at bounding box center [147, 341] width 19 height 19
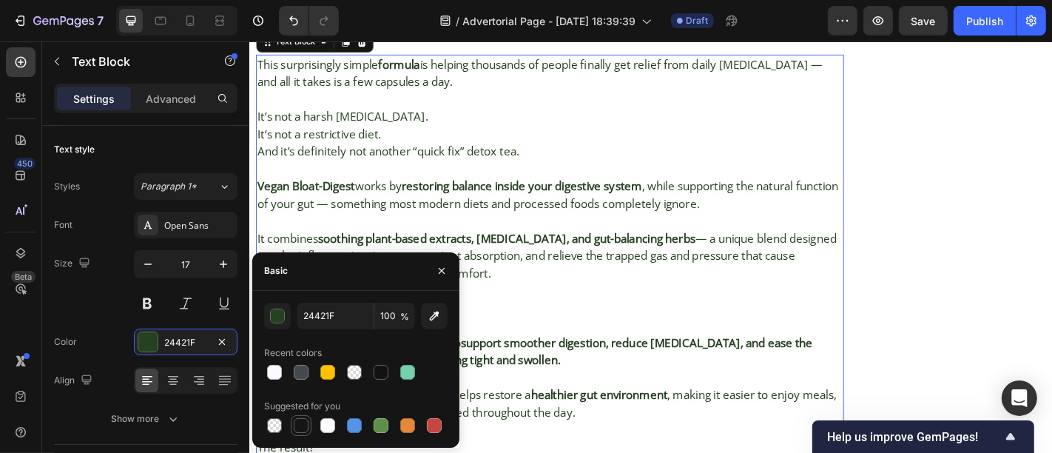
drag, startPoint x: 304, startPoint y: 428, endPoint x: 294, endPoint y: 240, distance: 188.9
click at [304, 428] on div at bounding box center [301, 425] width 15 height 15
type input "151515"
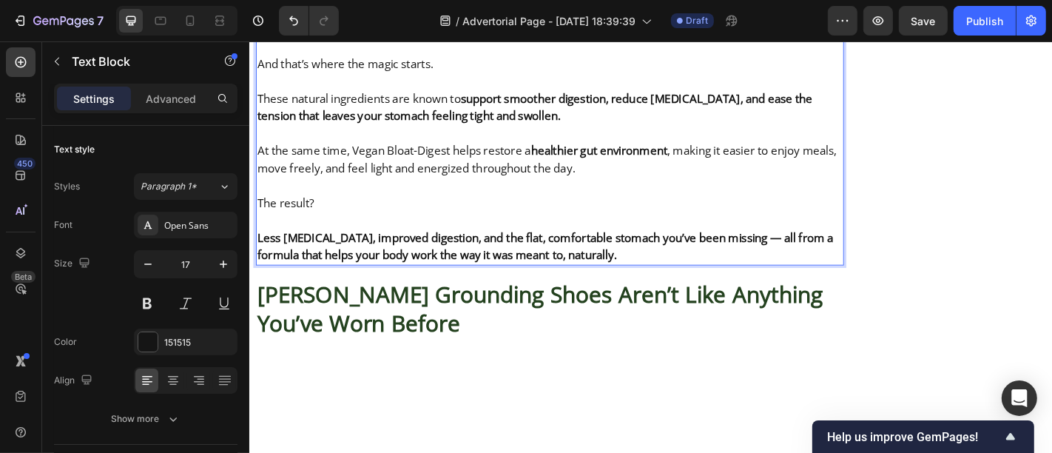
scroll to position [8959, 0]
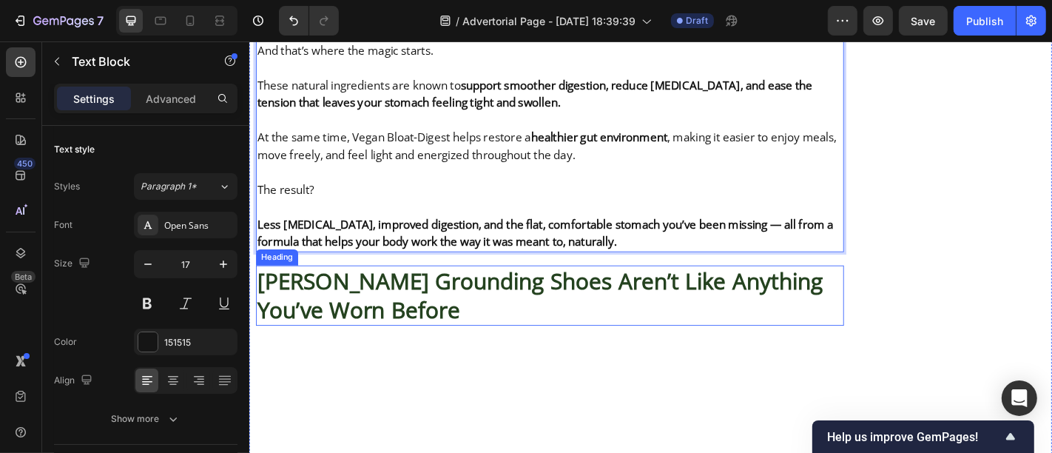
click at [405, 289] on strong "[PERSON_NAME] Grounding Shoes Aren’t Like Anything You’ve Worn Before" at bounding box center [570, 321] width 626 height 65
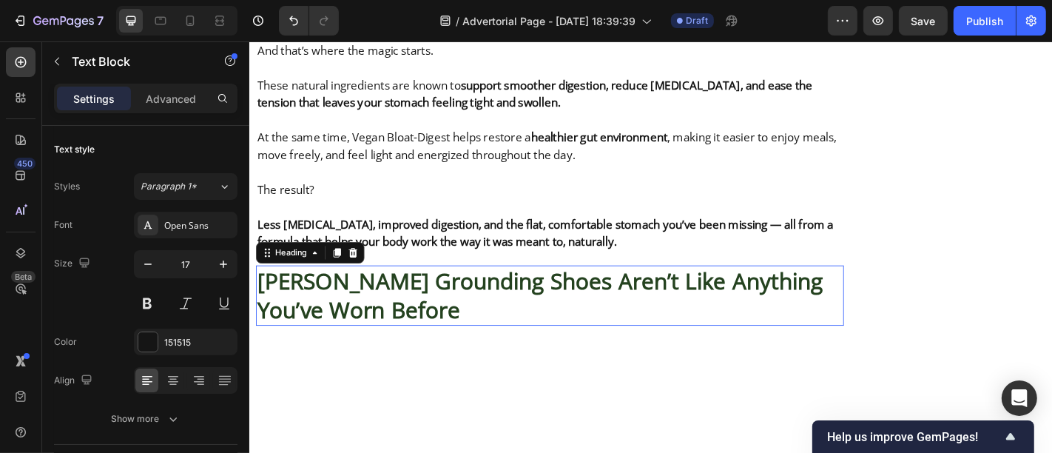
click at [405, 289] on strong "[PERSON_NAME] Grounding Shoes Aren’t Like Anything You’ve Worn Before" at bounding box center [570, 321] width 626 height 65
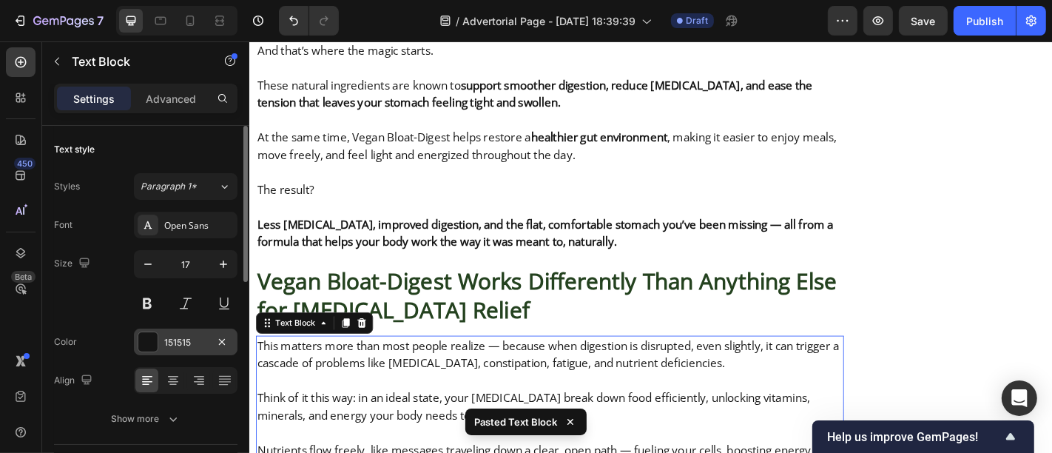
scroll to position [9134, 0]
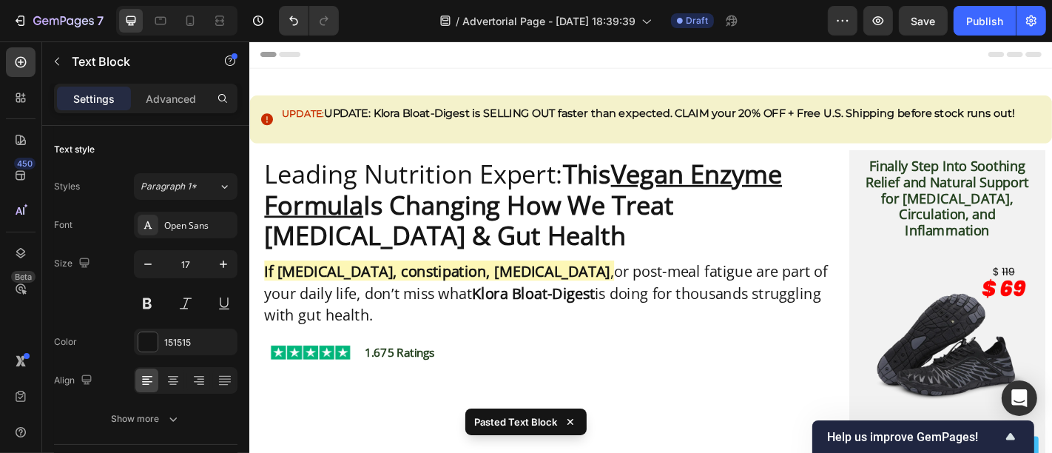
scroll to position [9134, 0]
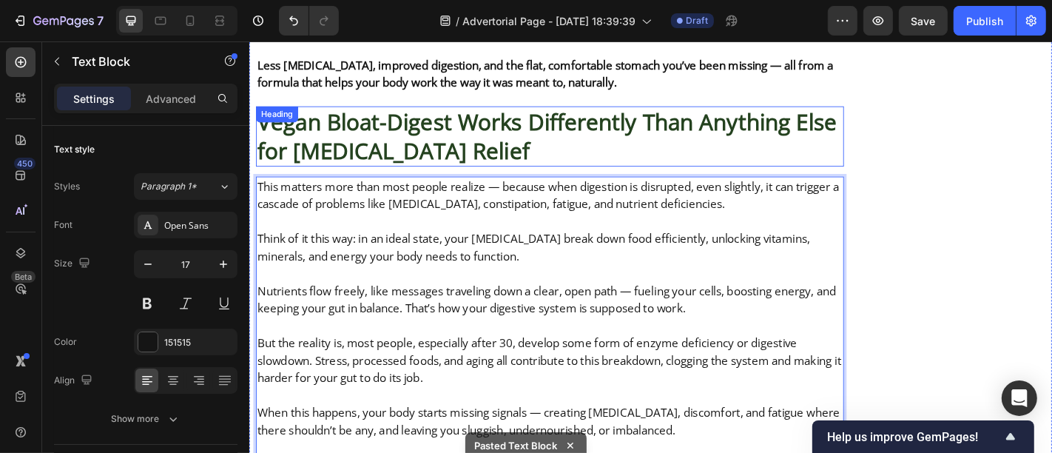
click at [370, 115] on p "Vegan Bloat-Digest Works Differently Than Anything Else for [MEDICAL_DATA] Reli…" at bounding box center [580, 147] width 647 height 64
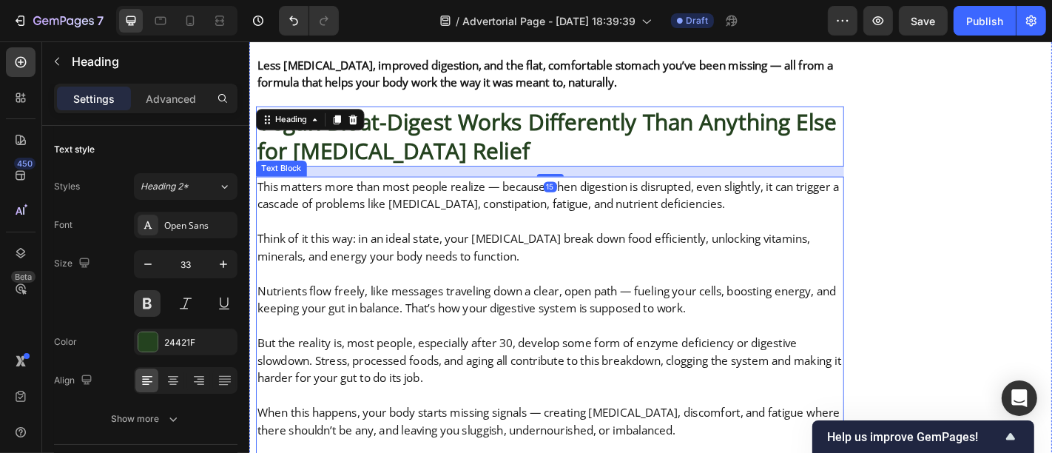
click at [382, 250] on p "Think of it this way: in an ideal state, your [MEDICAL_DATA] break down food ef…" at bounding box center [580, 269] width 647 height 38
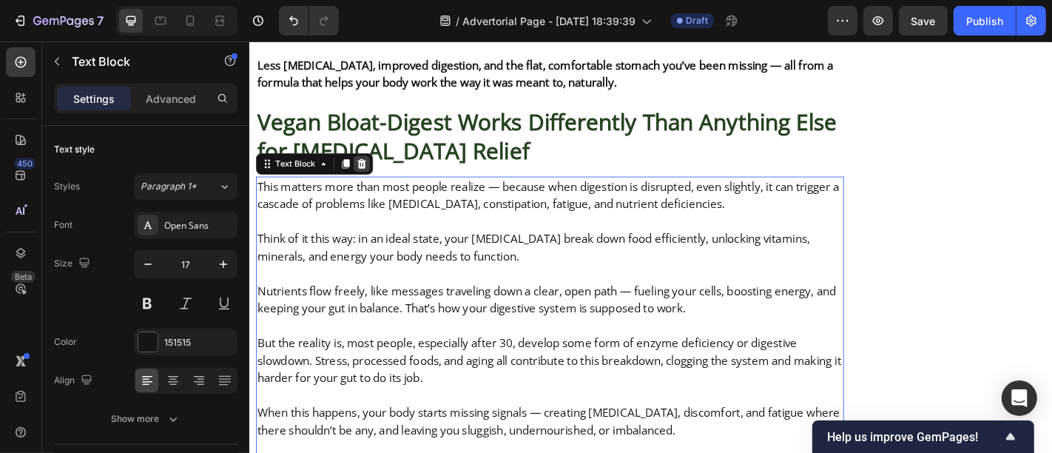
click at [372, 172] on icon at bounding box center [373, 177] width 10 height 10
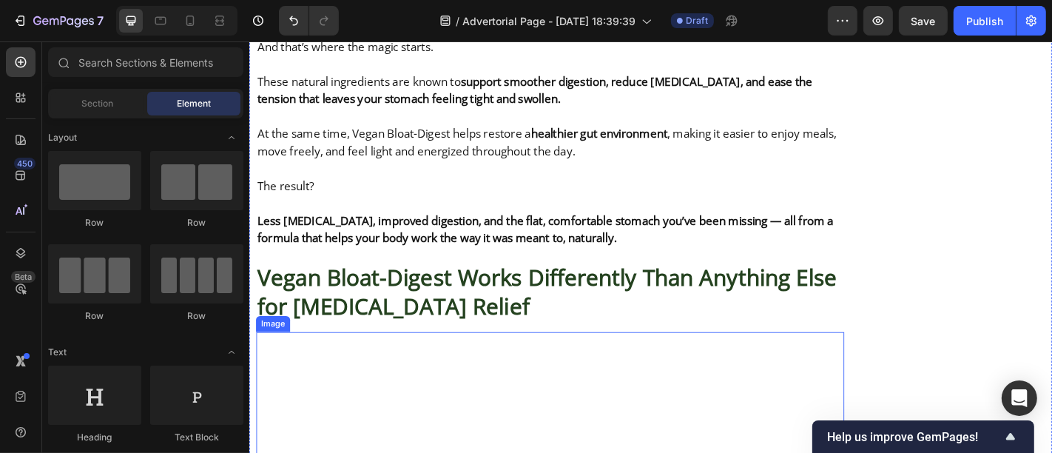
scroll to position [8962, 0]
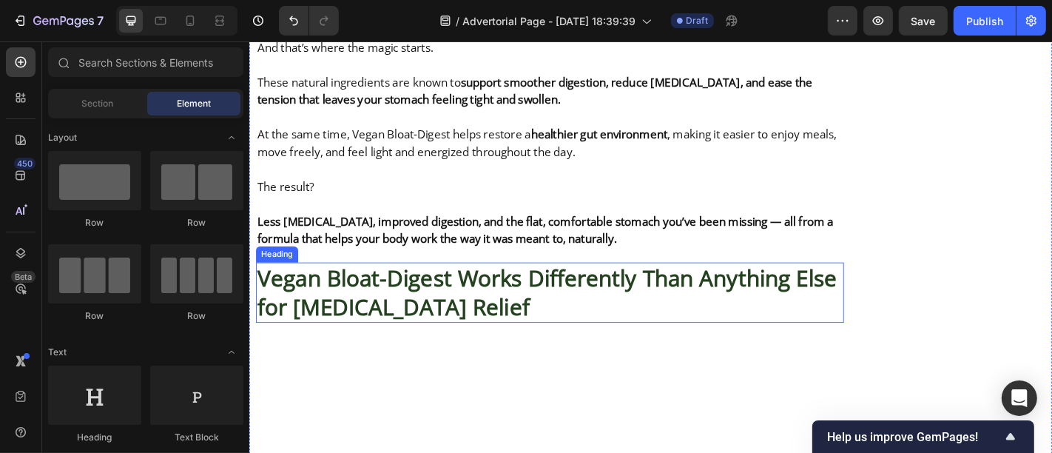
click at [365, 287] on p "Vegan Bloat-Digest Works Differently Than Anything Else for [MEDICAL_DATA] Reli…" at bounding box center [580, 319] width 647 height 64
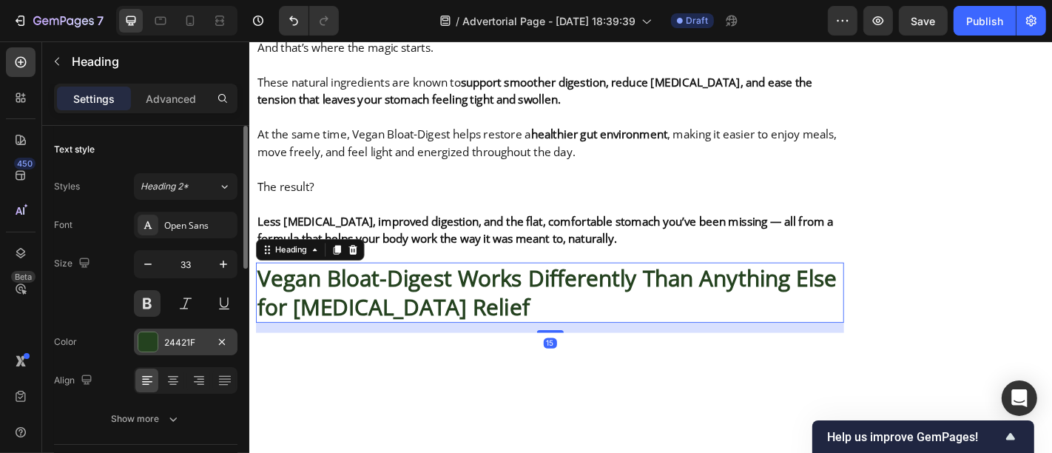
click at [141, 346] on div at bounding box center [147, 341] width 19 height 19
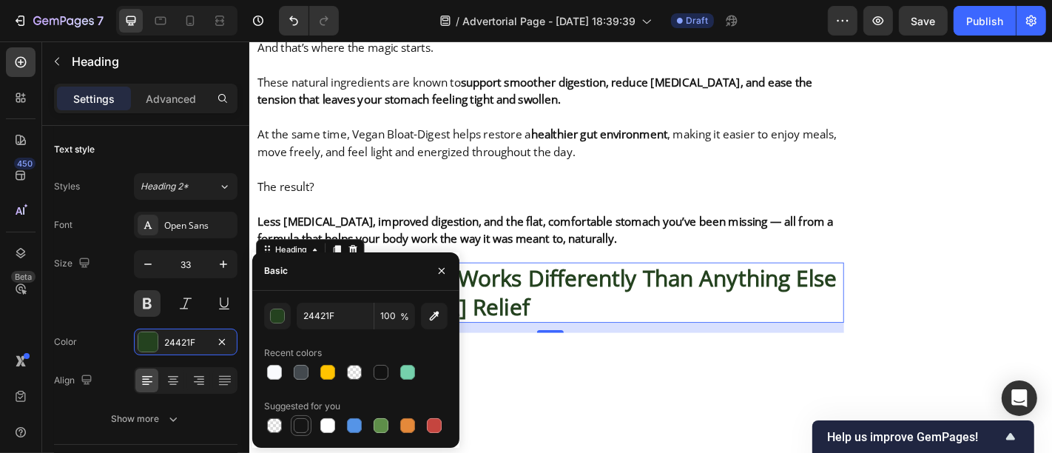
click at [298, 434] on div at bounding box center [301, 426] width 18 height 18
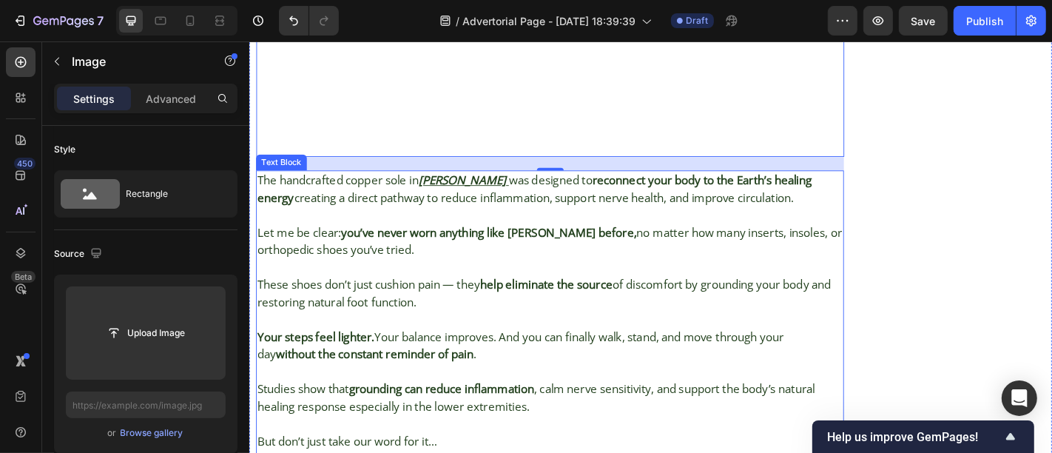
scroll to position [9808, 0]
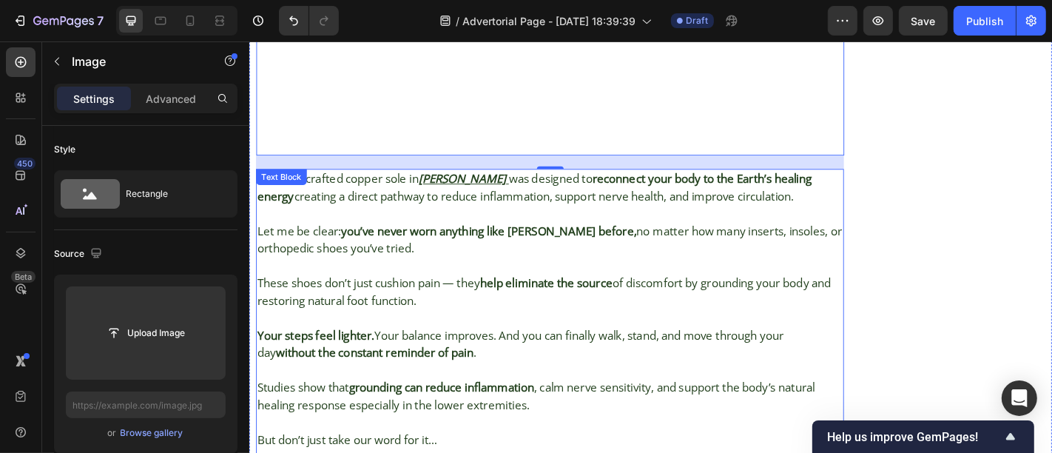
click at [374, 299] on p "These shoes don’t just cushion pain — they help eliminate the source of discomf…" at bounding box center [580, 318] width 647 height 38
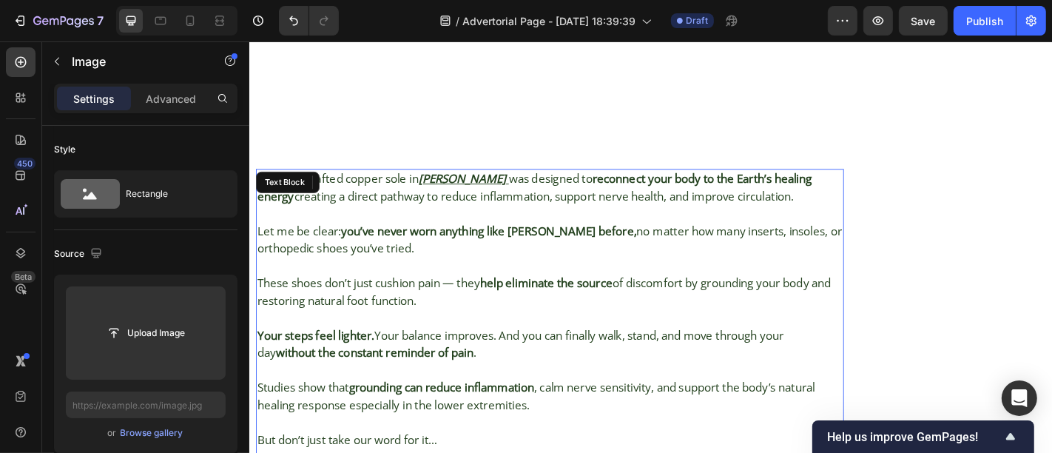
click at [374, 299] on p "These shoes don’t just cushion pain — they help eliminate the source of discomf…" at bounding box center [580, 318] width 647 height 38
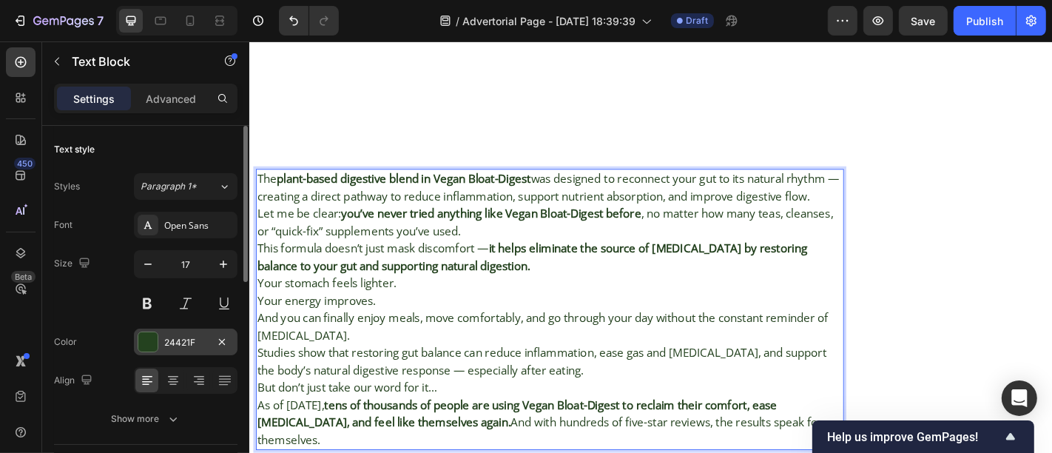
click at [148, 339] on div at bounding box center [147, 341] width 19 height 19
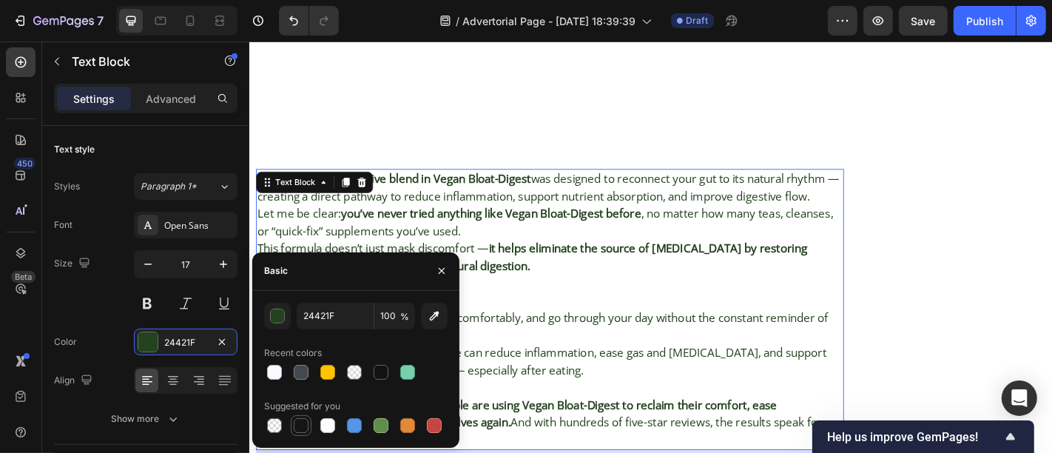
drag, startPoint x: 301, startPoint y: 430, endPoint x: 274, endPoint y: 110, distance: 320.7
click at [301, 430] on div at bounding box center [301, 425] width 15 height 15
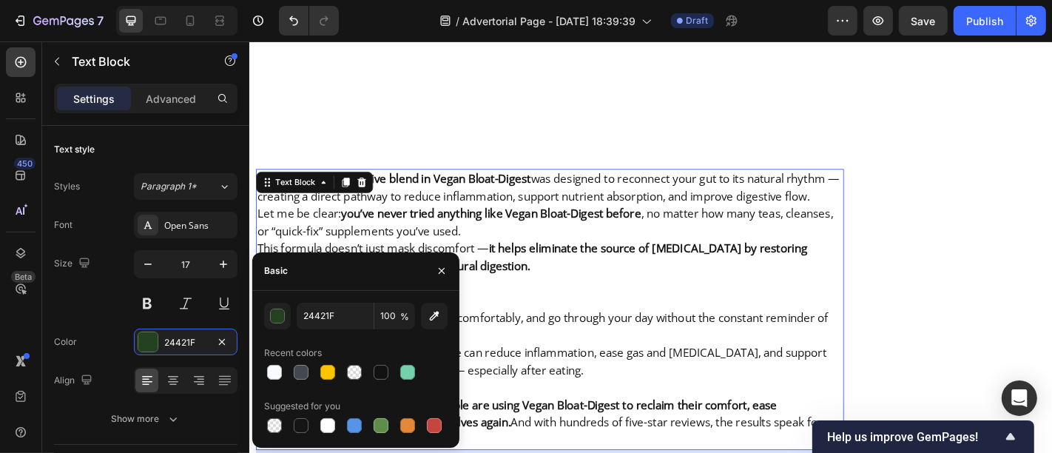
type input "151515"
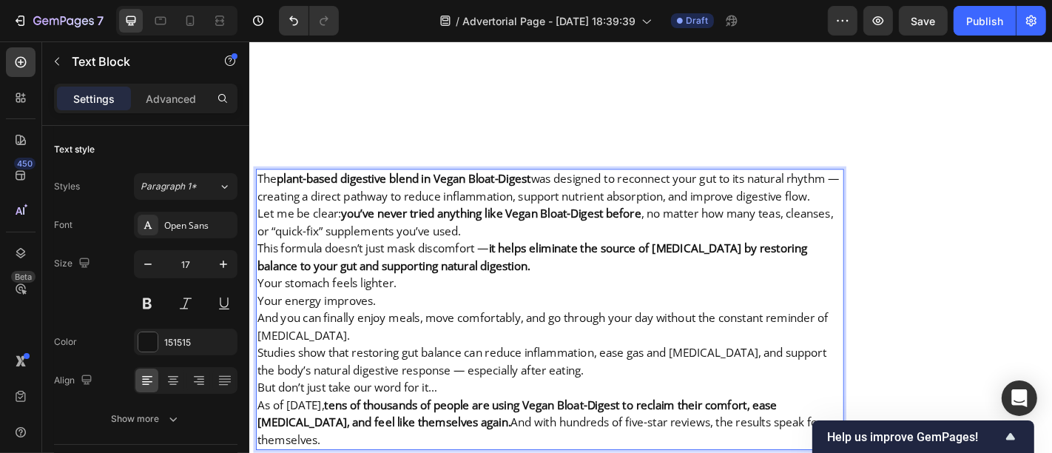
click at [405, 183] on p "The plant-based digestive blend in Vegan Bloat-Digest was designed to reconnect…" at bounding box center [580, 202] width 647 height 38
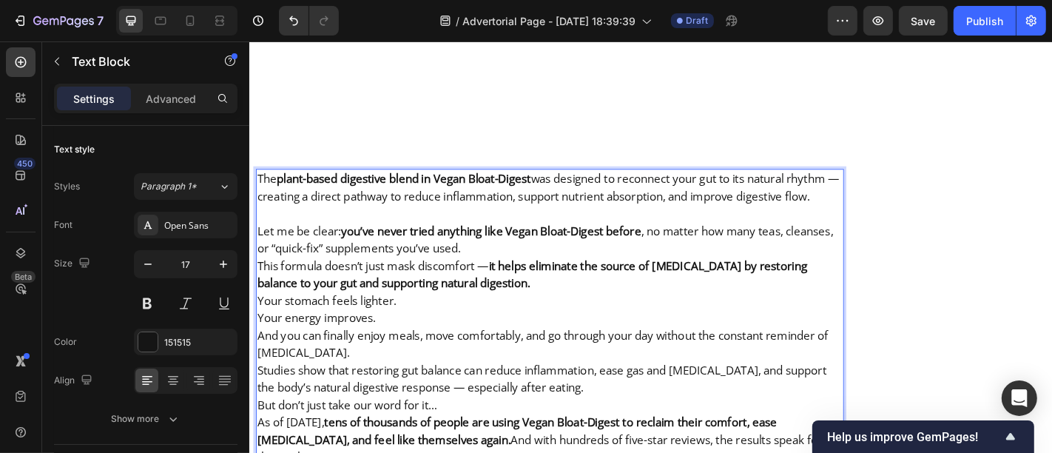
click at [551, 241] on p "Let me be clear: you’ve never tried anything like Vegan Bloat-Digest before , n…" at bounding box center [580, 260] width 647 height 38
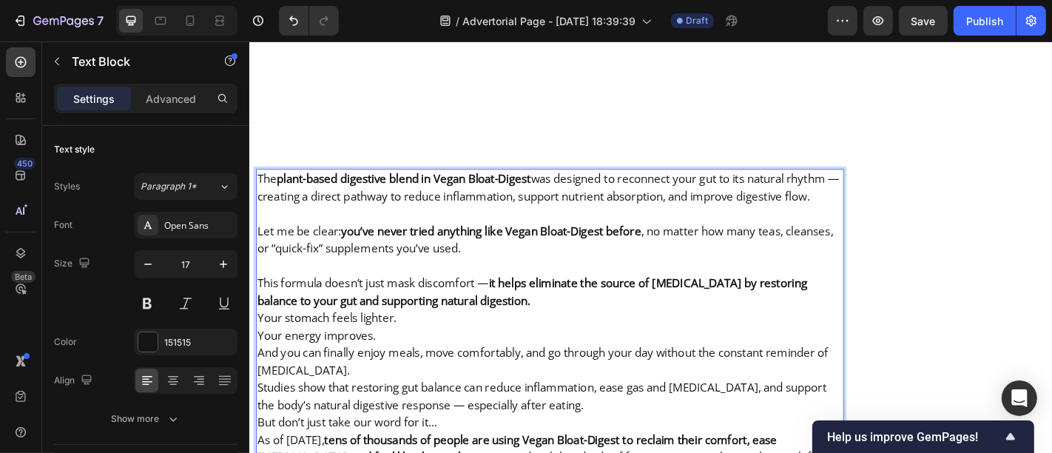
click at [519, 299] on p "This formula doesn’t just mask discomfort — it helps eliminate the source of bl…" at bounding box center [580, 318] width 647 height 38
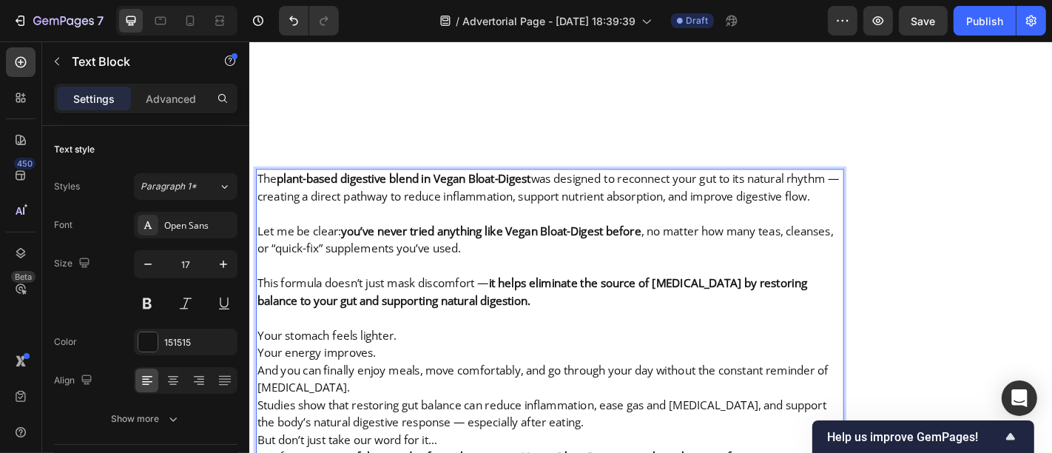
click at [447, 357] on p "Your stomach feels lighter. Your energy improves. And you can finally enjoy mea…" at bounding box center [580, 395] width 647 height 77
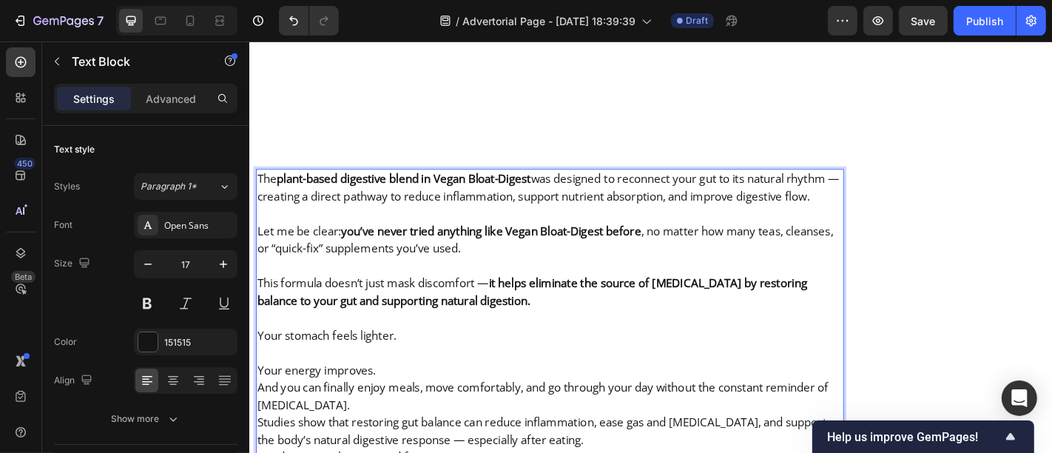
click at [420, 376] on p "⁠⁠⁠⁠⁠⁠⁠ Your energy improves. And you can finally enjoy meals, move comfortably…" at bounding box center [580, 414] width 647 height 77
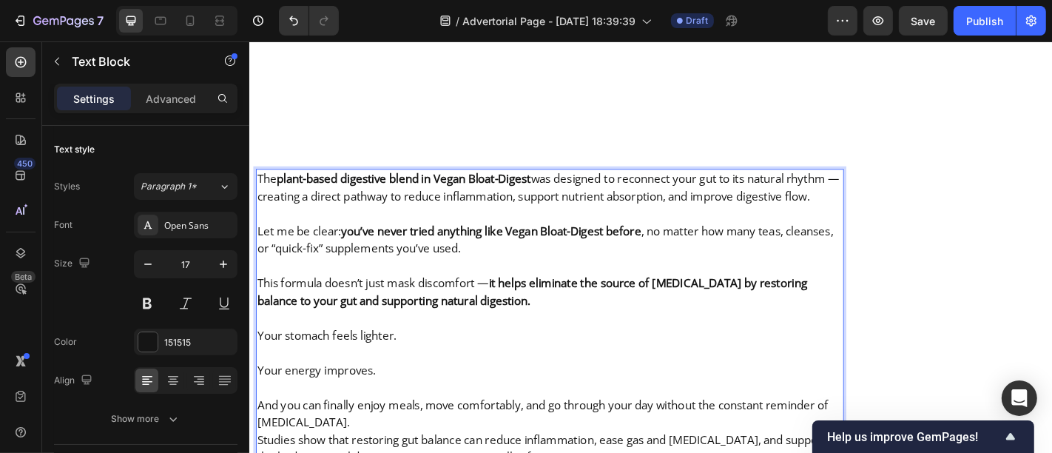
click at [346, 414] on p "⁠⁠⁠⁠⁠⁠⁠ And you can finally enjoy meals, move comfortably, and go through your …" at bounding box center [580, 443] width 647 height 58
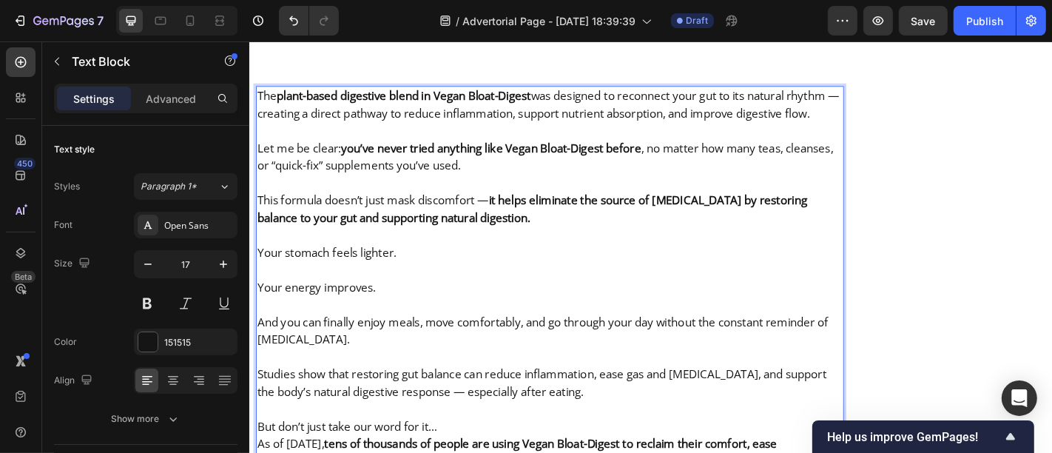
scroll to position [9901, 0]
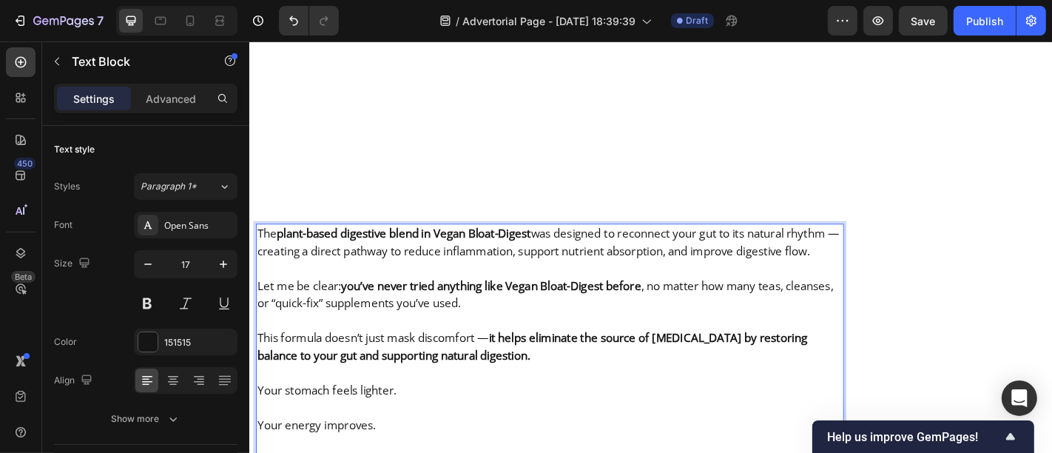
scroll to position [9892, 0]
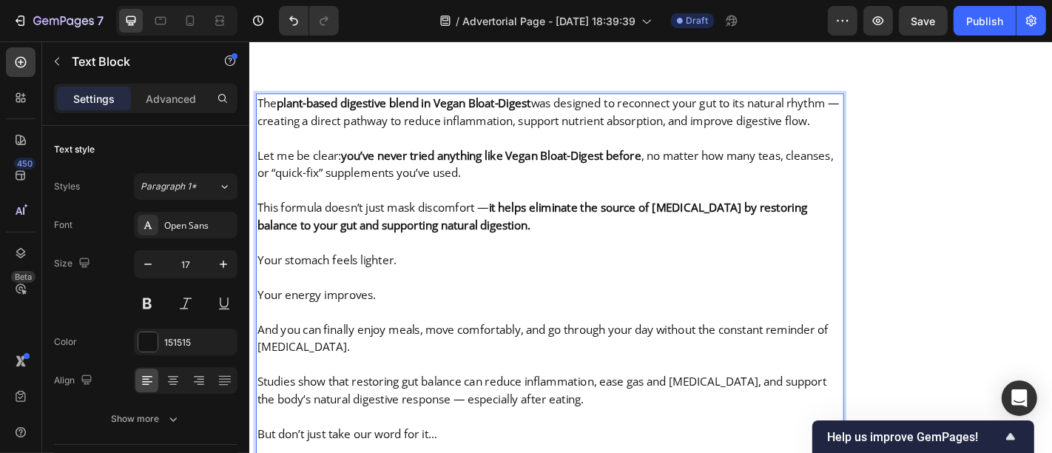
click at [340, 273] on p "Your stomach feels lighter." at bounding box center [580, 282] width 647 height 19
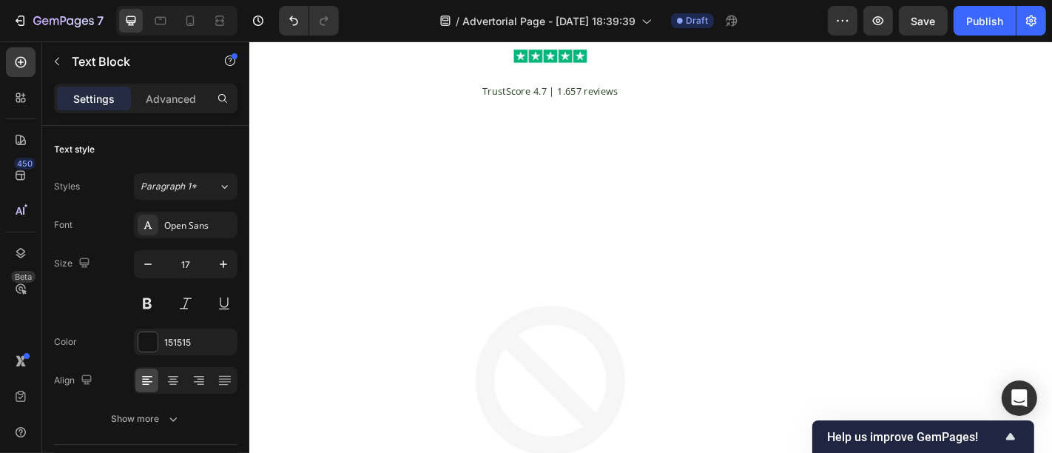
scroll to position [11043, 0]
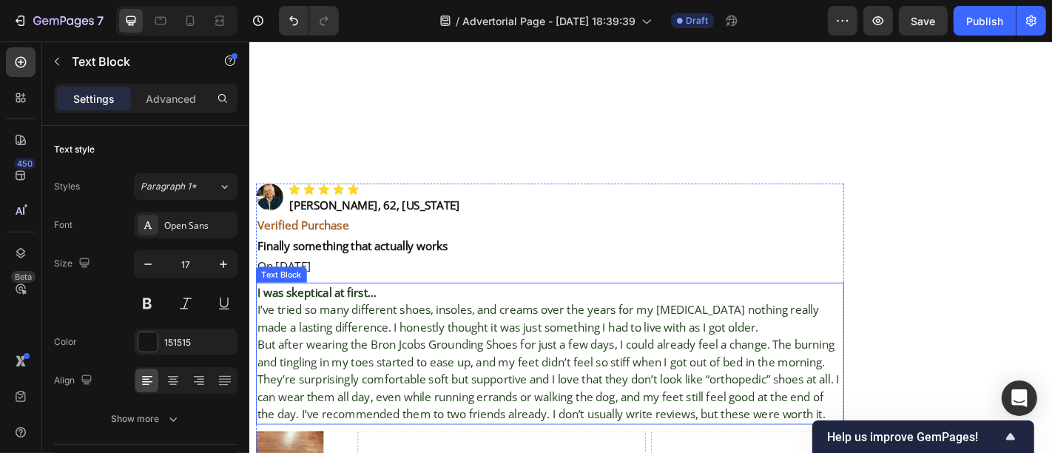
click at [343, 328] on p "I’ve tried so many different shoes, insoles, and creams over the years for my […" at bounding box center [580, 347] width 647 height 38
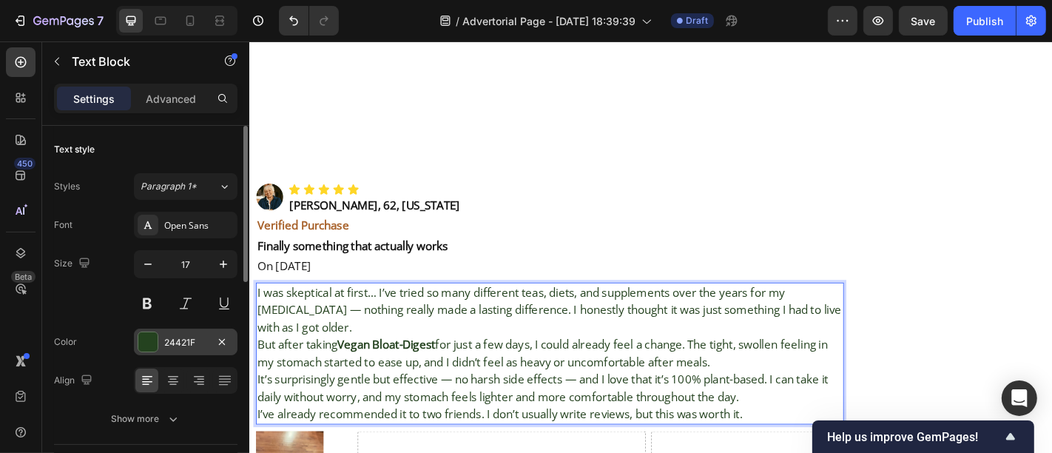
click at [147, 332] on div at bounding box center [147, 341] width 19 height 19
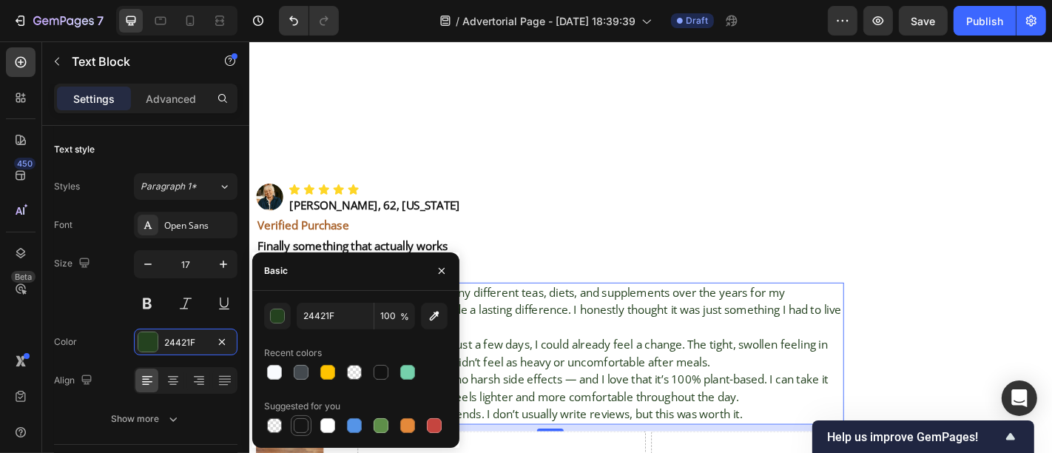
drag, startPoint x: 298, startPoint y: 431, endPoint x: 258, endPoint y: 243, distance: 192.1
click at [298, 431] on div at bounding box center [301, 425] width 15 height 15
type input "151515"
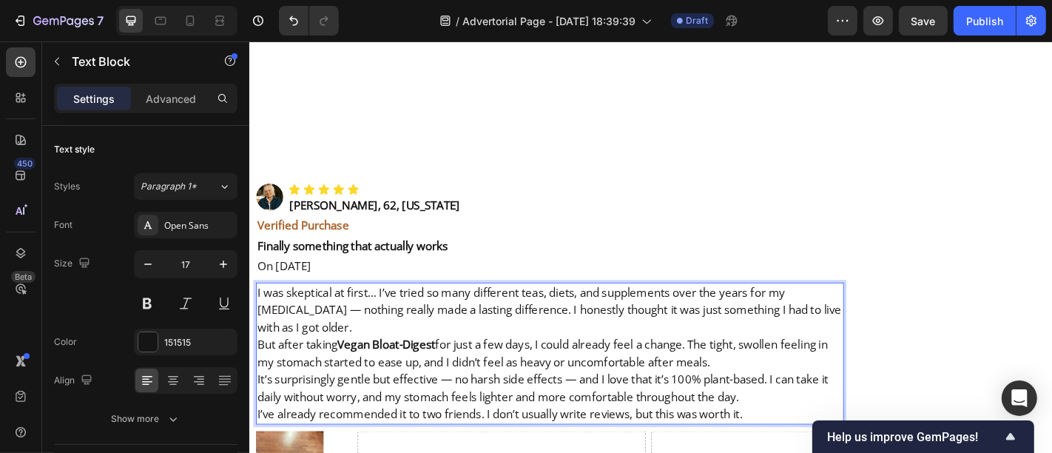
click at [343, 309] on p "I was skeptical at first… I’ve tried so many different teas, diets, and supplem…" at bounding box center [580, 338] width 647 height 58
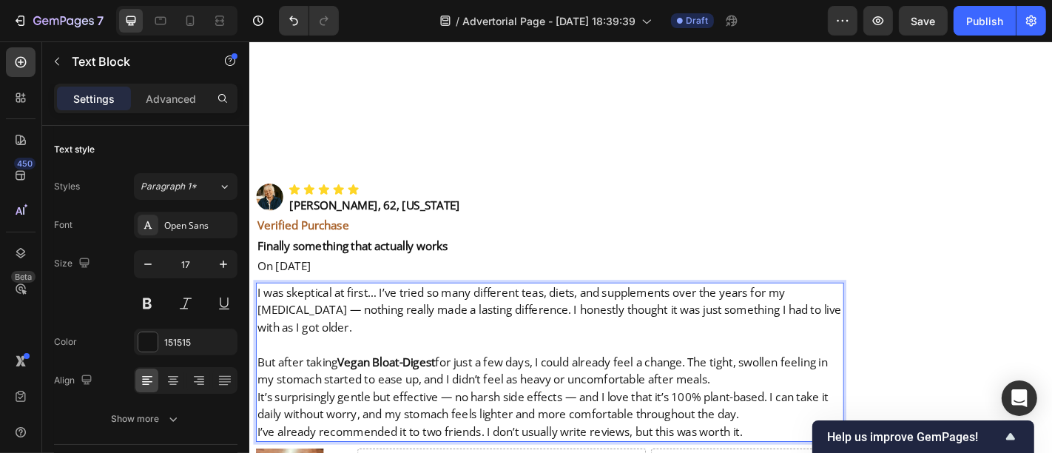
click at [845, 386] on p "But after taking Vegan Bloat-Digest for just a few days, I could already feel a…" at bounding box center [580, 405] width 647 height 38
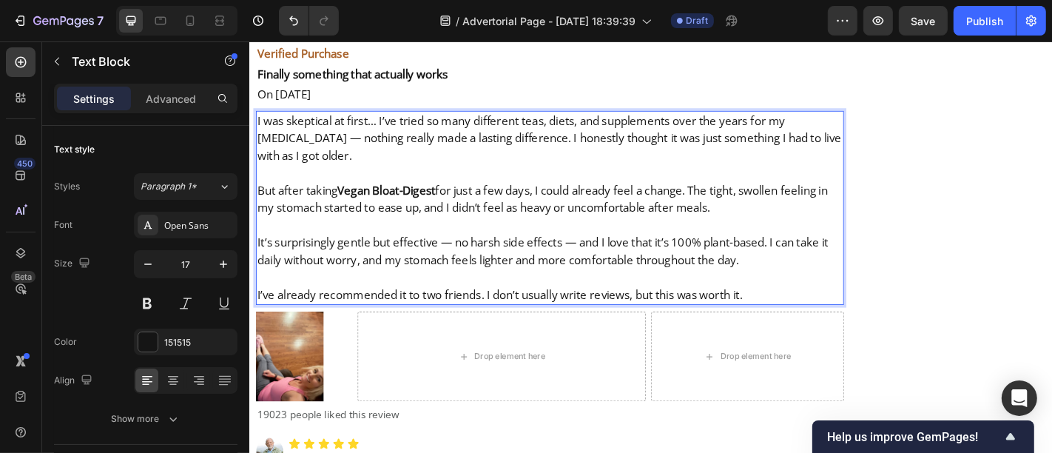
scroll to position [11355, 0]
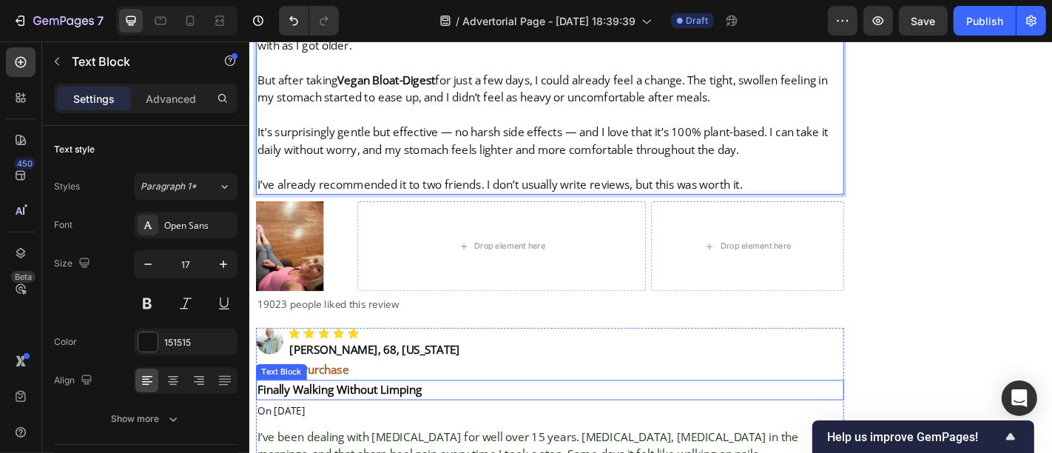
click at [322, 417] on strong "Finally Walking Without Limping" at bounding box center [348, 425] width 182 height 17
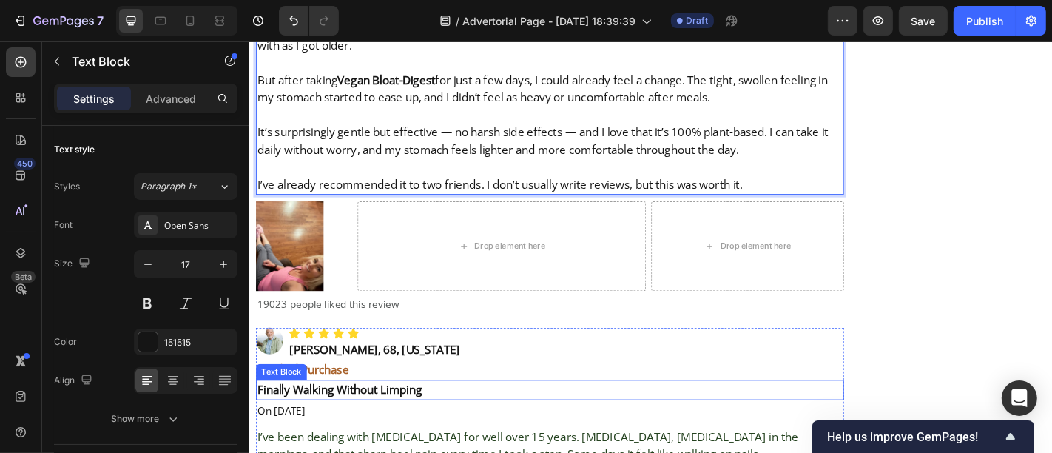
click at [322, 417] on strong "Finally Walking Without Limping" at bounding box center [348, 425] width 182 height 17
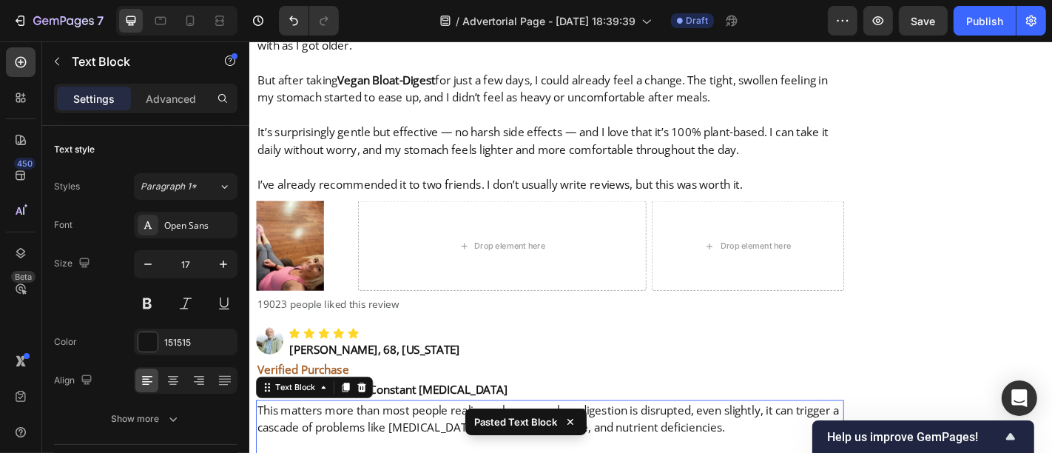
scroll to position [11604, 0]
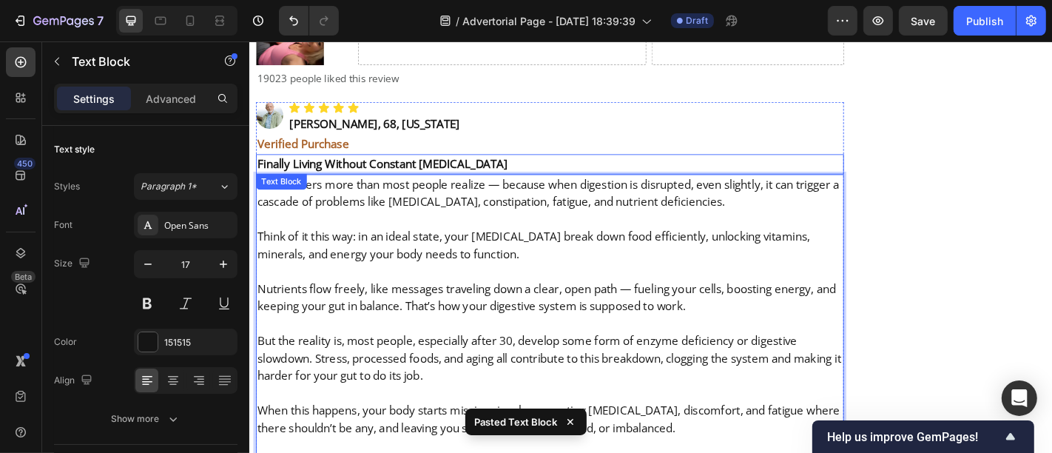
click at [337, 168] on strong "Finally Living Without Constant Bloating" at bounding box center [395, 176] width 277 height 17
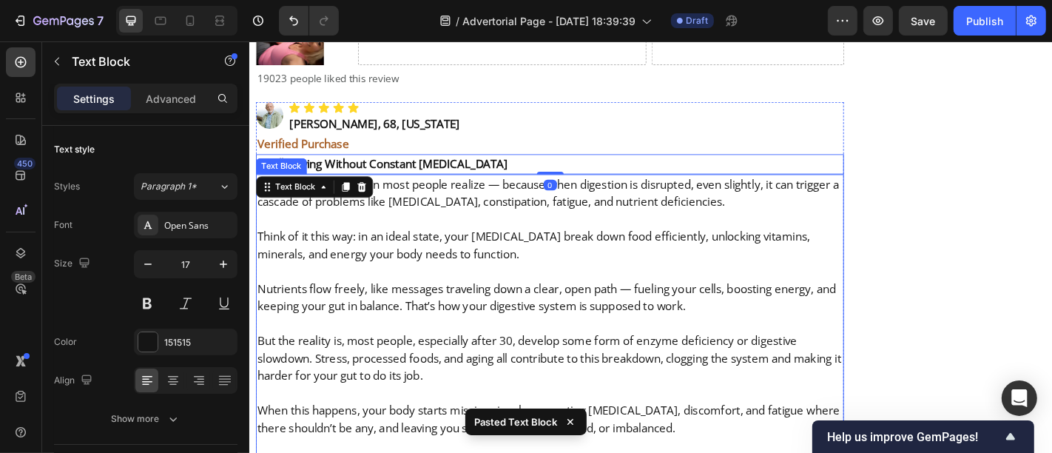
click at [459, 247] on p "Think of it this way: in an ideal state, your [MEDICAL_DATA] break down food ef…" at bounding box center [580, 266] width 647 height 38
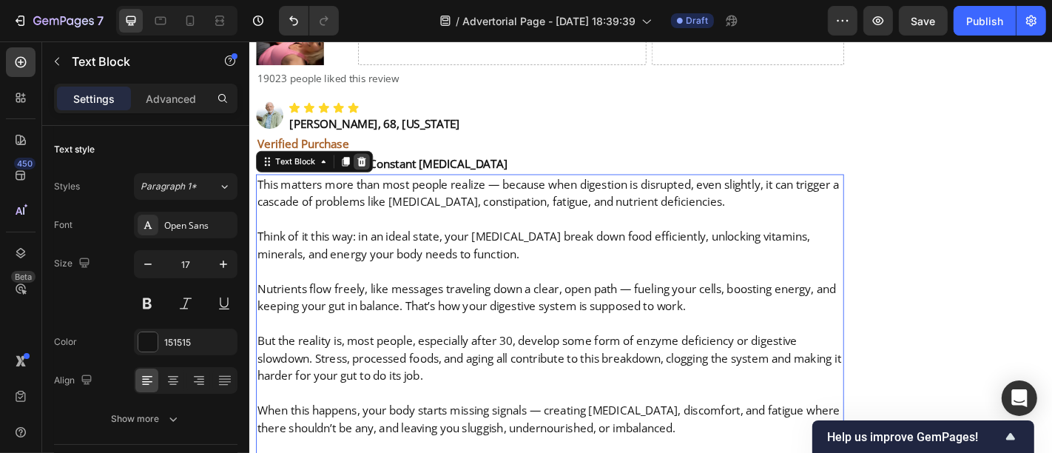
click at [377, 168] on icon at bounding box center [373, 174] width 12 height 12
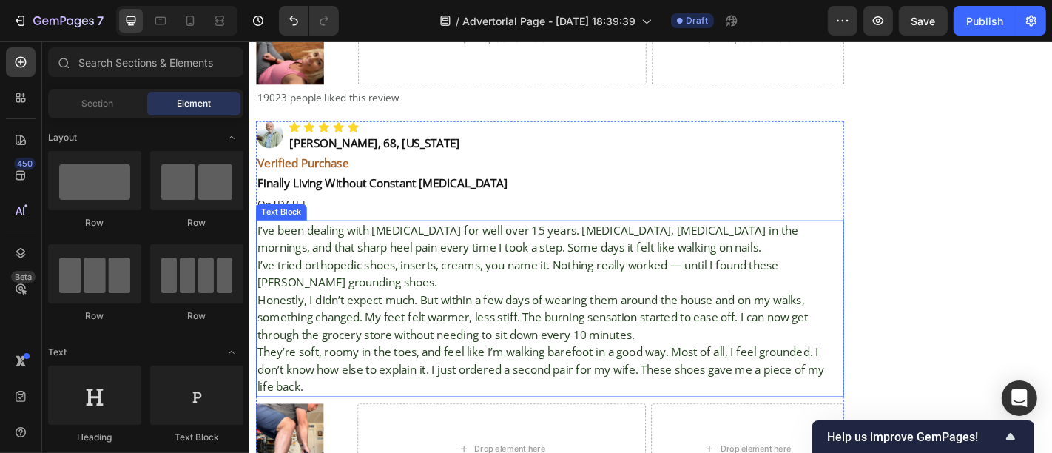
scroll to position [11581, 0]
click at [437, 319] on p "Honestly, I didn’t expect much. But within a few days of wearing them around th…" at bounding box center [580, 348] width 647 height 58
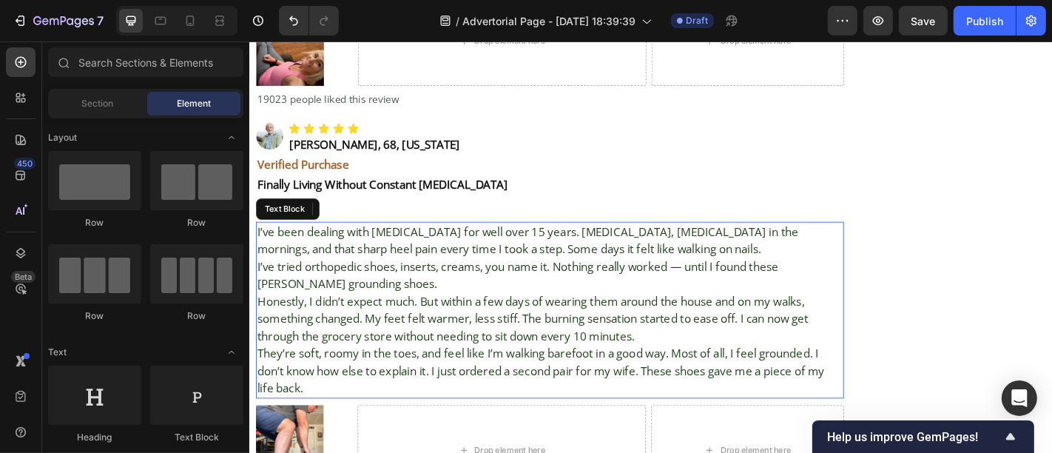
click at [437, 319] on p "Honestly, I didn’t expect much. But within a few days of wearing them around th…" at bounding box center [580, 348] width 647 height 58
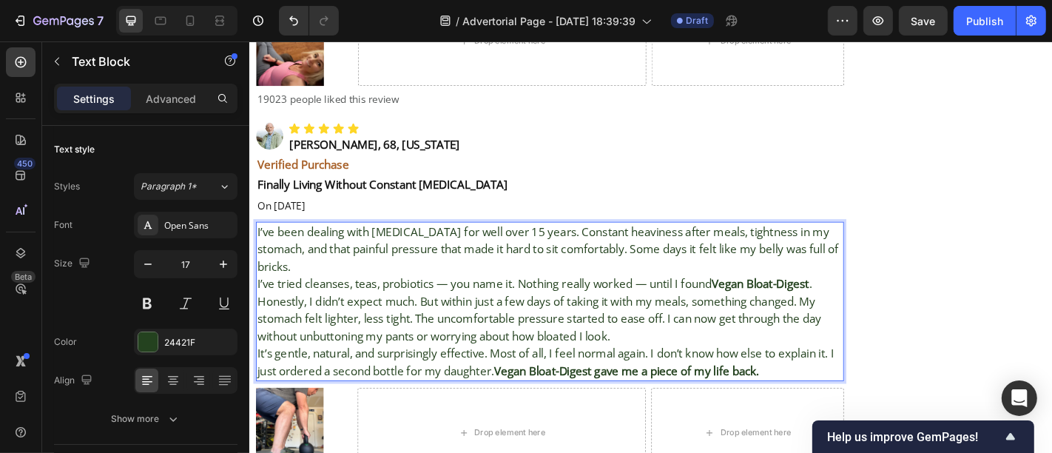
click at [362, 242] on p "I’ve been dealing with bloating for well over 15 years. Constant heaviness afte…" at bounding box center [580, 271] width 647 height 58
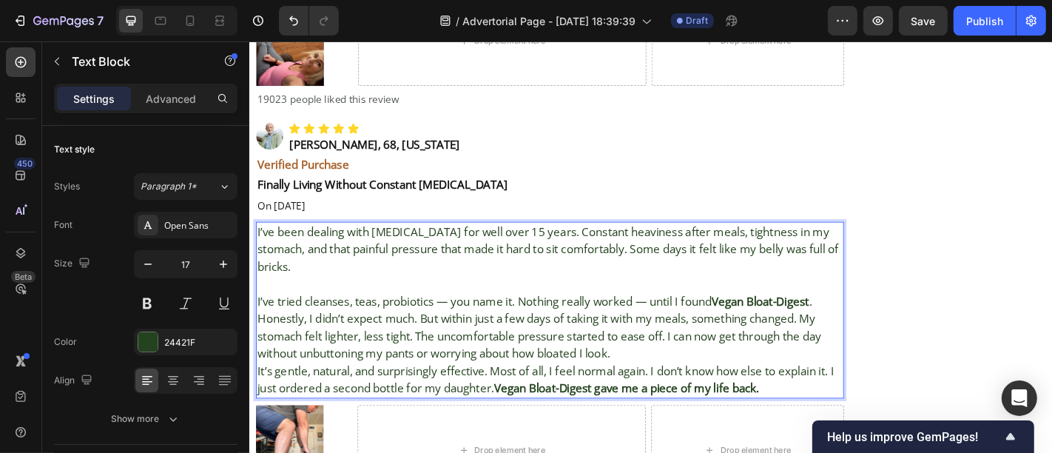
click at [670, 338] on p "Honestly, I didn’t expect much. But within just a few days of taking it with my…" at bounding box center [580, 367] width 647 height 58
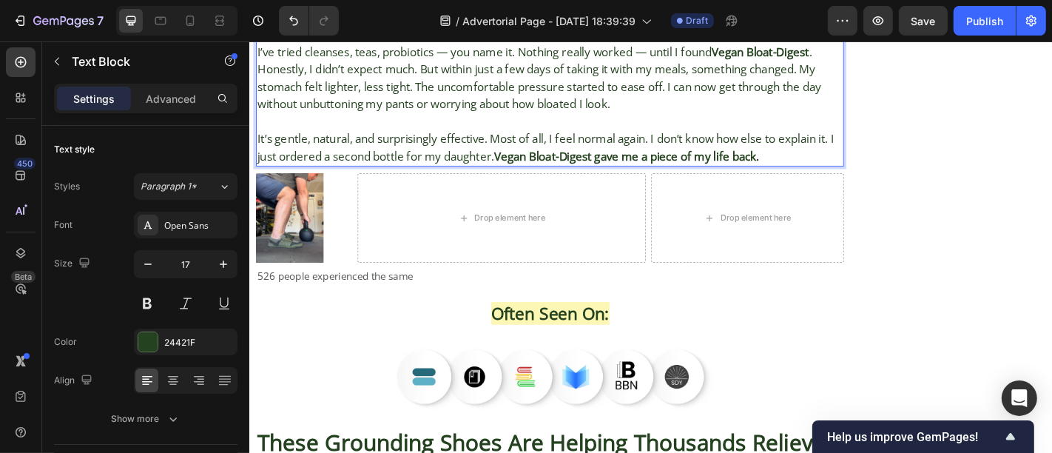
scroll to position [11858, 0]
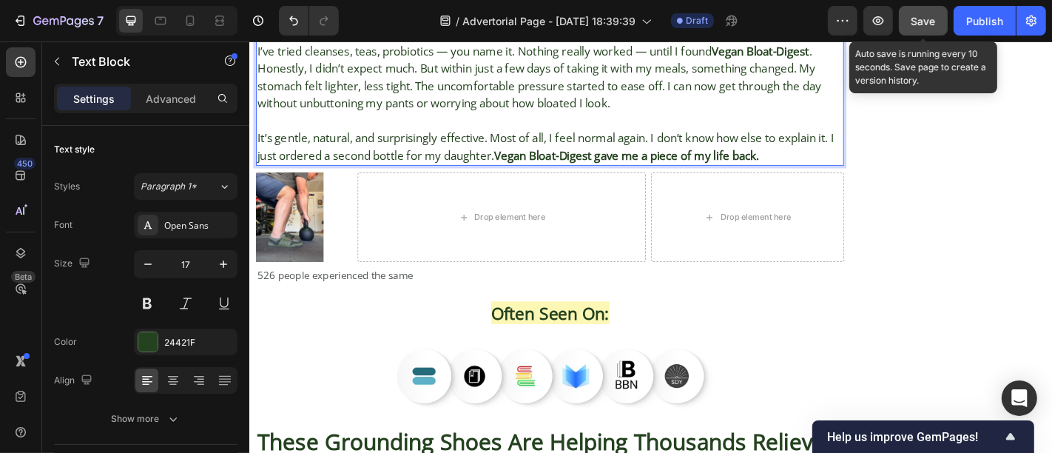
click at [917, 28] on div "Save" at bounding box center [923, 21] width 24 height 16
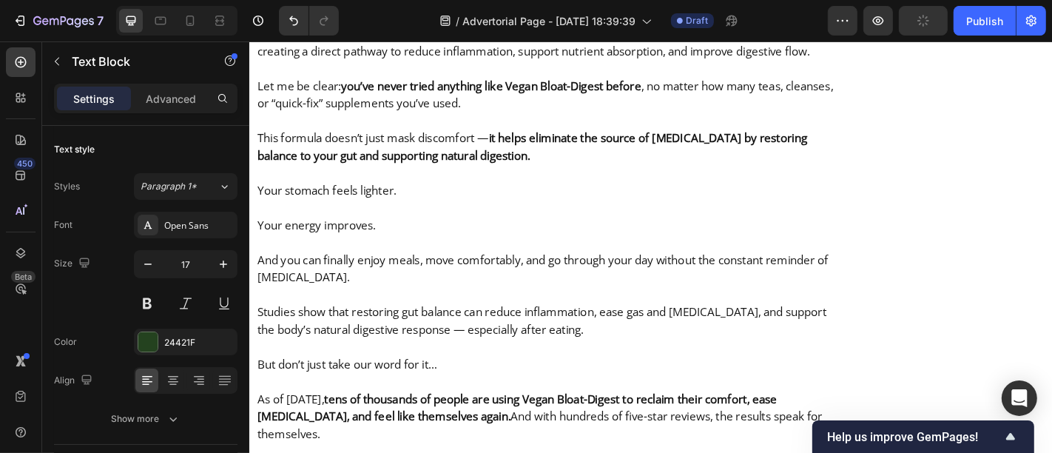
scroll to position [9969, 0]
click at [794, 1] on div "7 Version history / Advertorial Page - Sep 26, 18:39:39 Draft Preview Save Publ…" at bounding box center [526, 21] width 1052 height 42
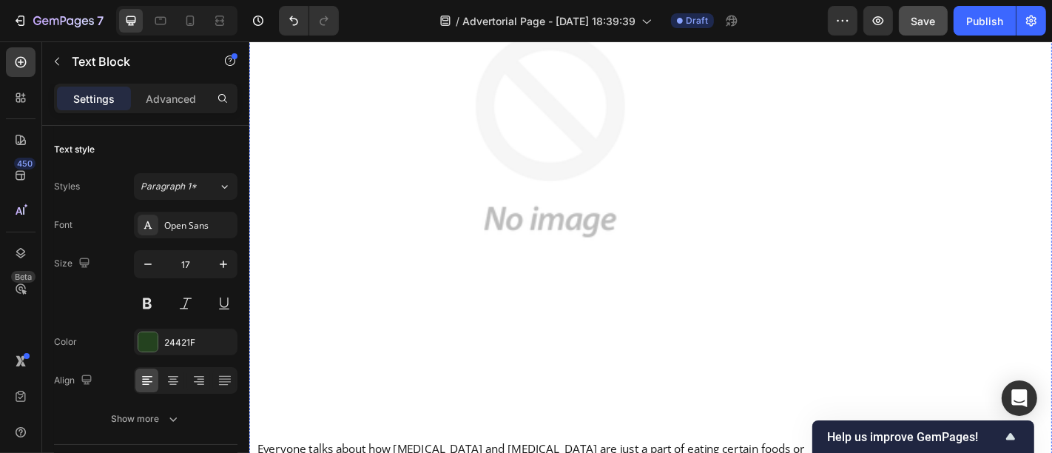
scroll to position [1580, 0]
